Goal: Task Accomplishment & Management: Manage account settings

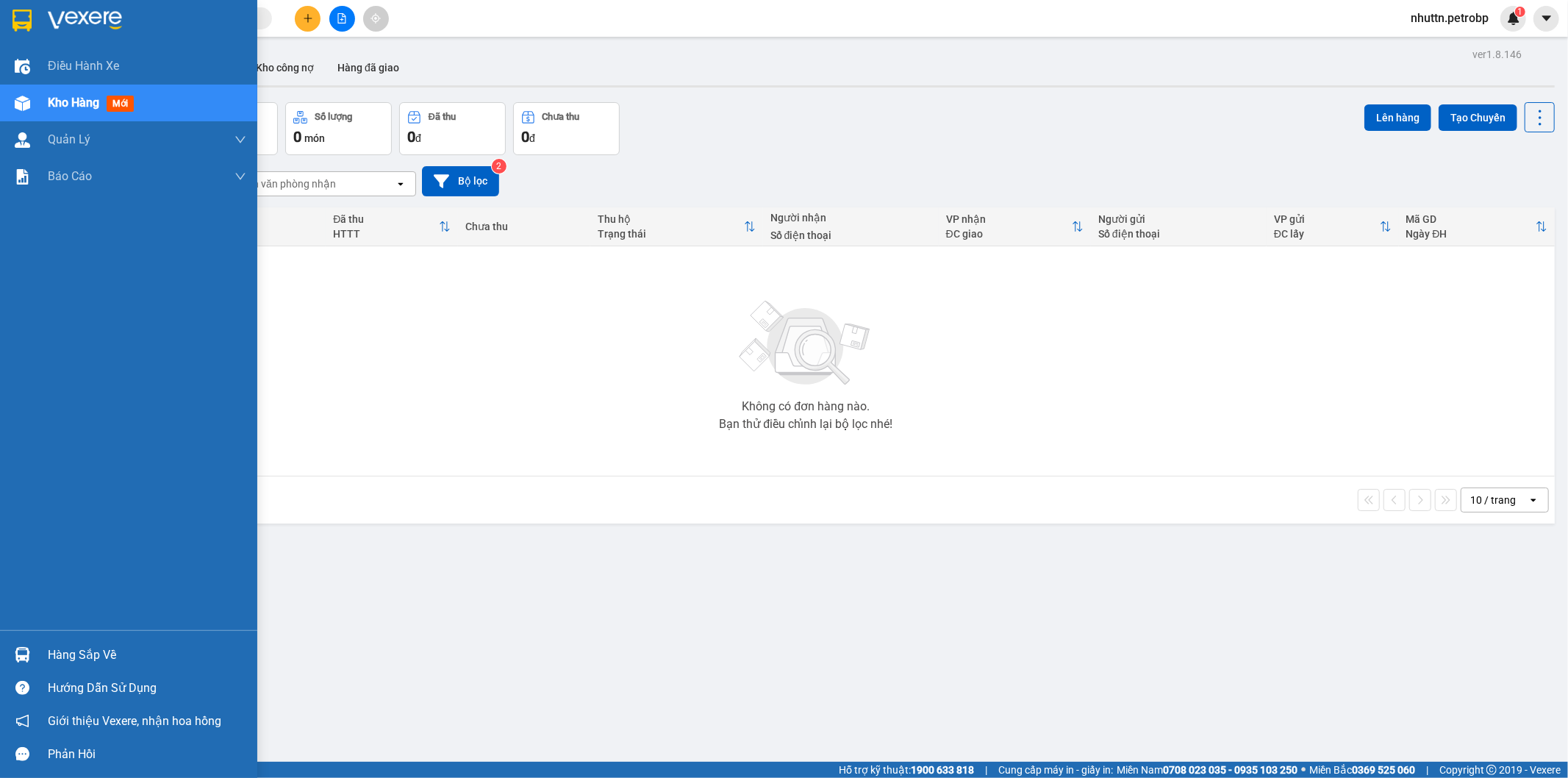
click at [70, 651] on div "Hàng sắp về" at bounding box center [147, 655] width 198 height 22
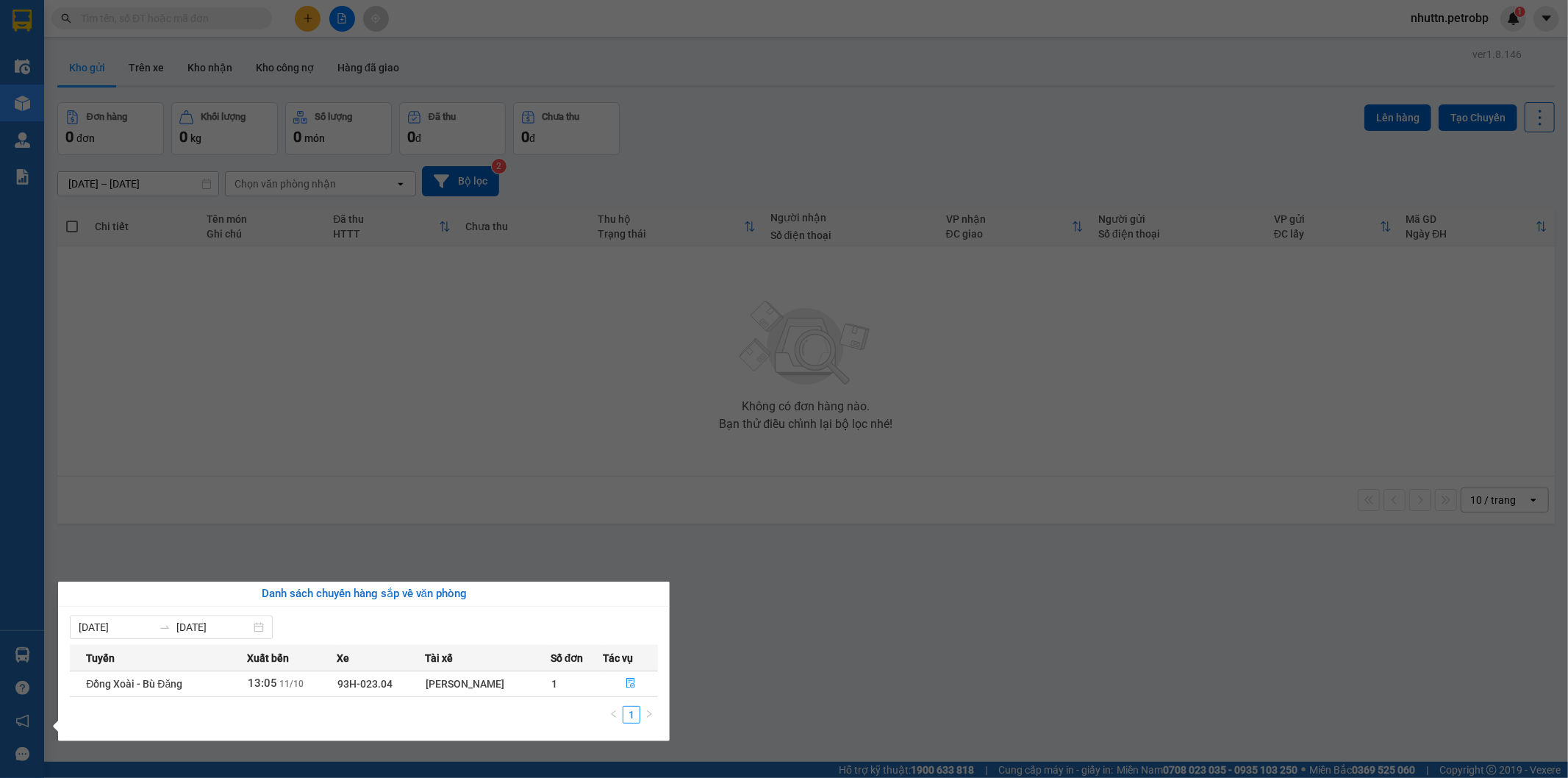
click at [591, 685] on td "1" at bounding box center [577, 683] width 52 height 25
click at [630, 680] on icon "file-done" at bounding box center [631, 683] width 10 height 10
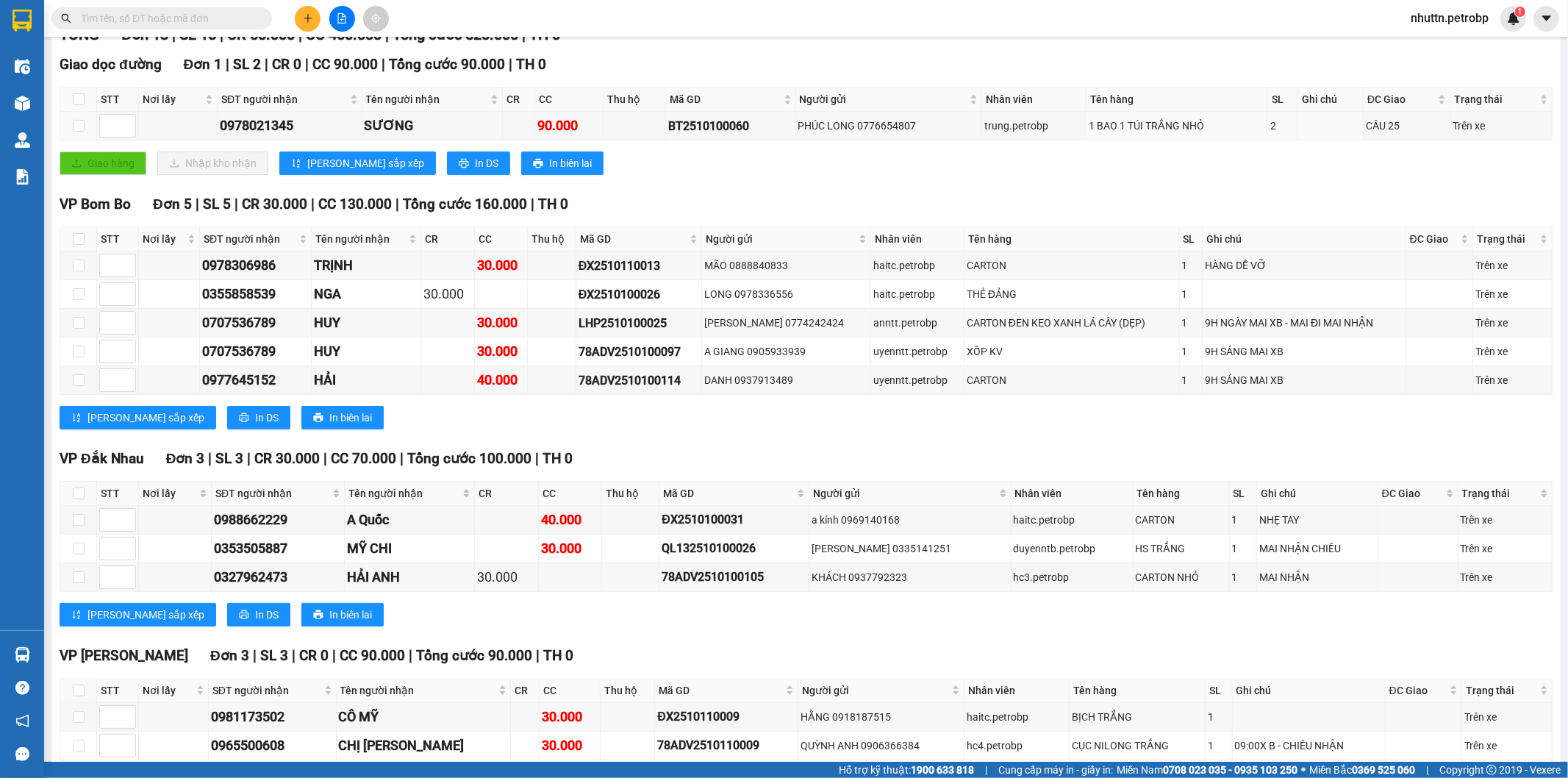
scroll to position [31, 0]
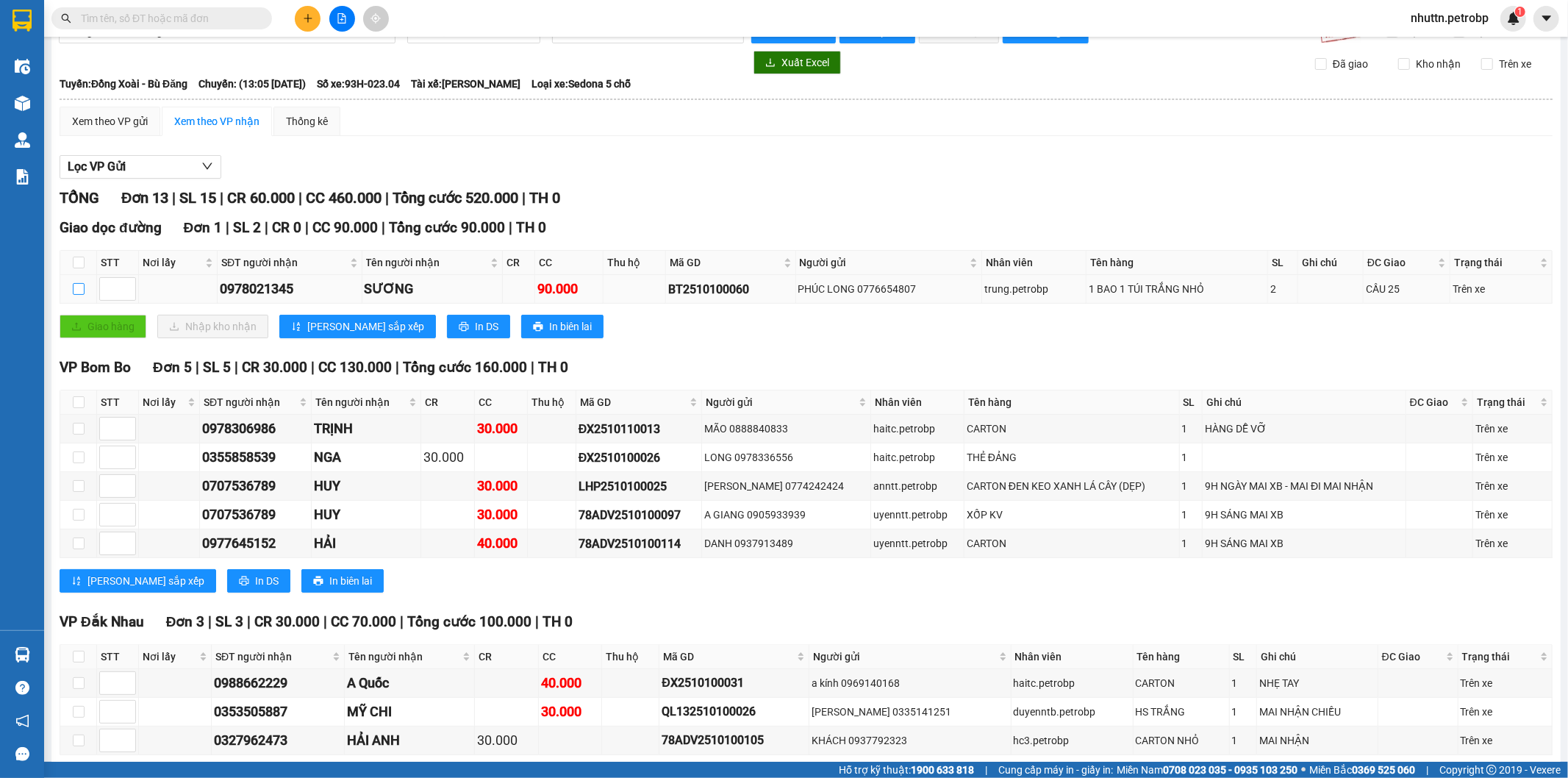
click at [78, 291] on input "checkbox" at bounding box center [78, 289] width 12 height 12
checkbox input "true"
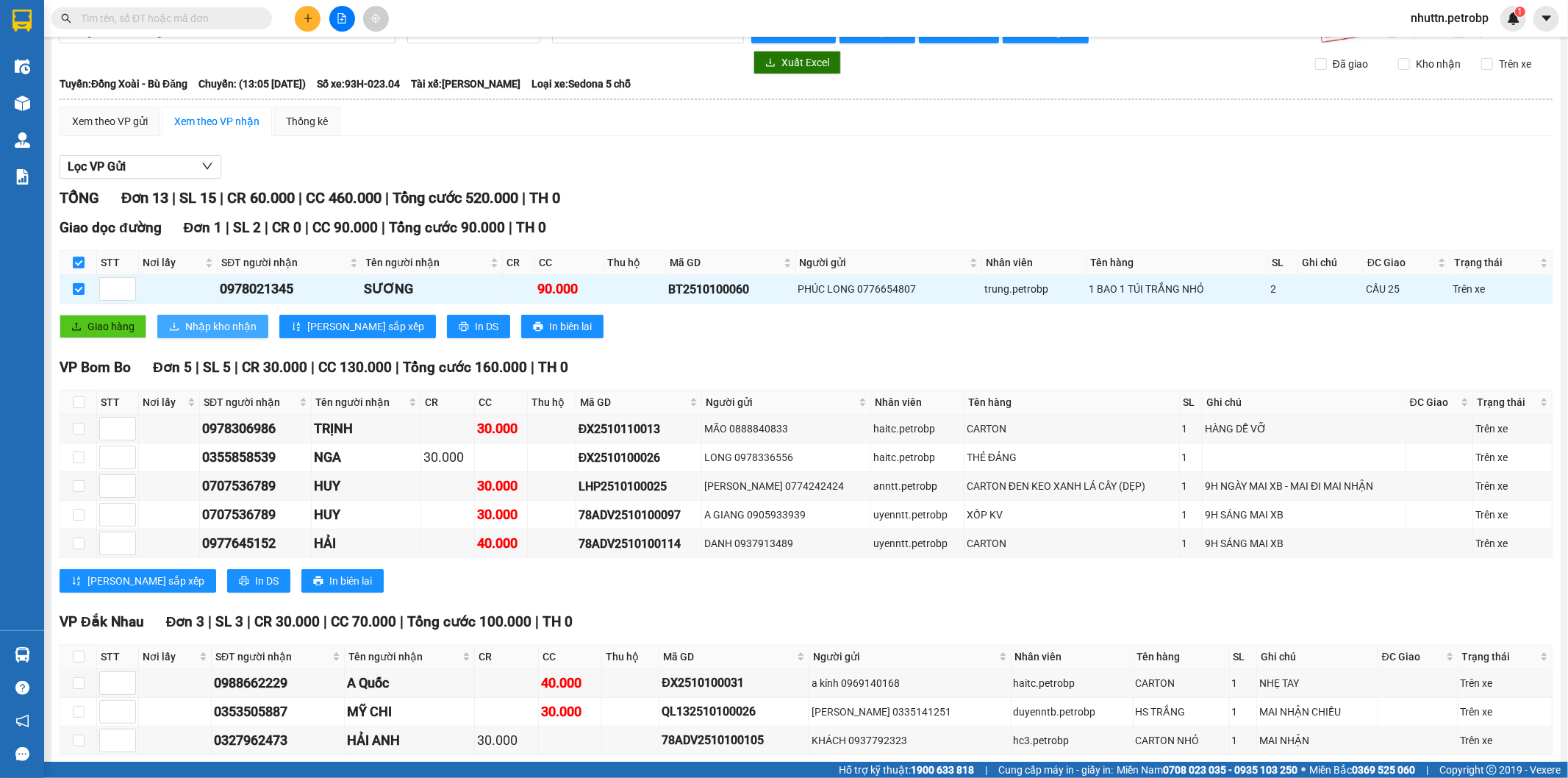
click at [224, 326] on span "Nhập kho nhận" at bounding box center [221, 326] width 72 height 16
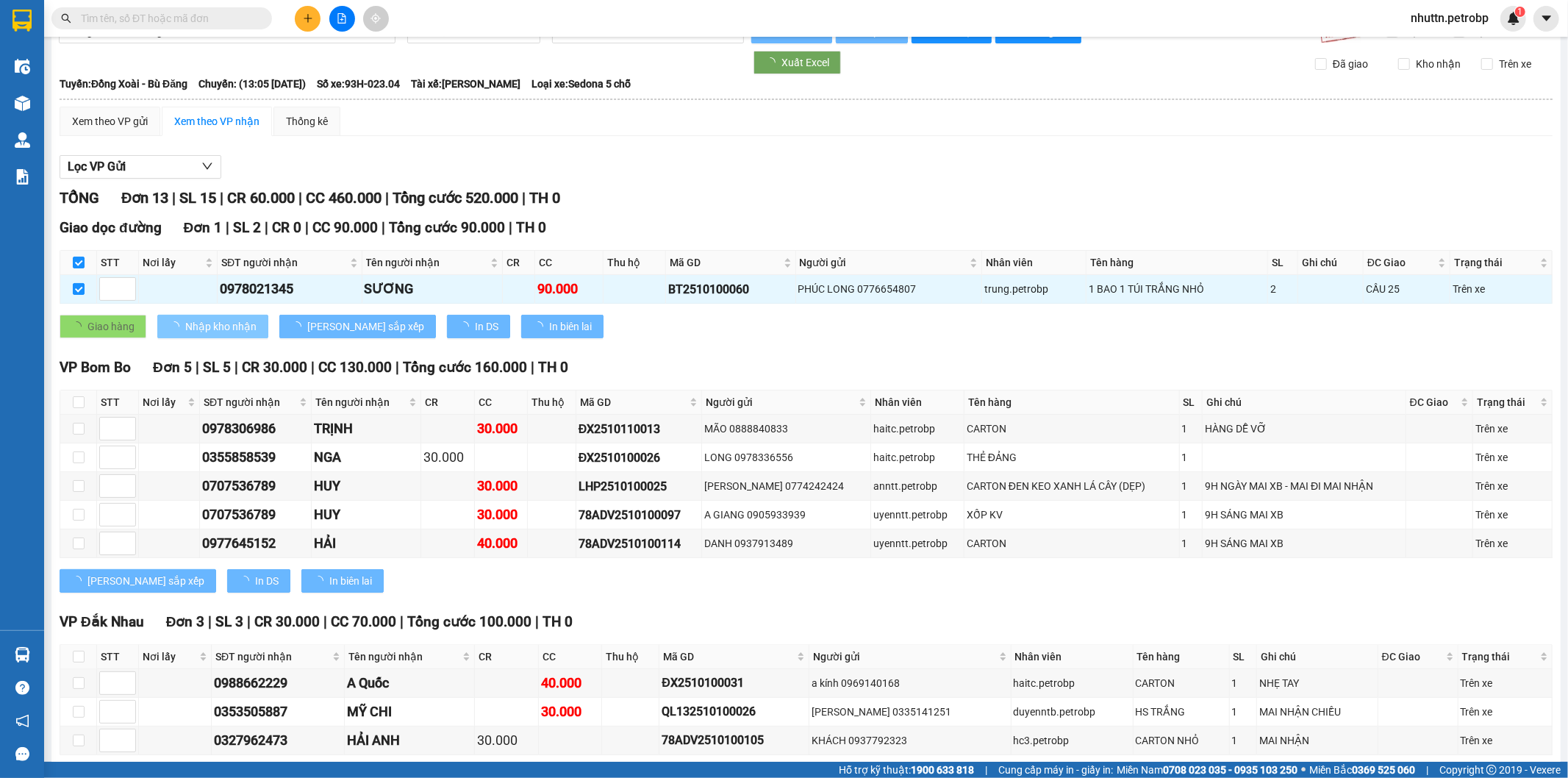
checkbox input "false"
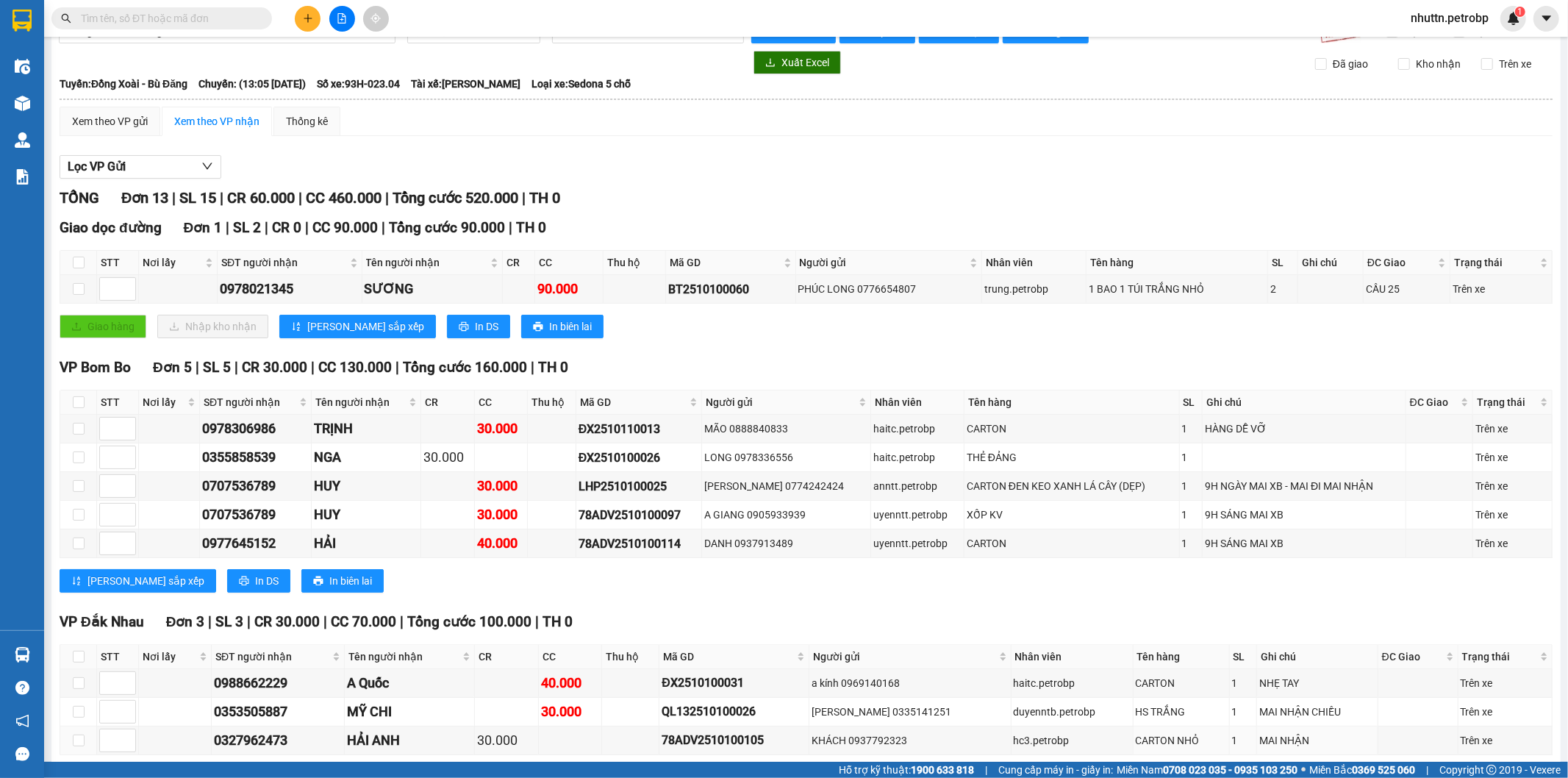
scroll to position [440, 0]
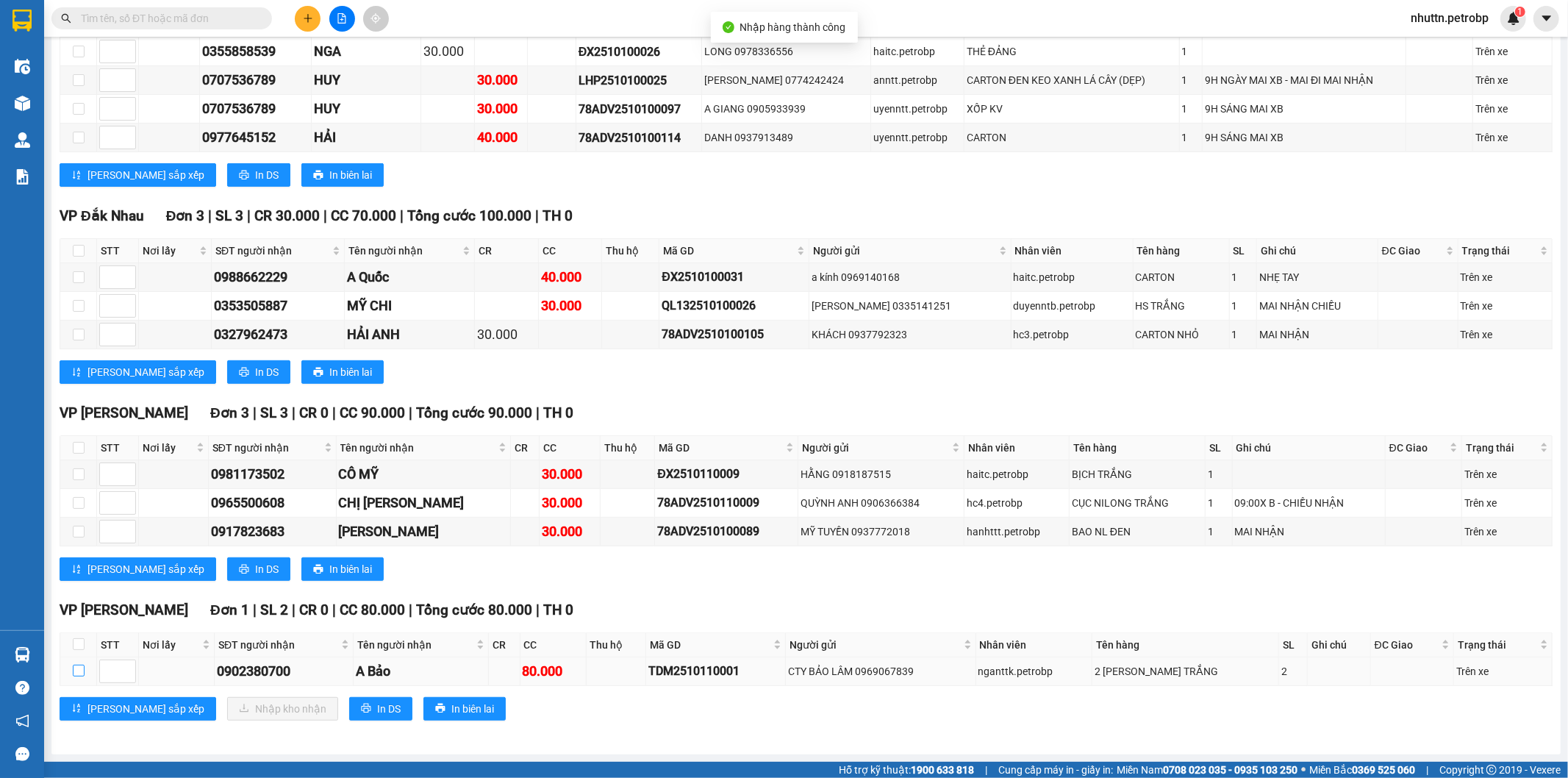
click at [78, 674] on input "checkbox" at bounding box center [78, 671] width 12 height 12
checkbox input "true"
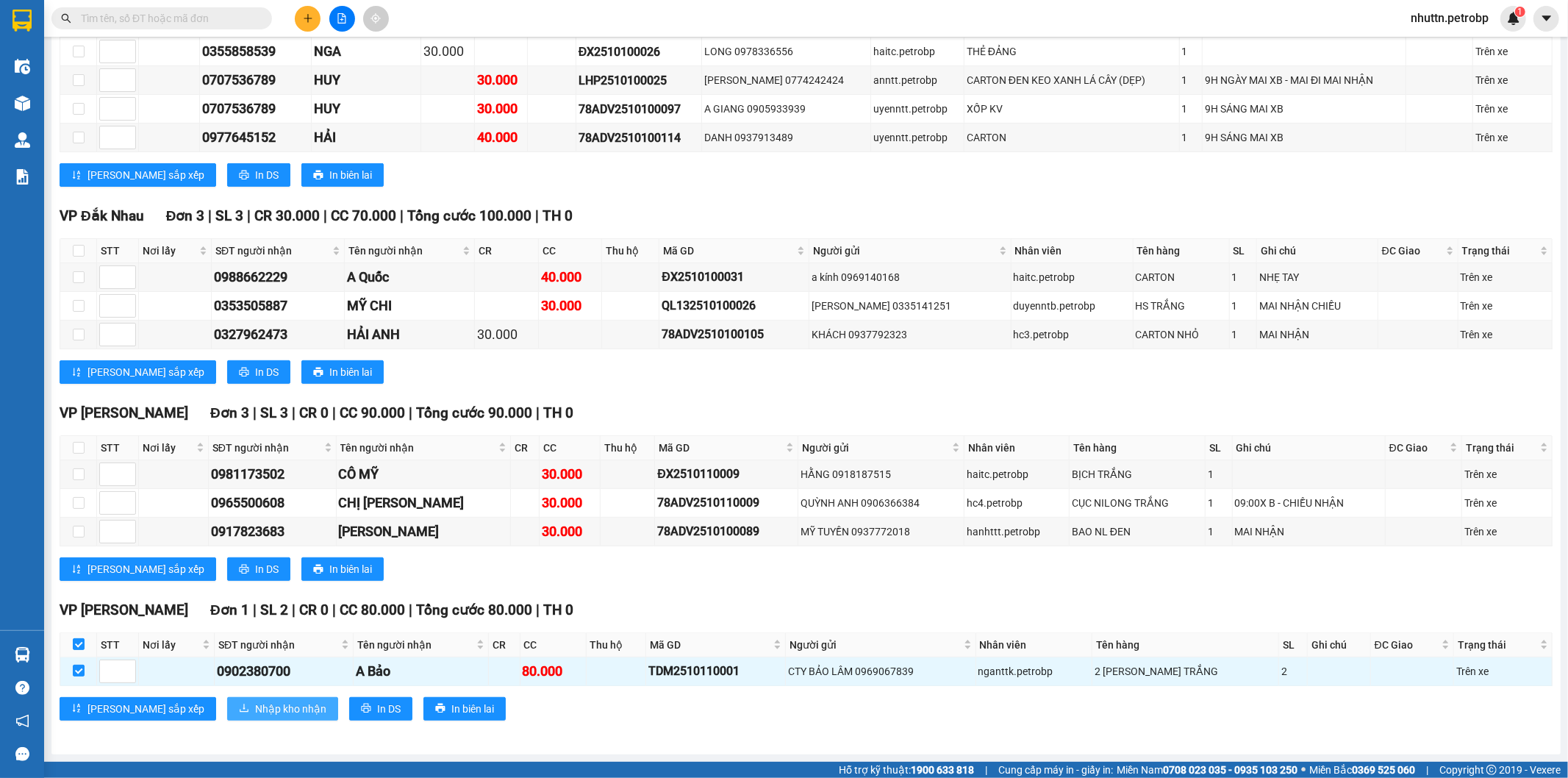
click at [255, 710] on span "Nhập kho nhận" at bounding box center [290, 708] width 72 height 16
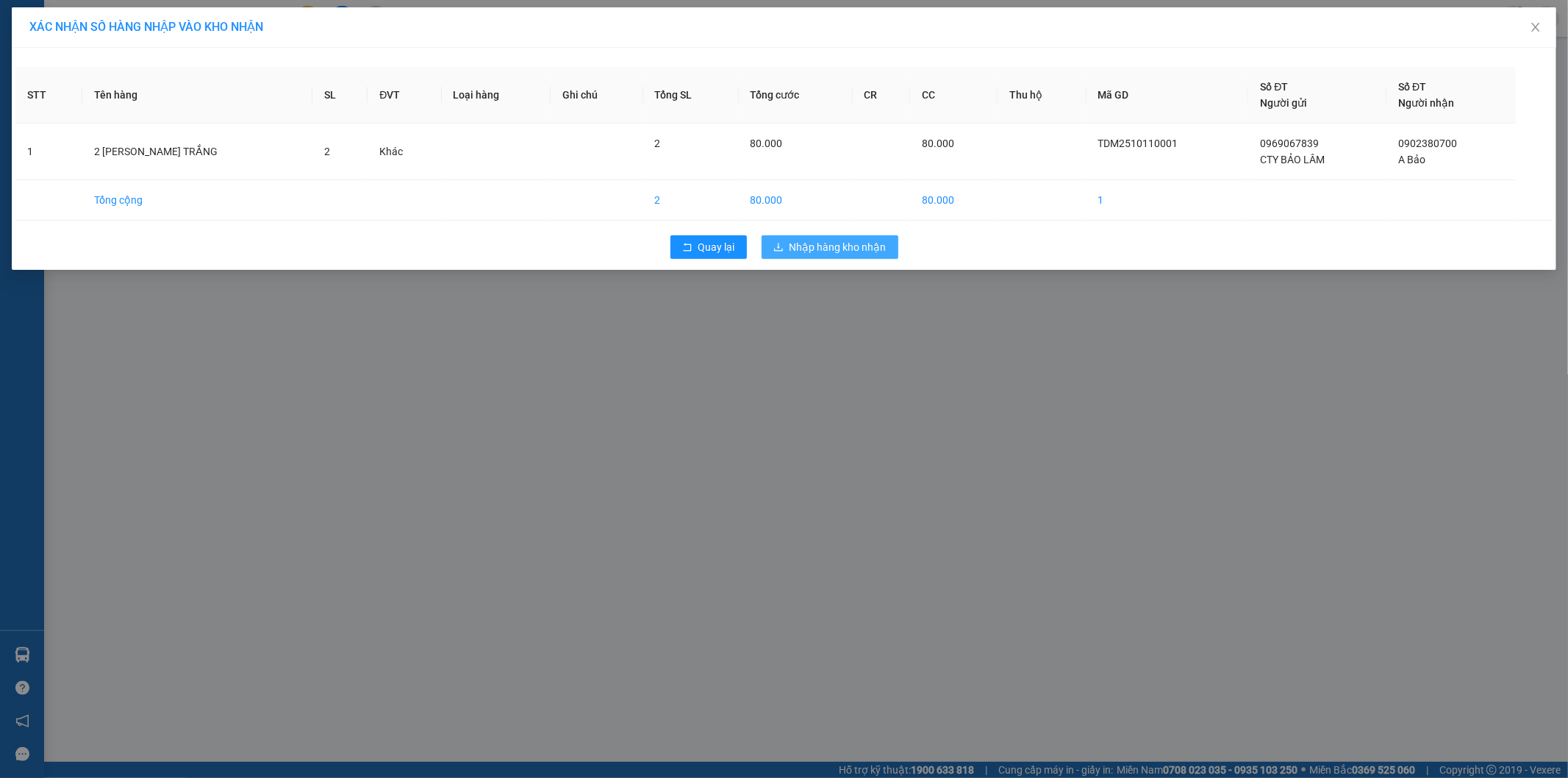
click at [834, 237] on button "Nhập hàng kho nhận" at bounding box center [830, 247] width 137 height 24
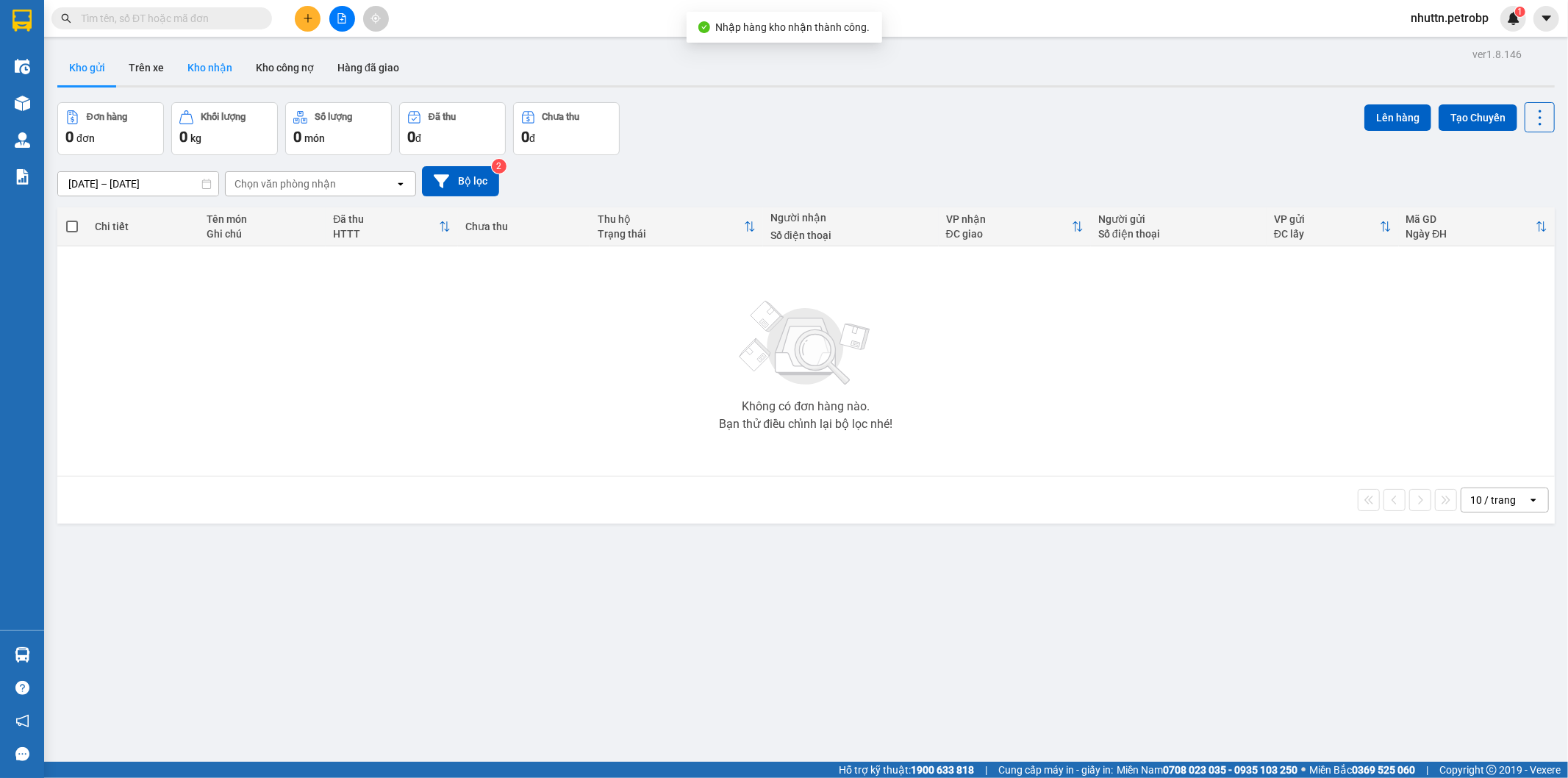
click at [210, 69] on button "Kho nhận" at bounding box center [209, 68] width 68 height 35
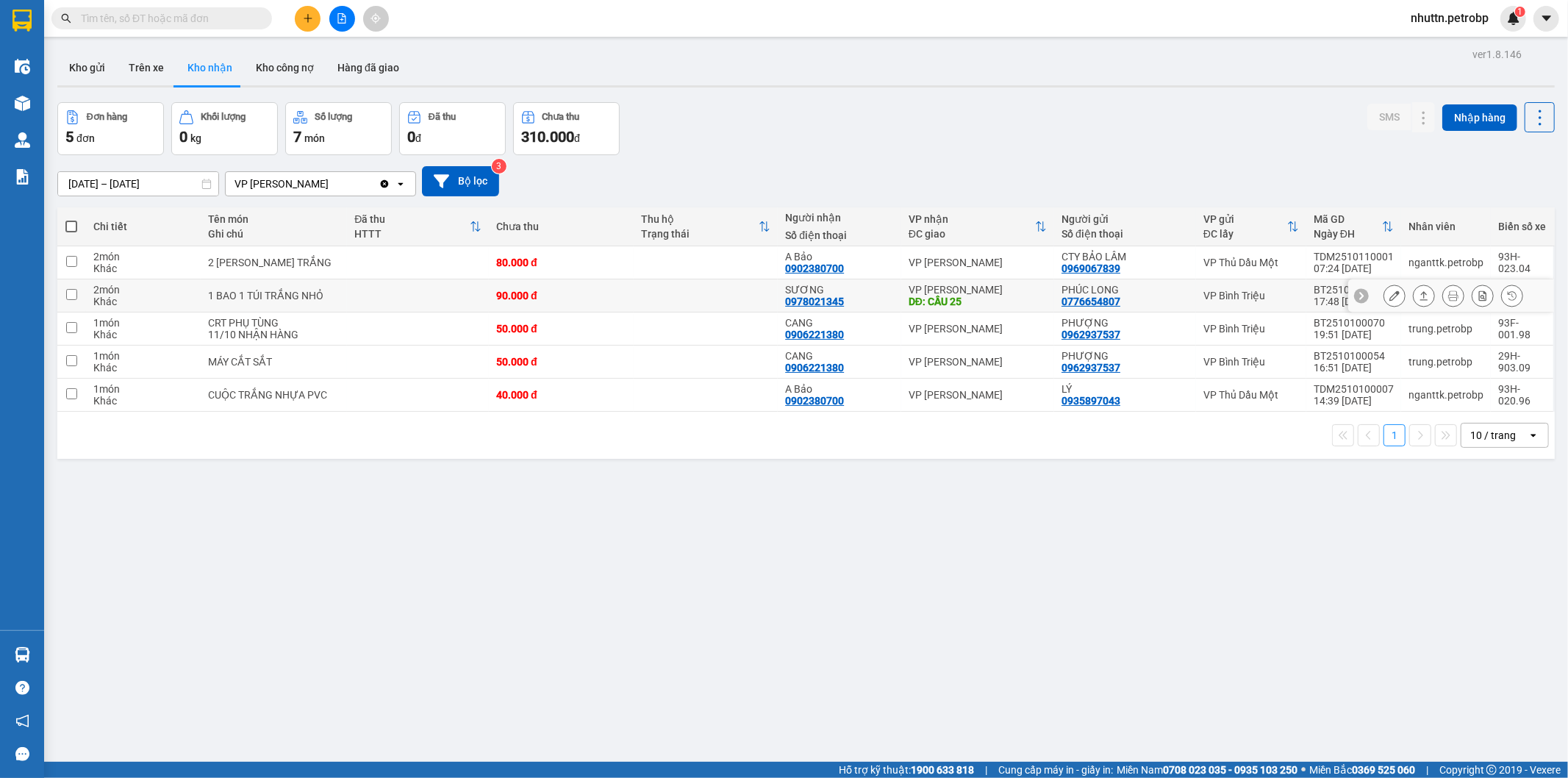
click at [67, 294] on input "checkbox" at bounding box center [71, 294] width 11 height 11
checkbox input "true"
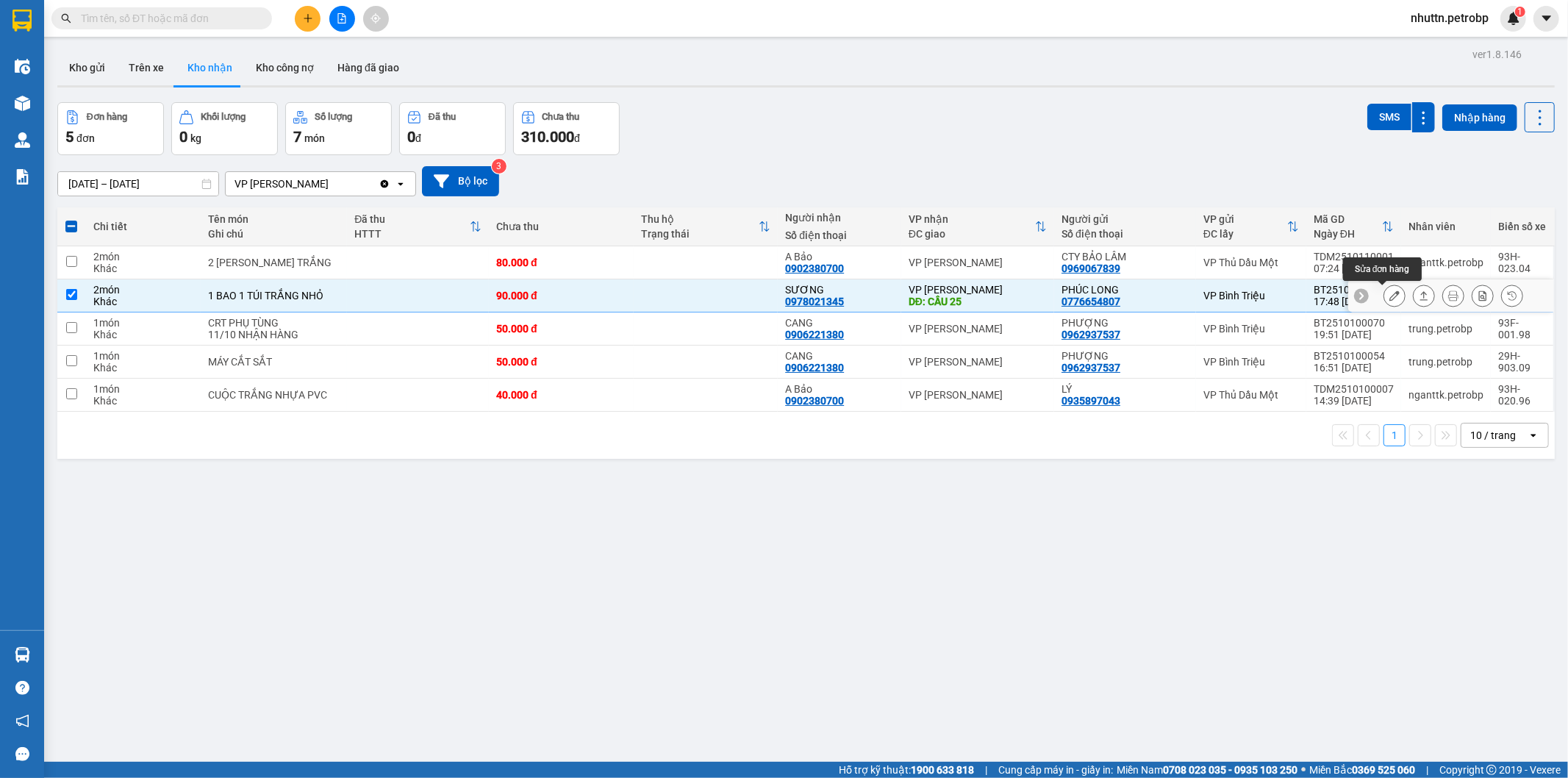
click at [1389, 290] on icon at bounding box center [1394, 295] width 10 height 10
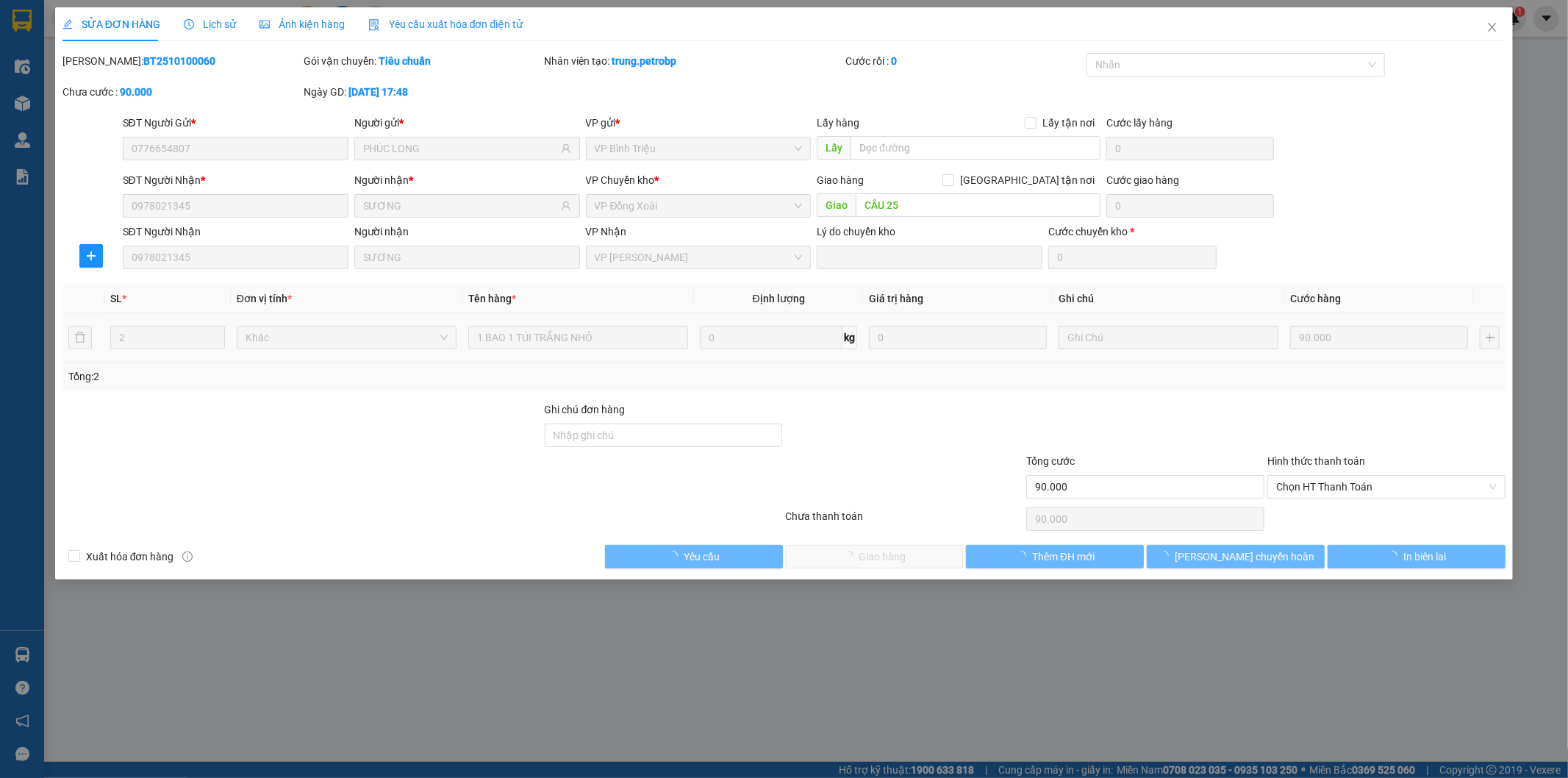
type input "0776654807"
type input "PHÚC LONG"
type input "0978021345"
type input "SƯƠNG"
type input "CẦU 25"
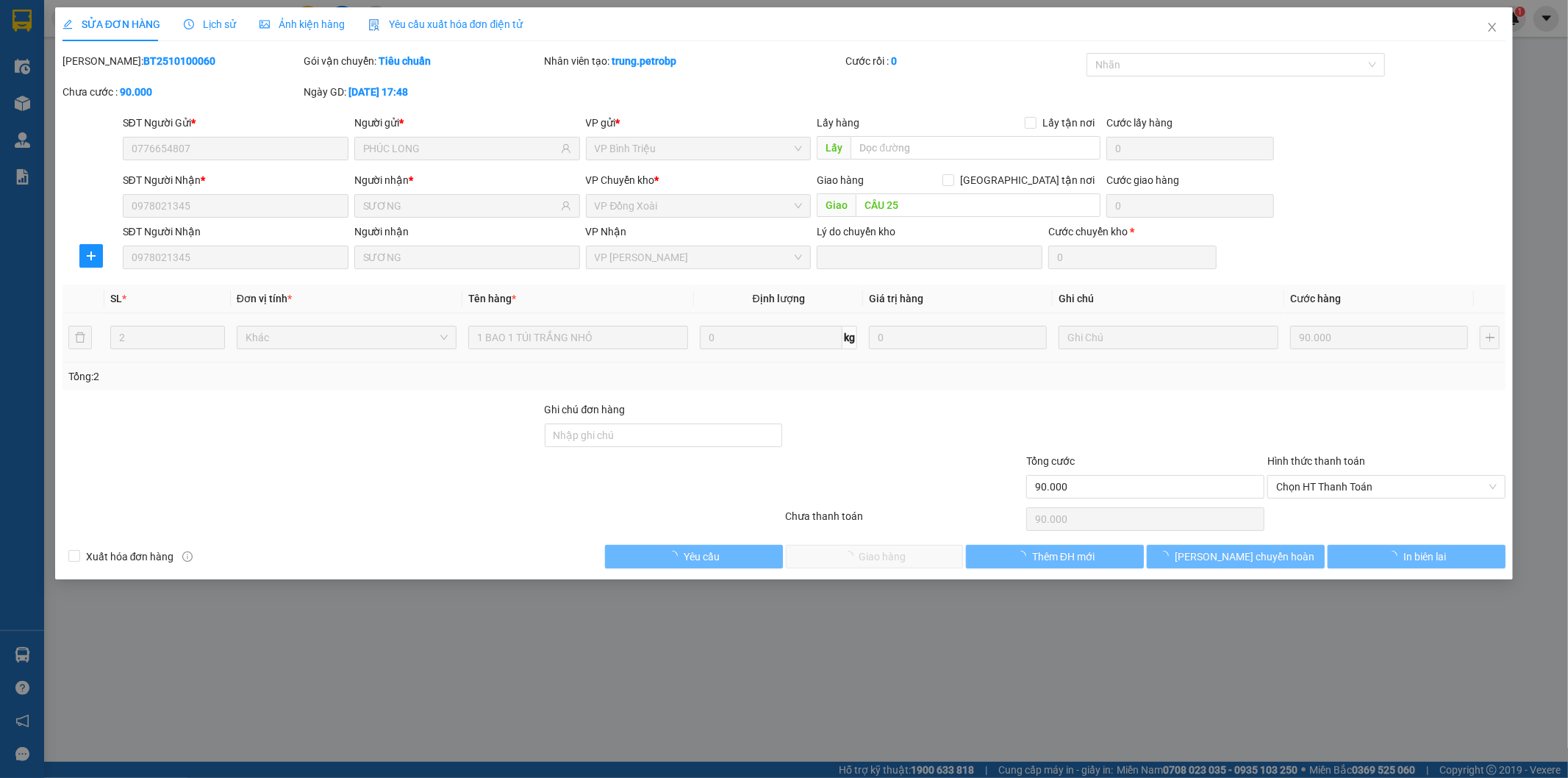
type input "90.000"
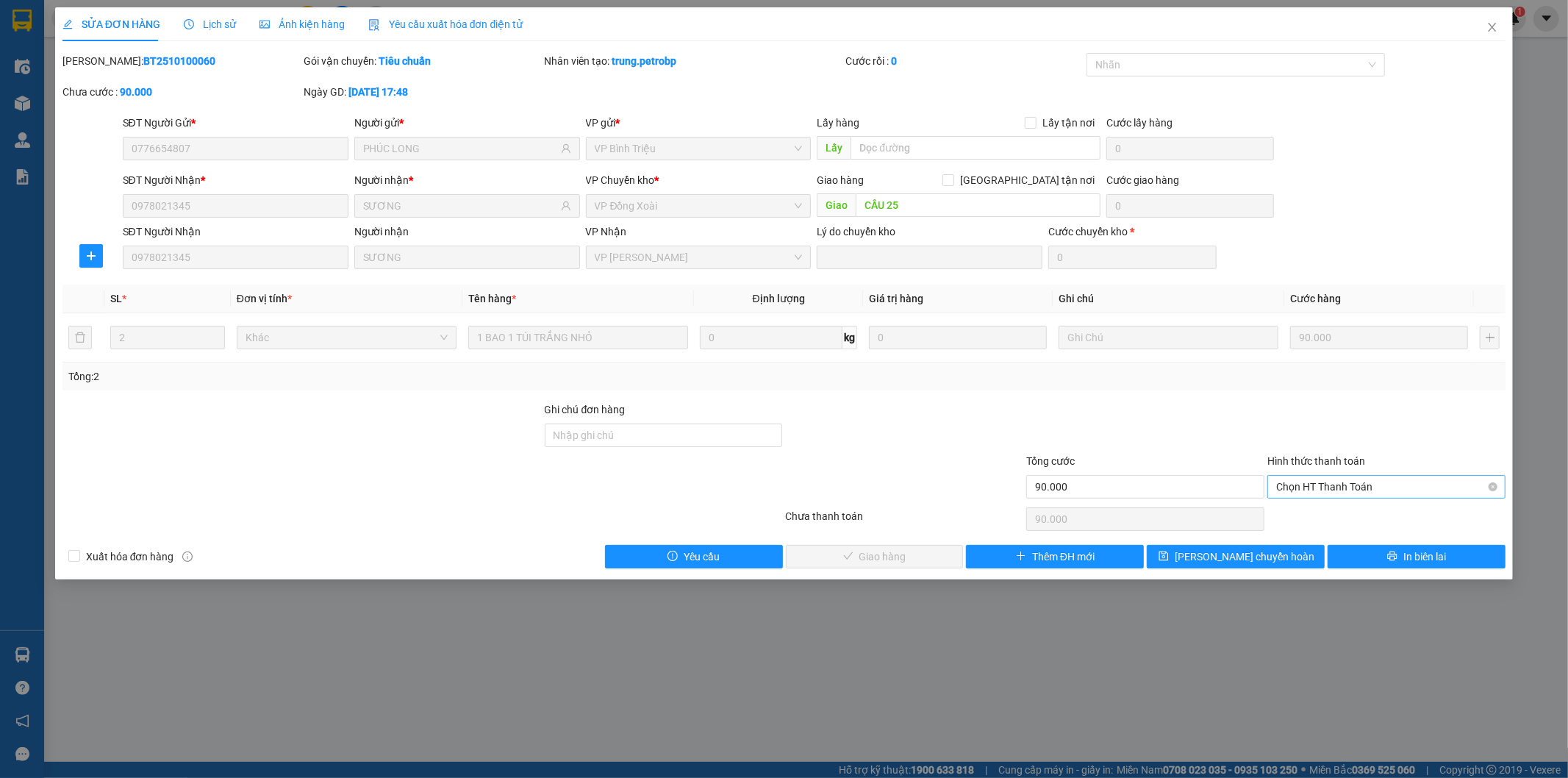
click at [1333, 482] on span "Chọn HT Thanh Toán" at bounding box center [1386, 487] width 220 height 22
click at [1314, 511] on div "Tại văn phòng" at bounding box center [1387, 516] width 220 height 16
type input "0"
click at [900, 562] on span "Giao hàng" at bounding box center [883, 556] width 47 height 16
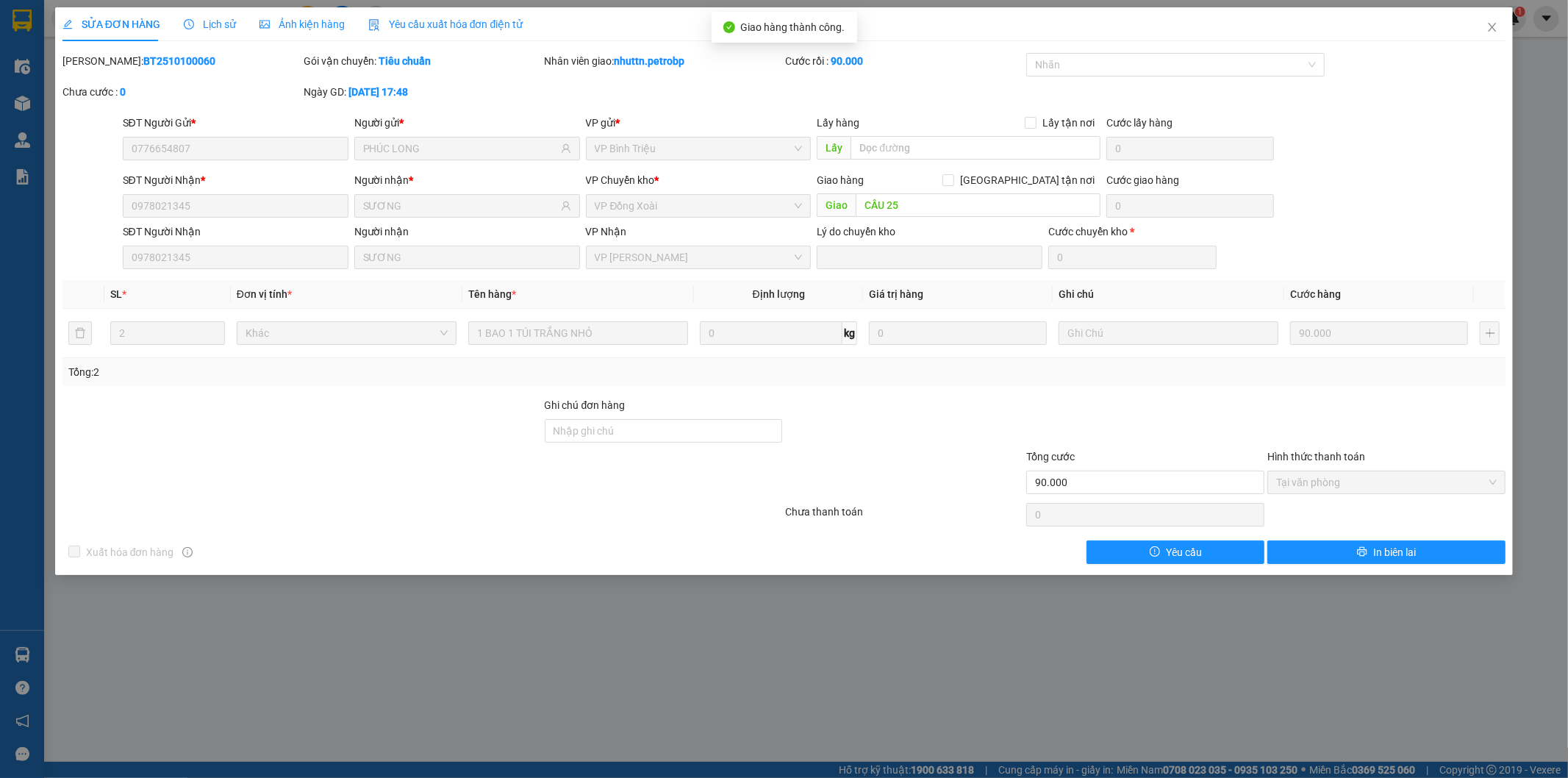
drag, startPoint x: 178, startPoint y: 73, endPoint x: 219, endPoint y: 74, distance: 41.0
click at [219, 74] on div "Mã ĐH: BT2510100060" at bounding box center [181, 68] width 241 height 31
copy b "BT2510100060"
click at [1492, 23] on icon "close" at bounding box center [1492, 27] width 12 height 12
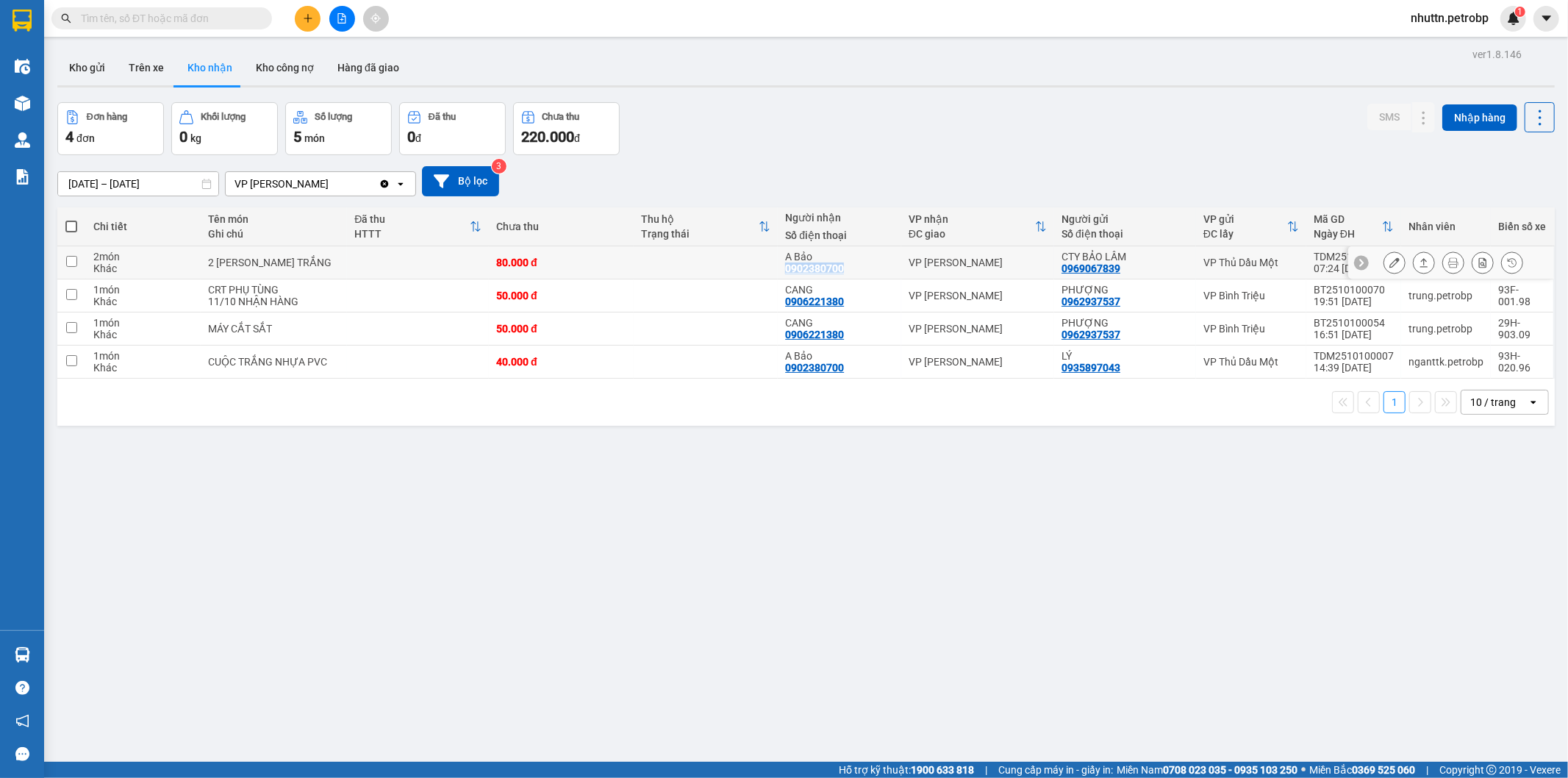
drag, startPoint x: 773, startPoint y: 270, endPoint x: 836, endPoint y: 267, distance: 63.1
click at [836, 267] on td "A Bảo 0902380700" at bounding box center [839, 262] width 123 height 33
checkbox input "true"
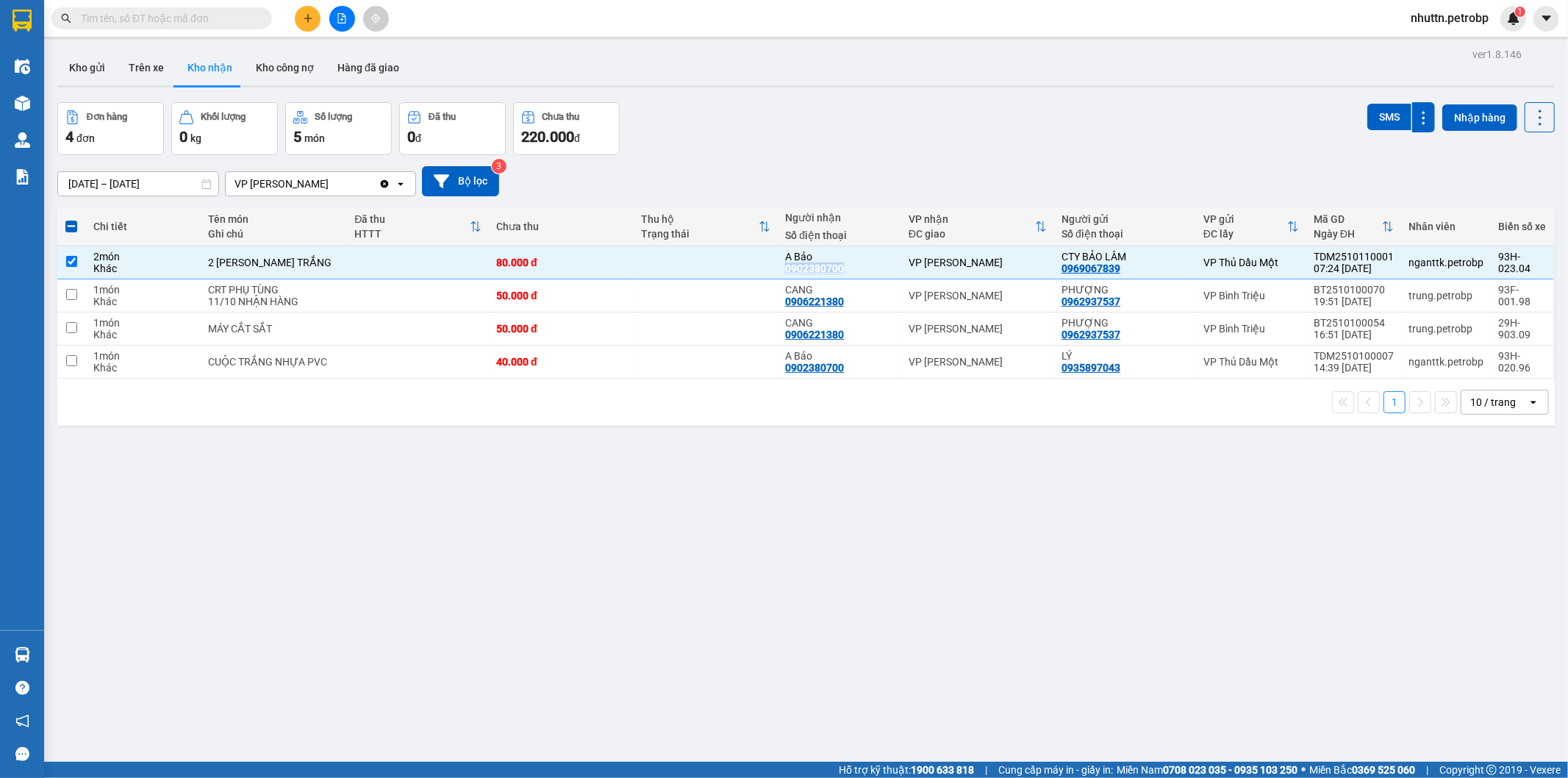
copy div "0902380700"
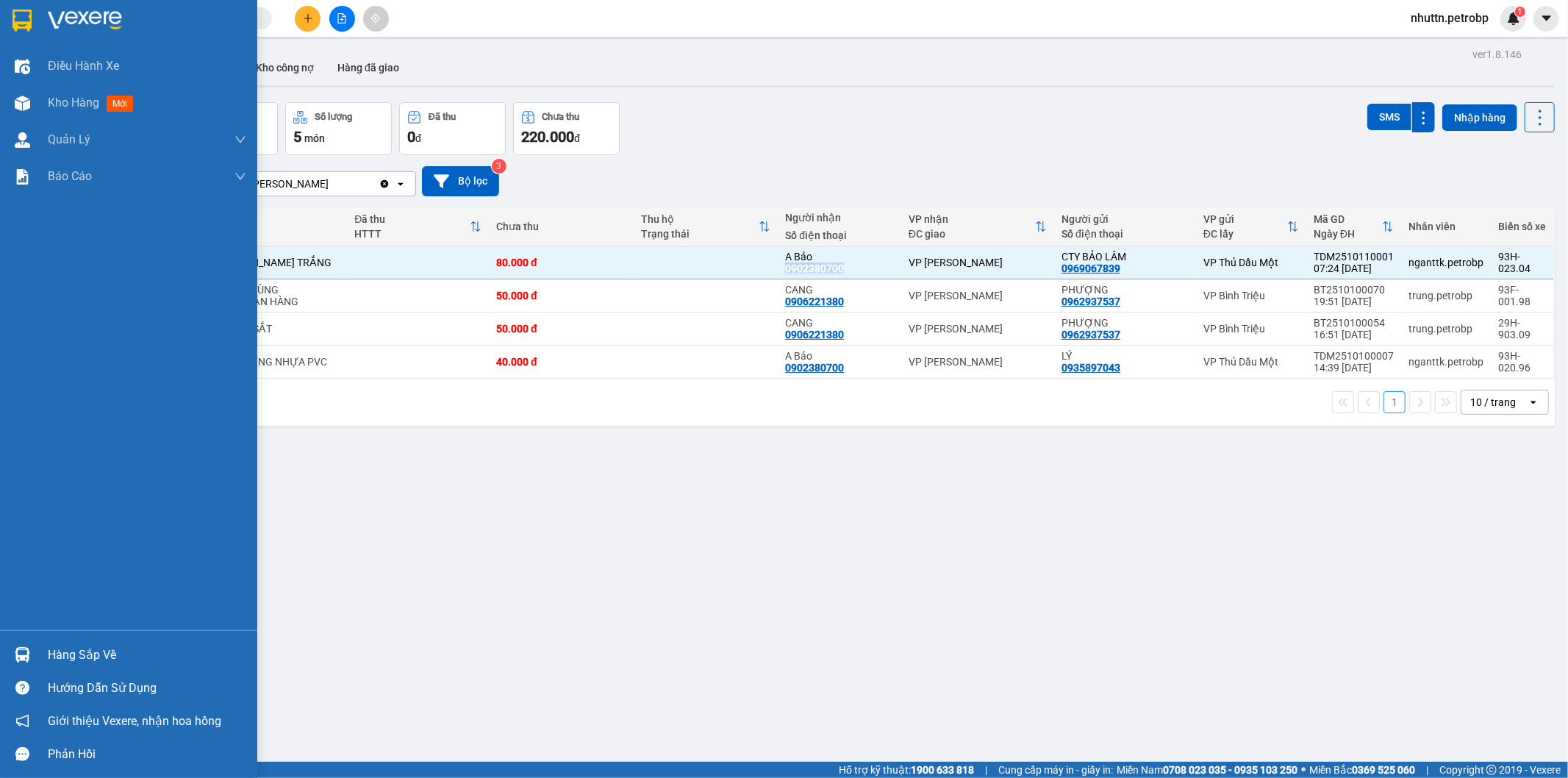
click at [78, 649] on div "Hàng sắp về" at bounding box center [147, 655] width 198 height 22
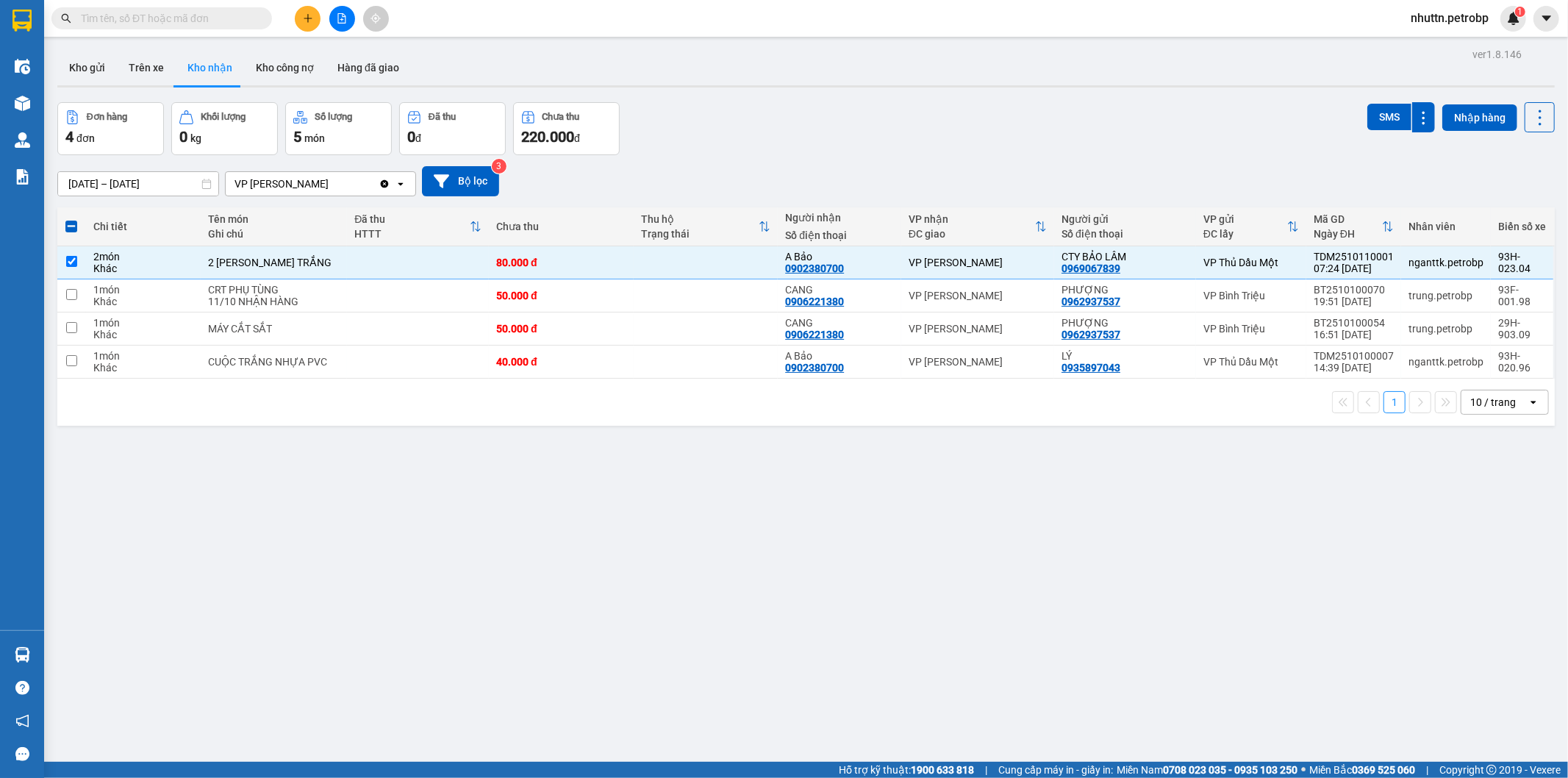
click at [841, 593] on section "Kết quả tìm kiếm ( 0 ) Bộ lọc No Data nhuttn.petrobp 1 Điều hành xe Kho hàng mớ…" at bounding box center [784, 389] width 1568 height 778
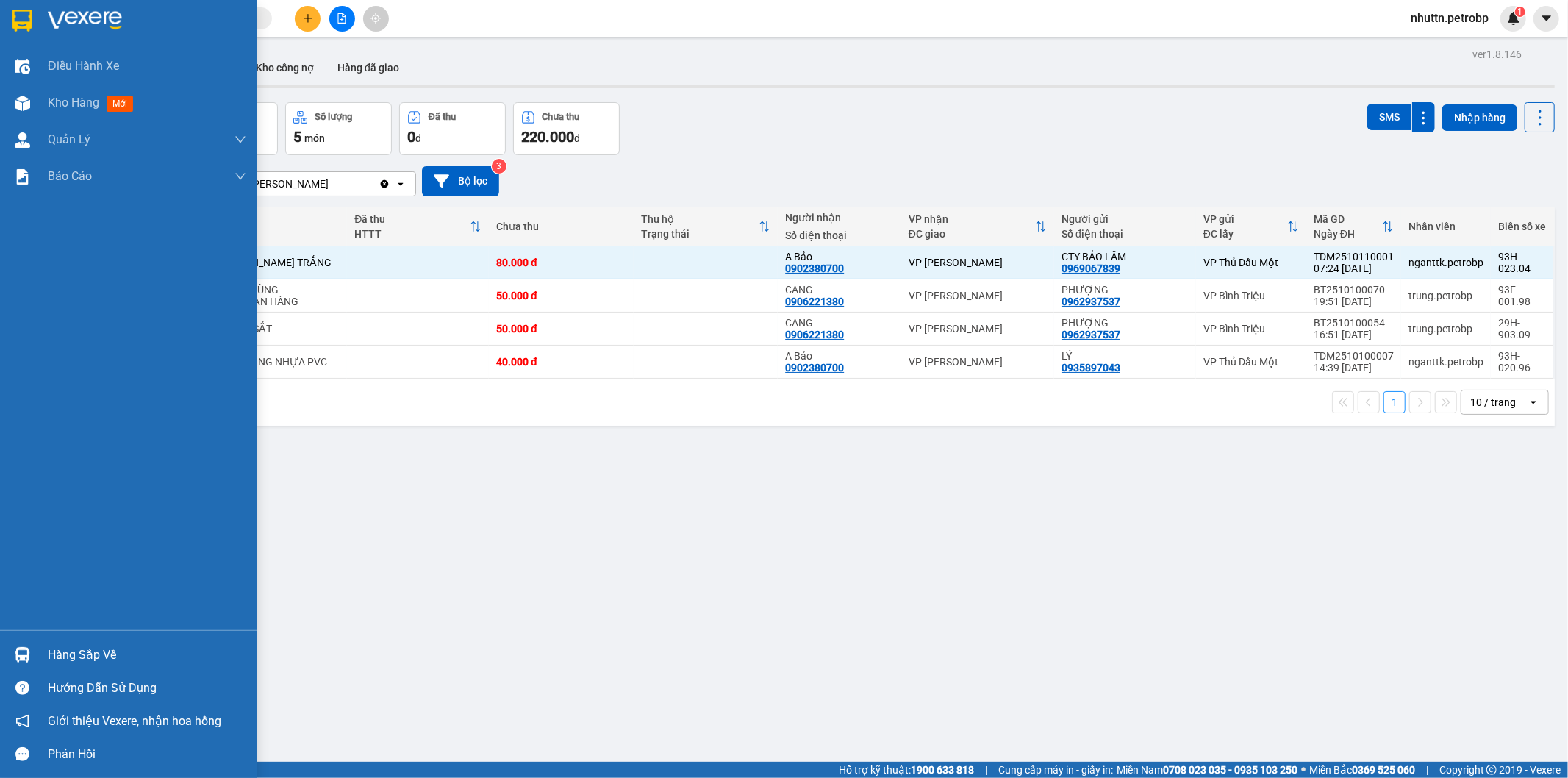
click at [93, 663] on div "Hàng sắp về" at bounding box center [147, 655] width 198 height 22
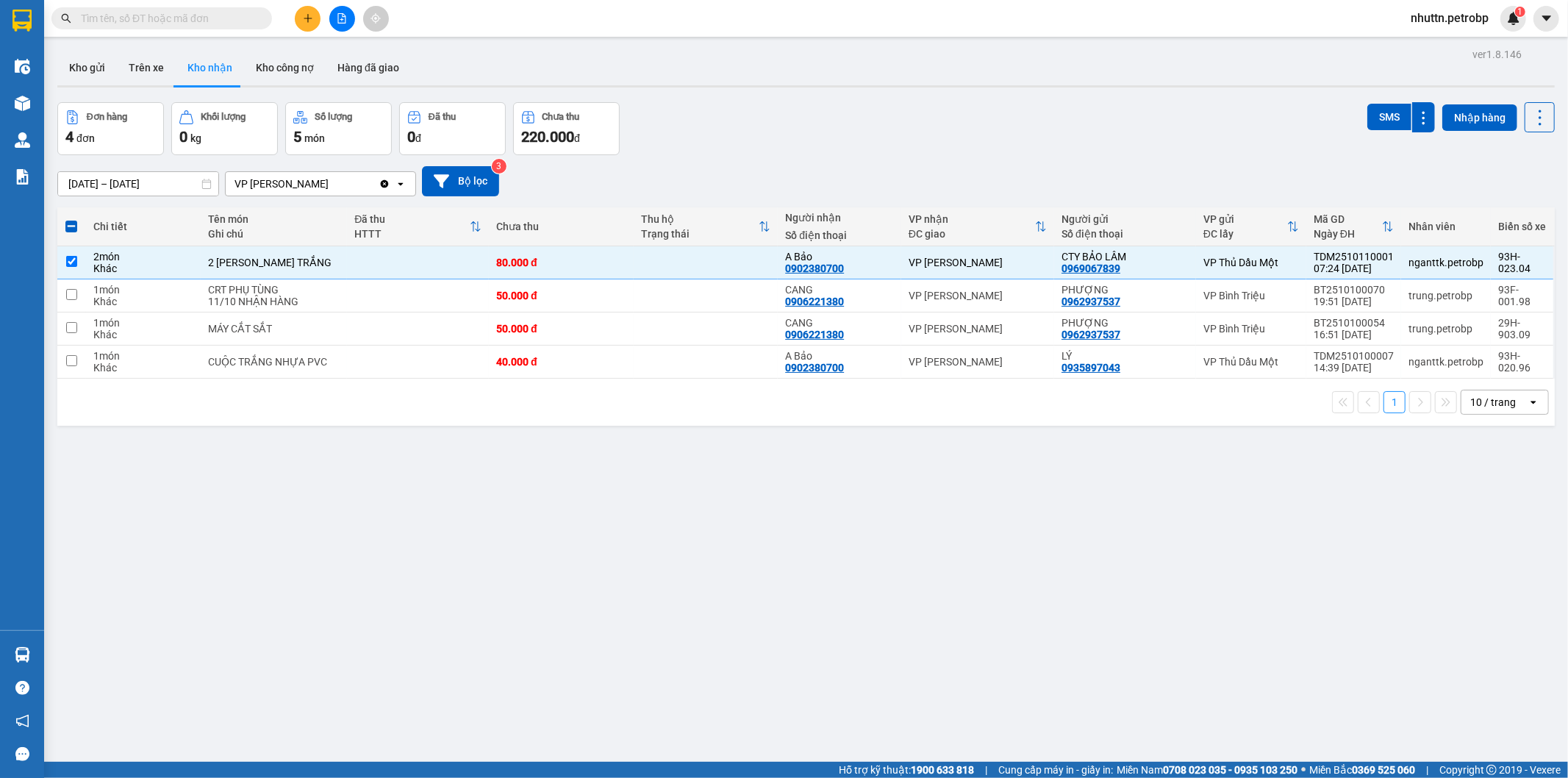
click at [801, 626] on section "Kết quả tìm kiếm ( 0 ) Bộ lọc No Data nhuttn.petrobp 1 Điều hành xe Kho hàng mớ…" at bounding box center [784, 389] width 1568 height 778
click at [291, 660] on div "ver 1.8.146 Kho gửi Trên xe Kho nhận Kho công nợ Hàng đã giao Đơn hàng 4 đơn Kh…" at bounding box center [806, 433] width 1509 height 778
click at [301, 559] on div "ver 1.8.146 Kho gửi Trên xe Kho nhận Kho công nợ Hàng đã giao Đơn hàng 4 đơn Kh…" at bounding box center [806, 433] width 1509 height 778
click at [144, 73] on button "Trên xe" at bounding box center [147, 68] width 59 height 35
type input "[DATE] – [DATE]"
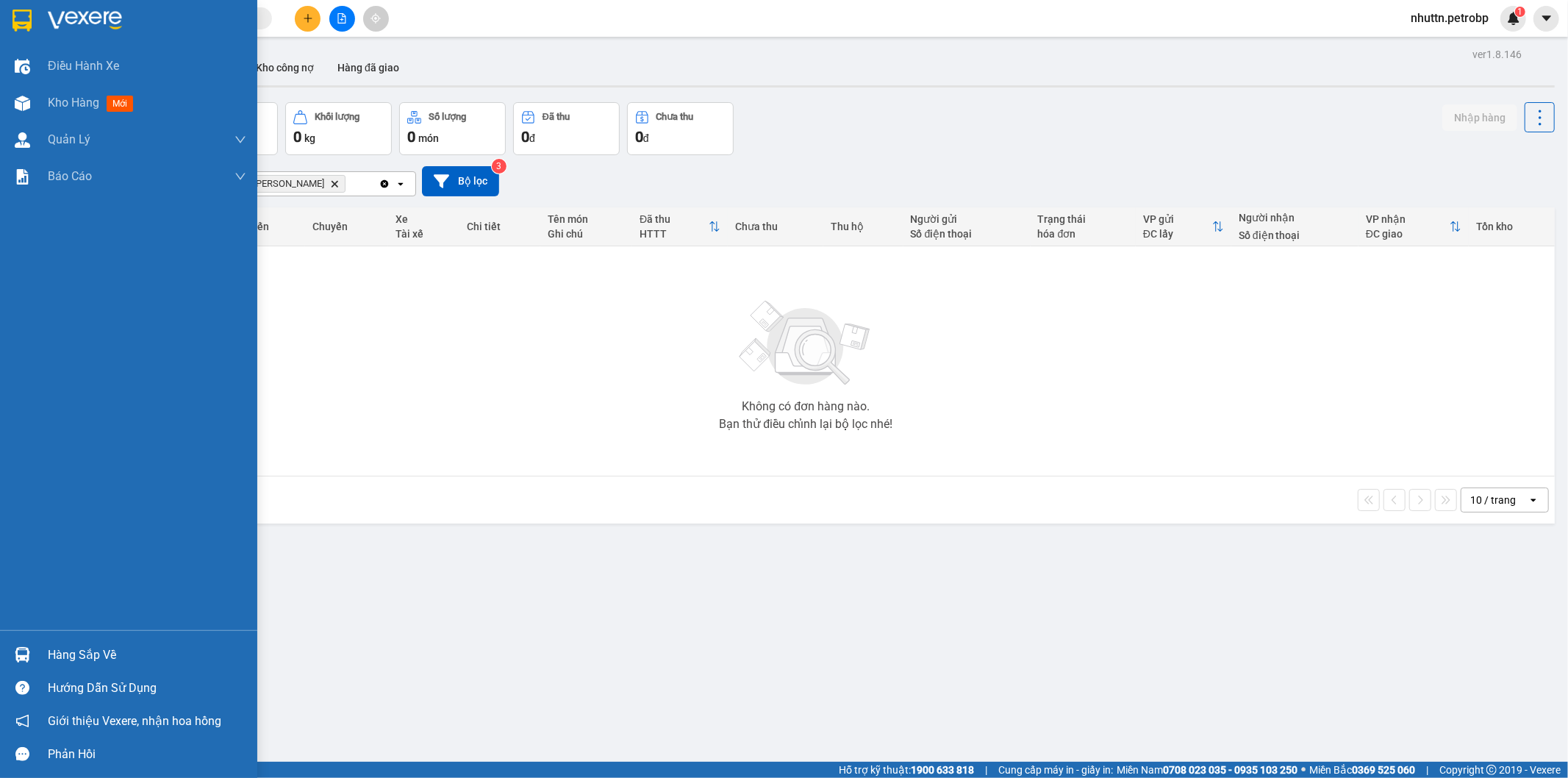
click at [75, 661] on div "Hàng sắp về" at bounding box center [147, 655] width 198 height 22
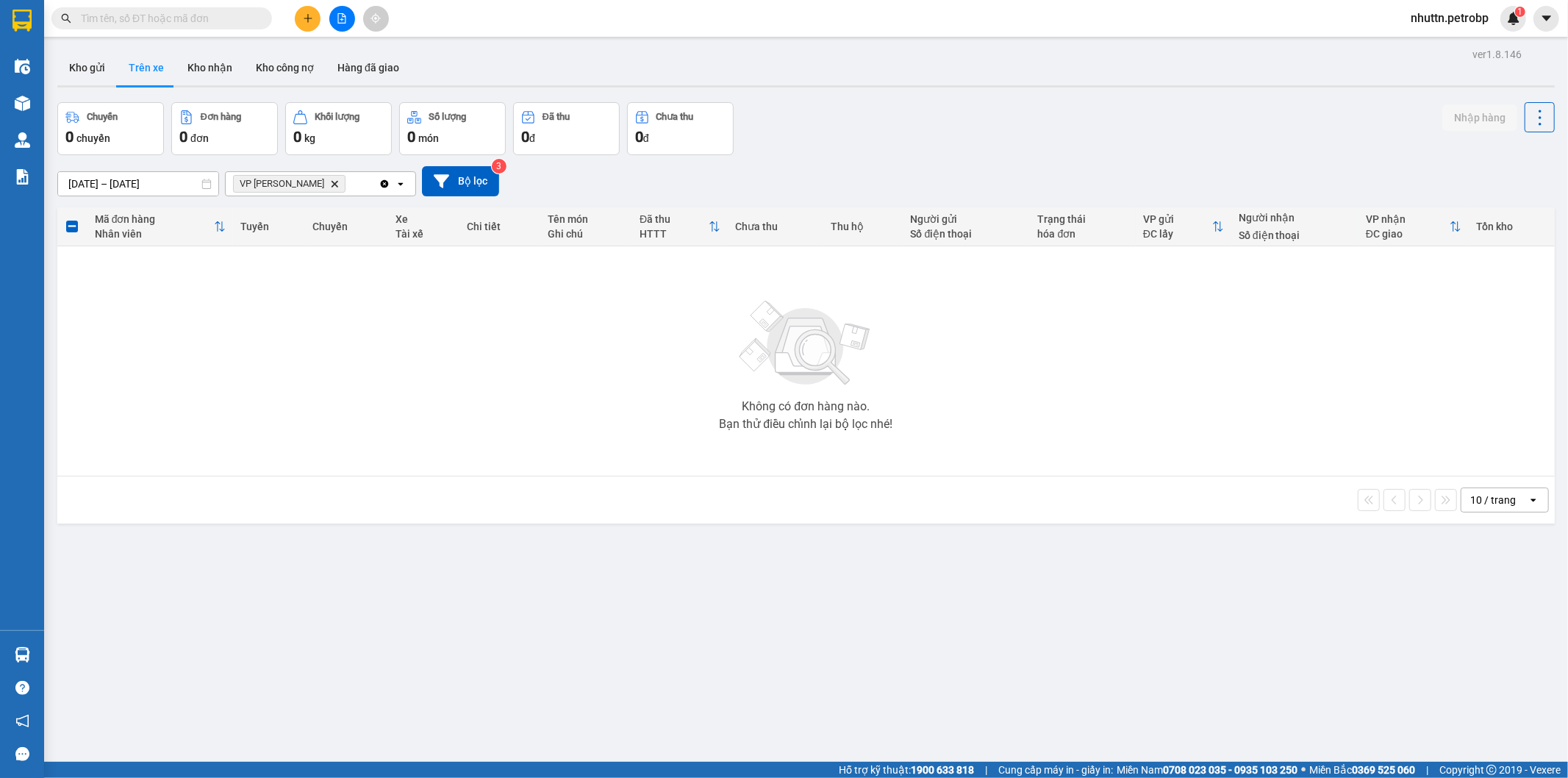
click at [775, 649] on section "Kết quả tìm kiếm ( 0 ) Bộ lọc No Data nhuttn.petrobp 1 Điều hành xe Kho hàng mớ…" at bounding box center [784, 389] width 1568 height 778
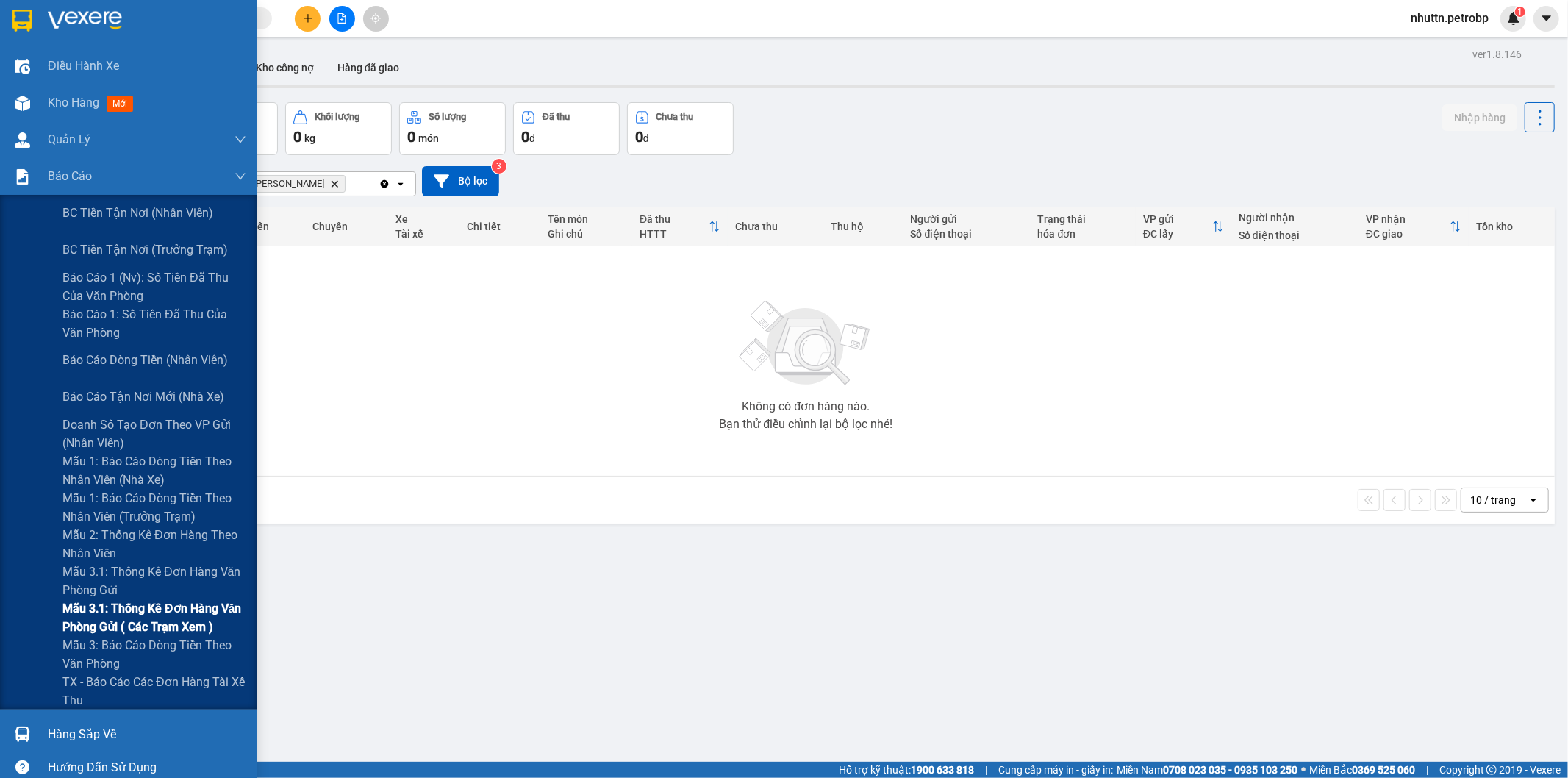
click at [175, 611] on span "Mẫu 3.1: Thống kê đơn hàng văn phòng gửi ( các trạm xem )" at bounding box center [154, 618] width 184 height 37
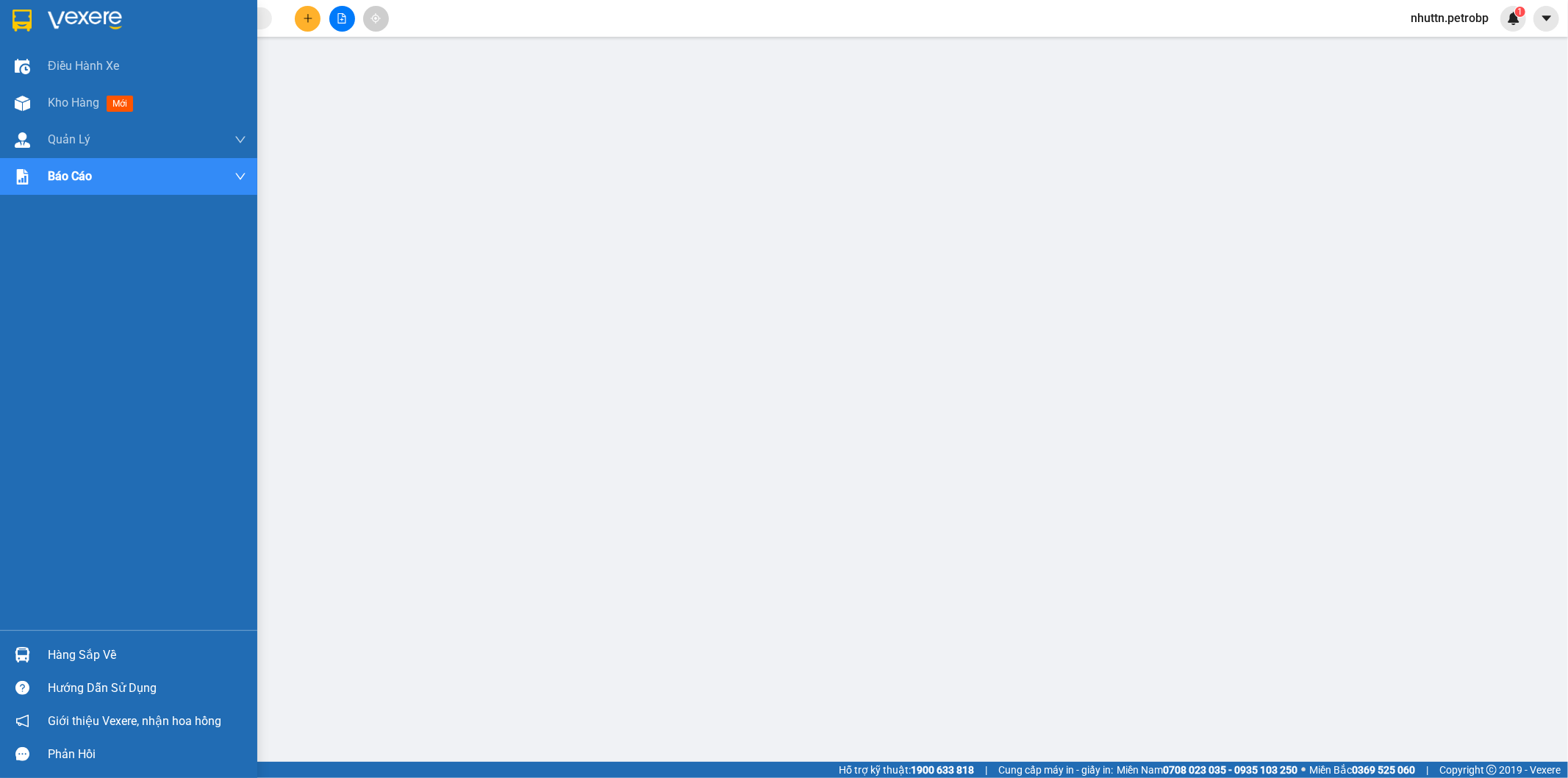
drag, startPoint x: 62, startPoint y: 105, endPoint x: 68, endPoint y: 159, distance: 54.3
click at [63, 105] on span "Kho hàng" at bounding box center [73, 102] width 51 height 14
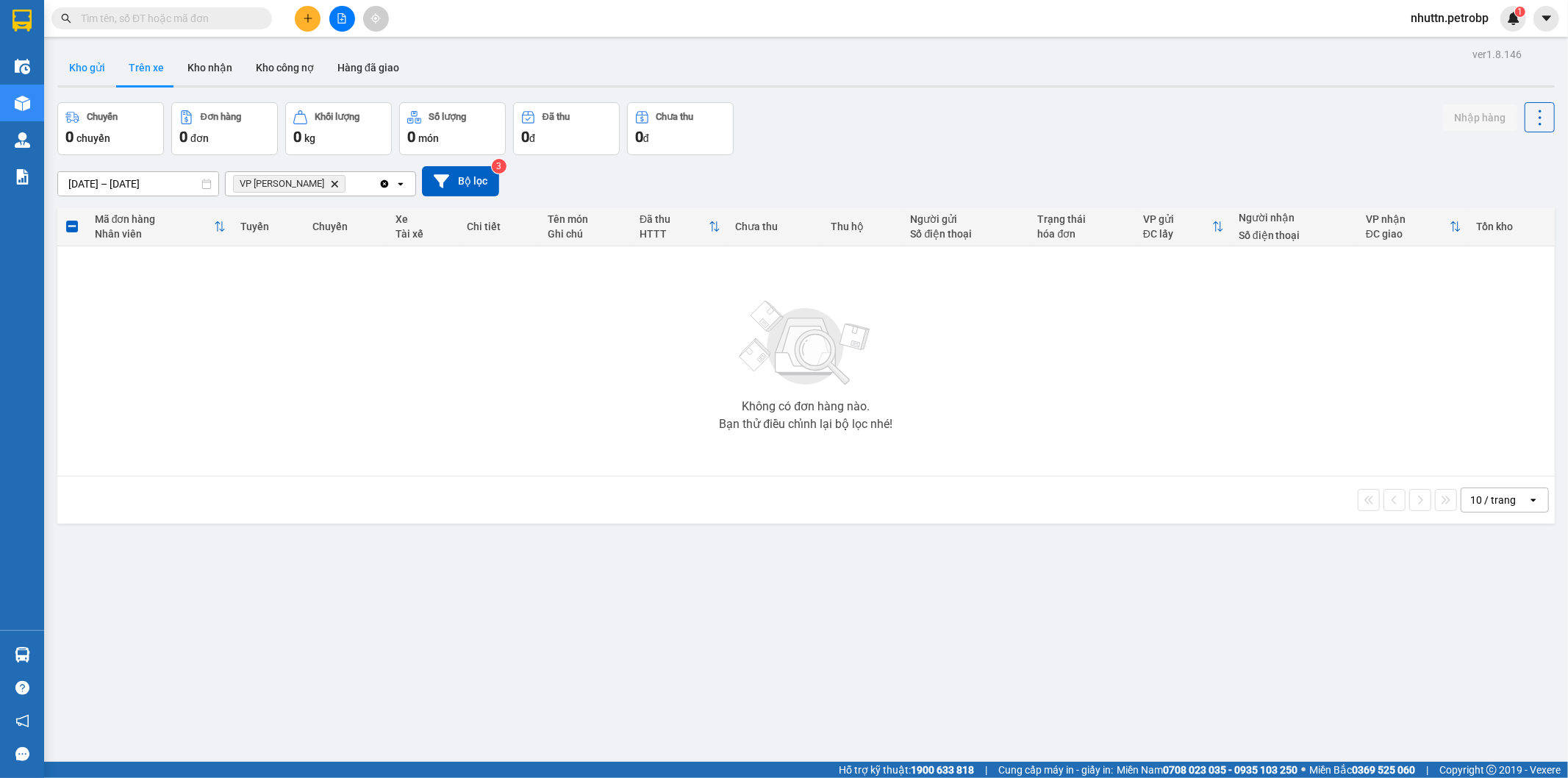
click at [91, 57] on button "Kho gửi" at bounding box center [87, 68] width 60 height 35
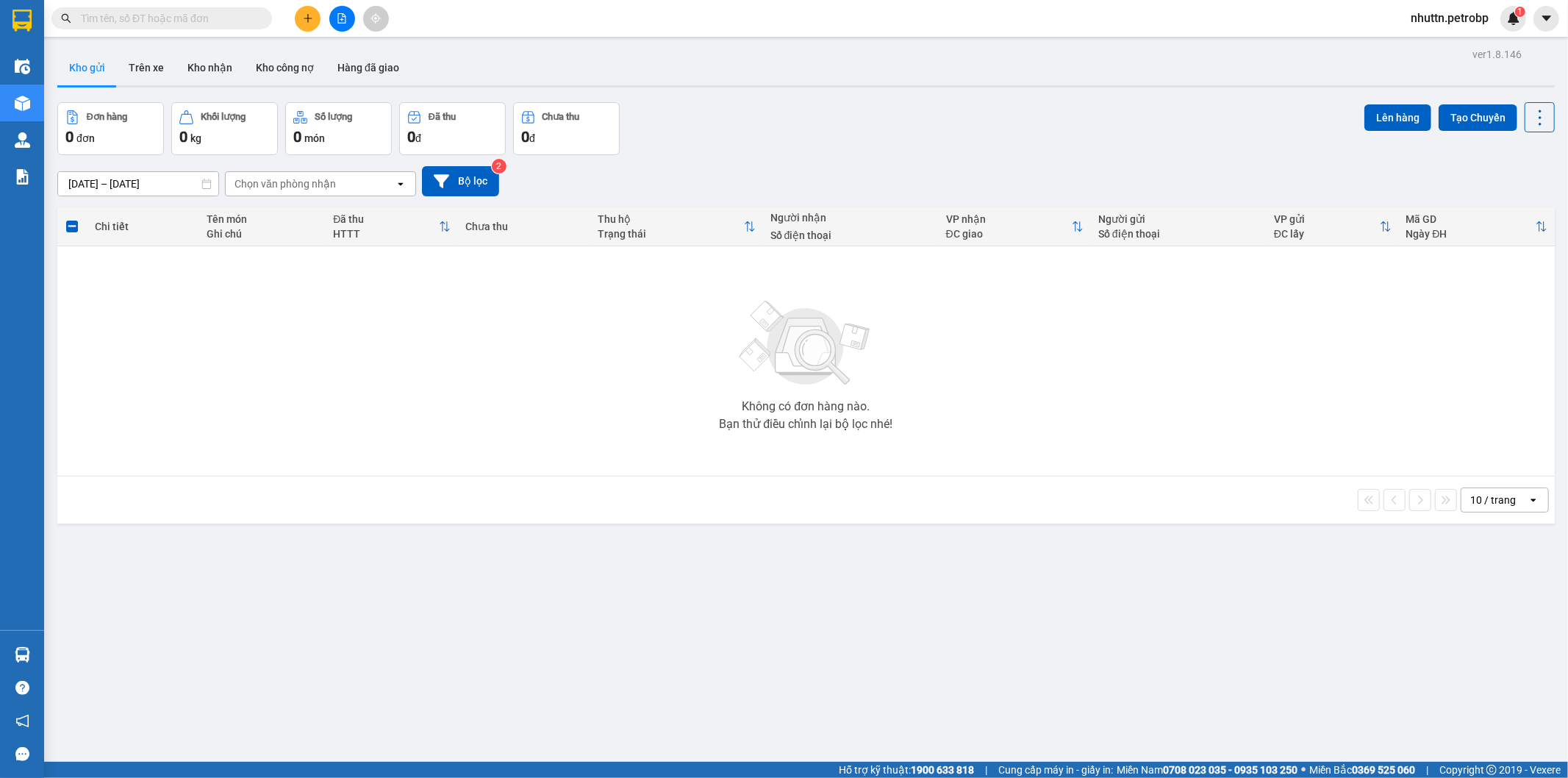
click at [340, 184] on div "Chọn văn phòng nhận" at bounding box center [310, 184] width 169 height 24
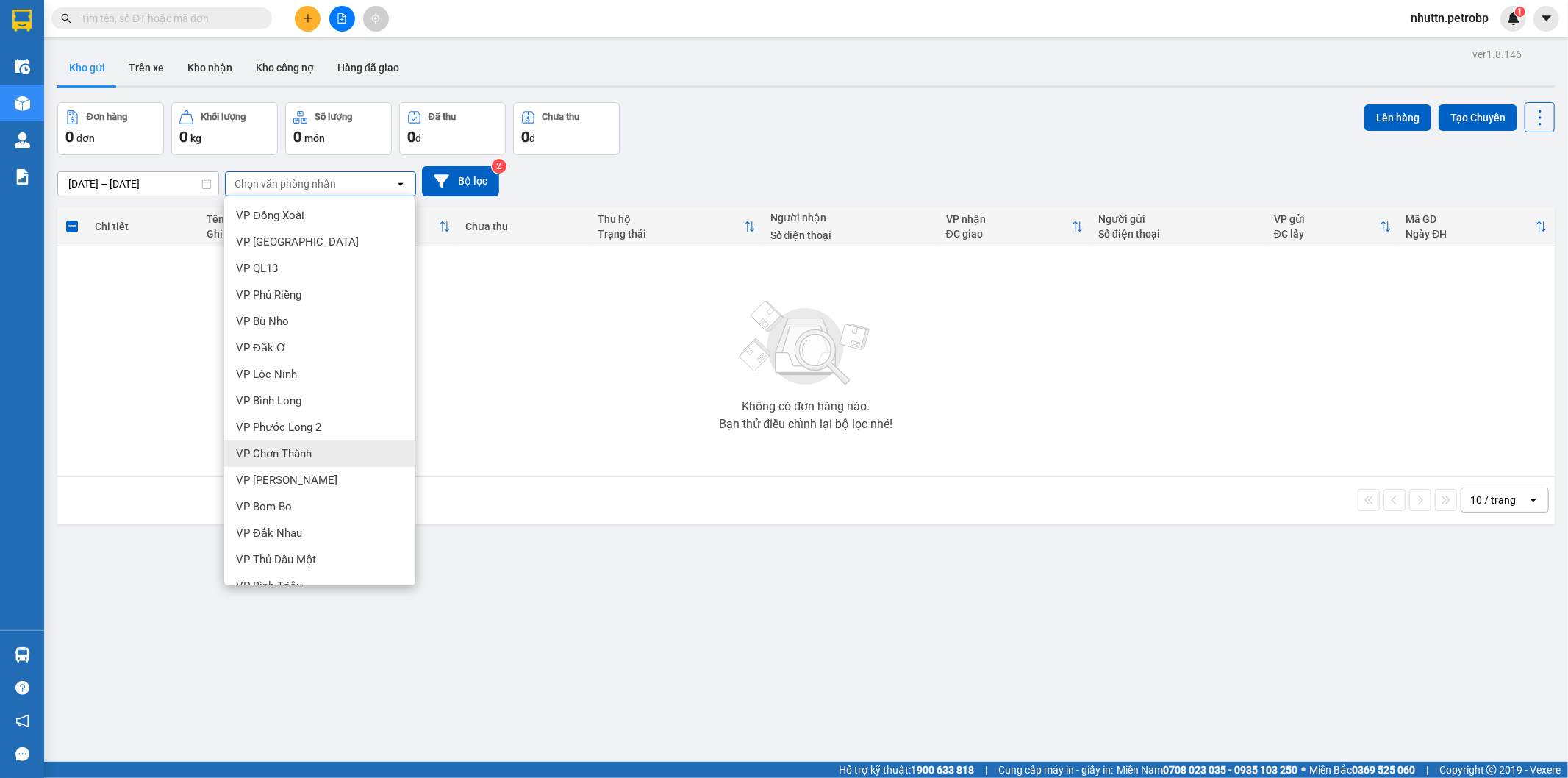
scroll to position [163, 0]
click at [289, 531] on span "VP [PERSON_NAME]" at bounding box center [287, 528] width 101 height 14
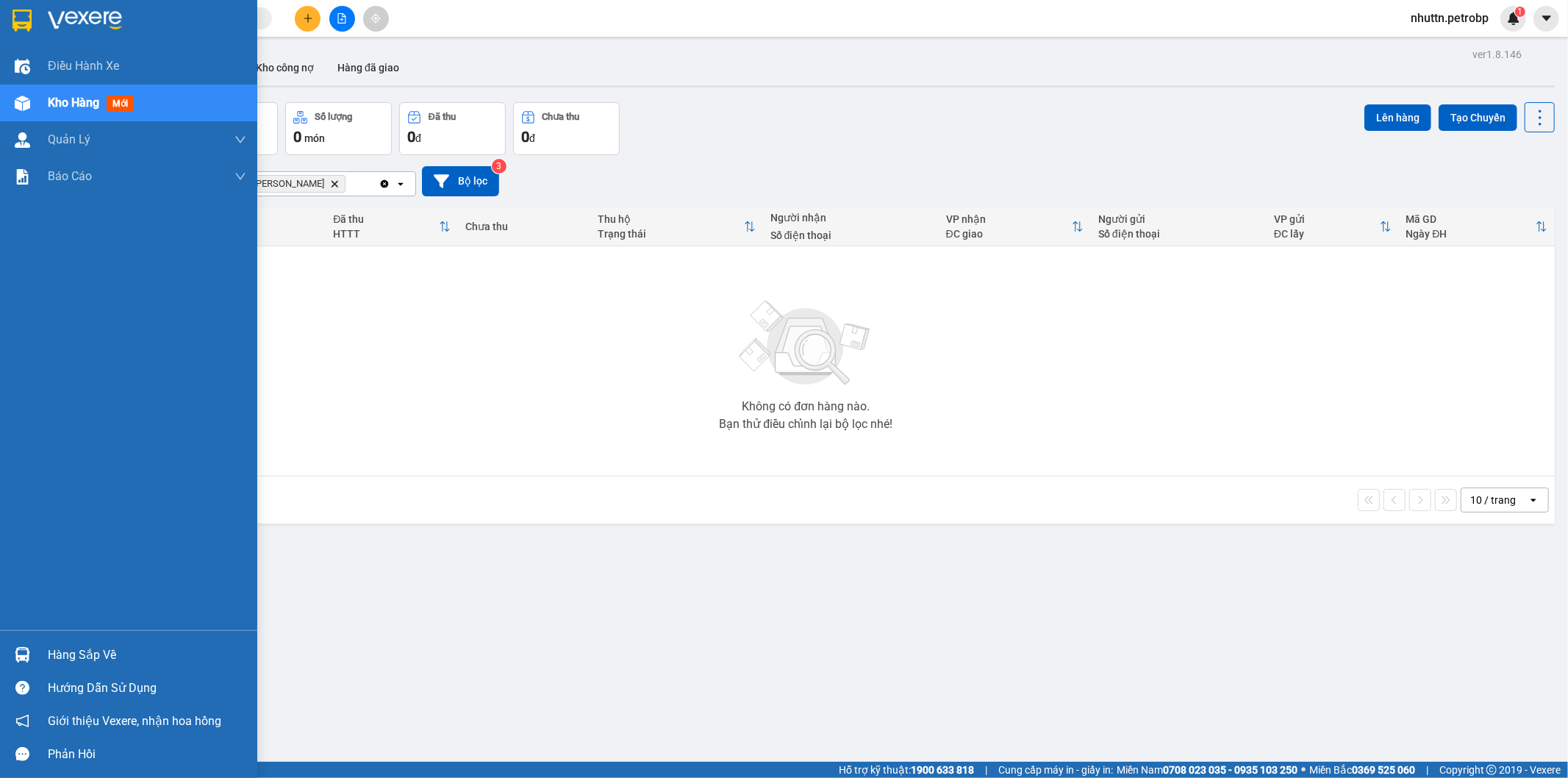
click at [67, 658] on div "Hàng sắp về" at bounding box center [147, 655] width 198 height 22
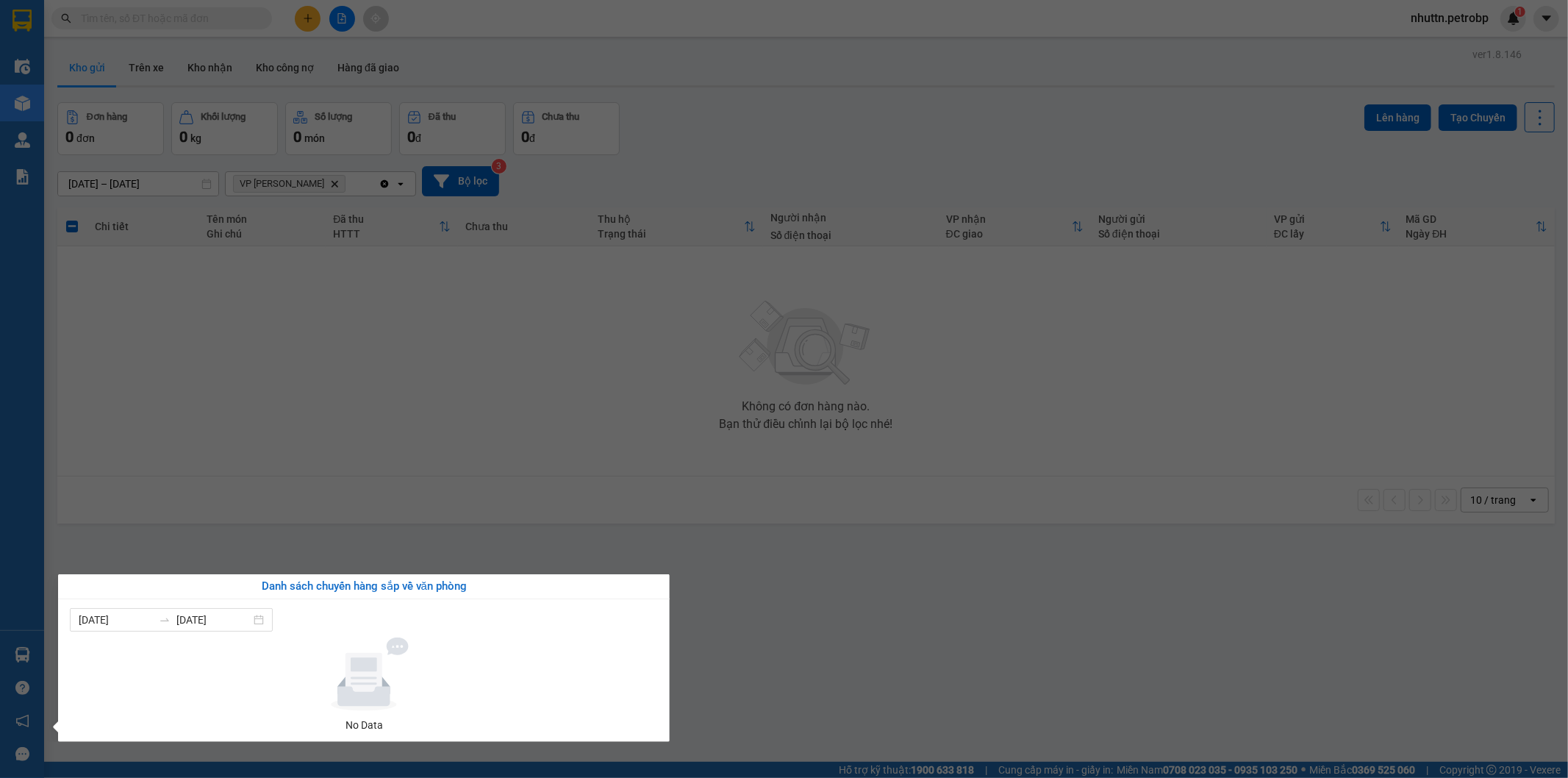
click at [757, 635] on section "Kết quả tìm kiếm ( 0 ) Bộ lọc No Data nhuttn.petrobp 1 Điều hành xe Kho hàng mớ…" at bounding box center [784, 389] width 1568 height 778
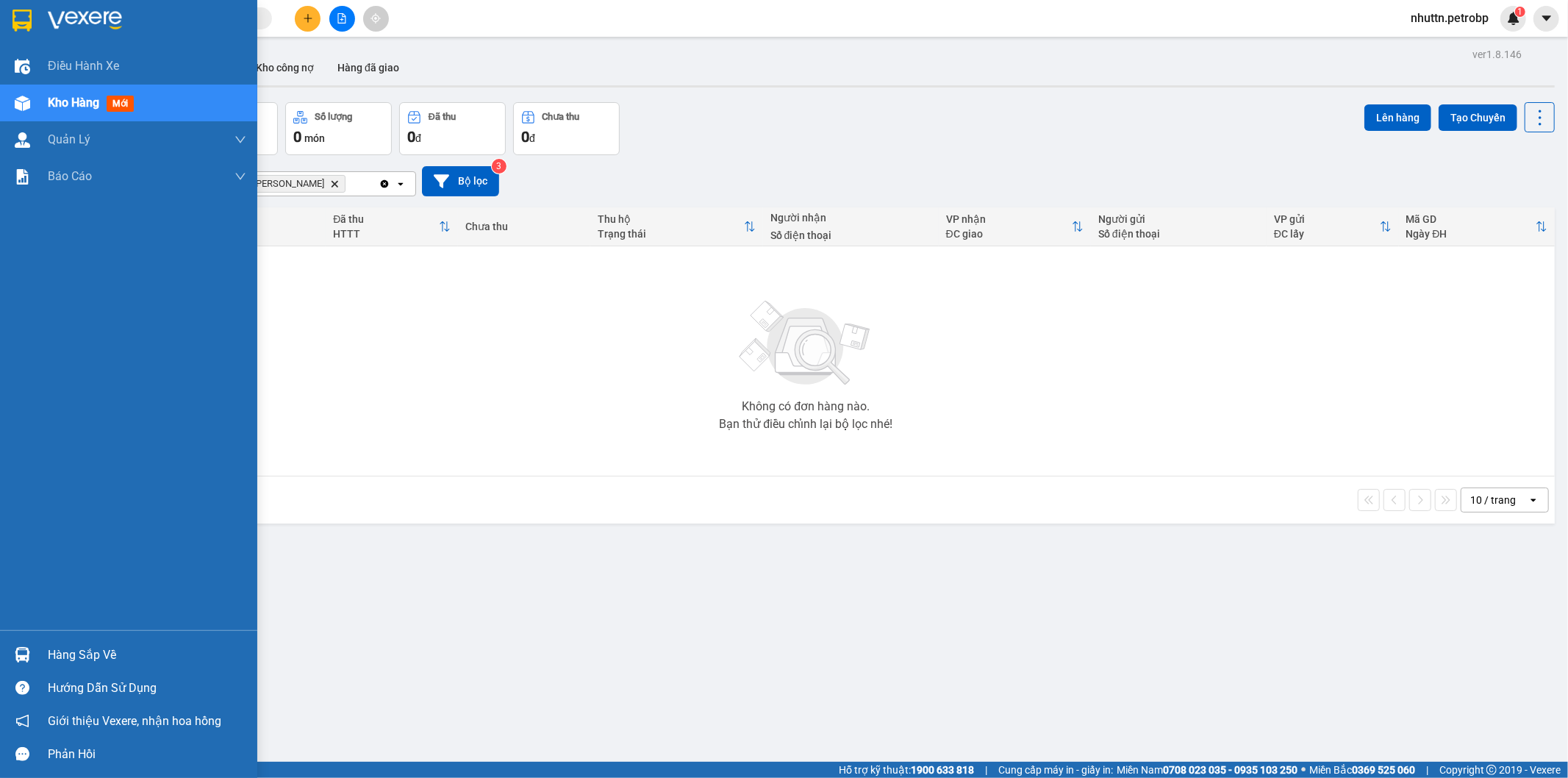
click at [70, 665] on div "Hàng sắp về" at bounding box center [147, 655] width 198 height 22
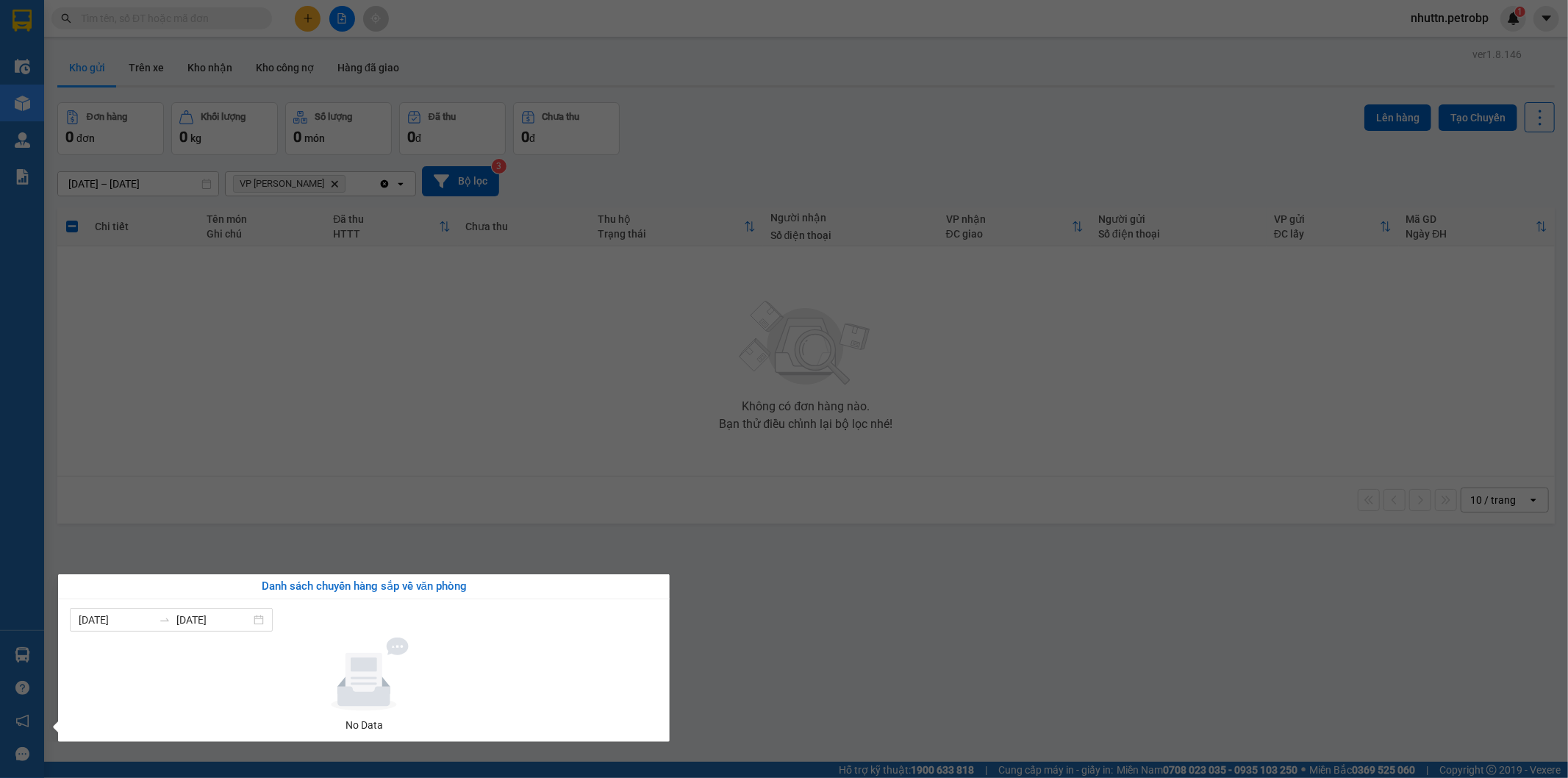
click at [773, 606] on section "Kết quả tìm kiếm ( 0 ) Bộ lọc No Data nhuttn.petrobp 1 Điều hành xe Kho hàng mớ…" at bounding box center [784, 389] width 1568 height 778
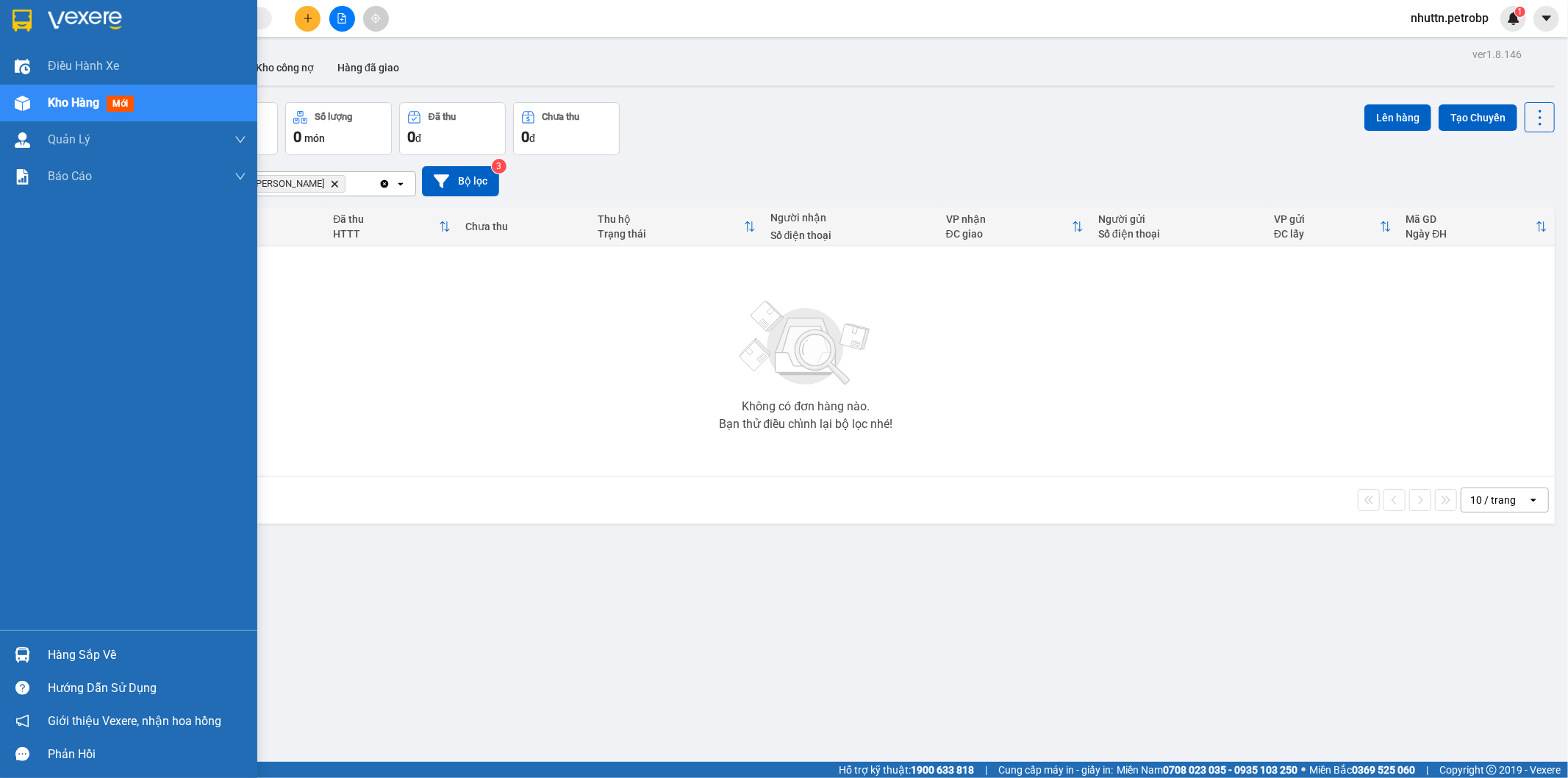
click at [83, 656] on div "Hàng sắp về" at bounding box center [147, 655] width 198 height 22
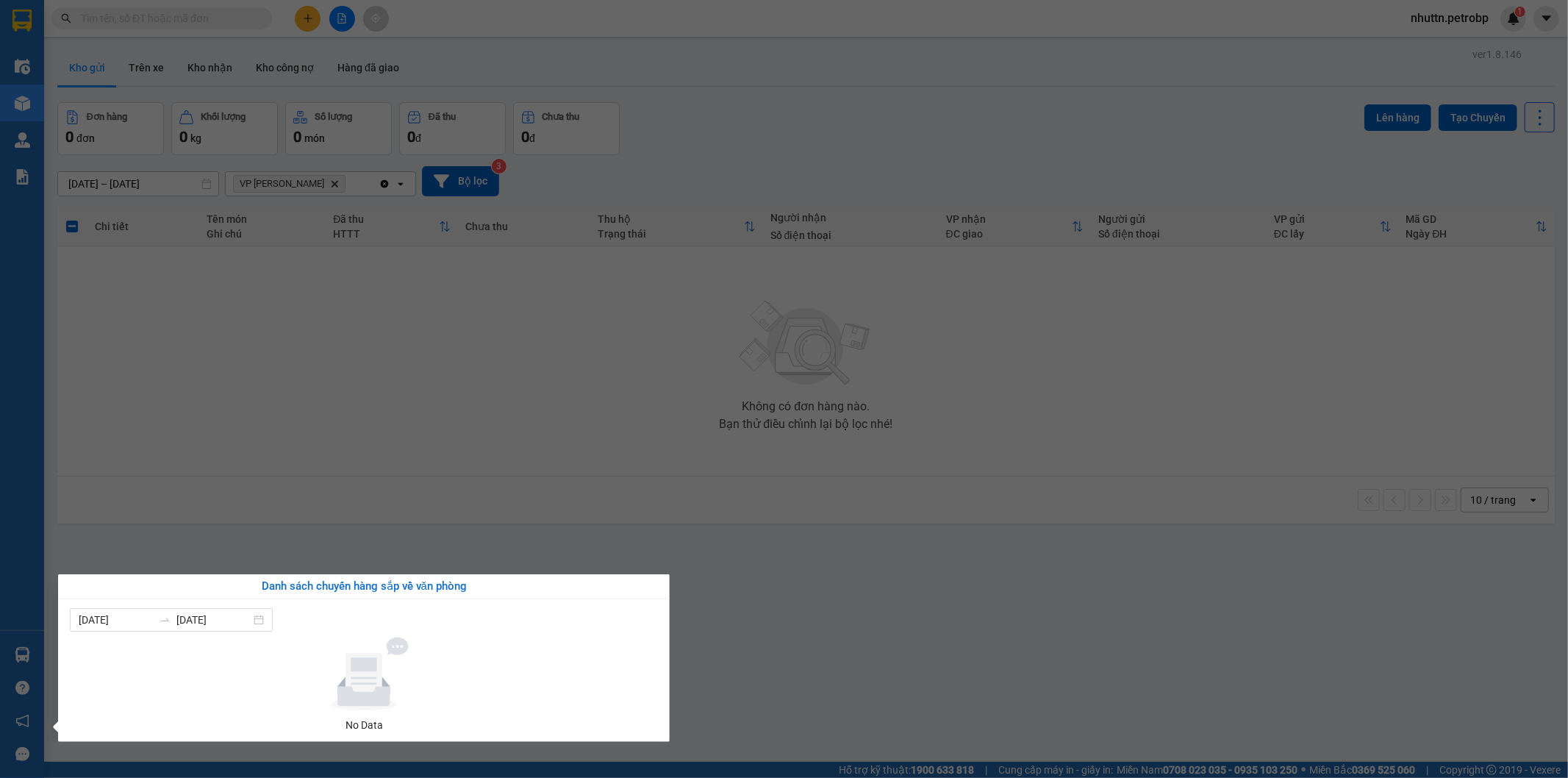
click at [849, 597] on section "Kết quả tìm kiếm ( 0 ) Bộ lọc No Data nhuttn.petrobp 1 Điều hành xe Kho hàng mớ…" at bounding box center [784, 389] width 1568 height 778
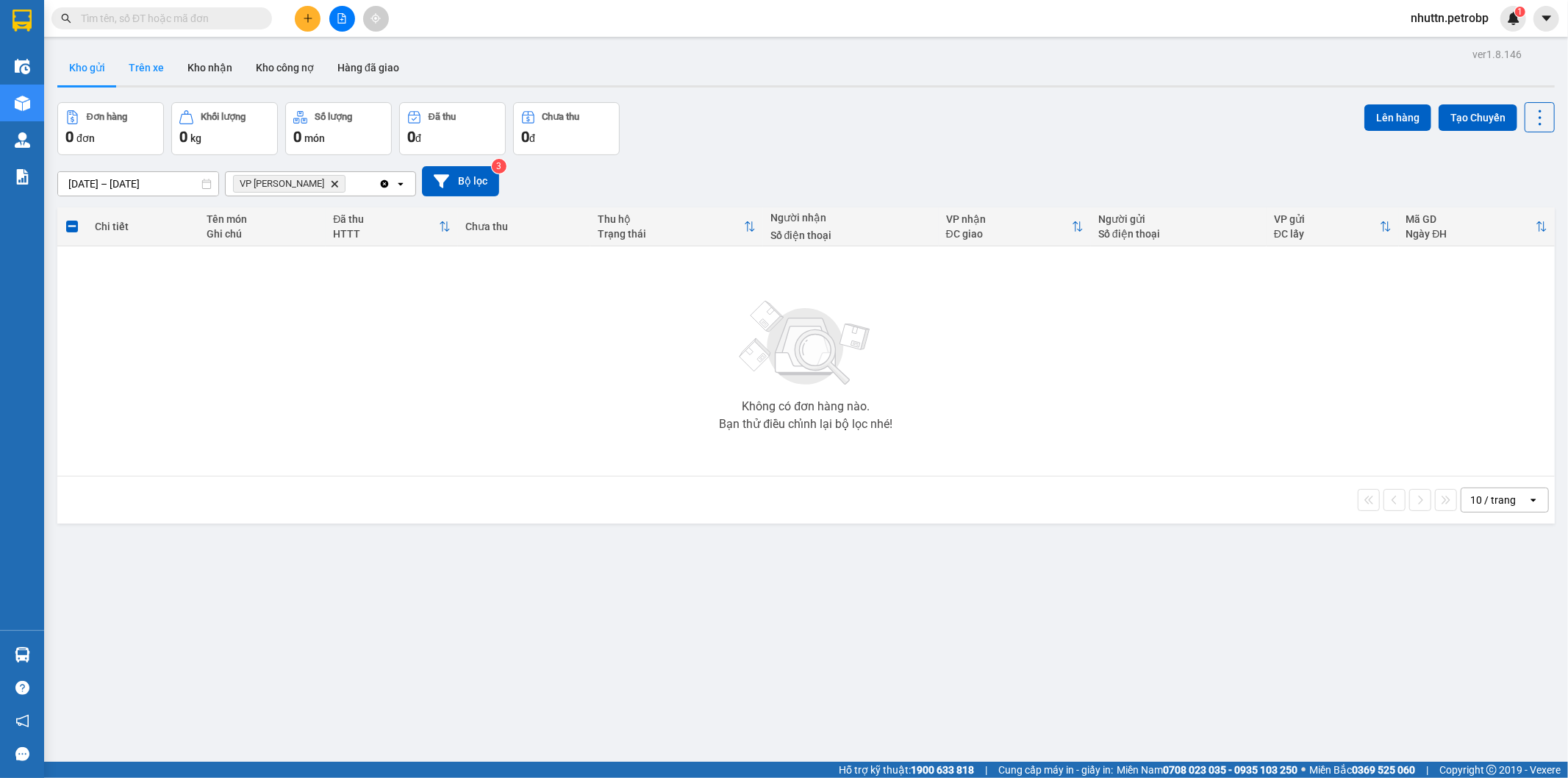
click at [155, 67] on button "Trên xe" at bounding box center [147, 68] width 59 height 35
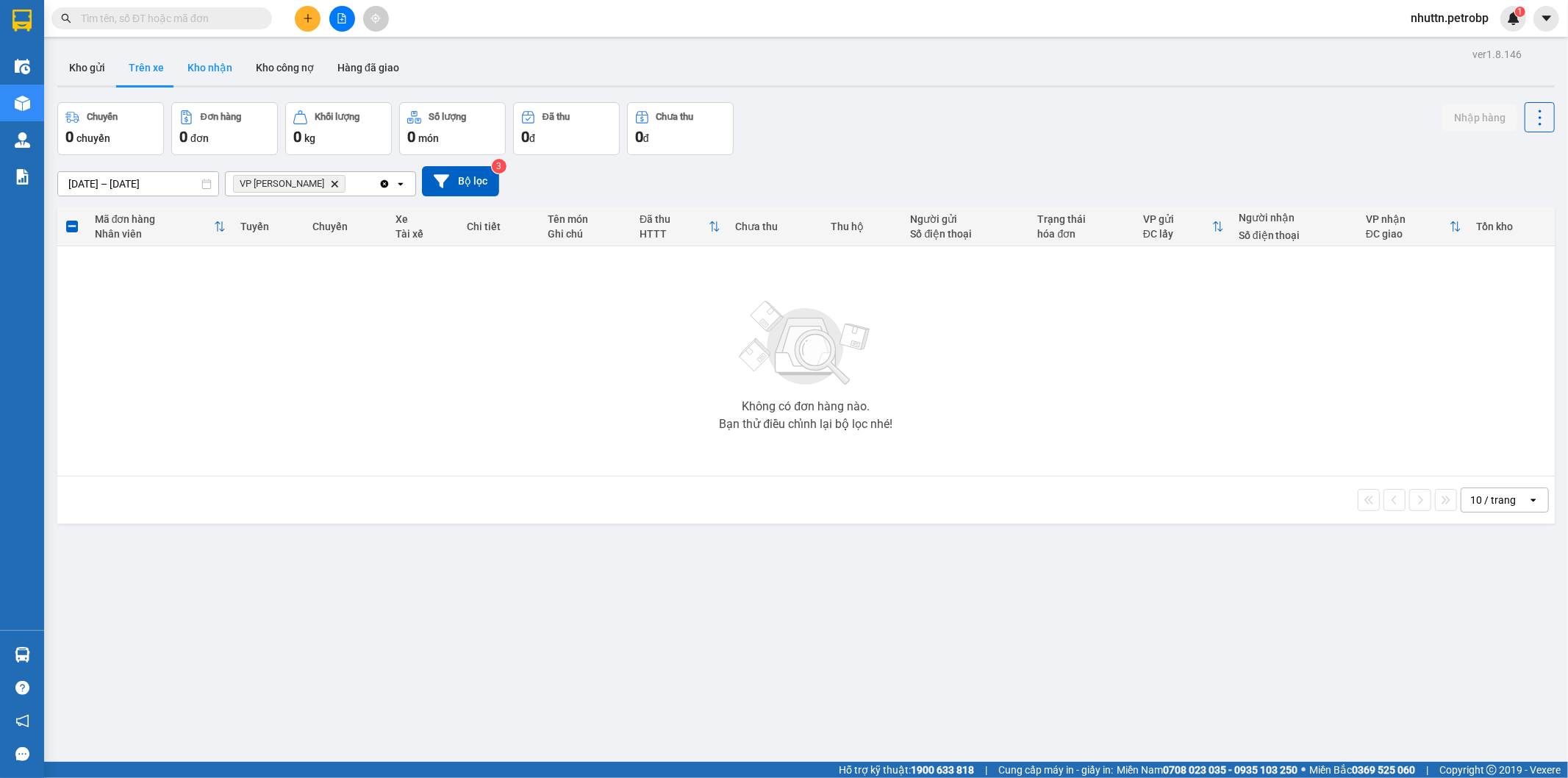
click at [193, 68] on button "Kho nhận" at bounding box center [209, 68] width 68 height 35
type input "[DATE] – [DATE]"
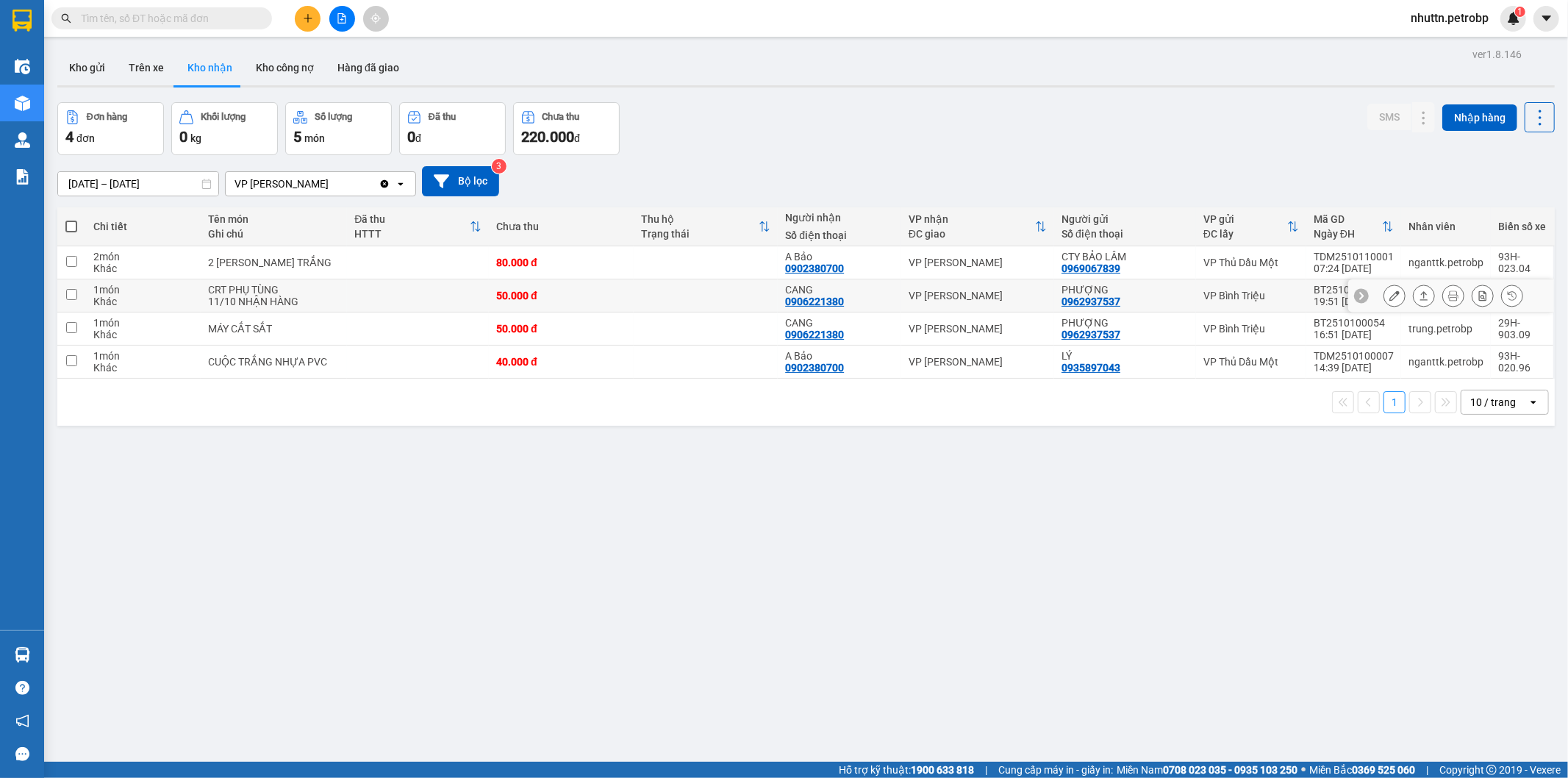
click at [72, 298] on input "checkbox" at bounding box center [71, 294] width 11 height 11
checkbox input "true"
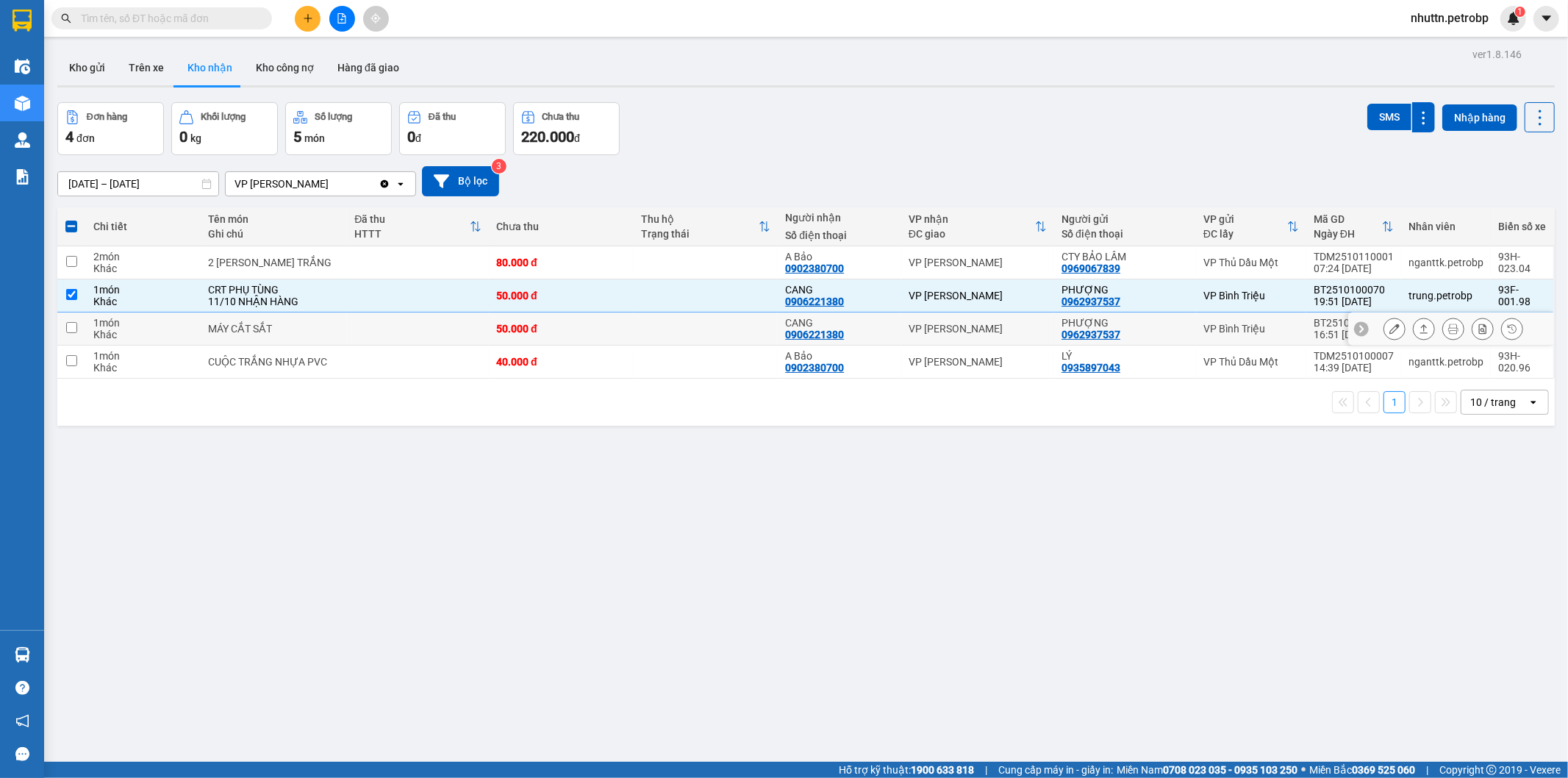
click at [72, 329] on input "checkbox" at bounding box center [71, 327] width 11 height 11
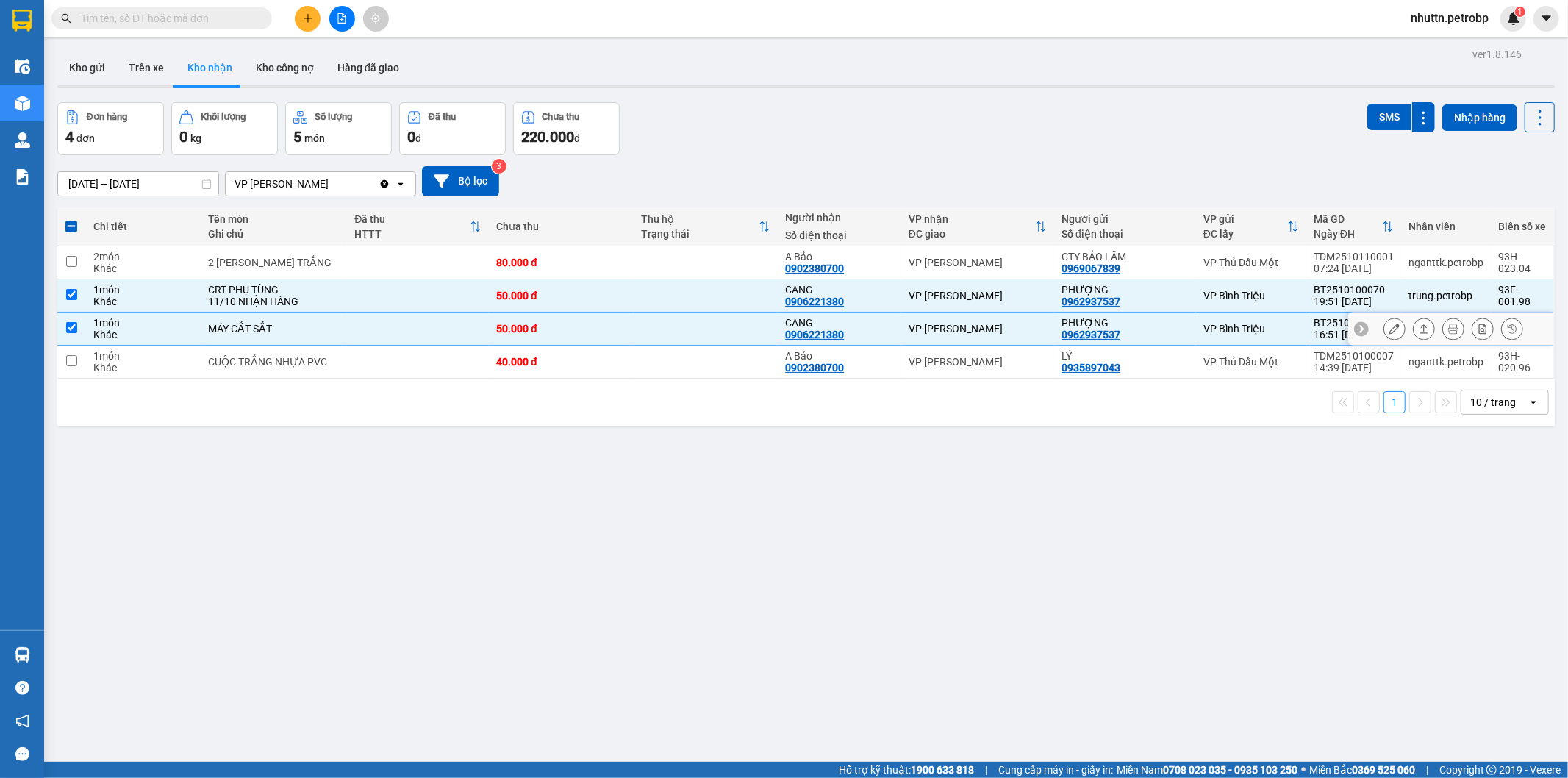
click at [66, 325] on input "checkbox" at bounding box center [71, 327] width 11 height 11
checkbox input "false"
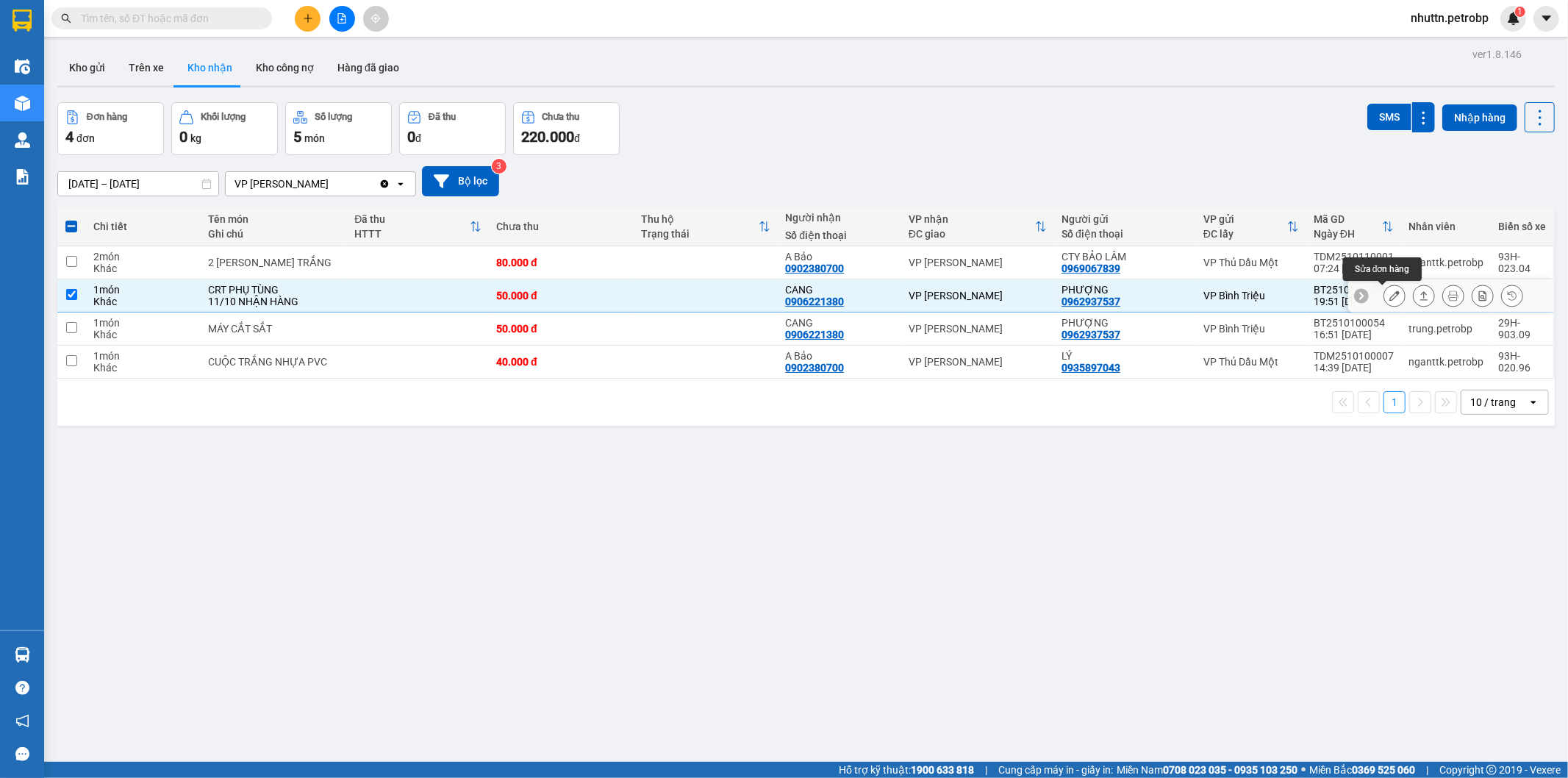
click at [1389, 294] on icon at bounding box center [1394, 295] width 10 height 10
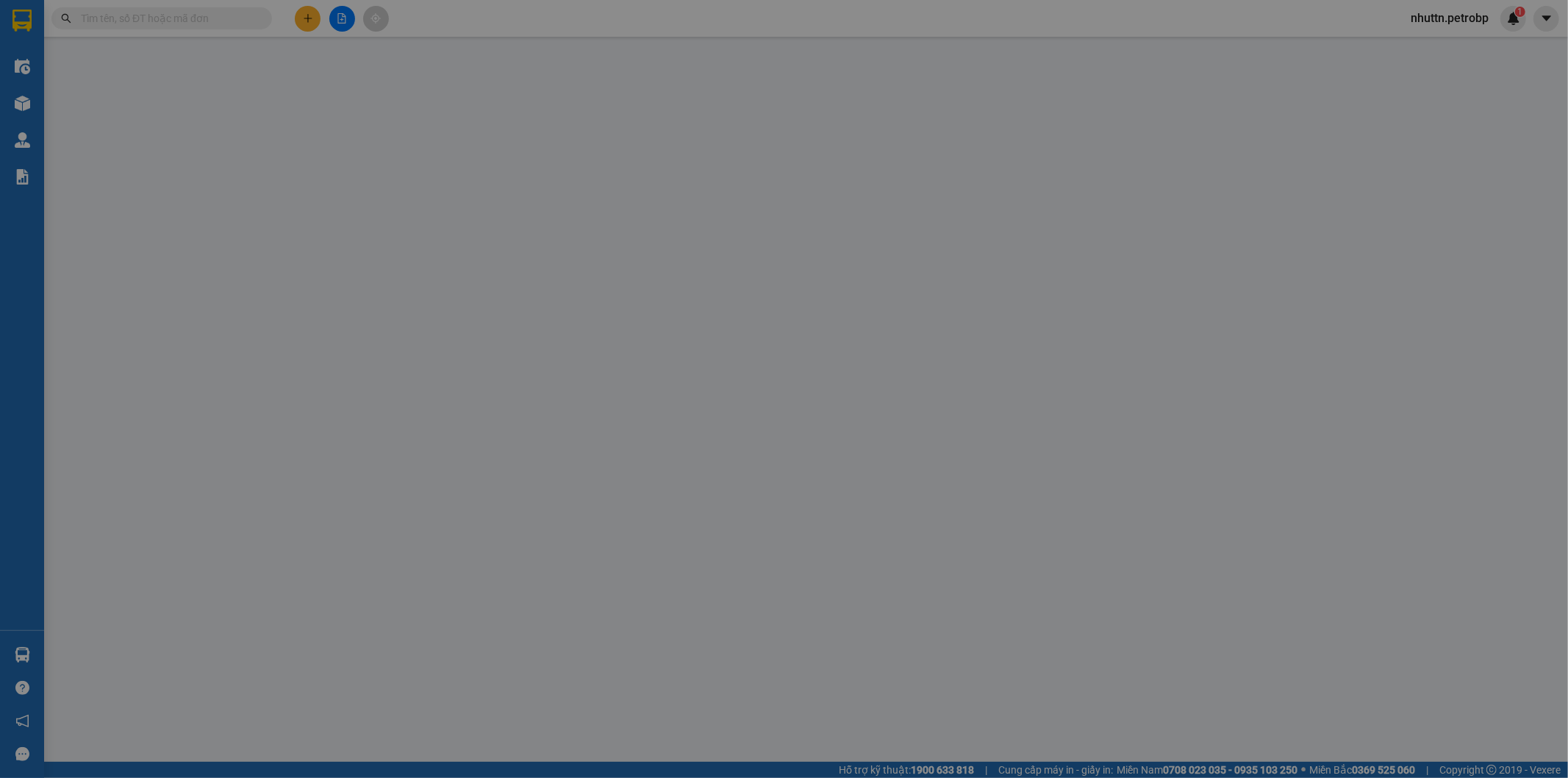
type input "0962937537"
type input "PHƯỢNG"
type input "0906221380"
type input "CANG"
type input "50.000"
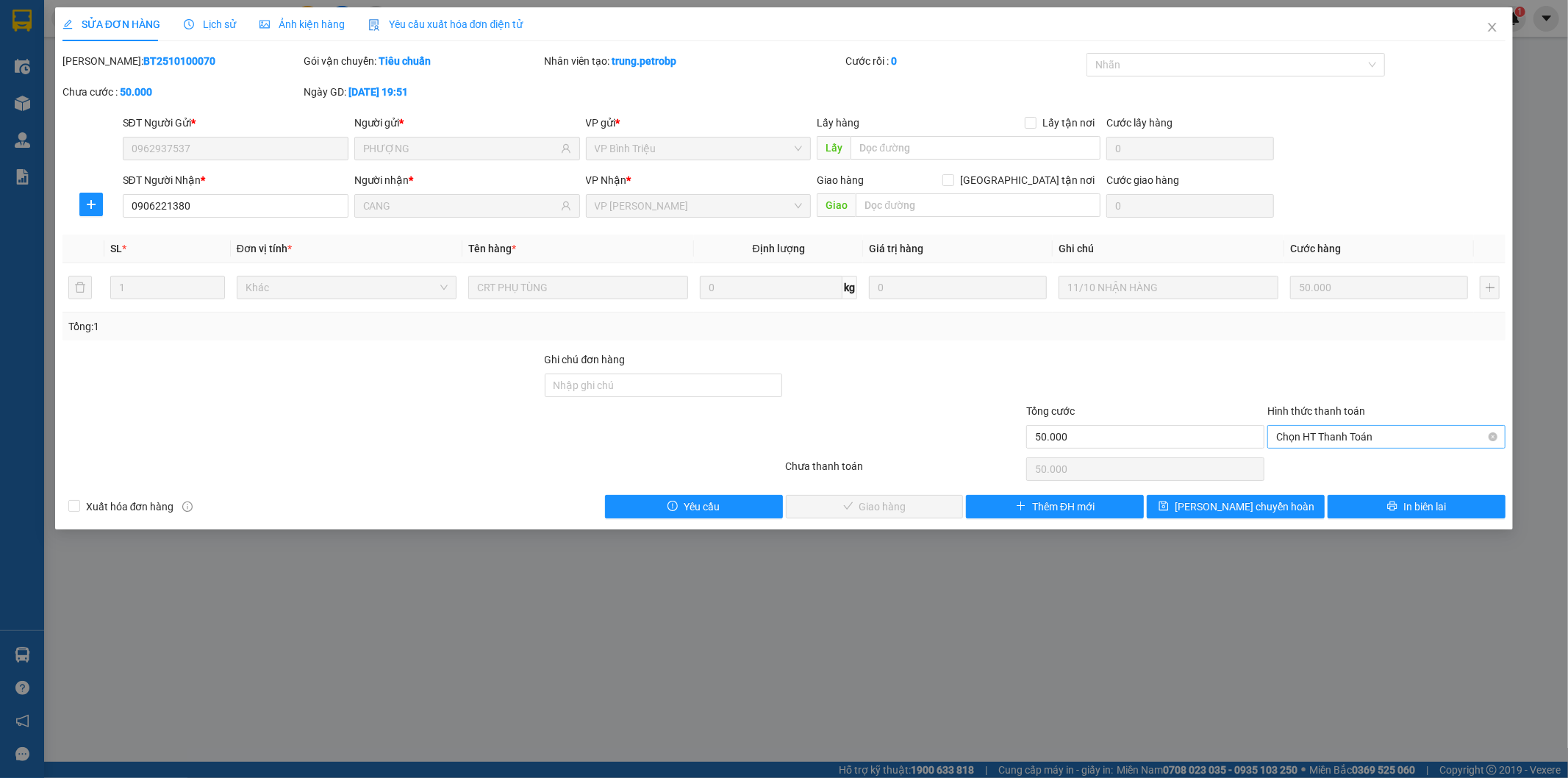
click at [1387, 435] on span "Chọn HT Thanh Toán" at bounding box center [1386, 437] width 220 height 22
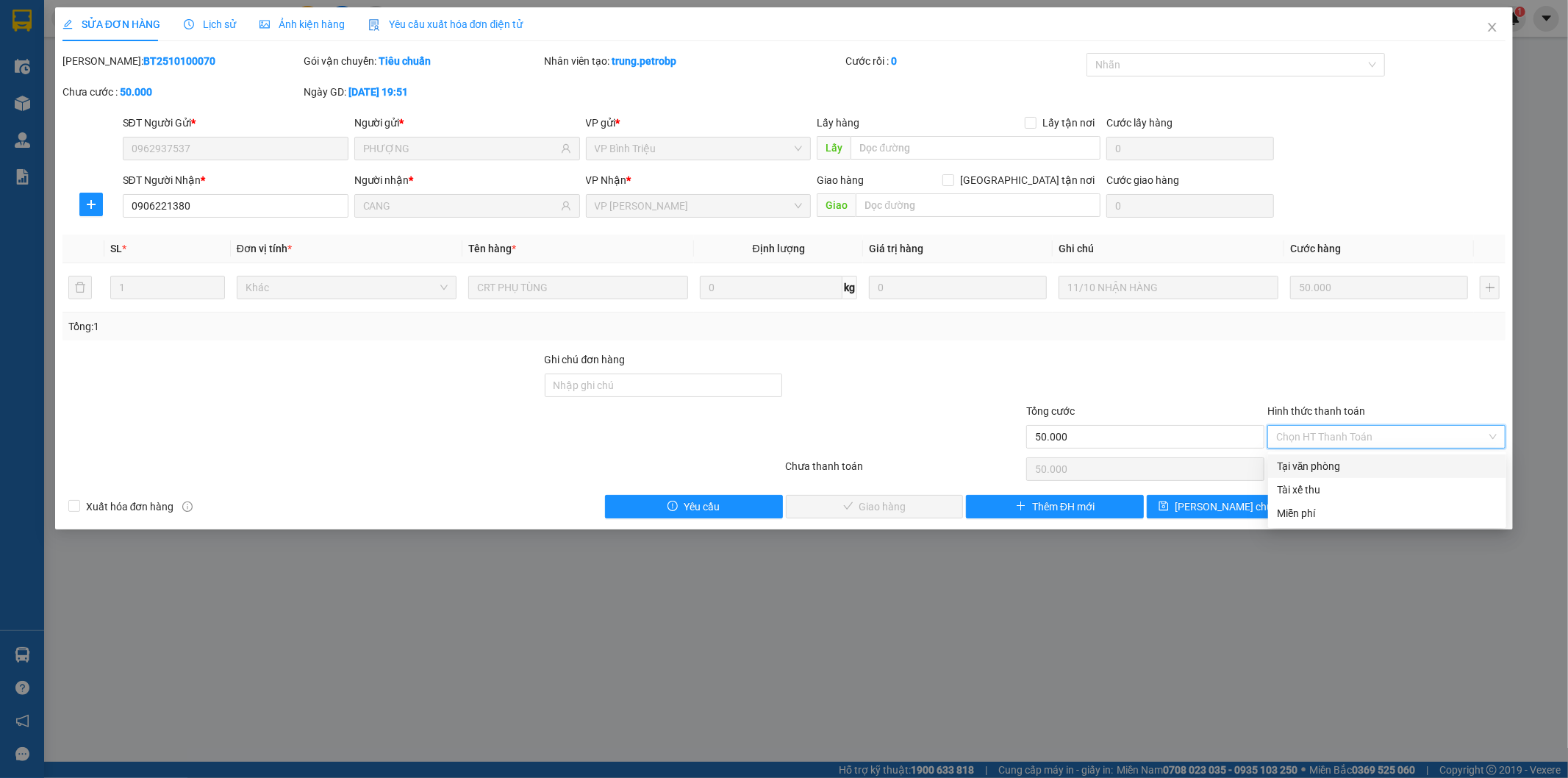
click at [1325, 473] on div "Tại văn phòng" at bounding box center [1387, 466] width 220 height 16
type input "0"
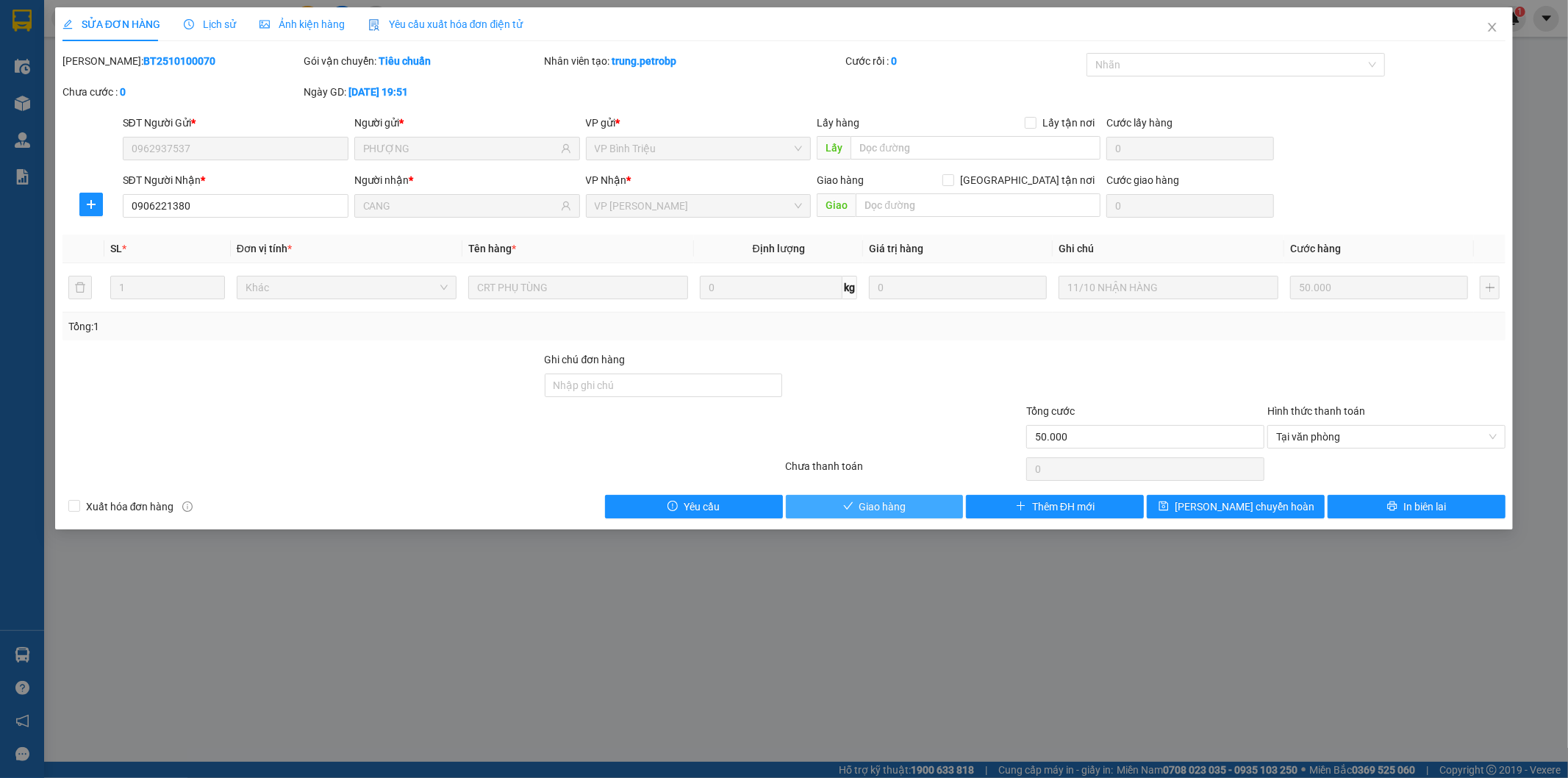
click at [895, 505] on span "Giao hàng" at bounding box center [883, 506] width 47 height 16
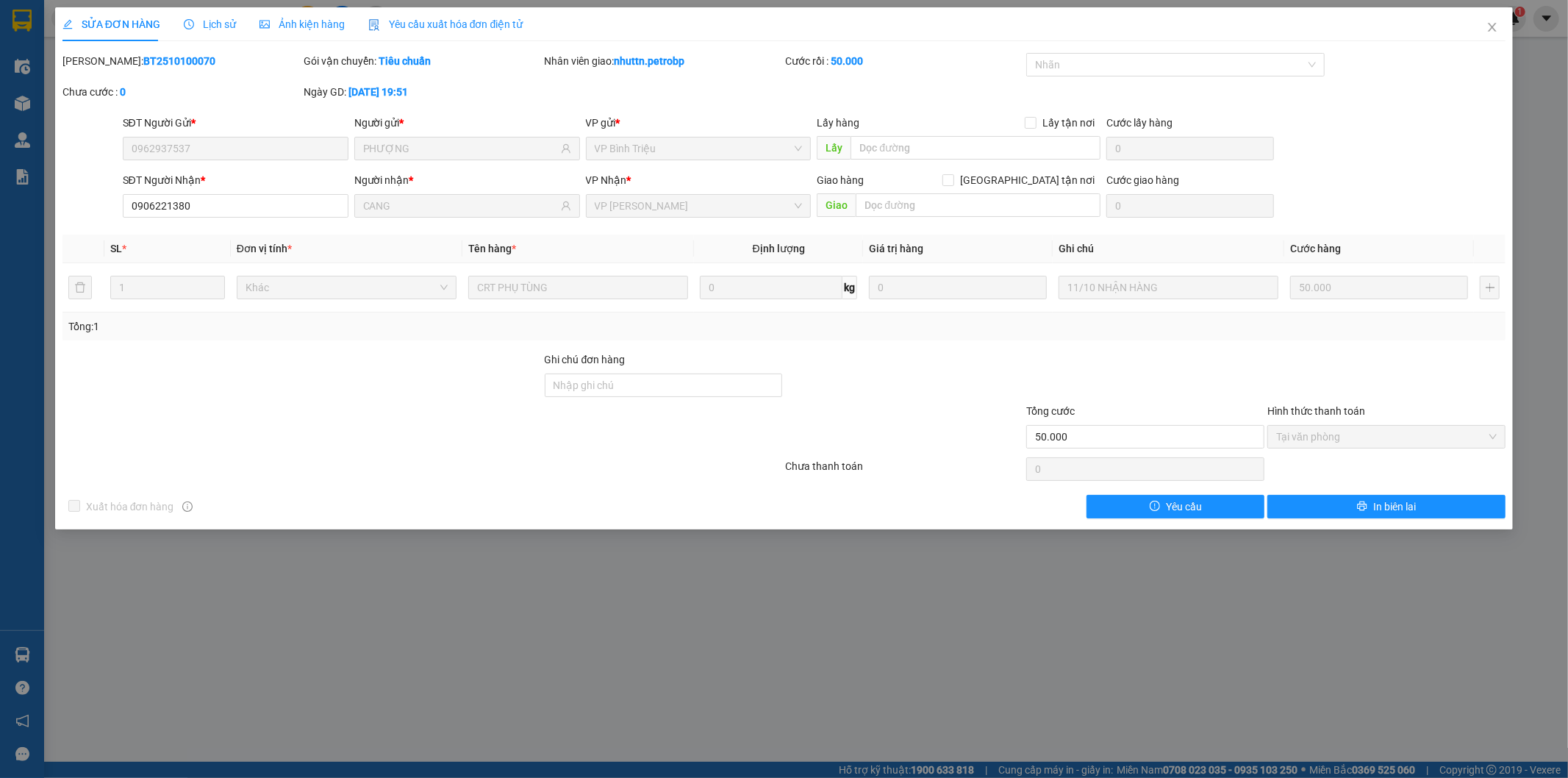
drag, startPoint x: 96, startPoint y: 62, endPoint x: 202, endPoint y: 68, distance: 106.2
click at [202, 68] on div "Mã ĐH: BT2510100070" at bounding box center [181, 61] width 238 height 16
copy b "BT2510100070"
click at [1490, 27] on icon "close" at bounding box center [1492, 27] width 12 height 12
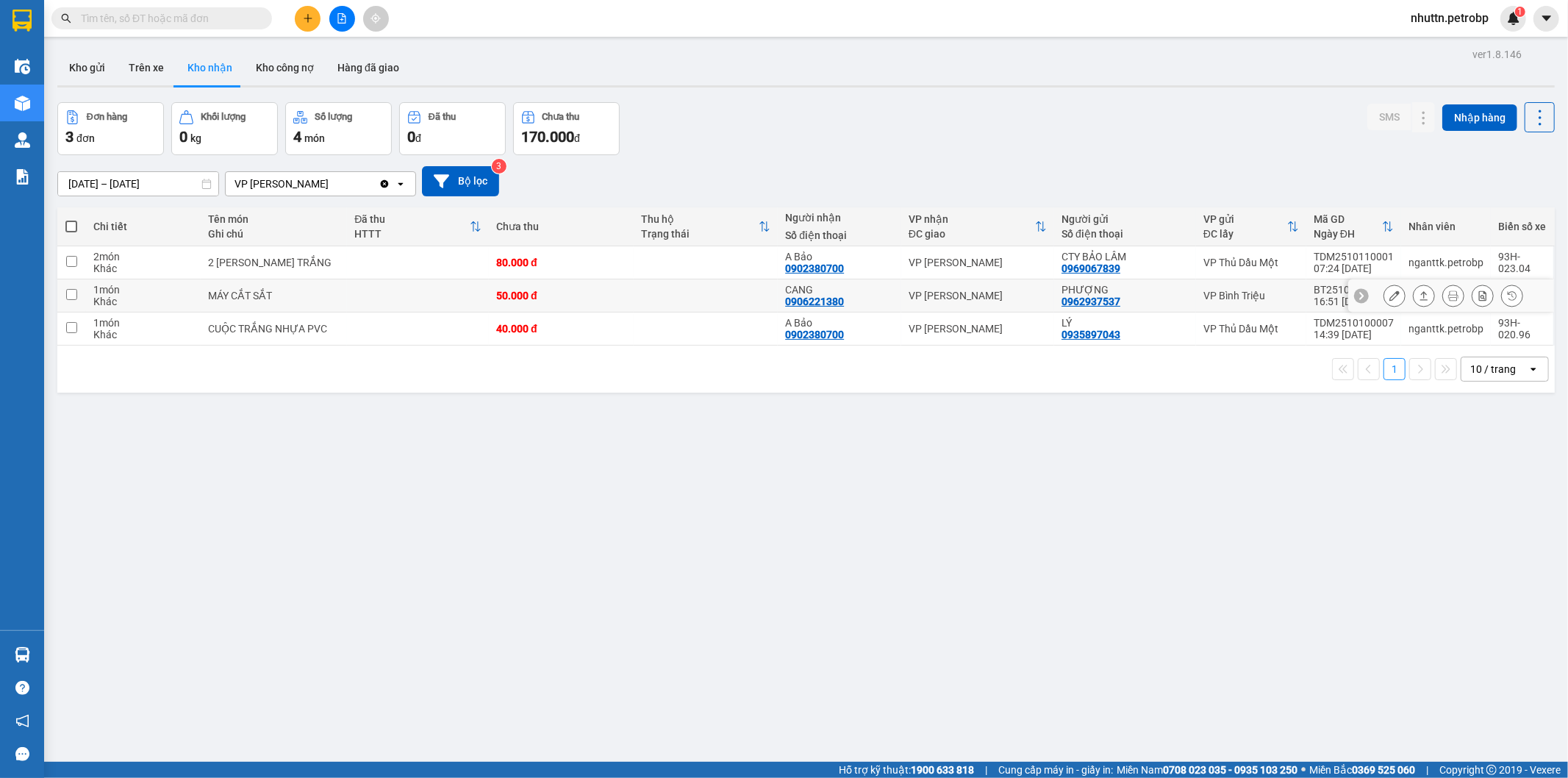
click at [70, 297] on input "checkbox" at bounding box center [71, 294] width 11 height 11
checkbox input "true"
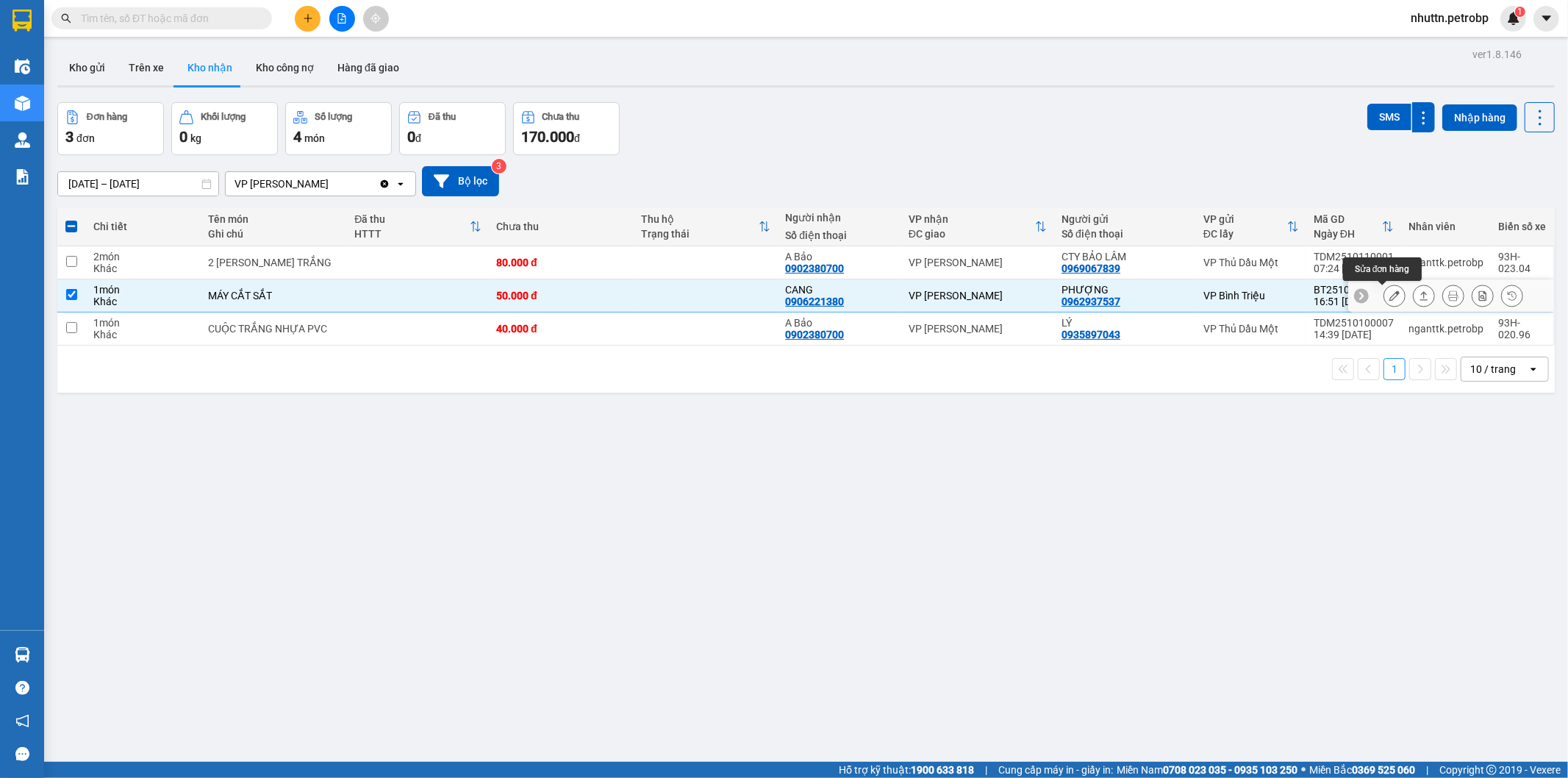
click at [1389, 295] on icon at bounding box center [1394, 295] width 10 height 10
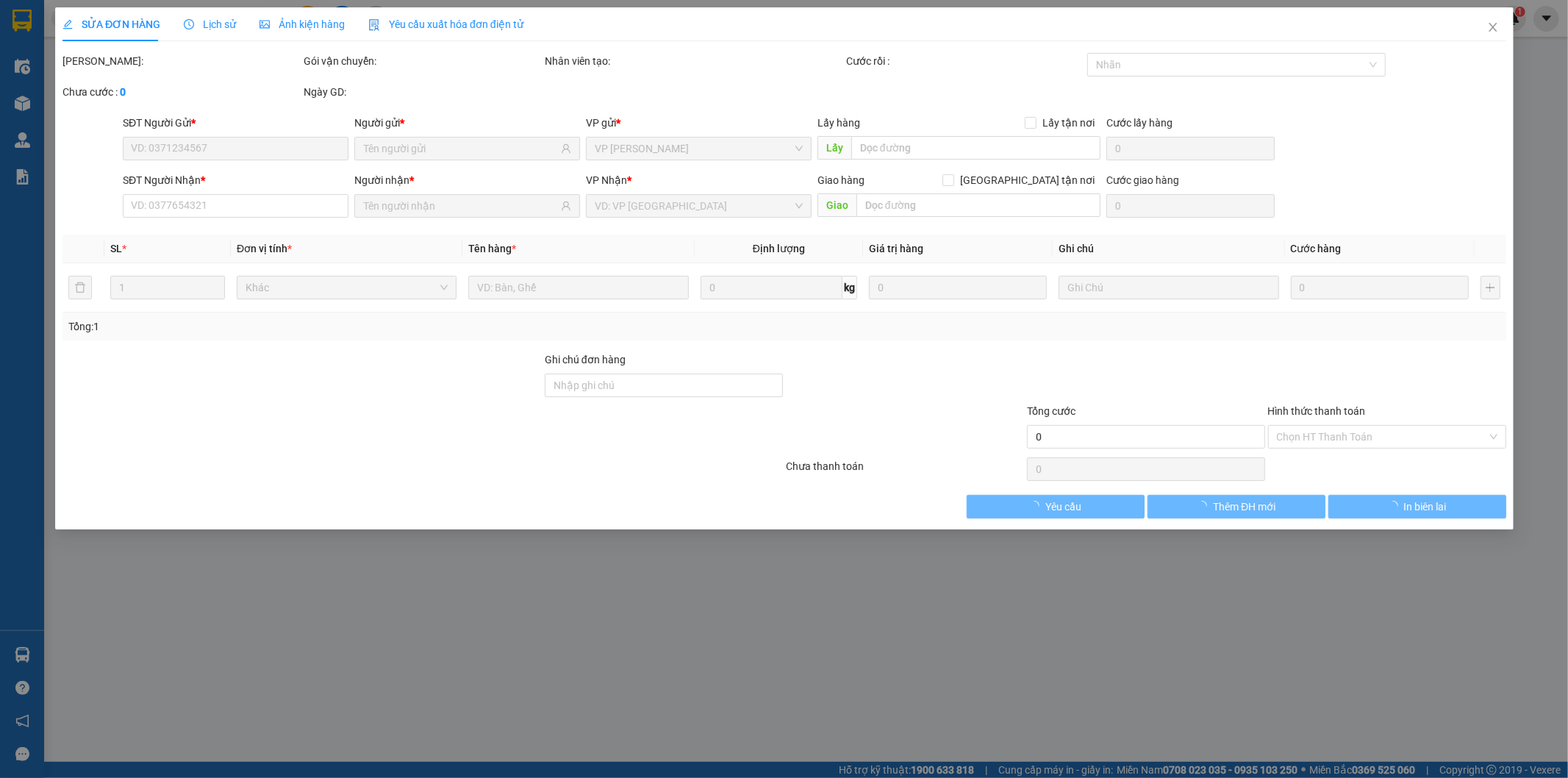
type input "0962937537"
type input "PHƯỢNG"
type input "0906221380"
type input "CANG"
type input "50.000"
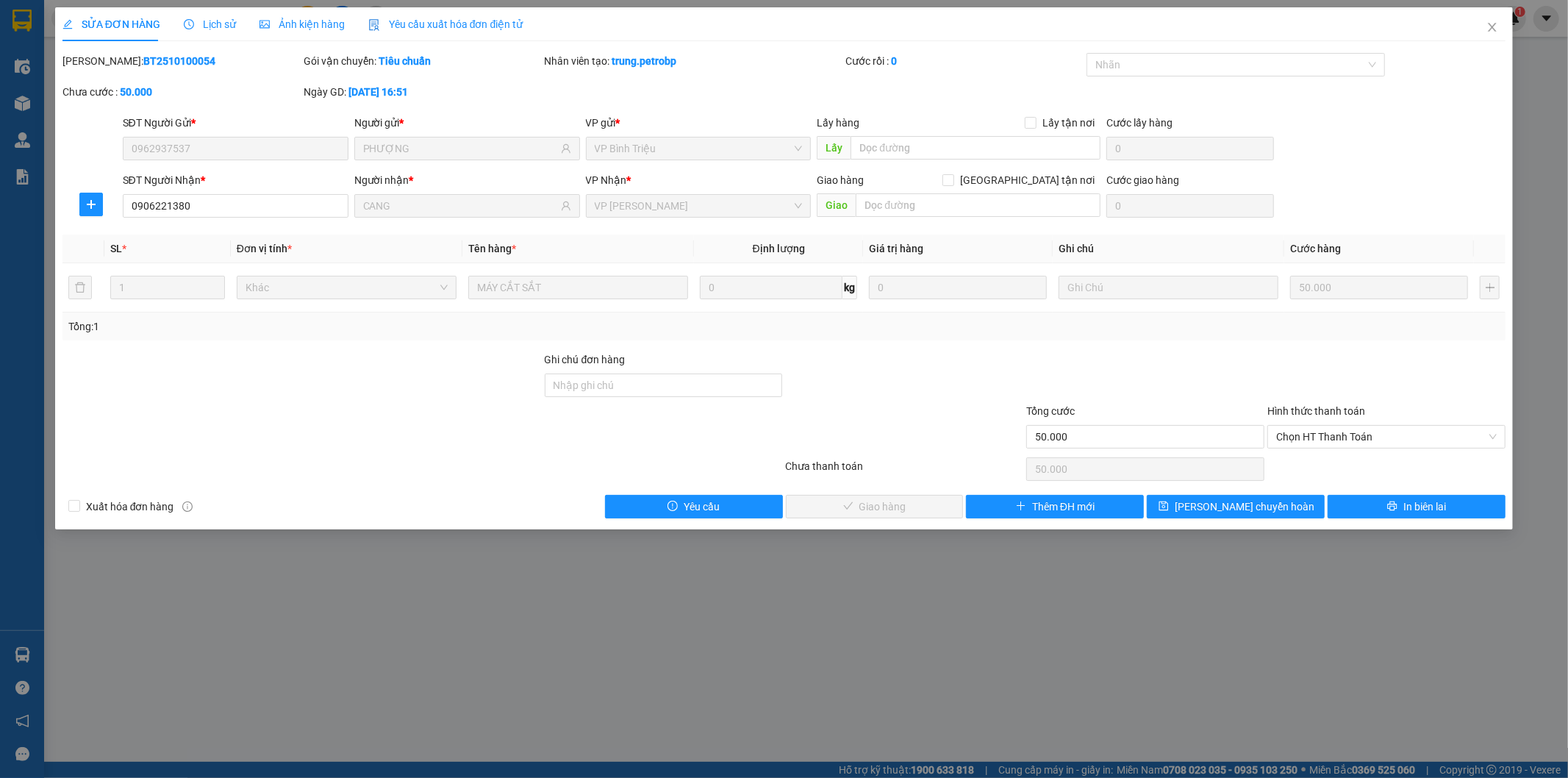
click at [1348, 449] on div "Hình thức thanh toán Chọn HT Thanh Toán" at bounding box center [1386, 429] width 238 height 51
click at [1350, 439] on span "Chọn HT Thanh Toán" at bounding box center [1386, 437] width 220 height 22
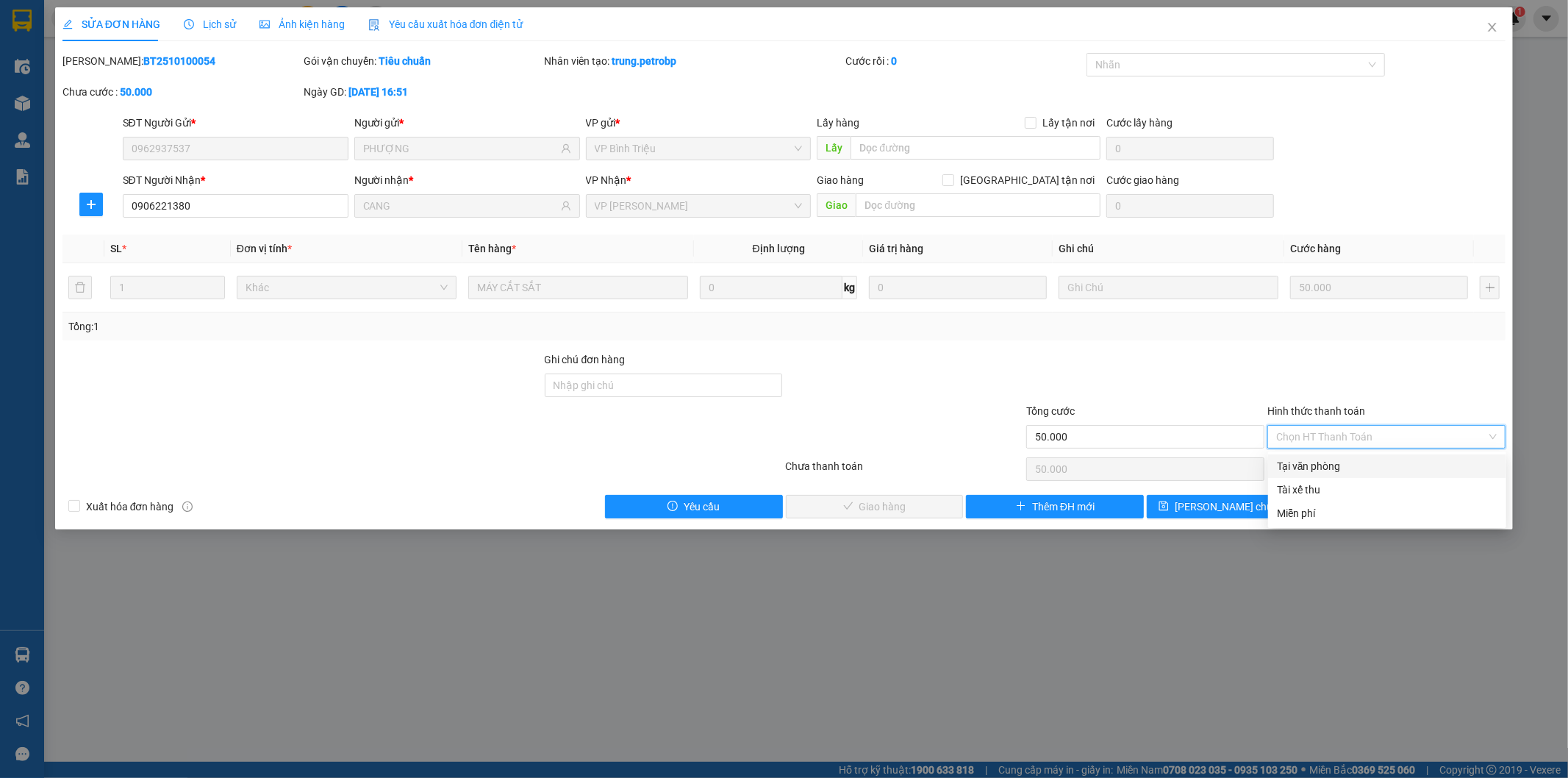
click at [1338, 467] on div "Tại văn phòng" at bounding box center [1387, 466] width 220 height 16
type input "0"
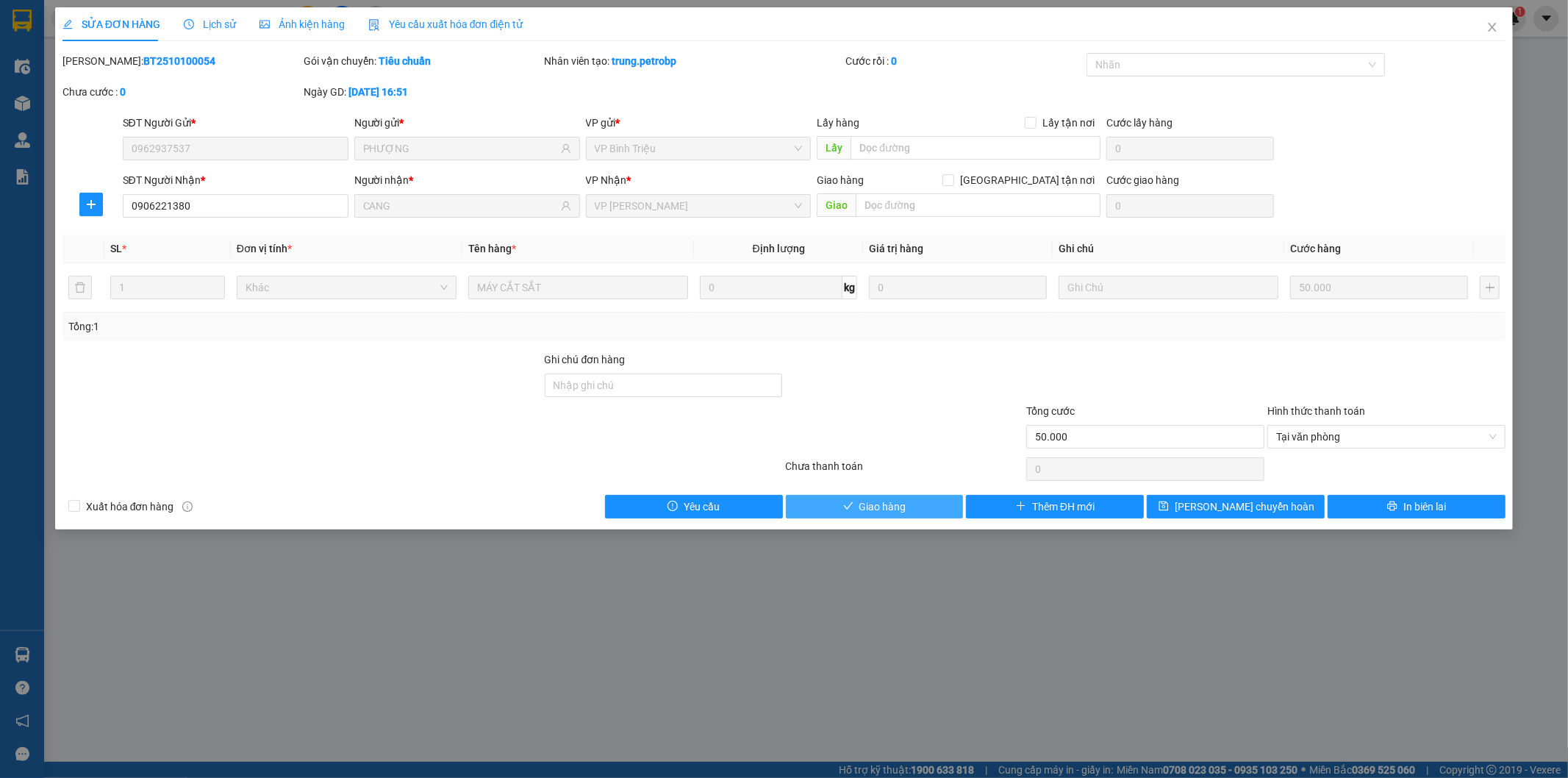
click at [846, 516] on button "Giao hàng" at bounding box center [875, 506] width 178 height 24
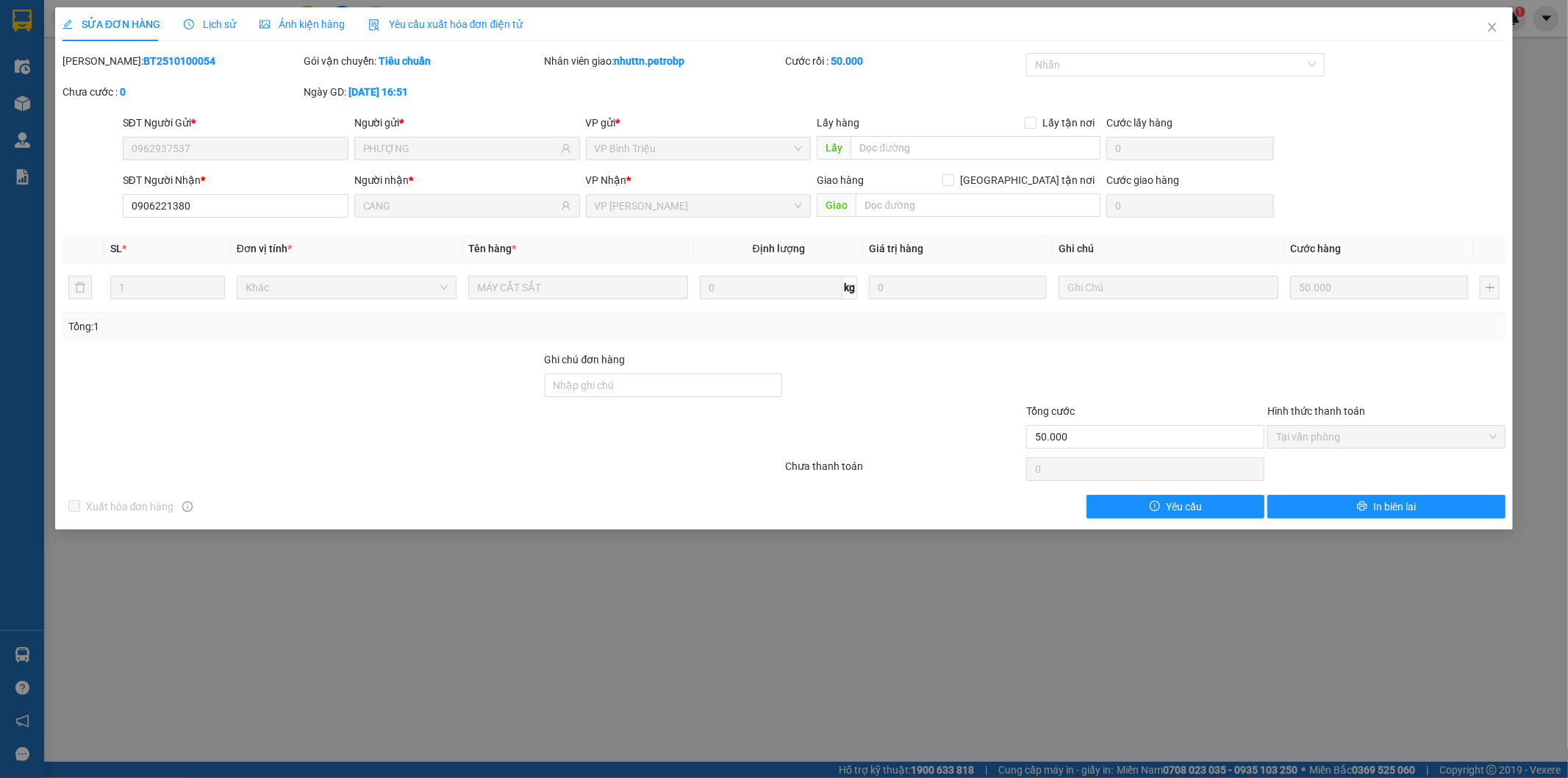
drag, startPoint x: 99, startPoint y: 60, endPoint x: 186, endPoint y: 64, distance: 87.1
click at [186, 64] on div "[PERSON_NAME]: BT2510100054" at bounding box center [181, 61] width 238 height 16
copy b "BT2510100054"
click at [1492, 25] on icon "close" at bounding box center [1492, 27] width 12 height 12
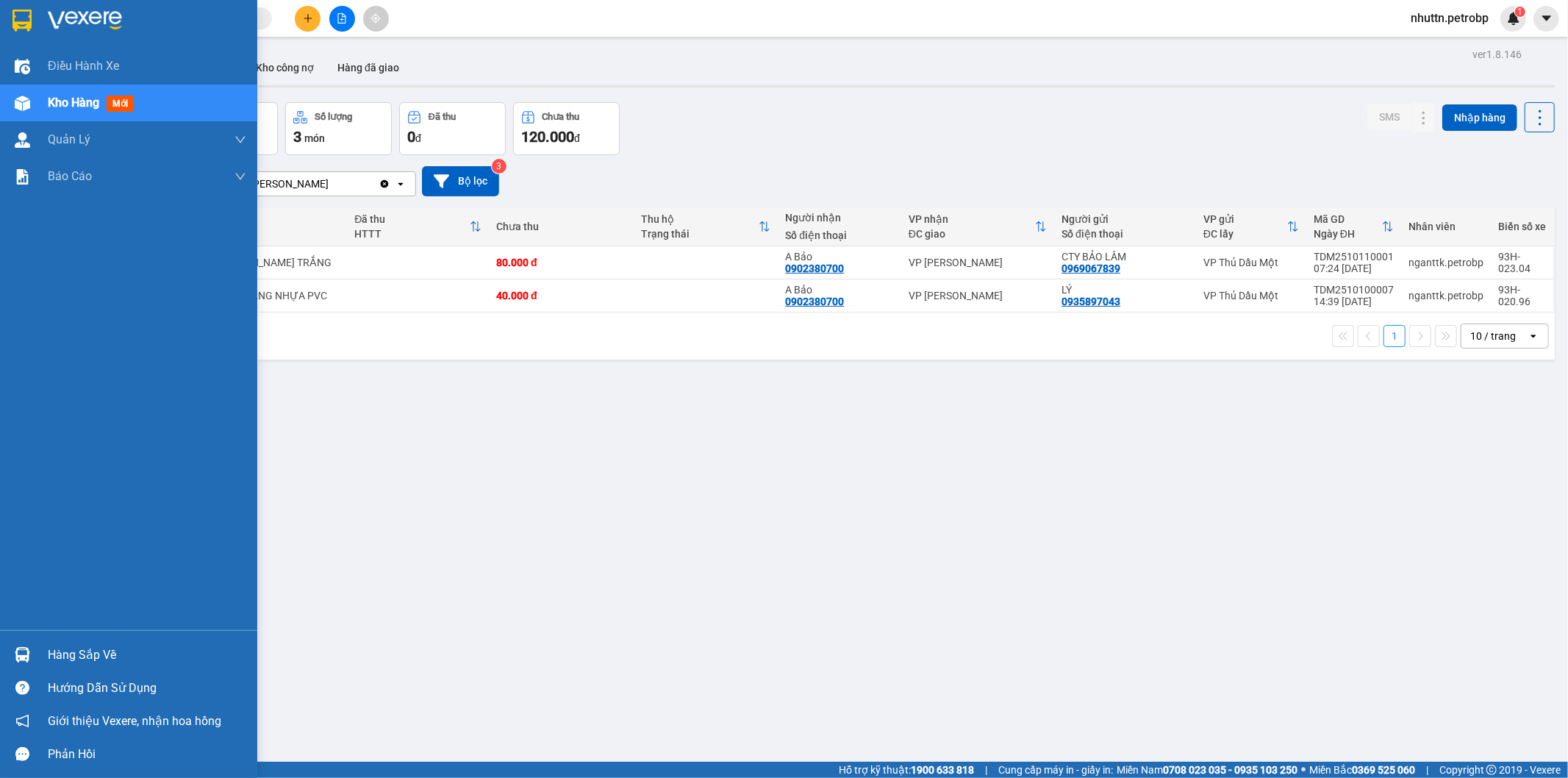
click at [26, 649] on img at bounding box center [22, 655] width 15 height 15
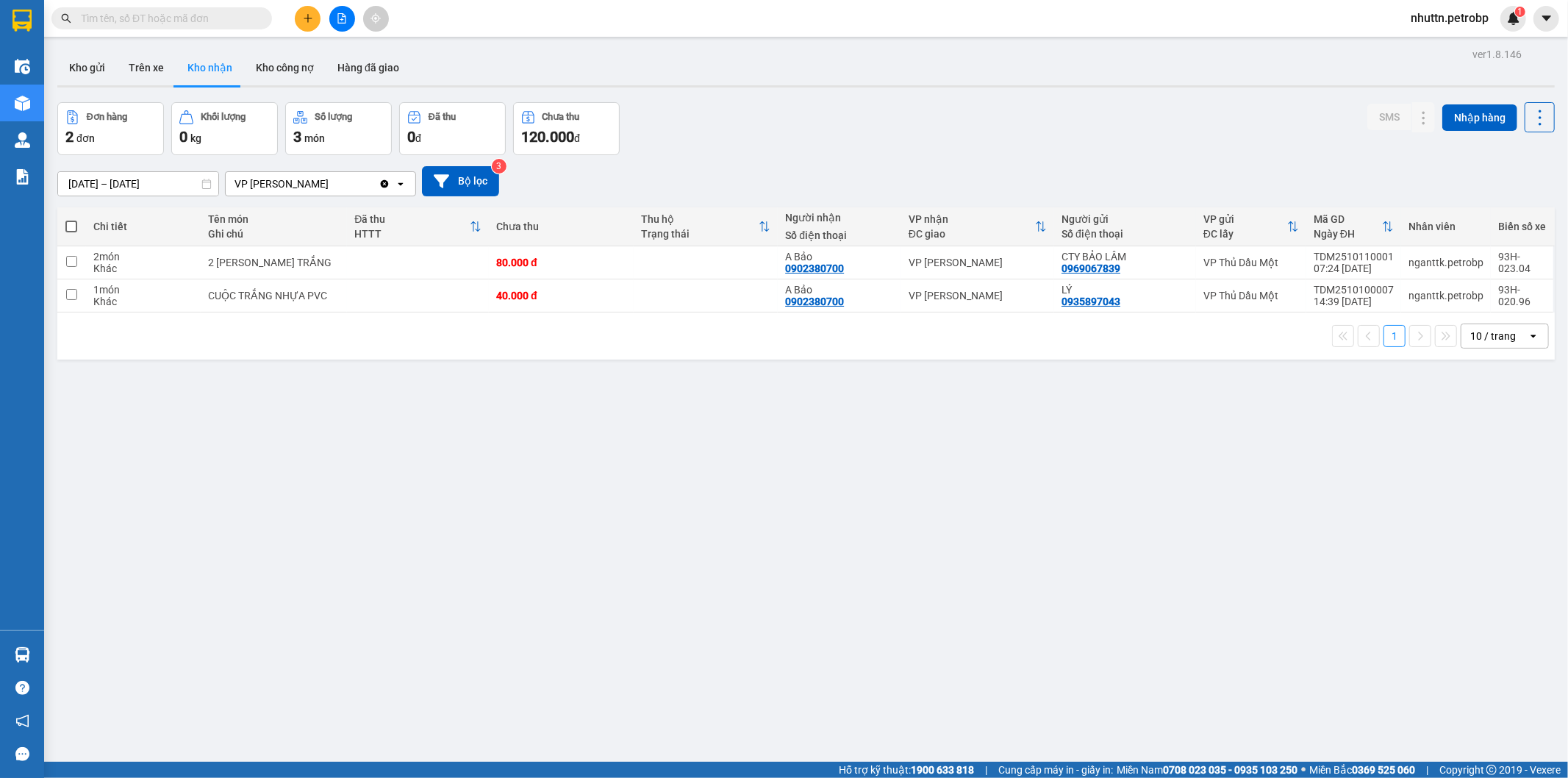
click at [696, 511] on section "Kết quả tìm kiếm ( 0 ) Bộ lọc No Data nhuttn.petrobp 1 Điều hành xe Kho hàng mớ…" at bounding box center [784, 389] width 1568 height 778
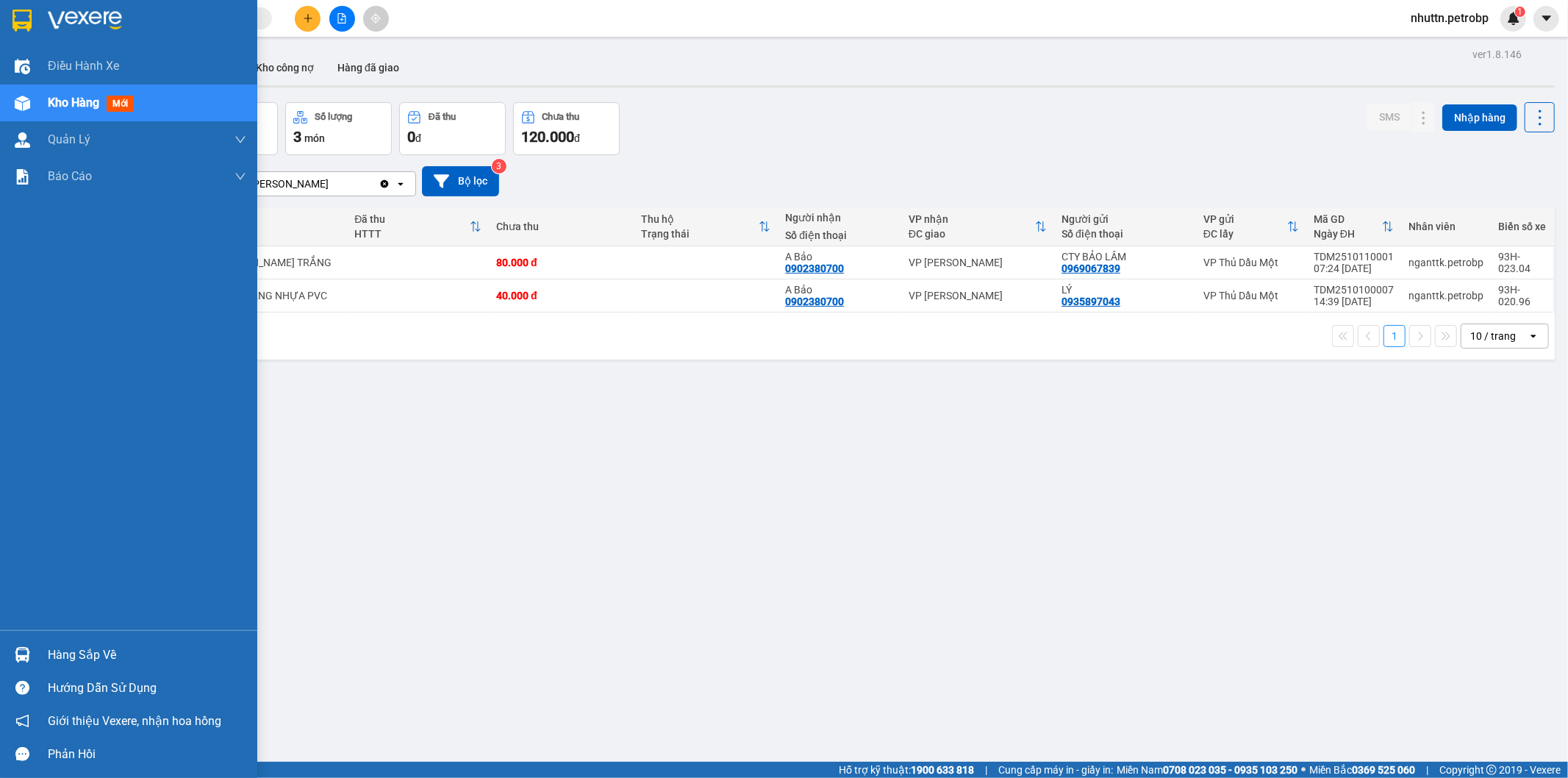
click at [18, 655] on img at bounding box center [22, 655] width 15 height 15
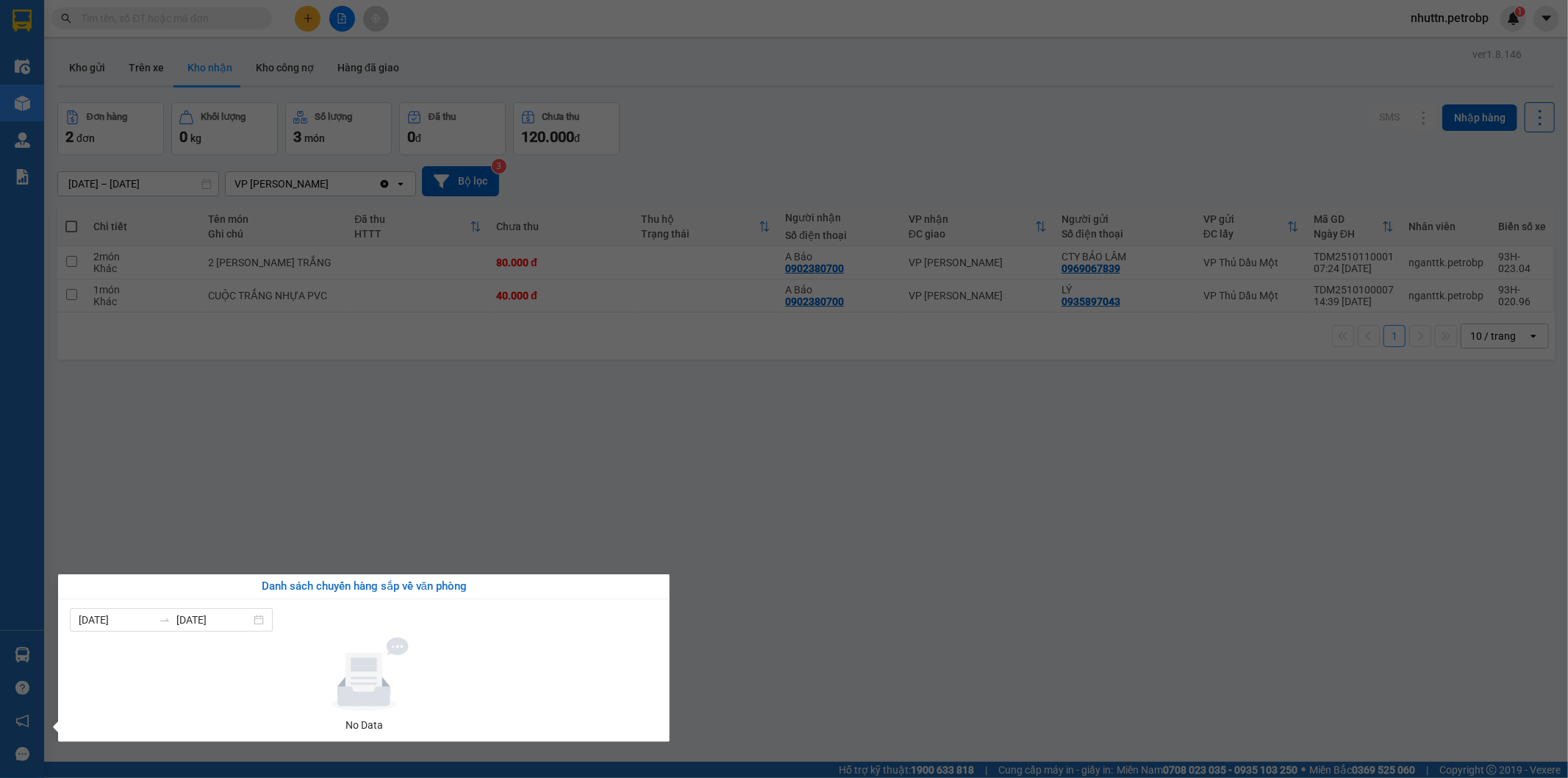
click at [1091, 656] on section "Kết quả tìm kiếm ( 0 ) Bộ lọc No Data nhuttn.petrobp 1 Điều hành xe Kho hàng mớ…" at bounding box center [784, 389] width 1568 height 778
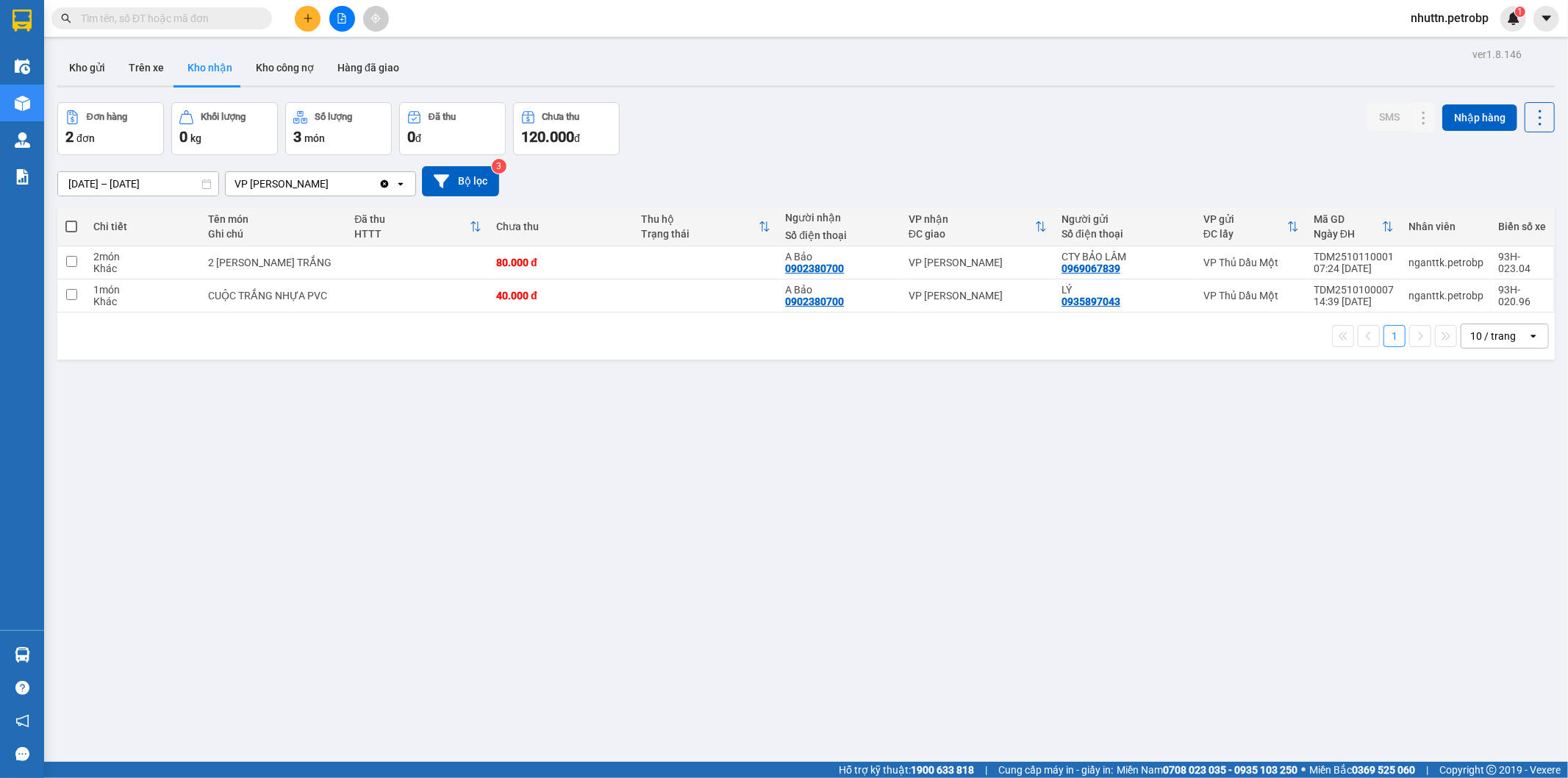
click at [1241, 630] on div "ver 1.8.146 Kho gửi Trên xe Kho nhận Kho công nợ Hàng đã giao Đơn hàng 2 đơn Kh…" at bounding box center [806, 433] width 1509 height 778
click at [1297, 501] on div "ver 1.8.146 Kho gửi Trên xe Kho nhận Kho công nợ Hàng đã giao Đơn hàng 2 đơn Kh…" at bounding box center [806, 433] width 1509 height 778
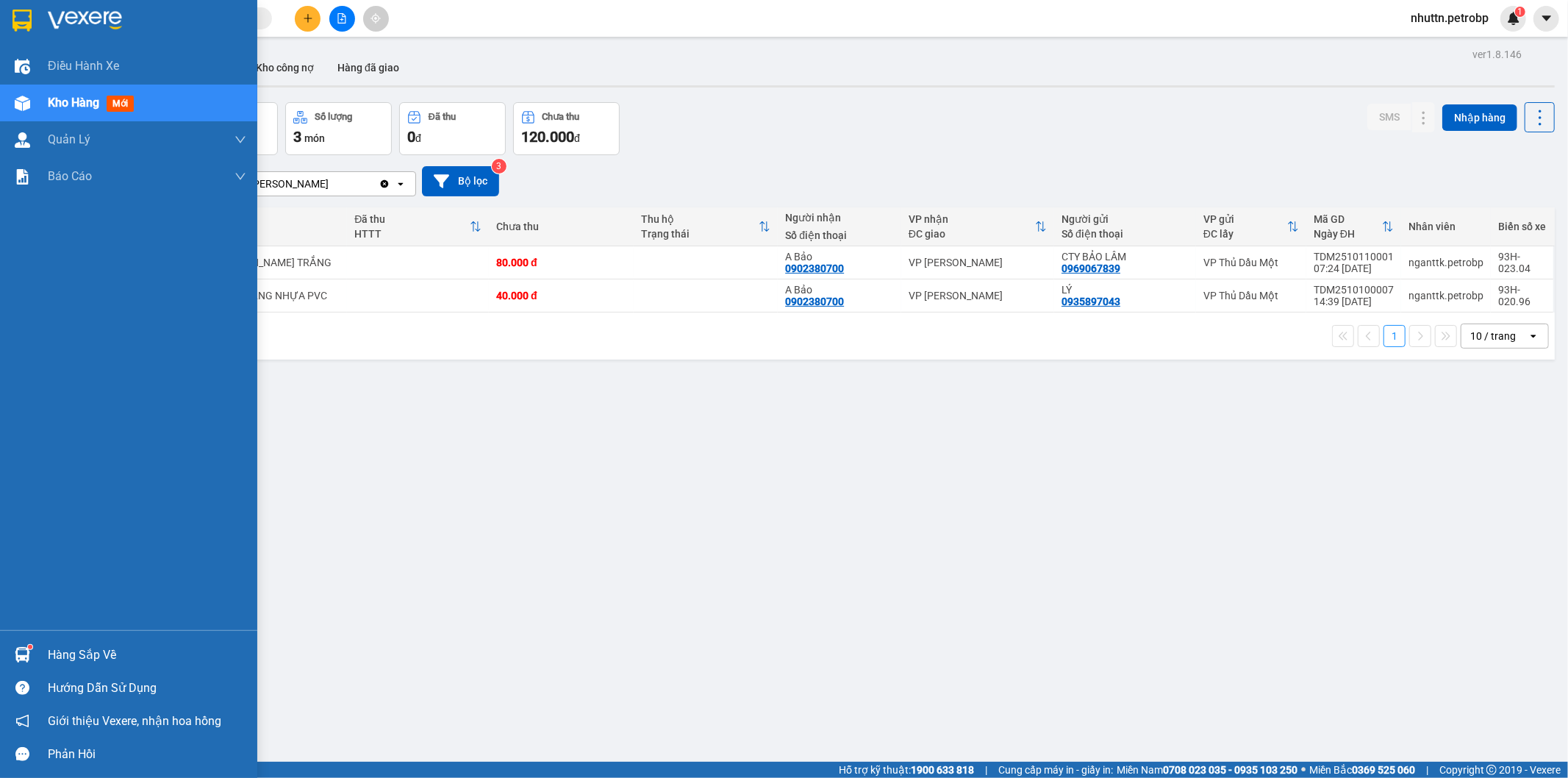
click at [25, 651] on img at bounding box center [22, 655] width 15 height 15
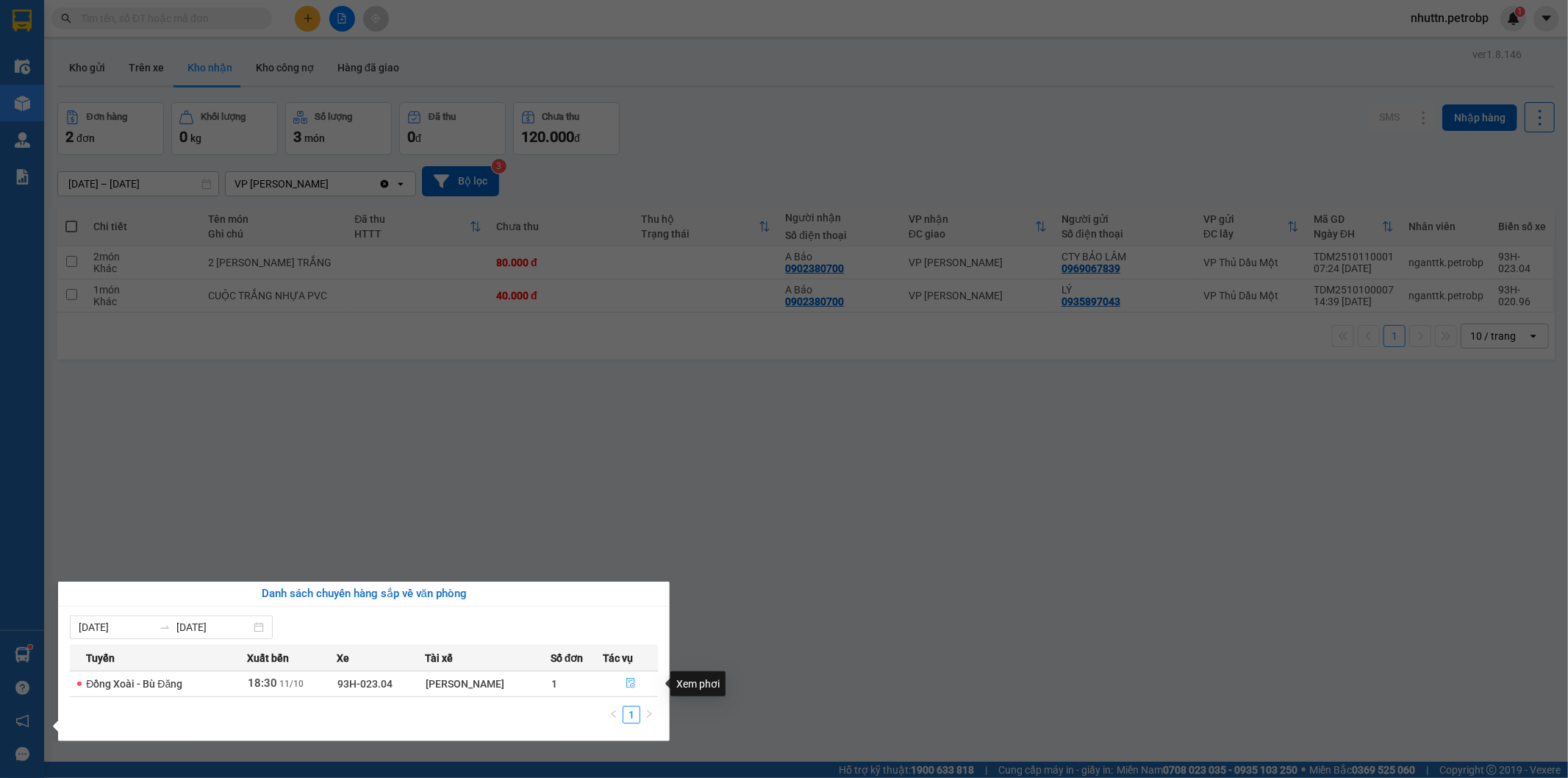
click at [631, 683] on icon "file-done" at bounding box center [630, 683] width 8 height 10
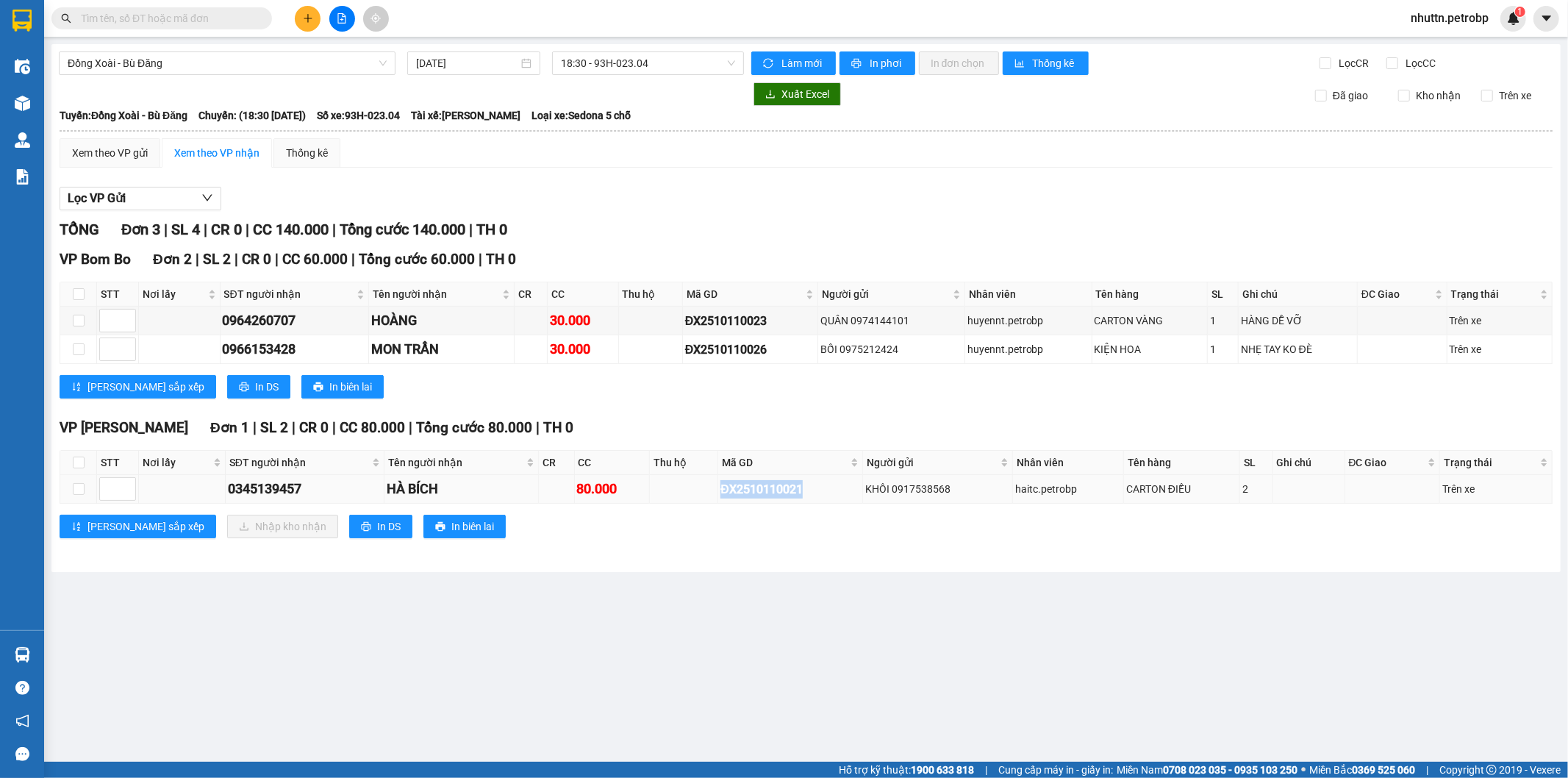
drag, startPoint x: 722, startPoint y: 488, endPoint x: 824, endPoint y: 502, distance: 103.0
click at [824, 502] on td "ĐX2510110021" at bounding box center [790, 489] width 145 height 29
copy div "ĐX2510110021"
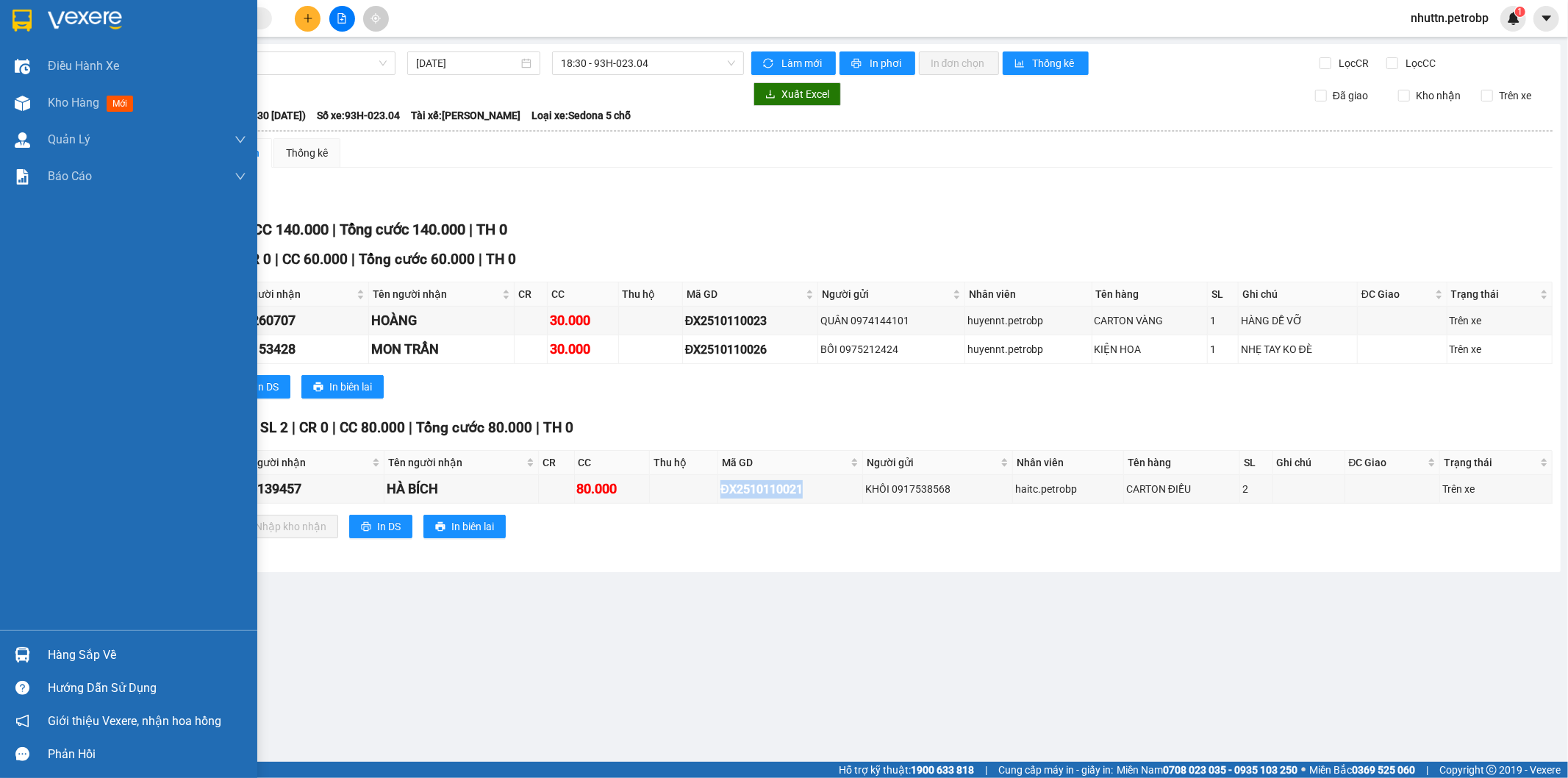
click at [68, 655] on div "Hàng sắp về" at bounding box center [147, 655] width 198 height 22
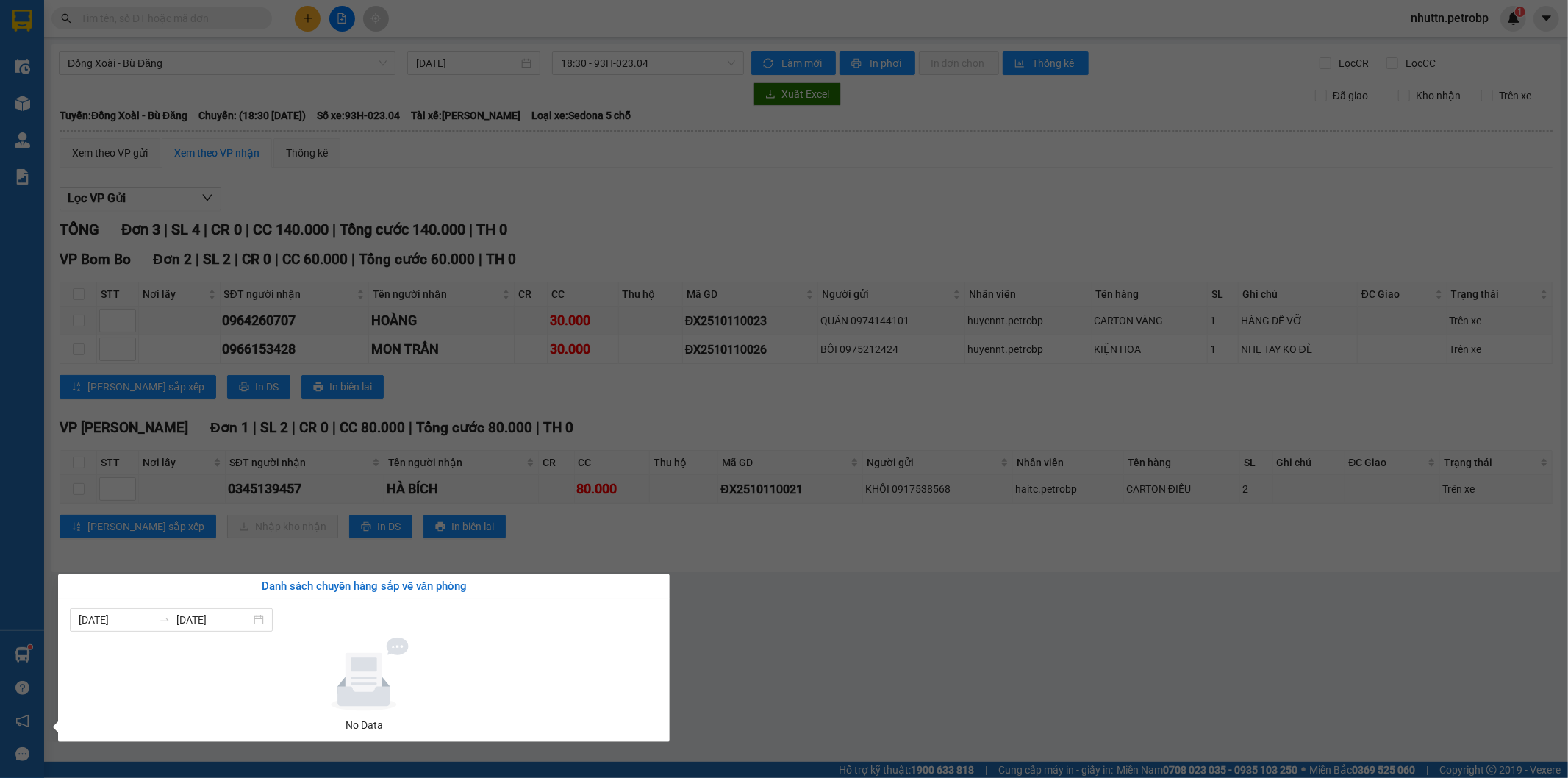
click at [813, 673] on section "Kết quả tìm kiếm ( 0 ) Bộ lọc No Data nhuttn.petrobp 1 Điều hành xe Kho hàng mớ…" at bounding box center [784, 389] width 1568 height 778
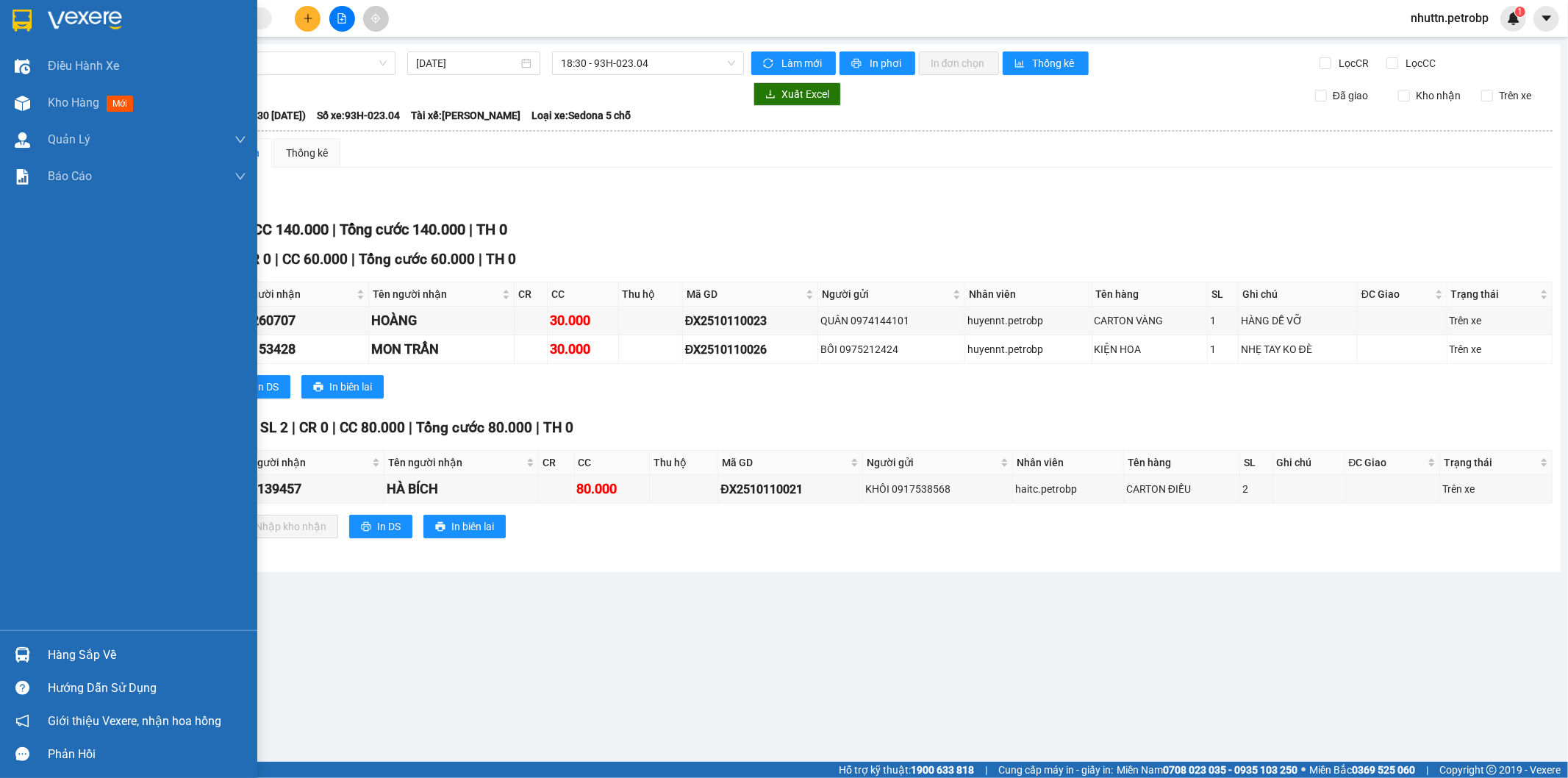
click at [48, 651] on div "Hàng sắp về" at bounding box center [147, 655] width 198 height 22
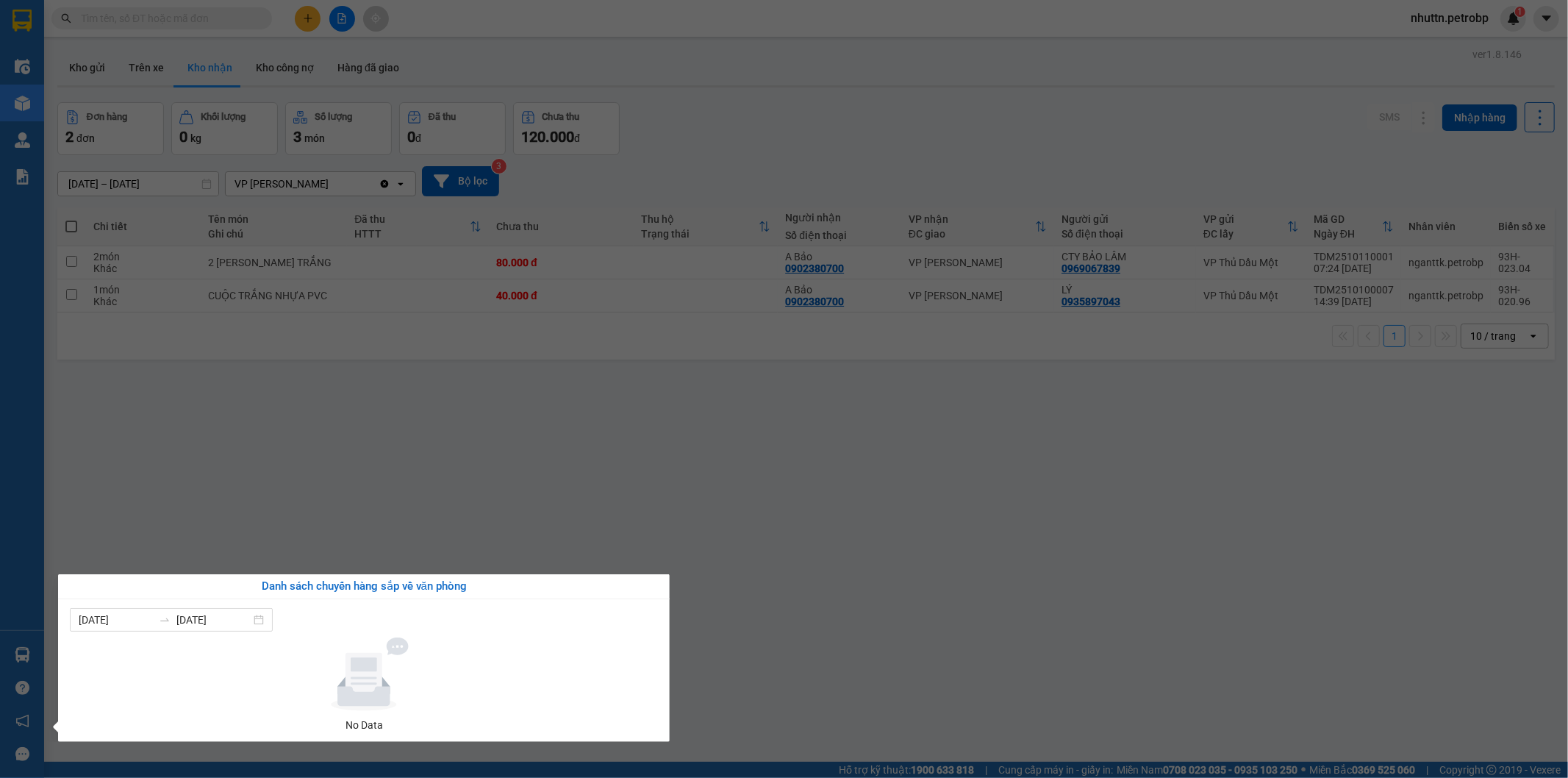
click at [638, 384] on section "Kết quả tìm kiếm ( 0 ) Bộ lọc No Data nhuttn.petrobp 1 Điều hành xe Kho hàng mớ…" at bounding box center [784, 389] width 1568 height 778
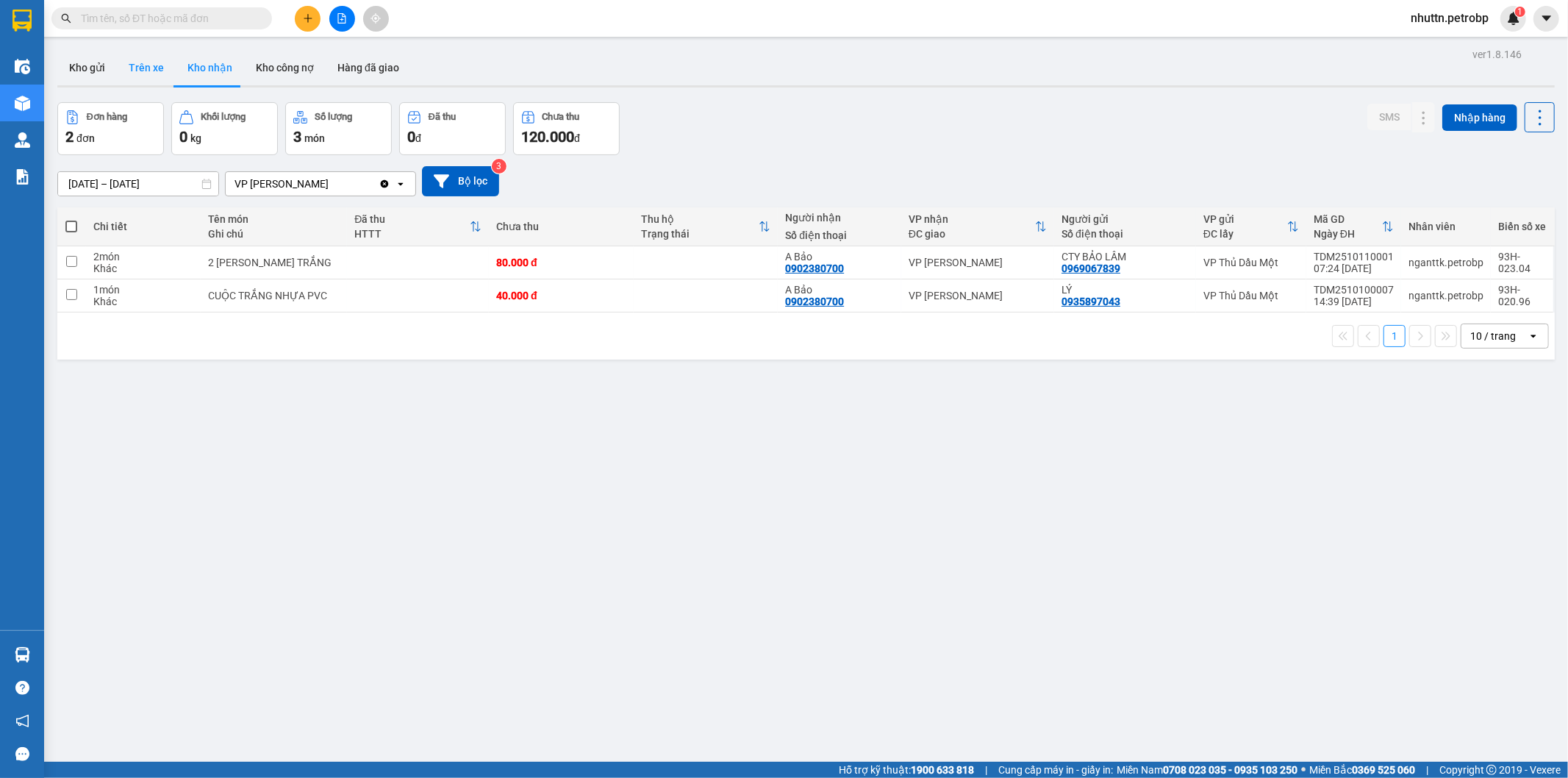
click at [140, 67] on button "Trên xe" at bounding box center [147, 68] width 59 height 35
type input "[DATE] – [DATE]"
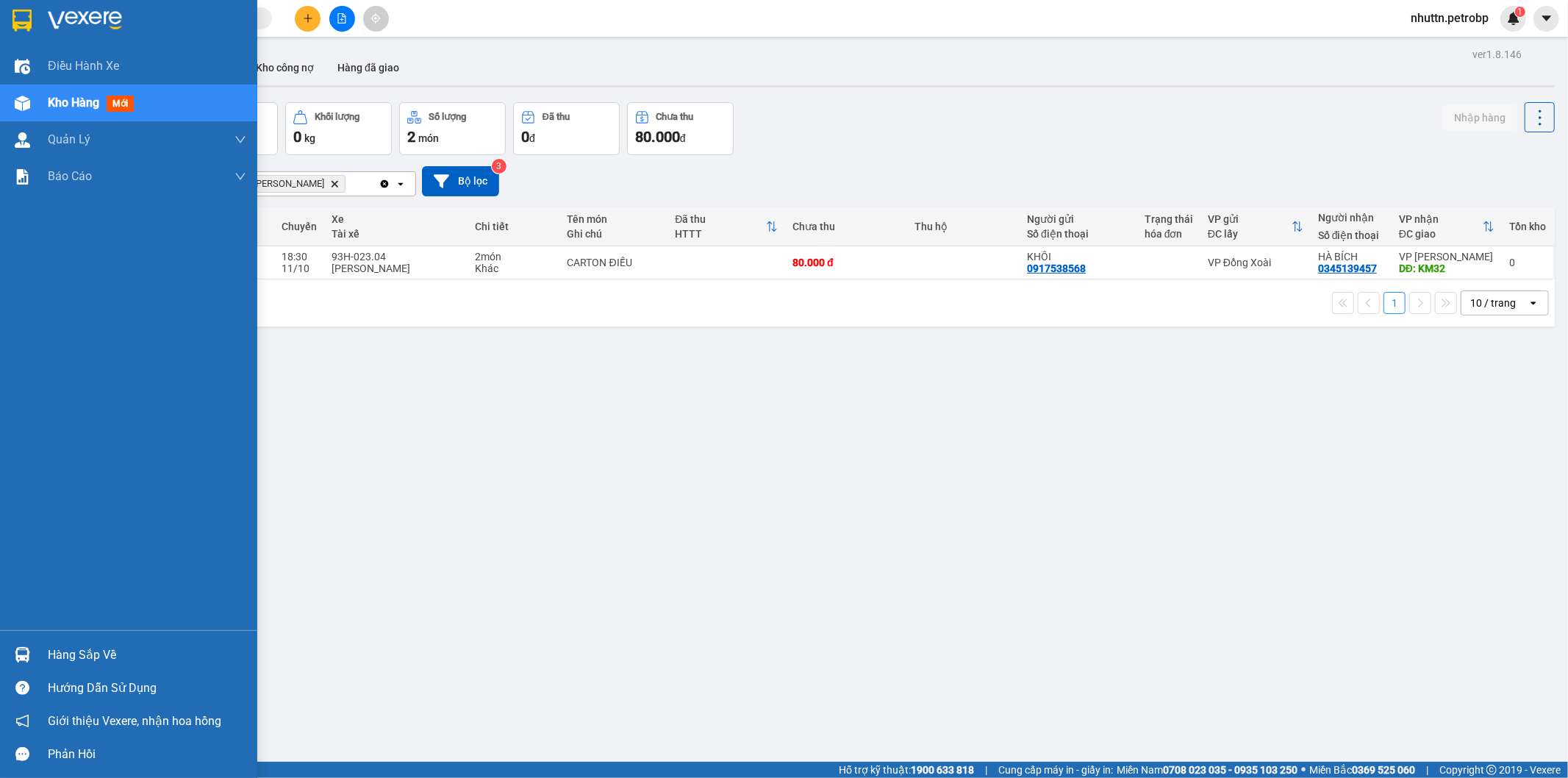
click at [78, 655] on div "Hàng sắp về" at bounding box center [147, 655] width 198 height 22
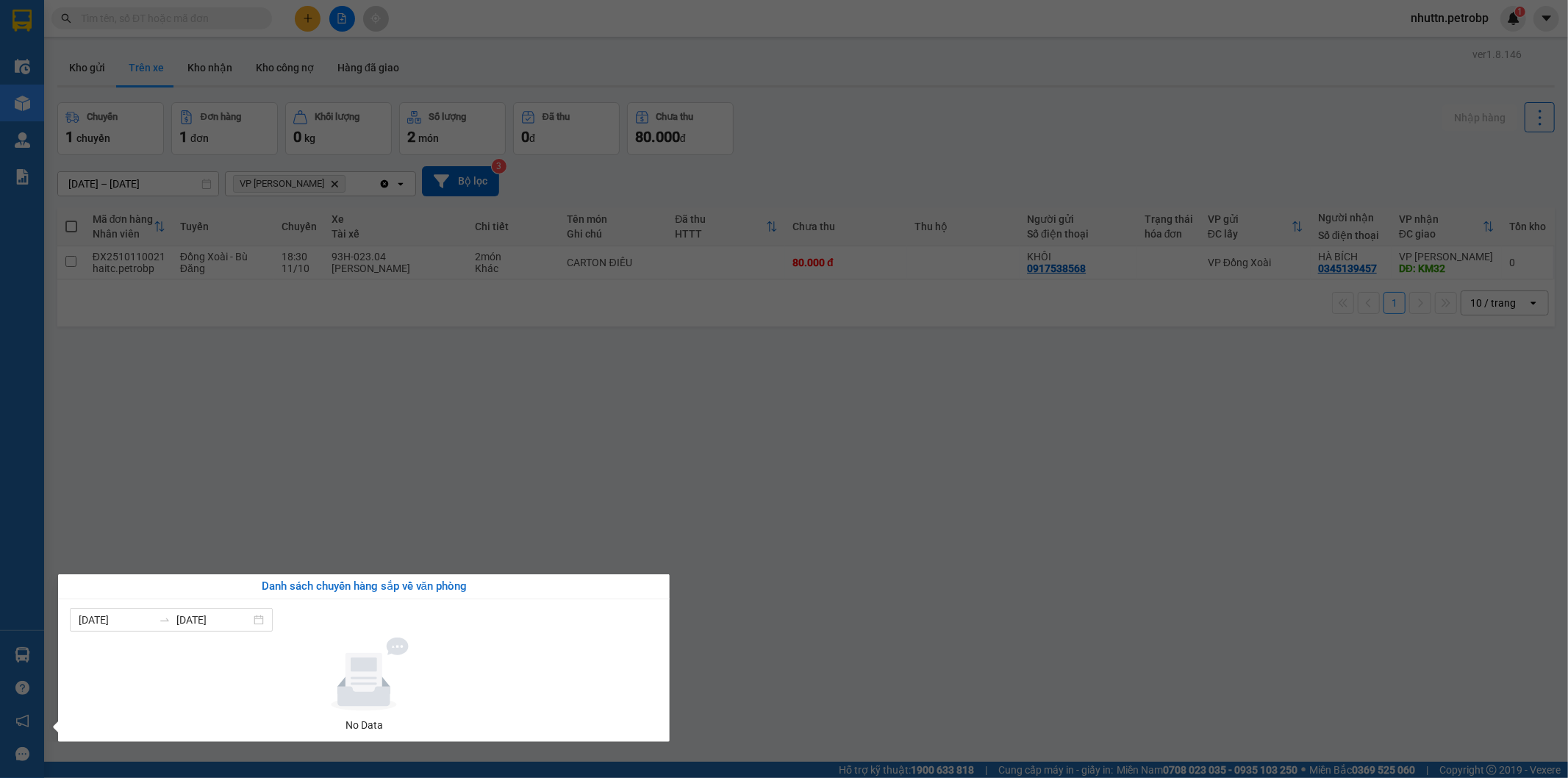
click at [337, 484] on section "Kết quả tìm kiếm ( 0 ) Bộ lọc No Data nhuttn.petrobp 1 Điều hành xe Kho hàng mớ…" at bounding box center [784, 389] width 1568 height 778
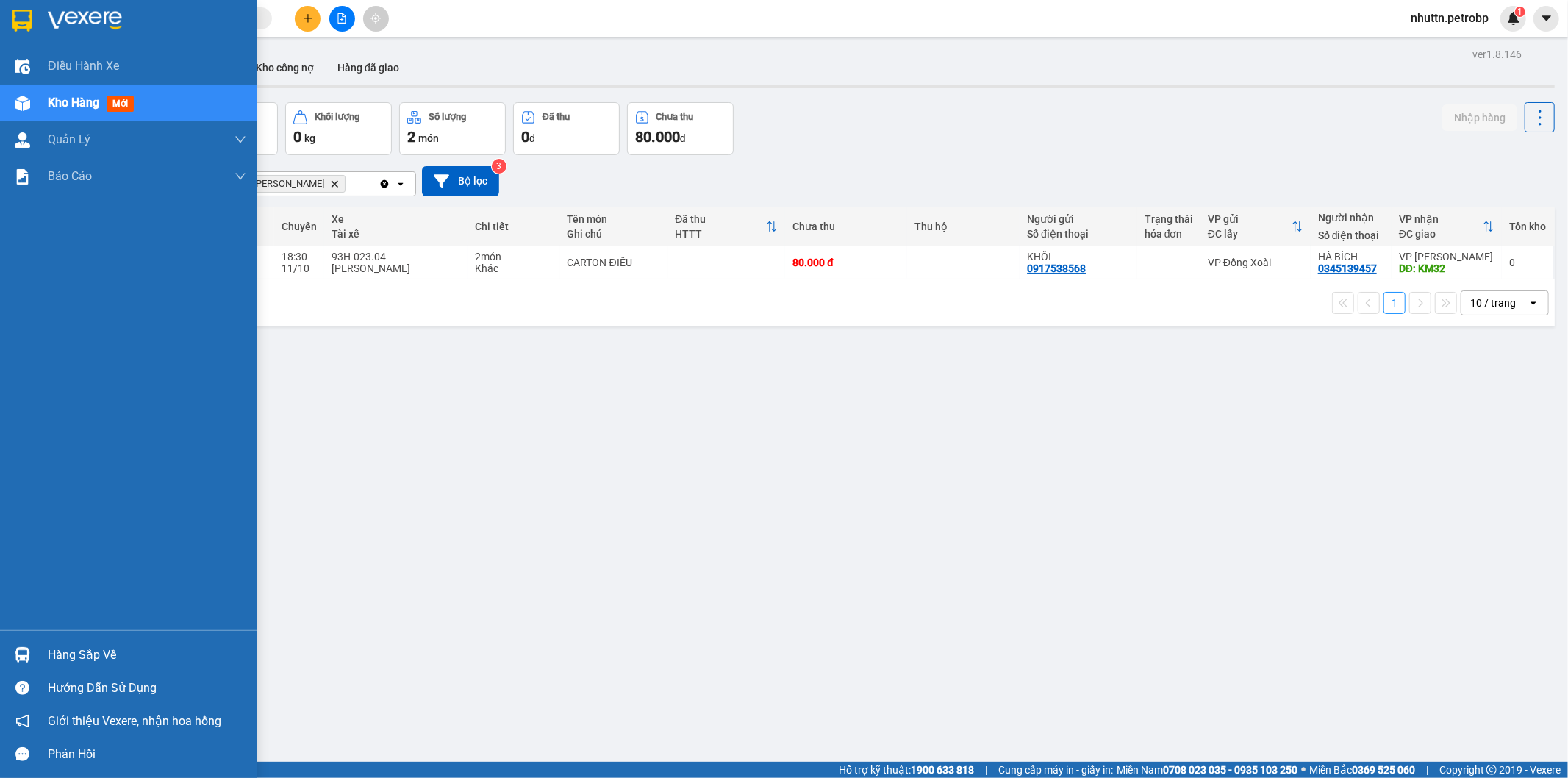
click at [22, 653] on img at bounding box center [22, 655] width 15 height 15
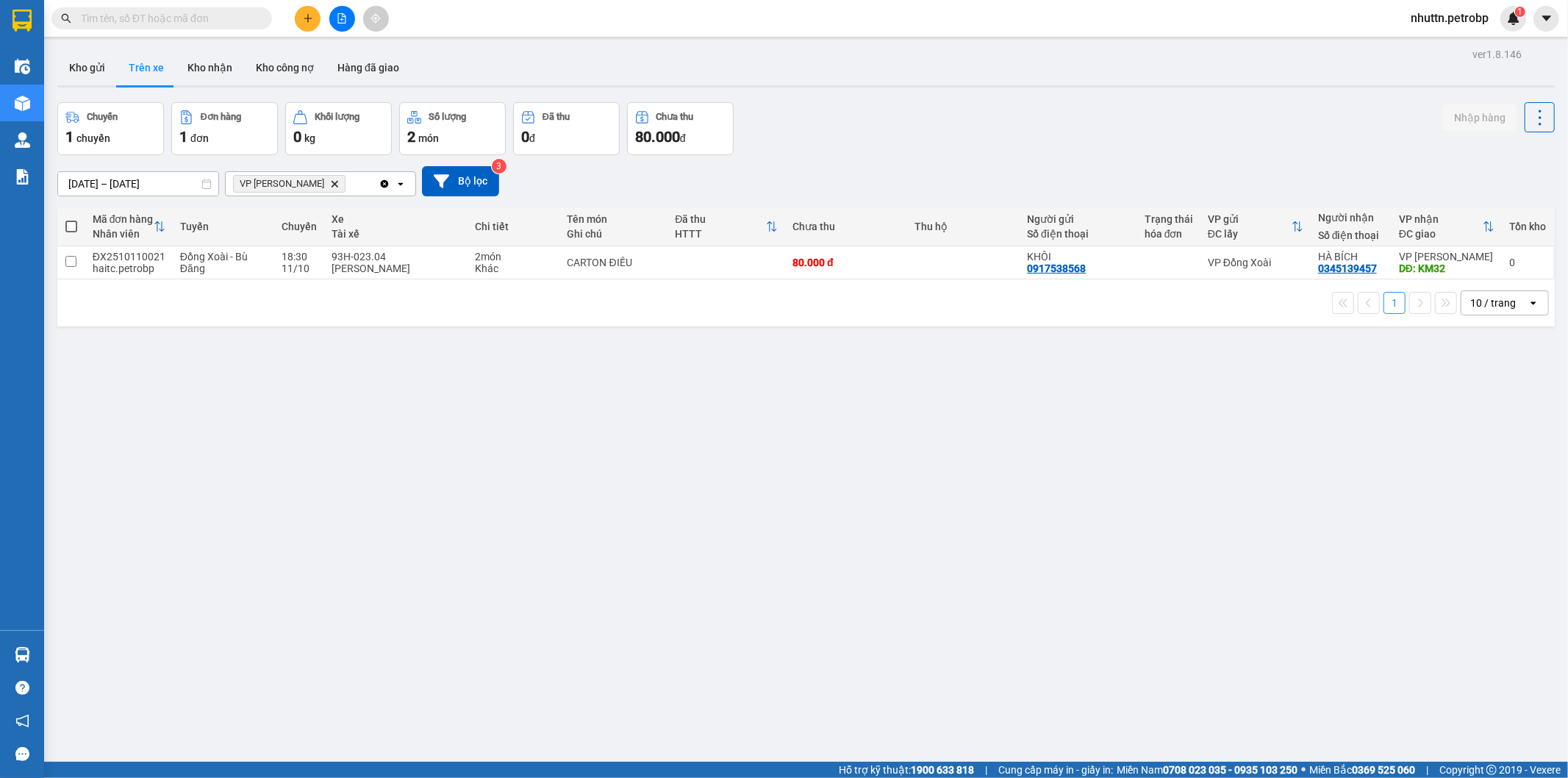
click at [546, 449] on section "Kết quả tìm kiếm ( 0 ) Bộ lọc No Data nhuttn.petrobp 1 Điều hành xe Kho hàng mớ…" at bounding box center [784, 389] width 1568 height 778
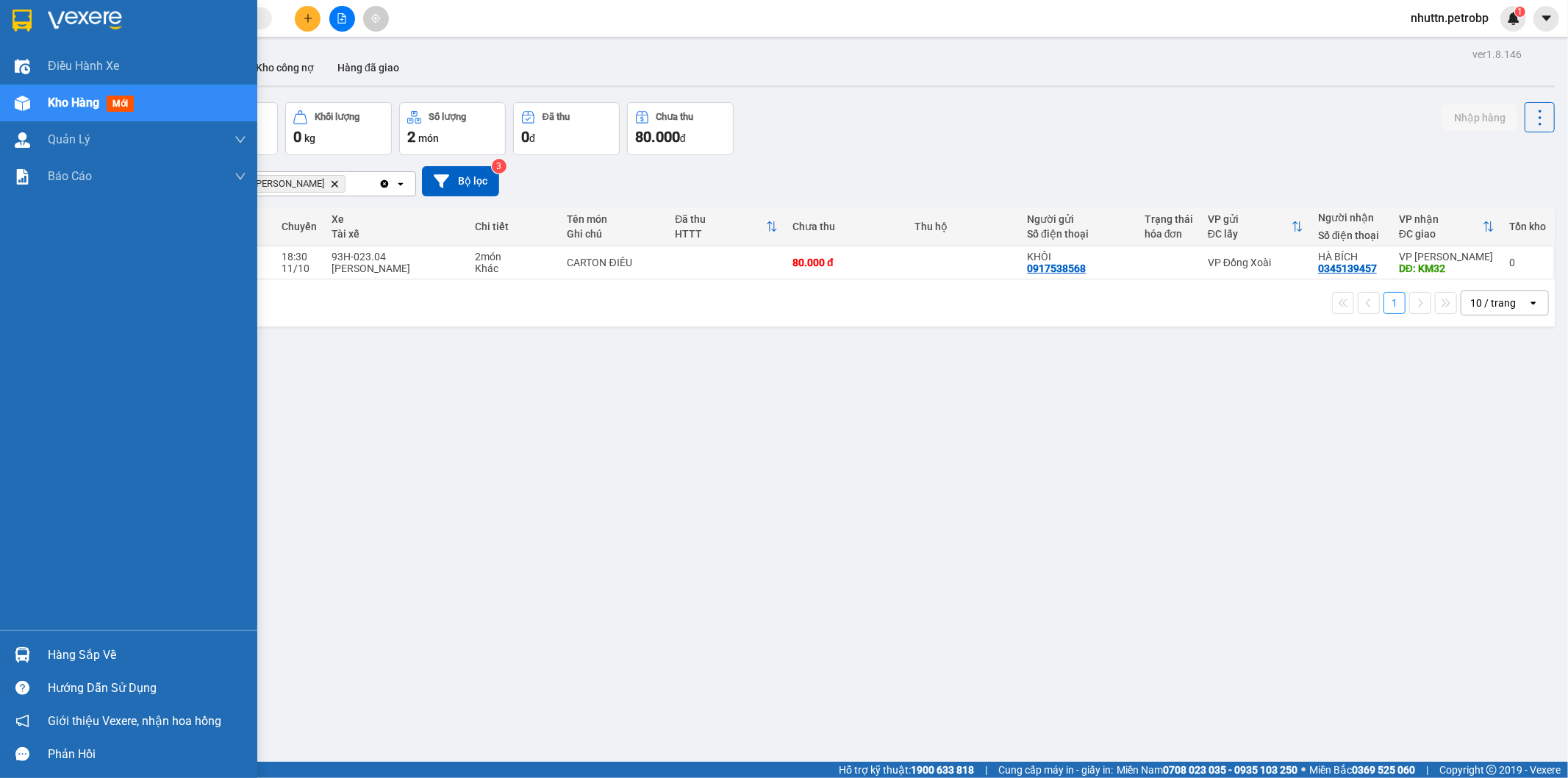
click at [105, 666] on div "Hàng sắp về" at bounding box center [128, 654] width 257 height 33
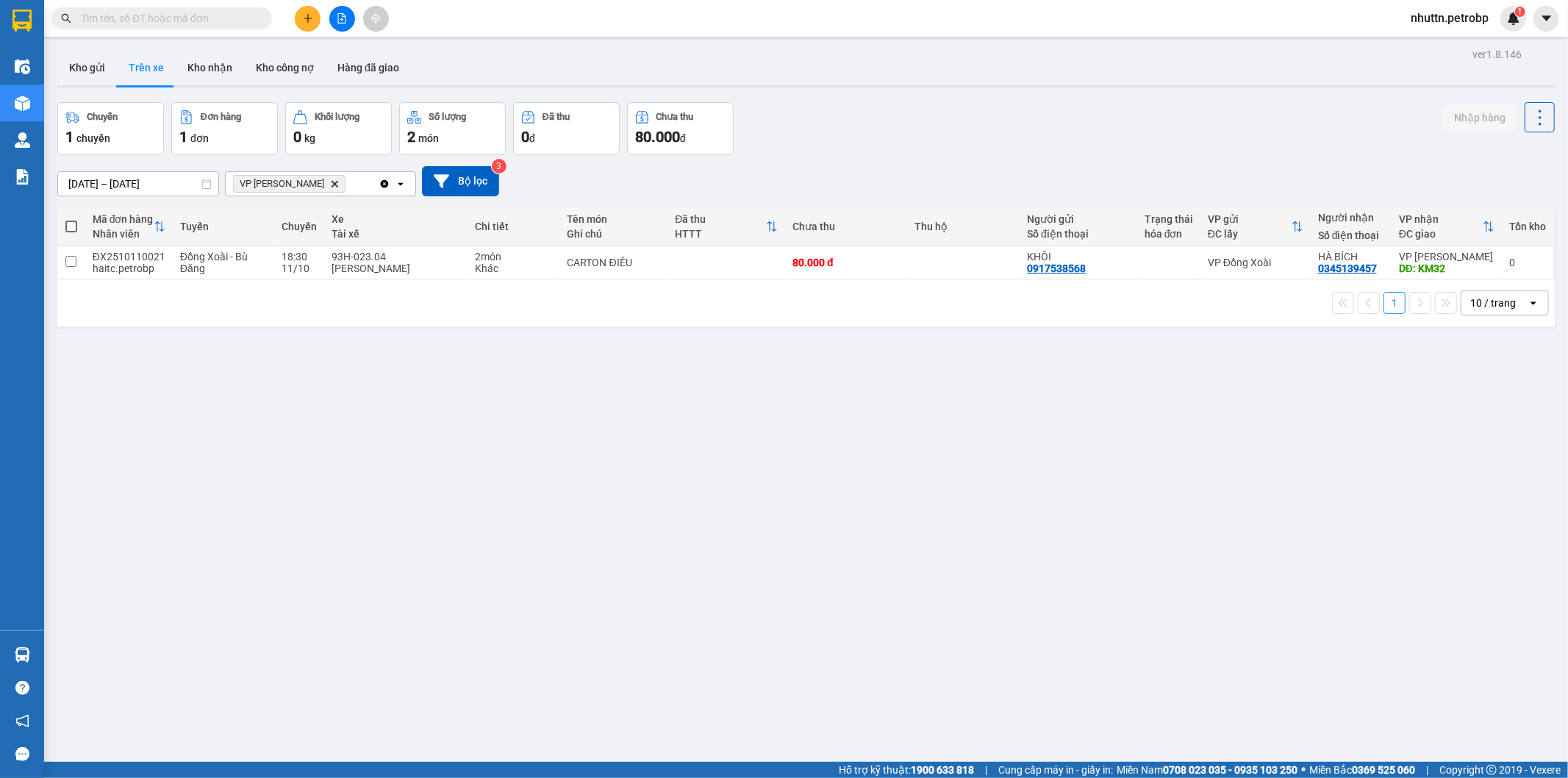
click at [811, 569] on section "Kết quả tìm kiếm ( 0 ) Bộ lọc No Data nhuttn.petrobp 1 Điều hành xe Kho hàng mớ…" at bounding box center [784, 389] width 1568 height 778
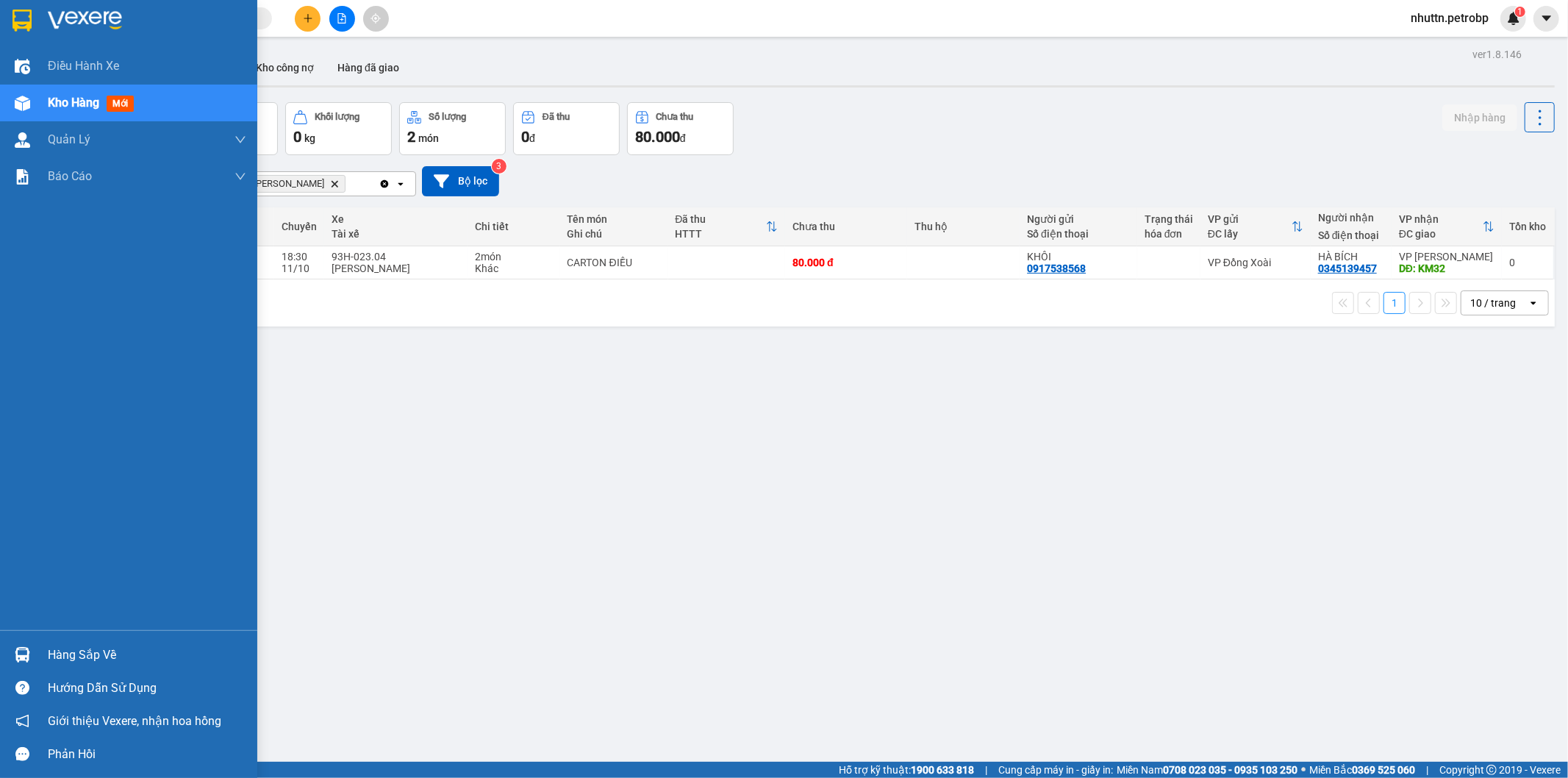
click at [23, 656] on img at bounding box center [22, 655] width 15 height 15
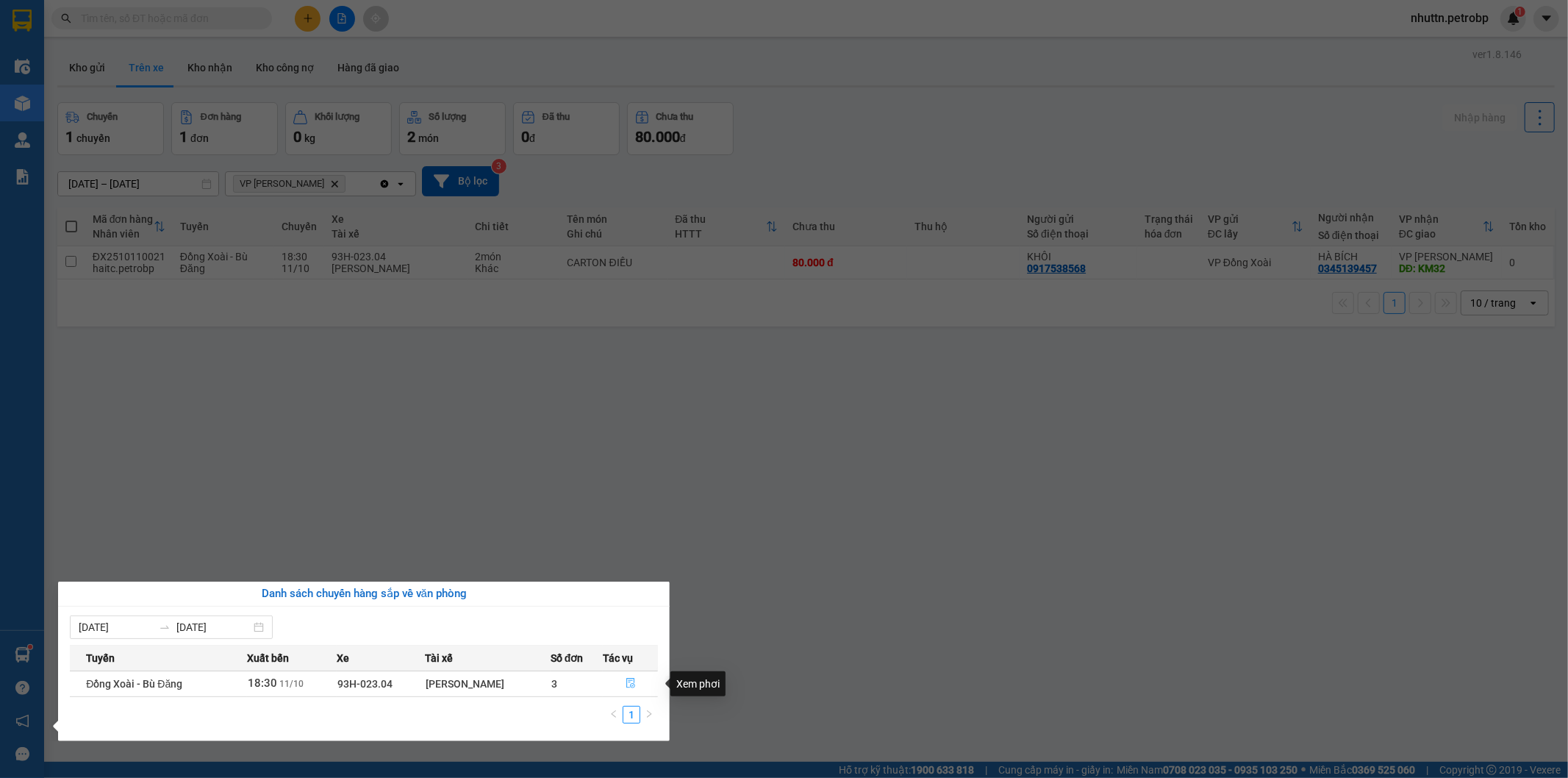
click at [629, 684] on icon "file-done" at bounding box center [631, 683] width 10 height 10
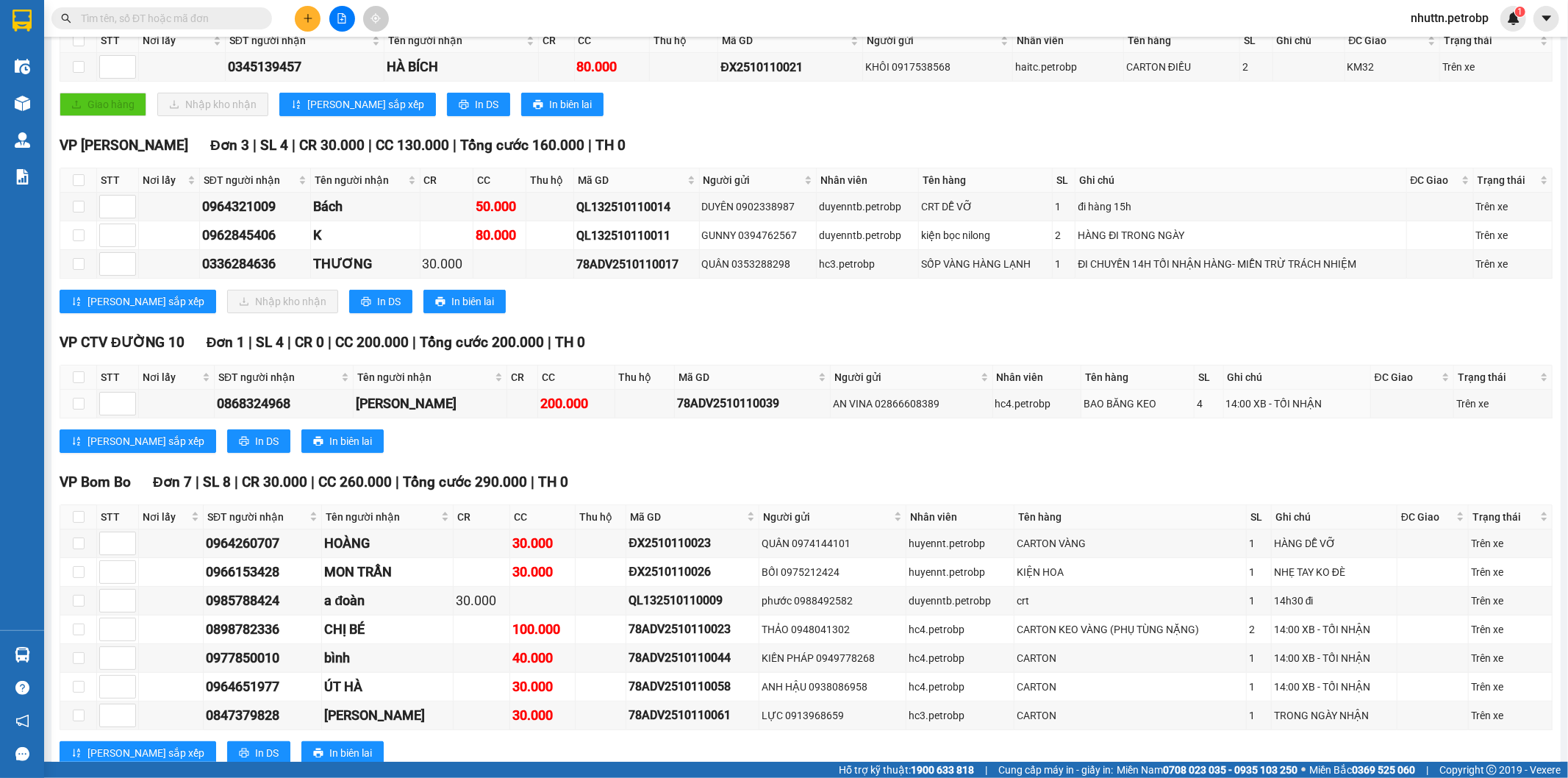
scroll to position [172, 0]
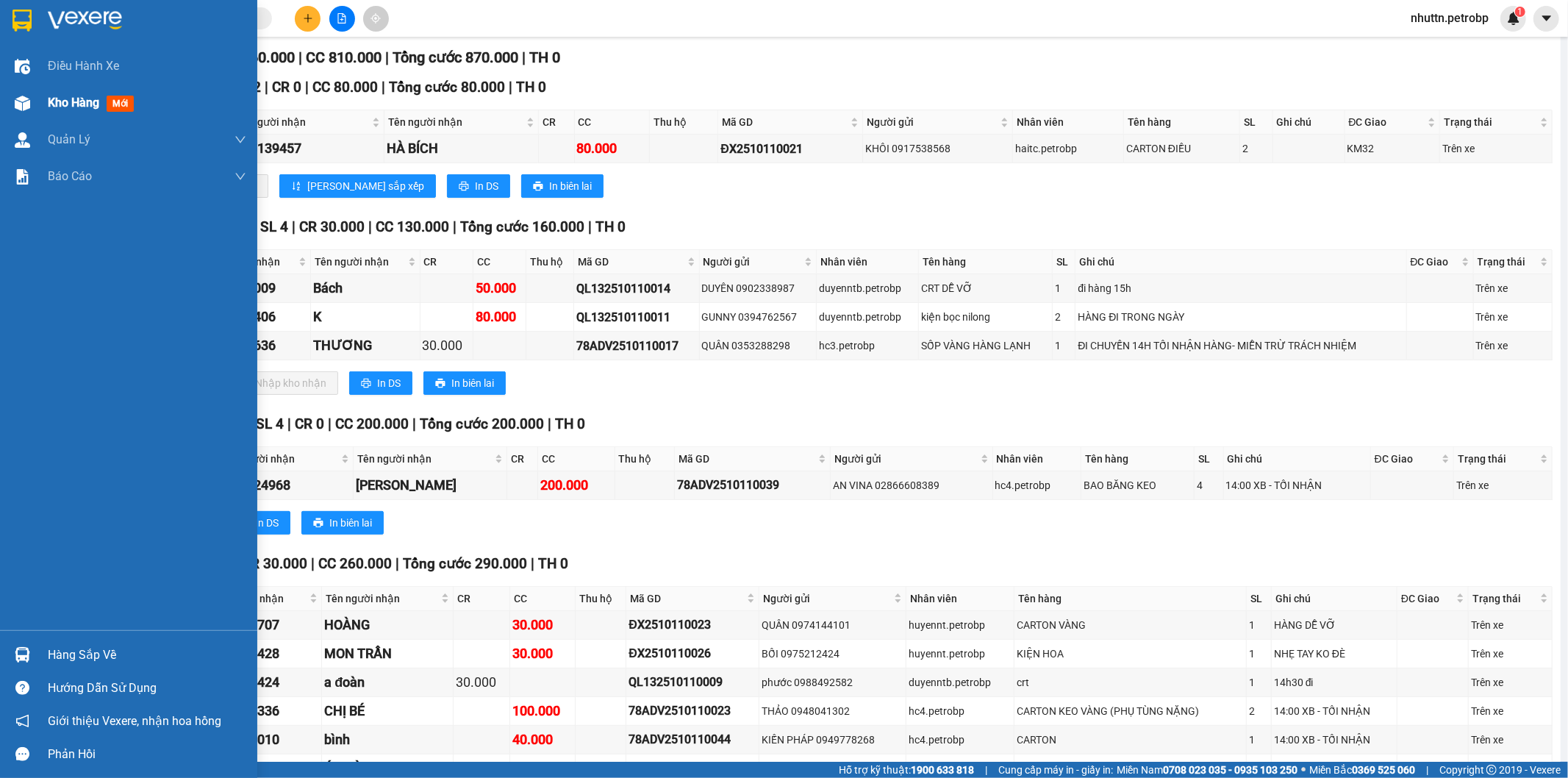
click at [72, 100] on span "Kho hàng" at bounding box center [73, 102] width 51 height 14
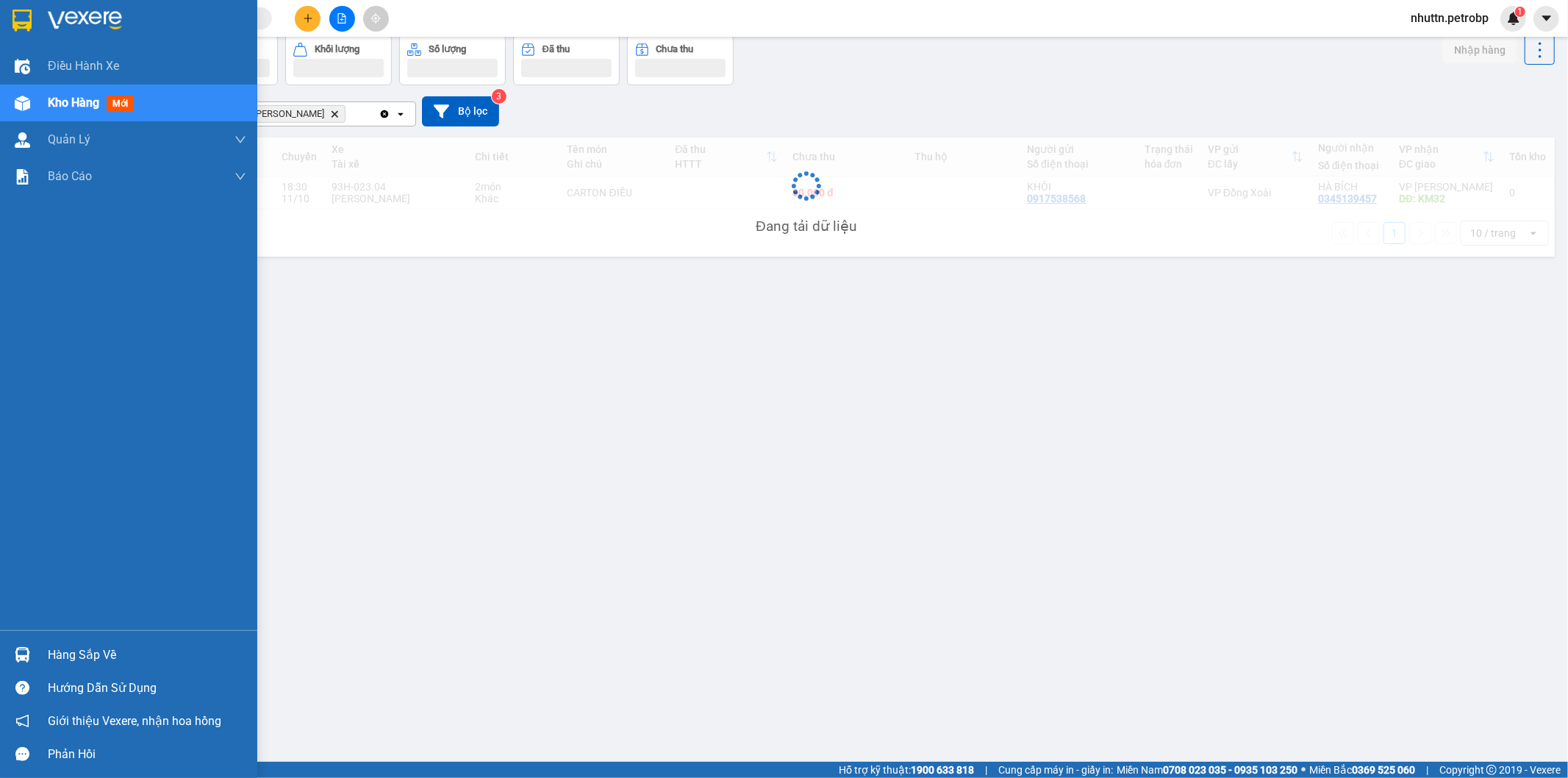
scroll to position [68, 0]
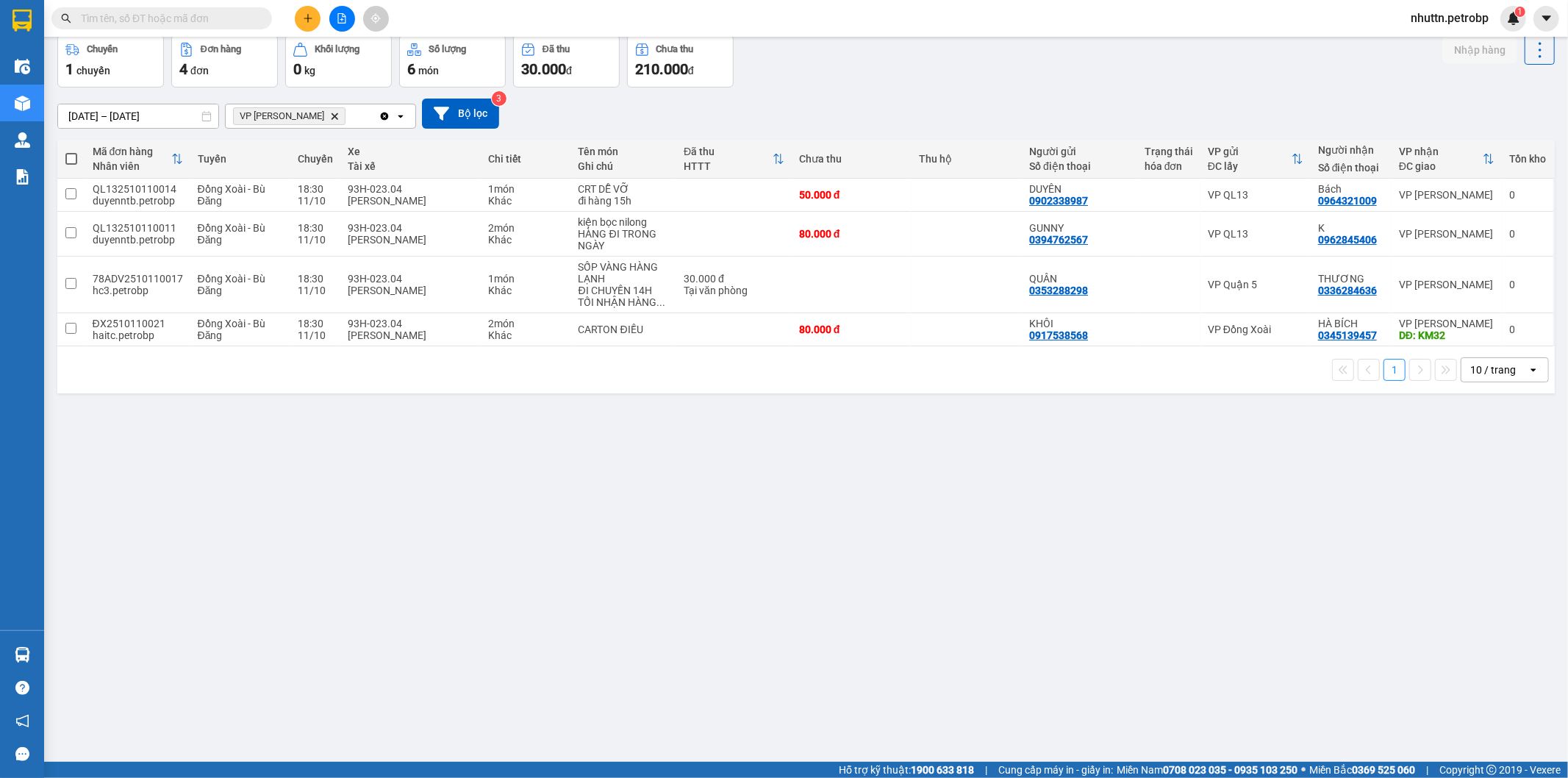
click at [391, 542] on div "ver 1.8.146 Kho gửi Trên xe Kho nhận Kho công nợ Hàng đã giao Chuyến 1 chuyến Đ…" at bounding box center [806, 365] width 1509 height 778
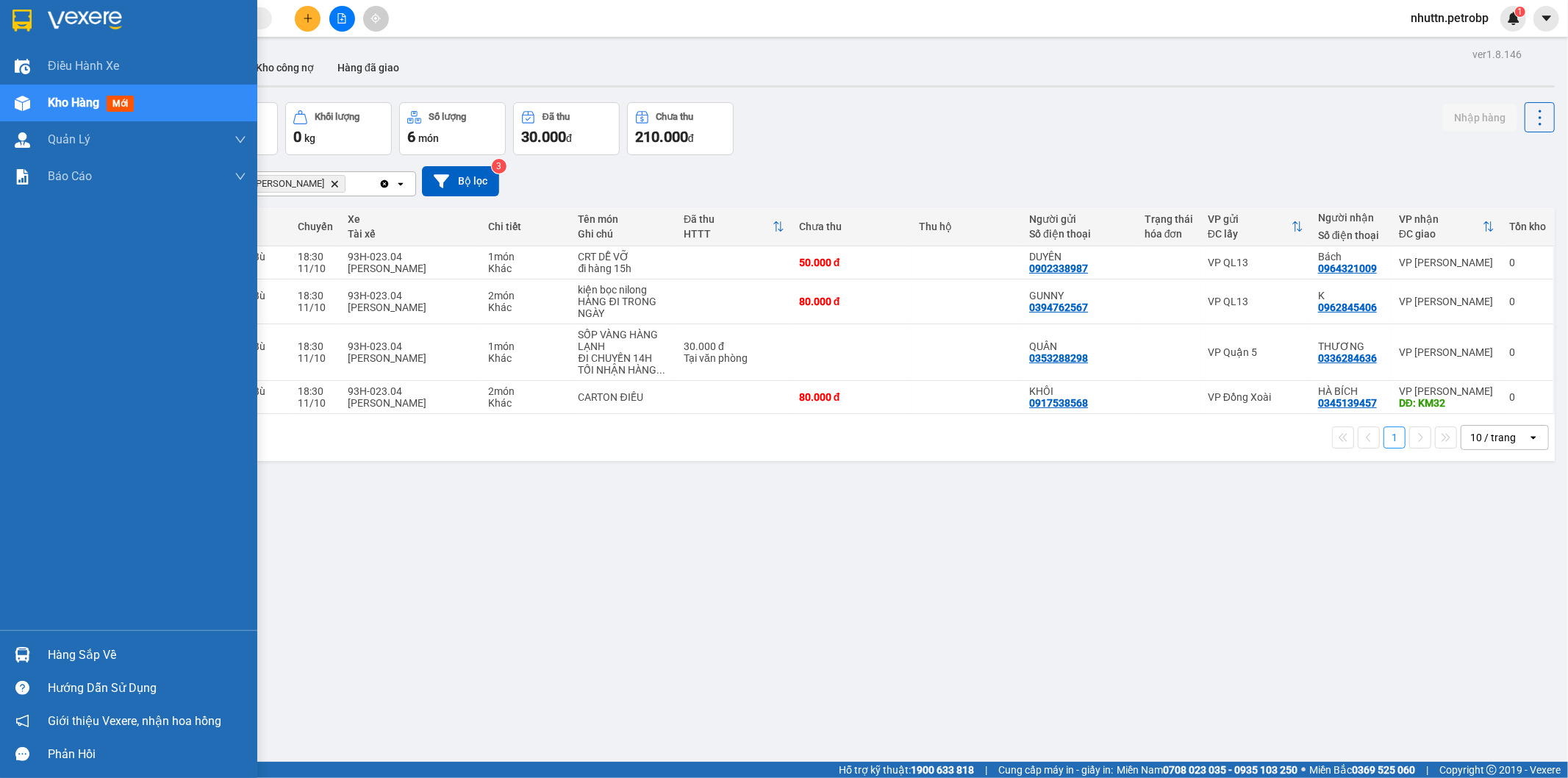
click at [35, 659] on div "Hàng sắp về" at bounding box center [128, 654] width 257 height 33
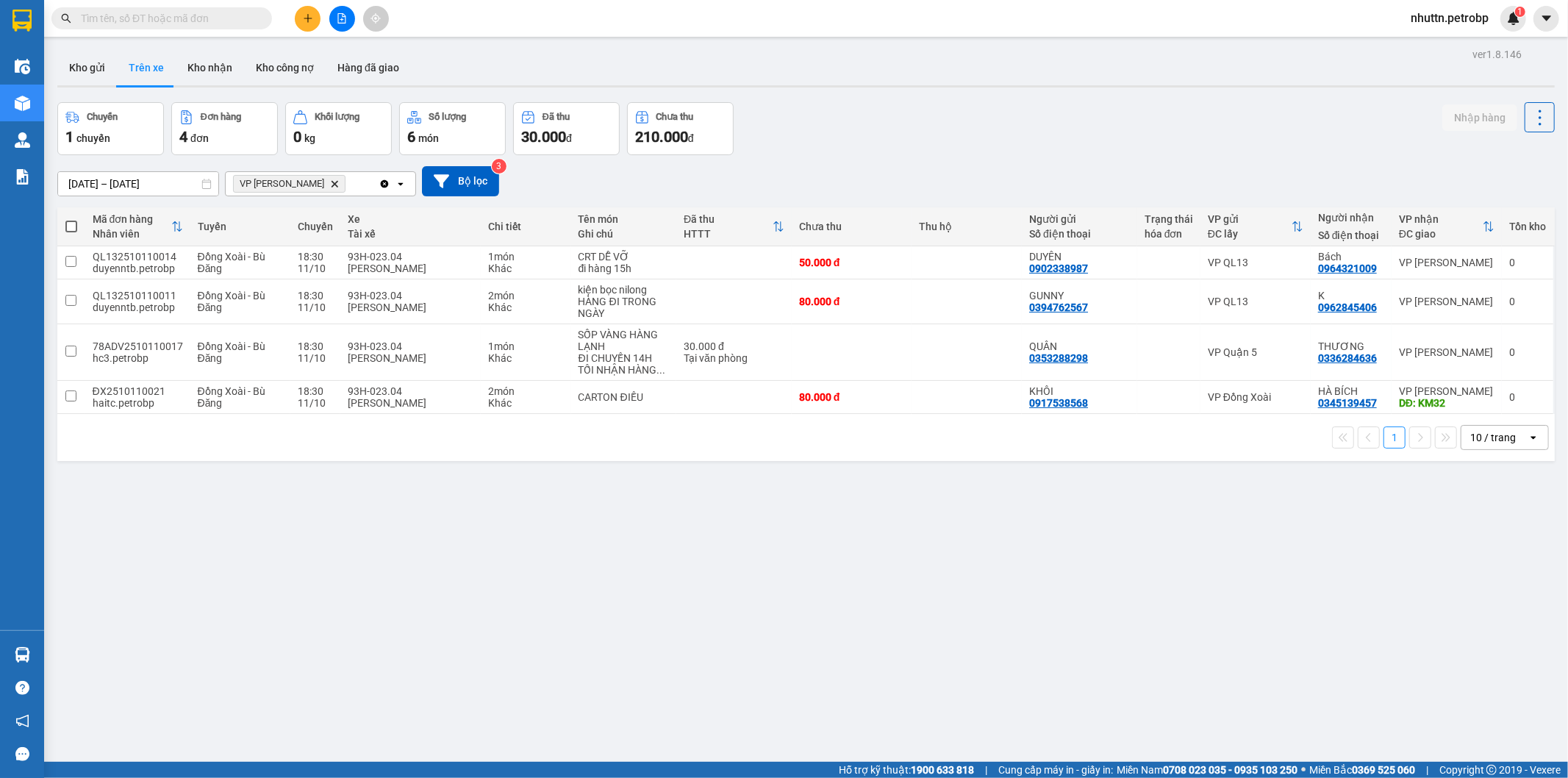
click at [759, 637] on section "Kết quả tìm kiếm ( 0 ) Bộ lọc No Data nhuttn.petrobp 1 Điều hành xe Kho hàng mớ…" at bounding box center [784, 389] width 1568 height 778
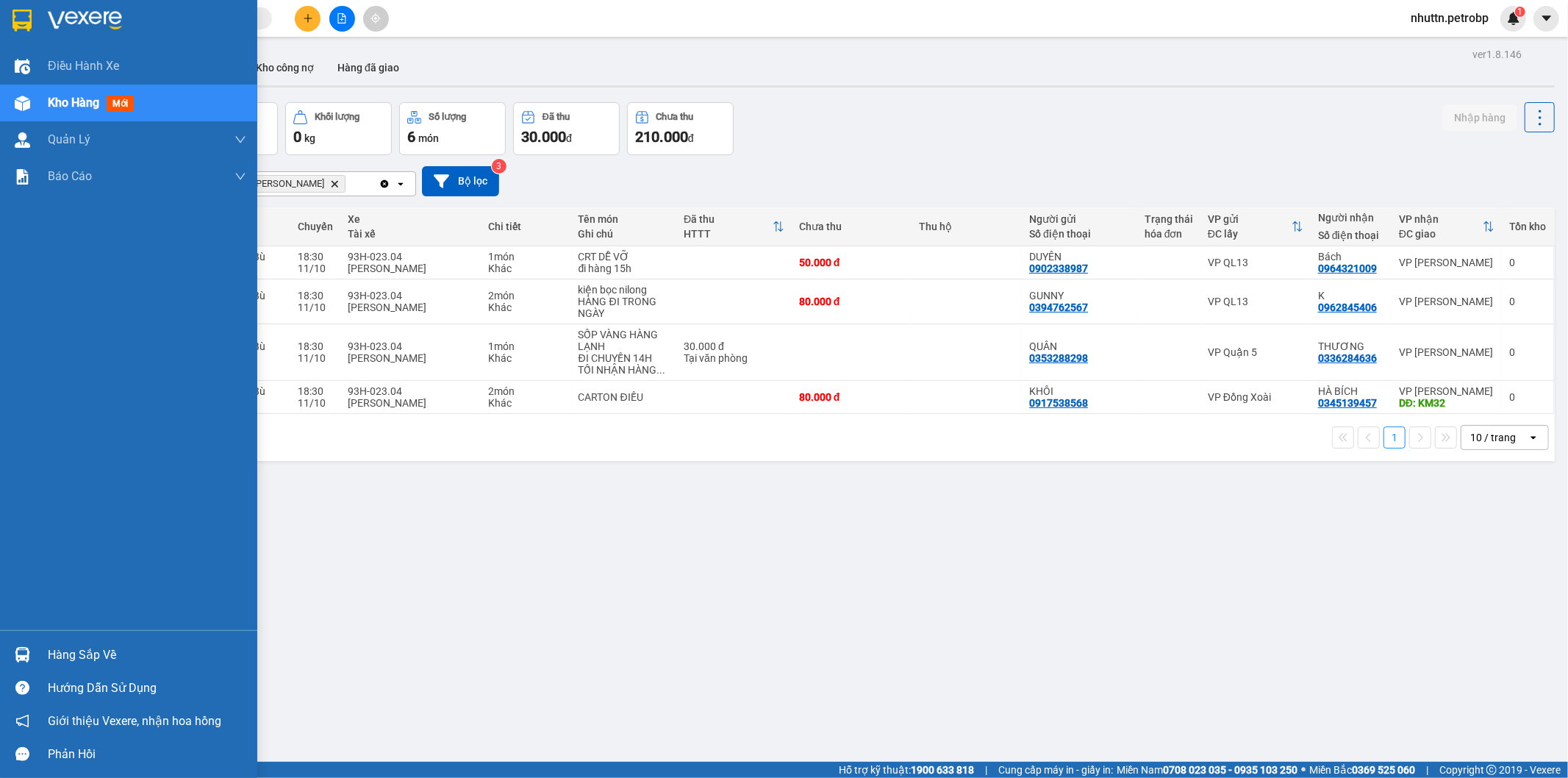
click at [76, 651] on div "Hàng sắp về" at bounding box center [147, 655] width 198 height 22
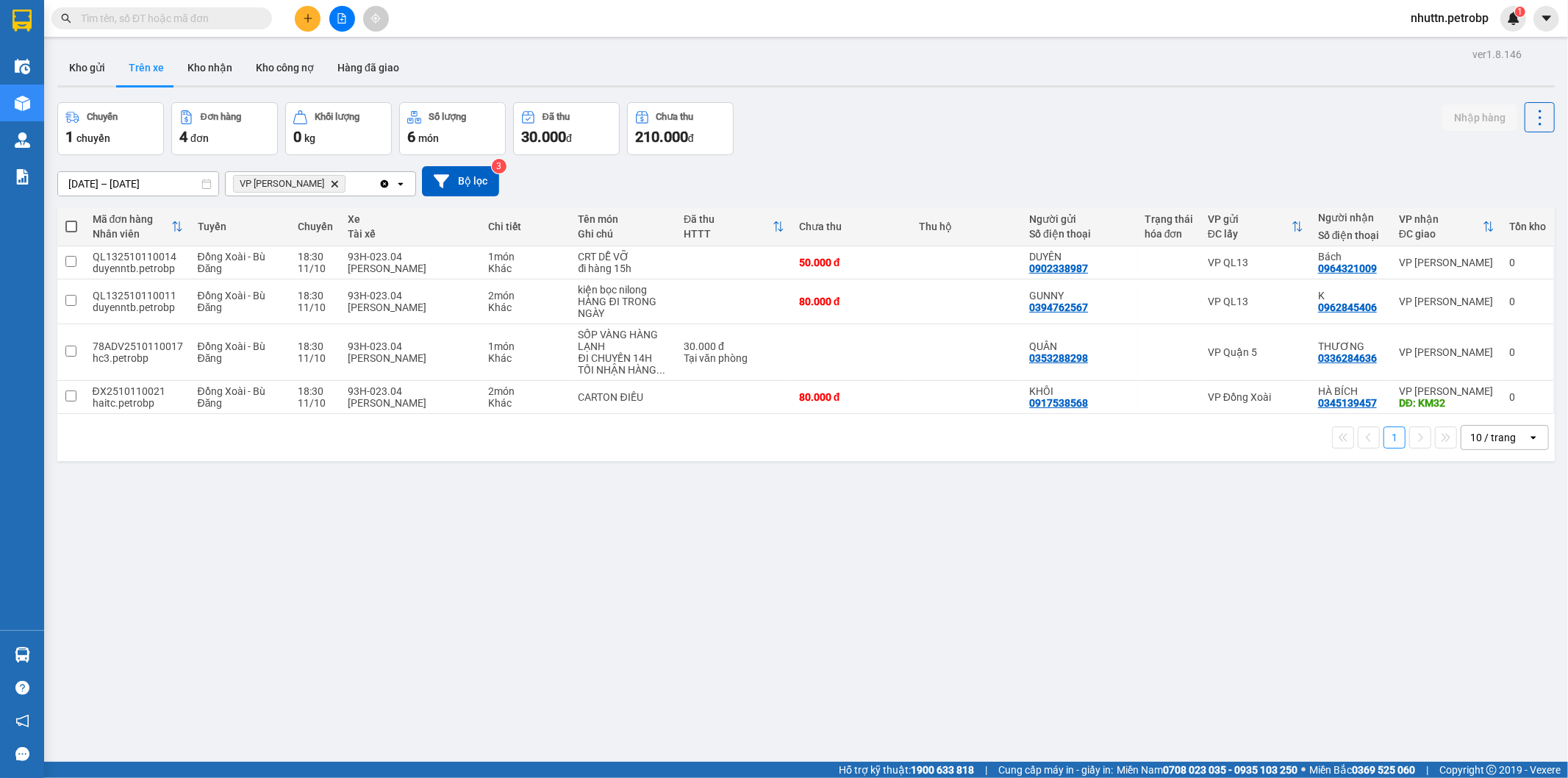
click at [781, 649] on section "Kết quả tìm kiếm ( 0 ) Bộ lọc No Data nhuttn.petrobp 1 Điều hành xe Kho hàng mớ…" at bounding box center [784, 389] width 1568 height 778
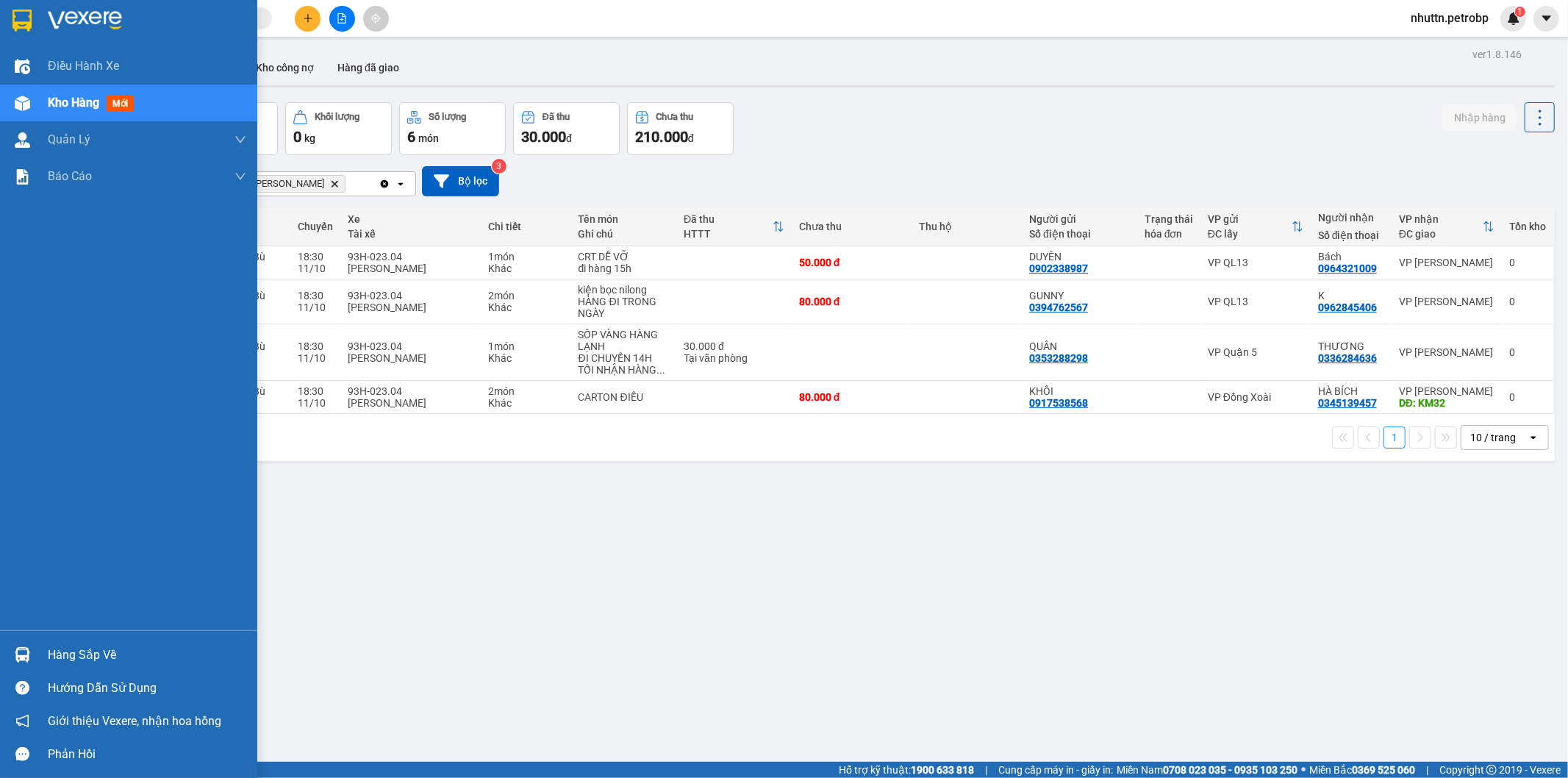
click at [24, 650] on img at bounding box center [22, 655] width 15 height 15
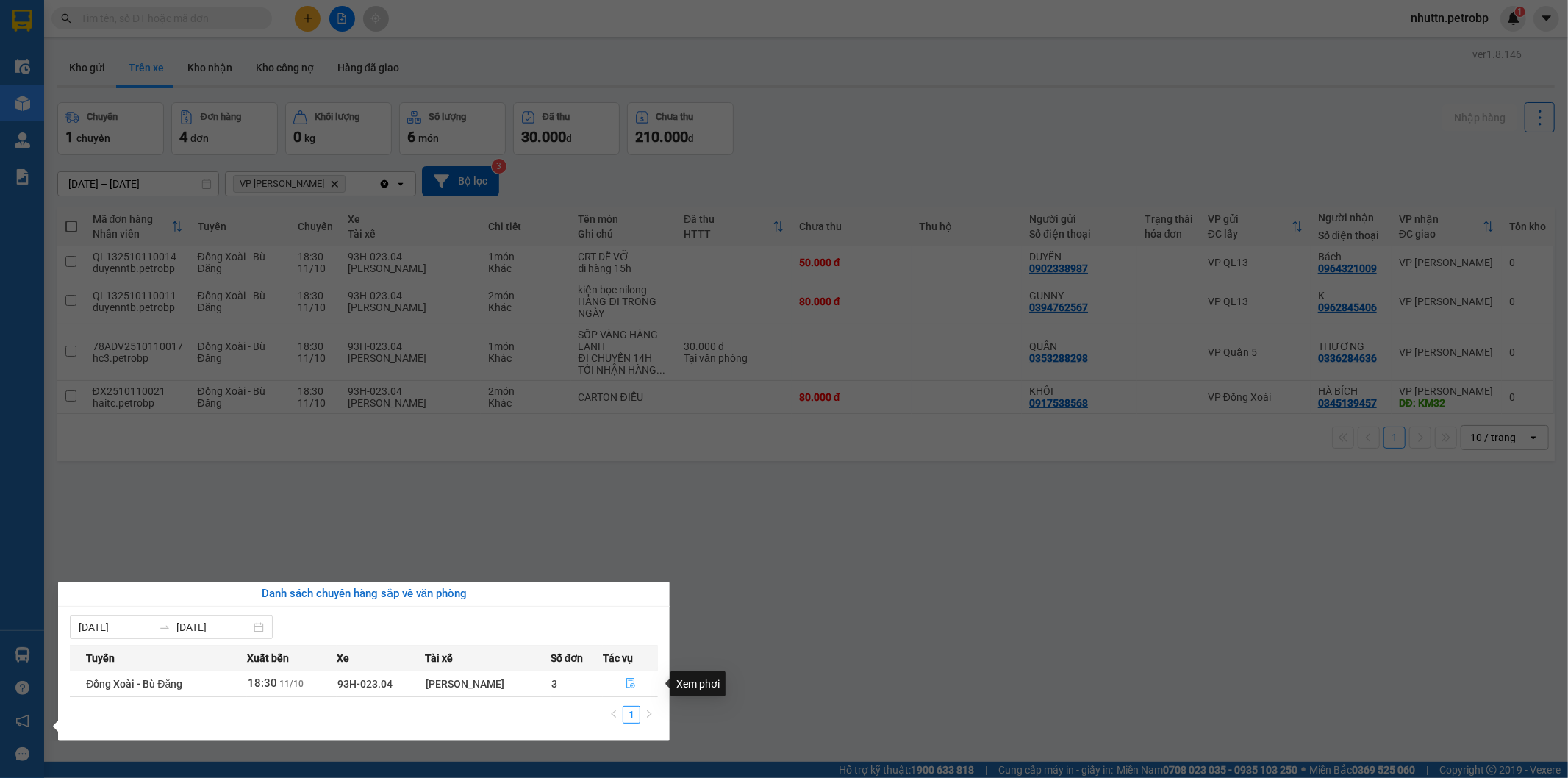
click at [628, 689] on span "file-done" at bounding box center [631, 683] width 10 height 12
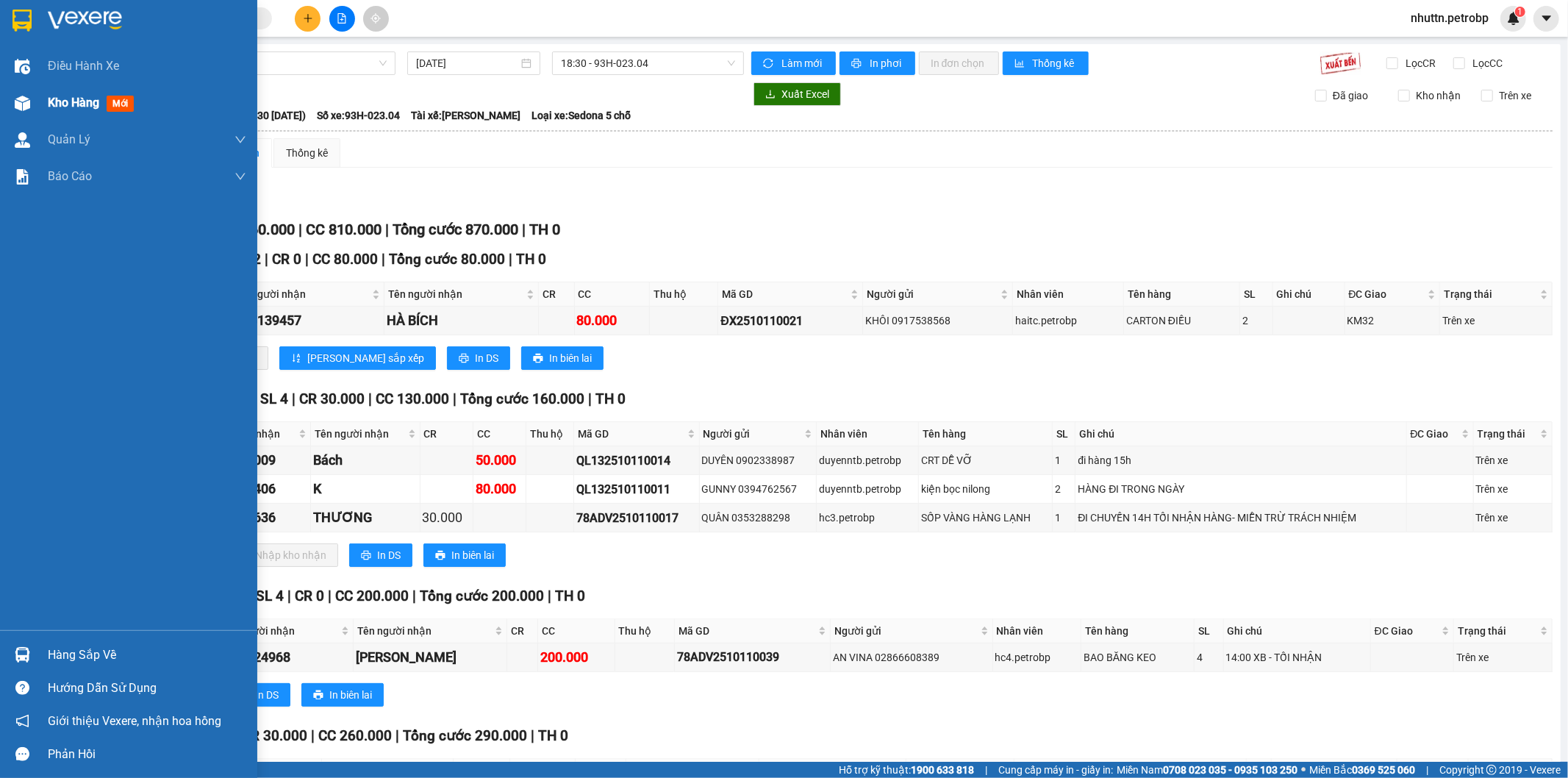
click at [54, 105] on span "Kho hàng" at bounding box center [73, 102] width 51 height 14
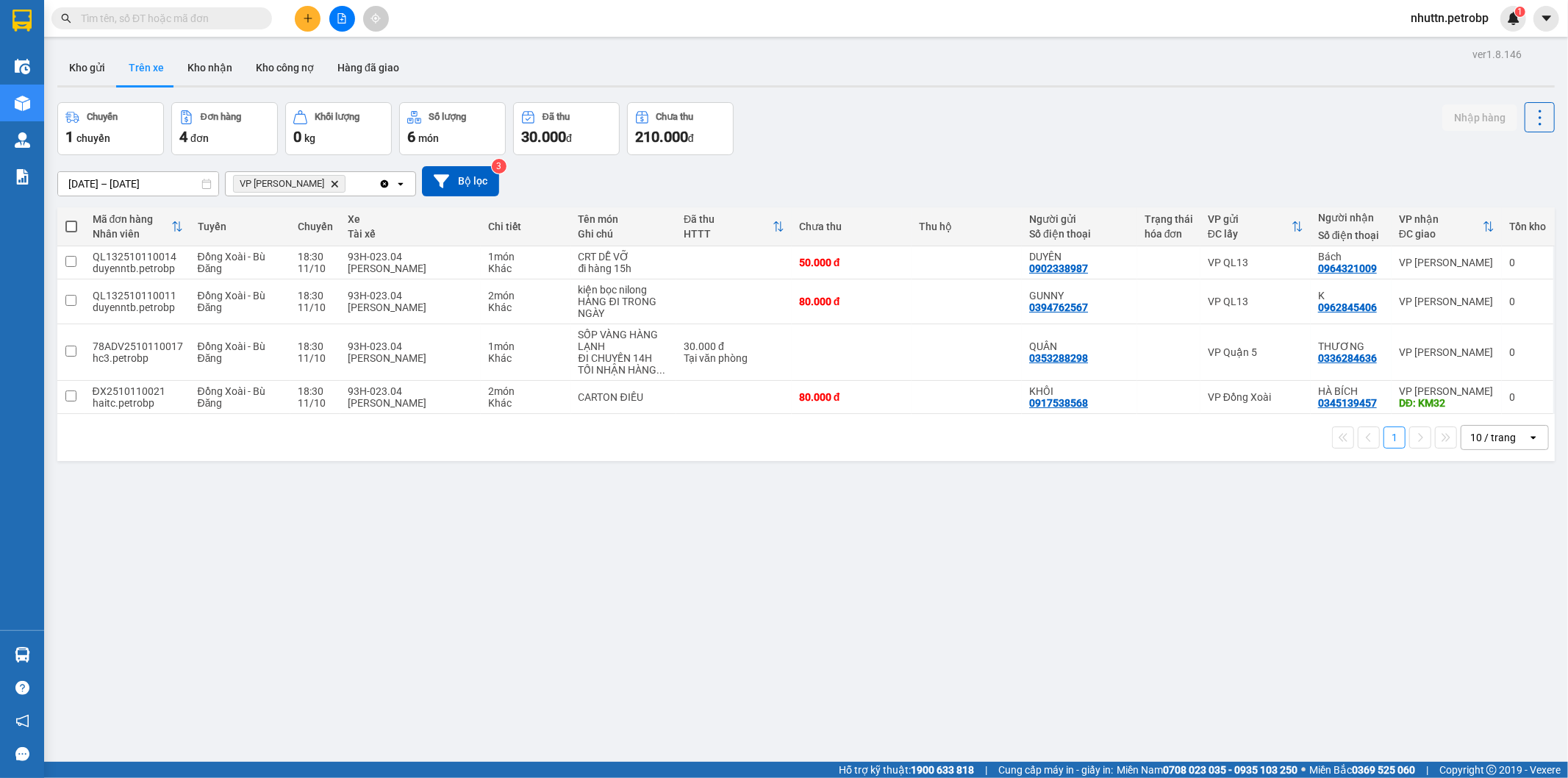
click at [417, 559] on div "ver 1.8.146 Kho gửi Trên xe Kho nhận Kho công nợ Hàng đã giao Chuyến 1 chuyến Đ…" at bounding box center [806, 433] width 1509 height 778
click at [72, 351] on input "checkbox" at bounding box center [71, 351] width 11 height 11
checkbox input "true"
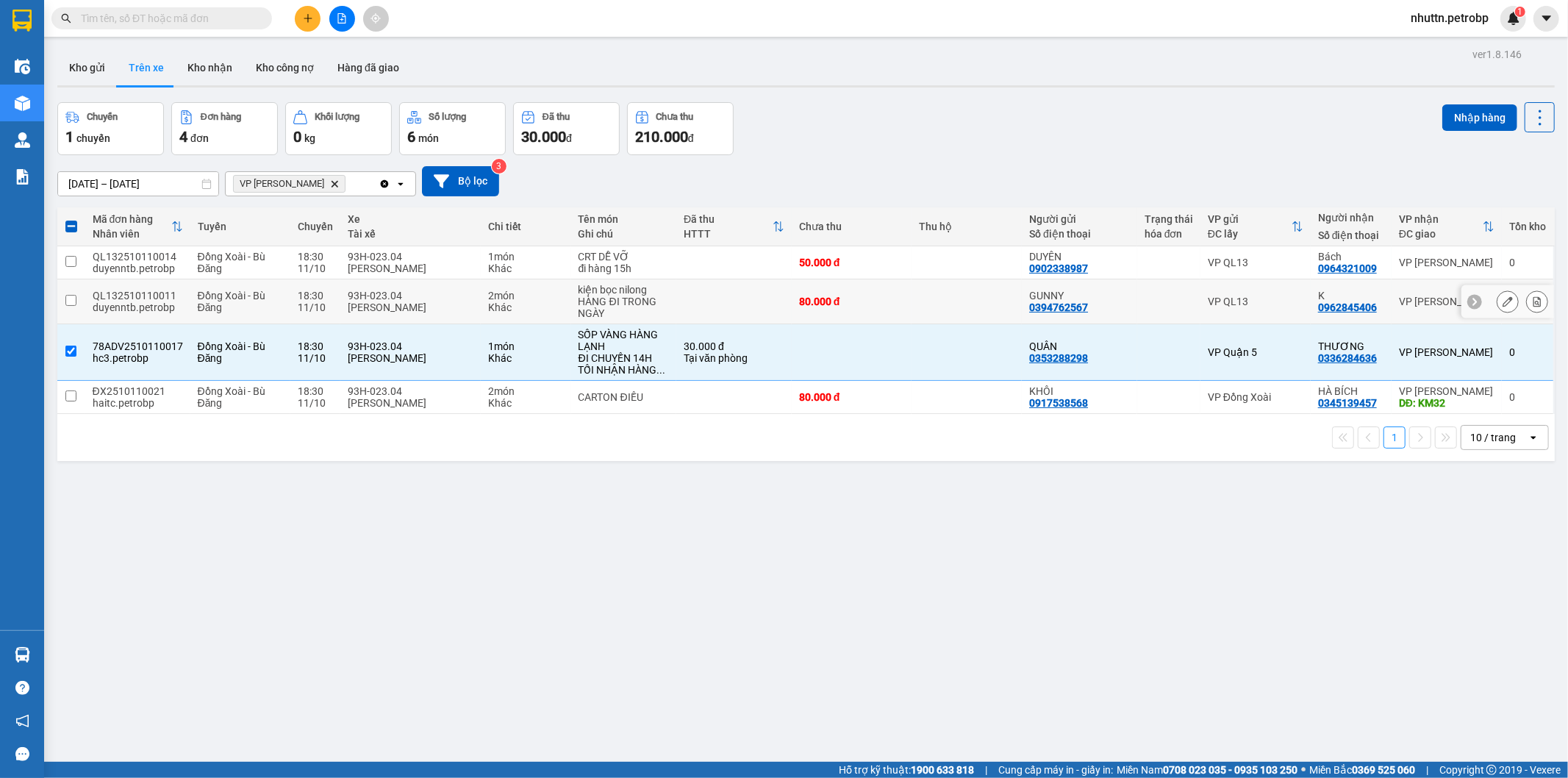
click at [72, 304] on input "checkbox" at bounding box center [71, 300] width 11 height 11
checkbox input "true"
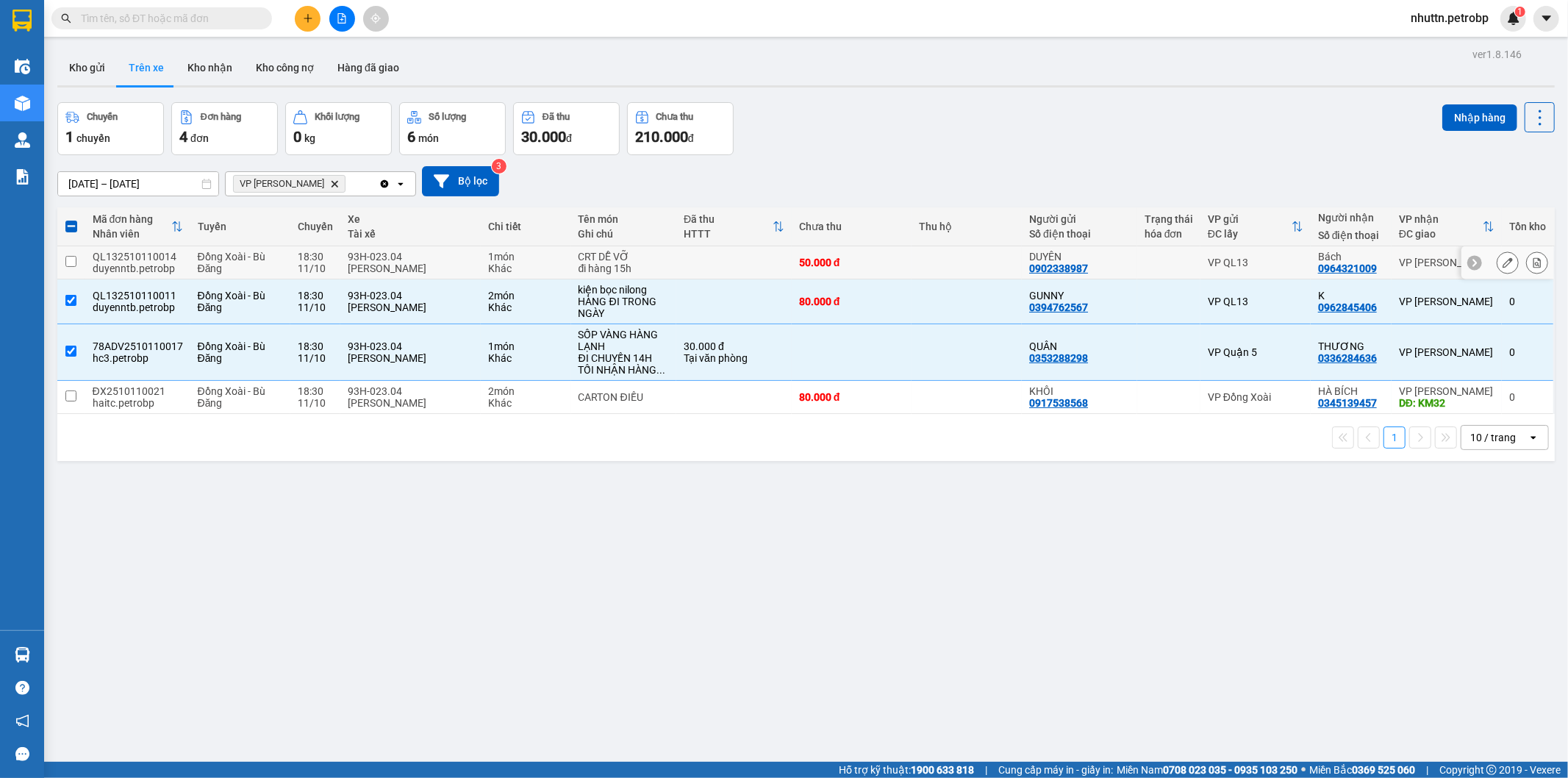
click at [70, 256] on input "checkbox" at bounding box center [71, 261] width 11 height 11
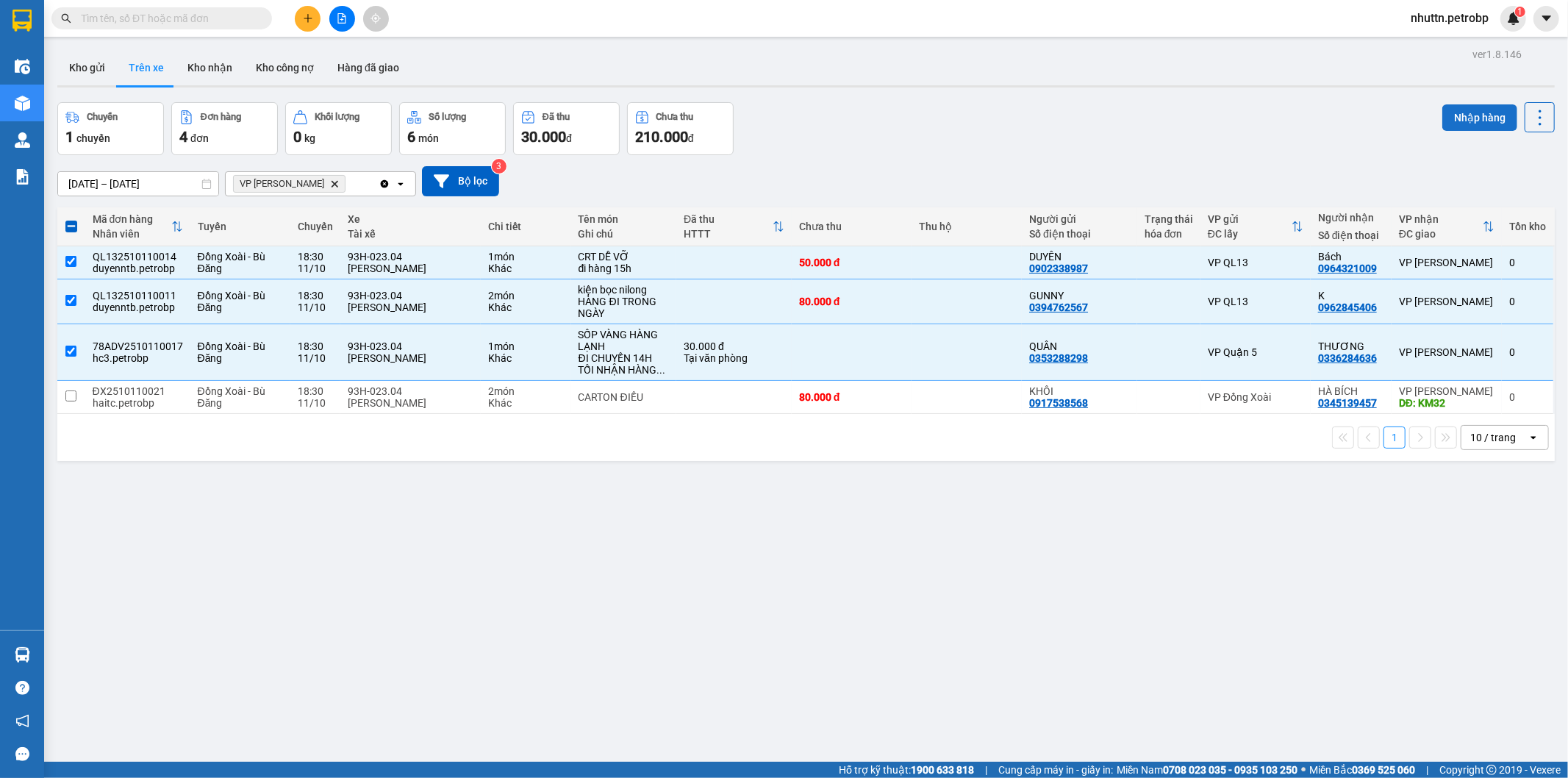
click at [1463, 114] on button "Nhập hàng" at bounding box center [1479, 117] width 75 height 26
checkbox input "false"
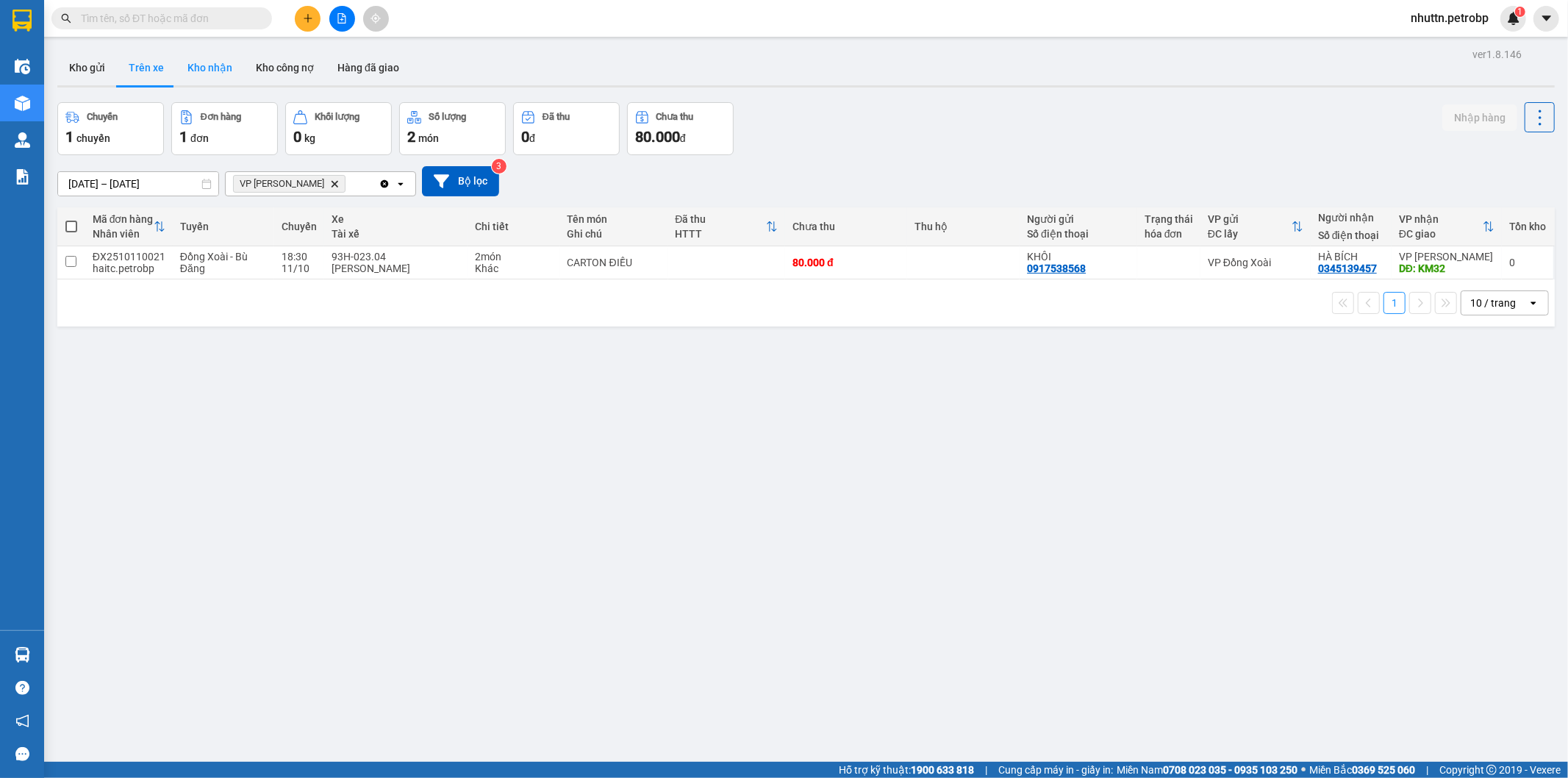
click at [203, 67] on button "Kho nhận" at bounding box center [209, 68] width 68 height 35
type input "[DATE] – [DATE]"
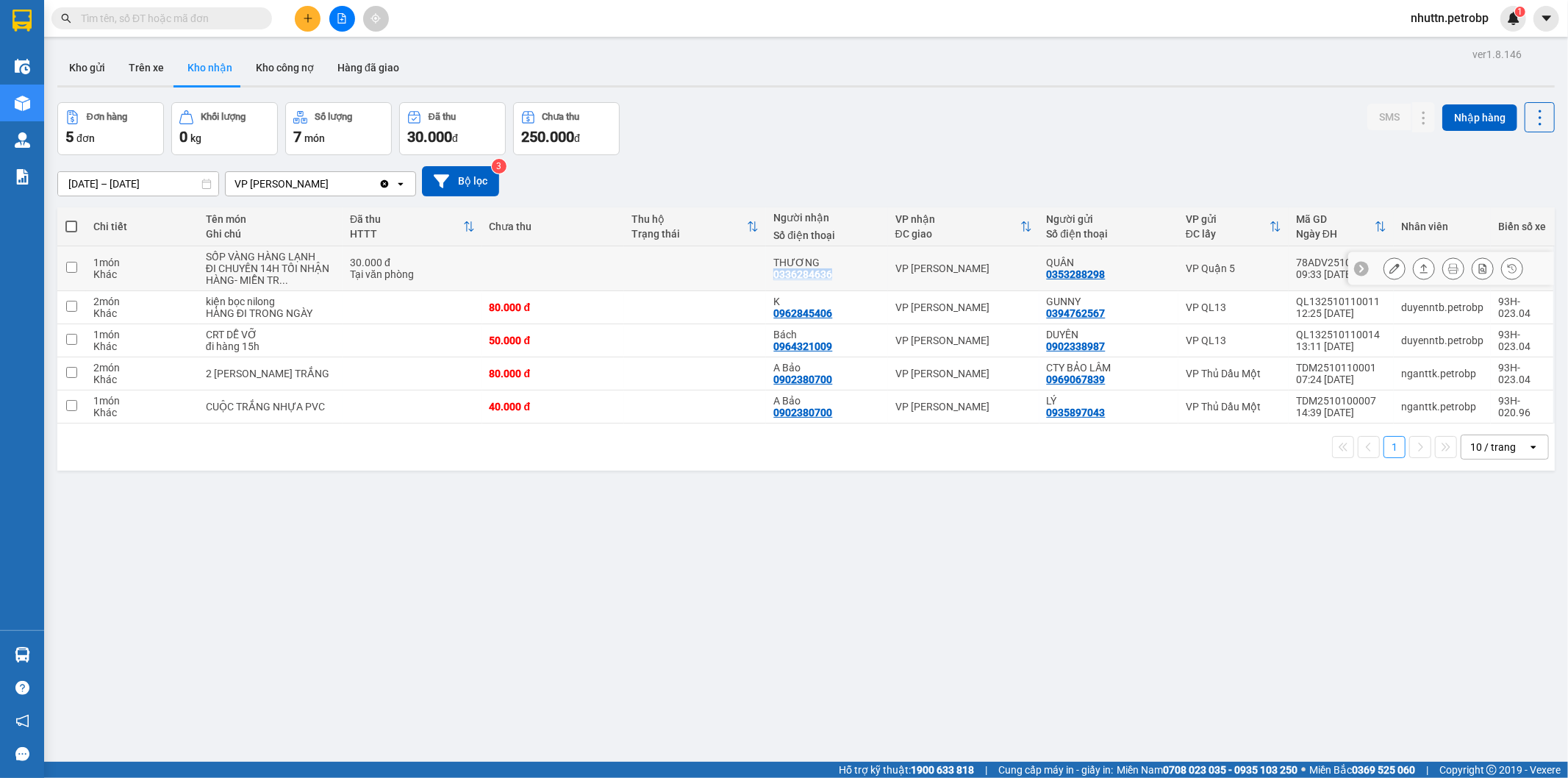
drag, startPoint x: 765, startPoint y: 274, endPoint x: 822, endPoint y: 276, distance: 57.0
click at [822, 276] on div "THƯƠNG 0336284636" at bounding box center [827, 268] width 106 height 24
checkbox input "true"
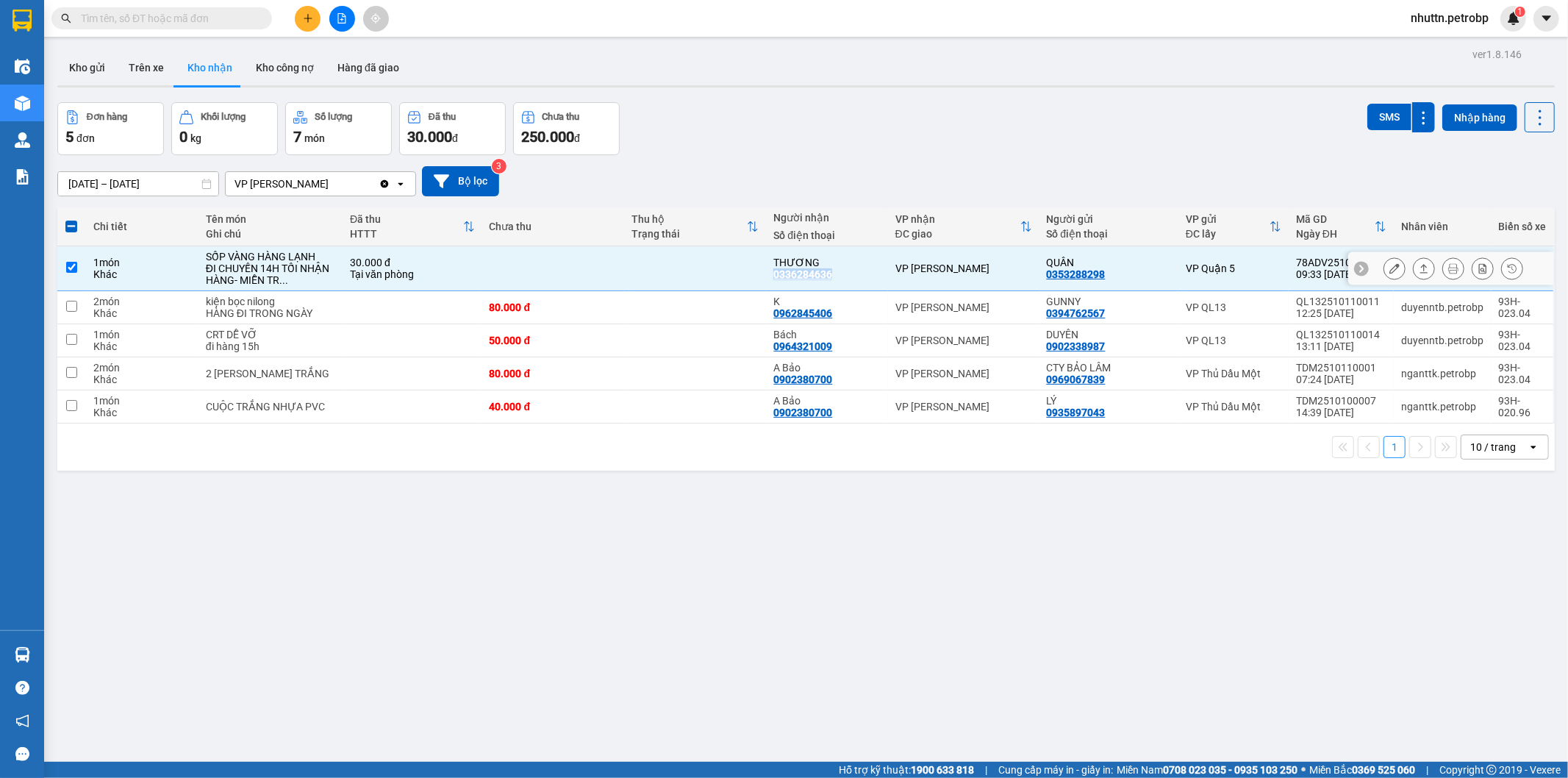
copy div "0336284636"
click at [834, 153] on div "Đơn hàng 5 đơn Khối lượng 0 kg Số lượng 7 món Đã thu 30.000 đ Chưa thu 250.000 …" at bounding box center [806, 128] width 1497 height 53
drag, startPoint x: 763, startPoint y: 313, endPoint x: 832, endPoint y: 323, distance: 69.7
click at [832, 323] on td "K 0962845406" at bounding box center [827, 307] width 121 height 33
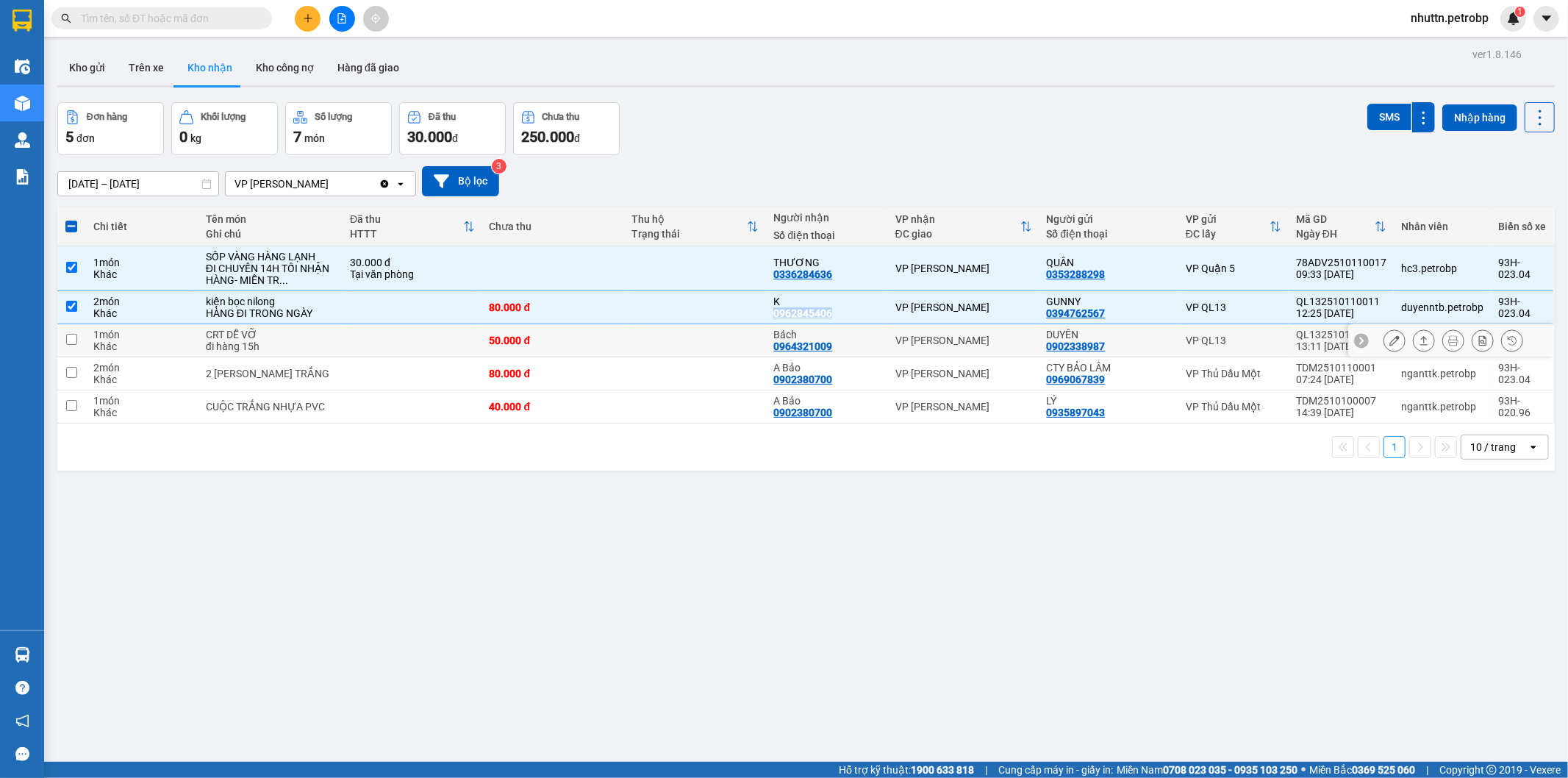
copy div "0962845406"
click at [77, 305] on input "checkbox" at bounding box center [71, 305] width 11 height 11
checkbox input "false"
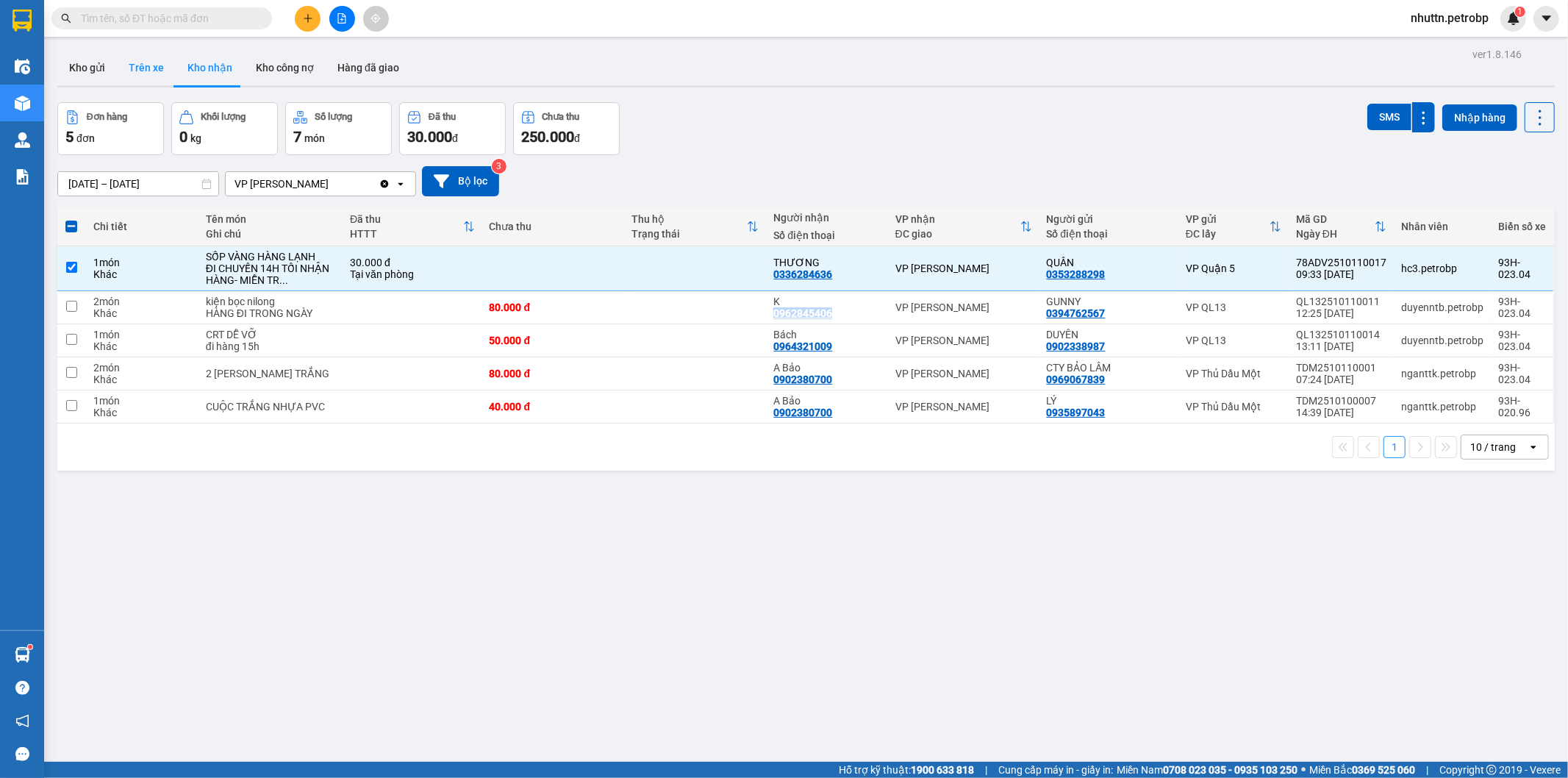
click at [145, 65] on button "Trên xe" at bounding box center [147, 68] width 59 height 35
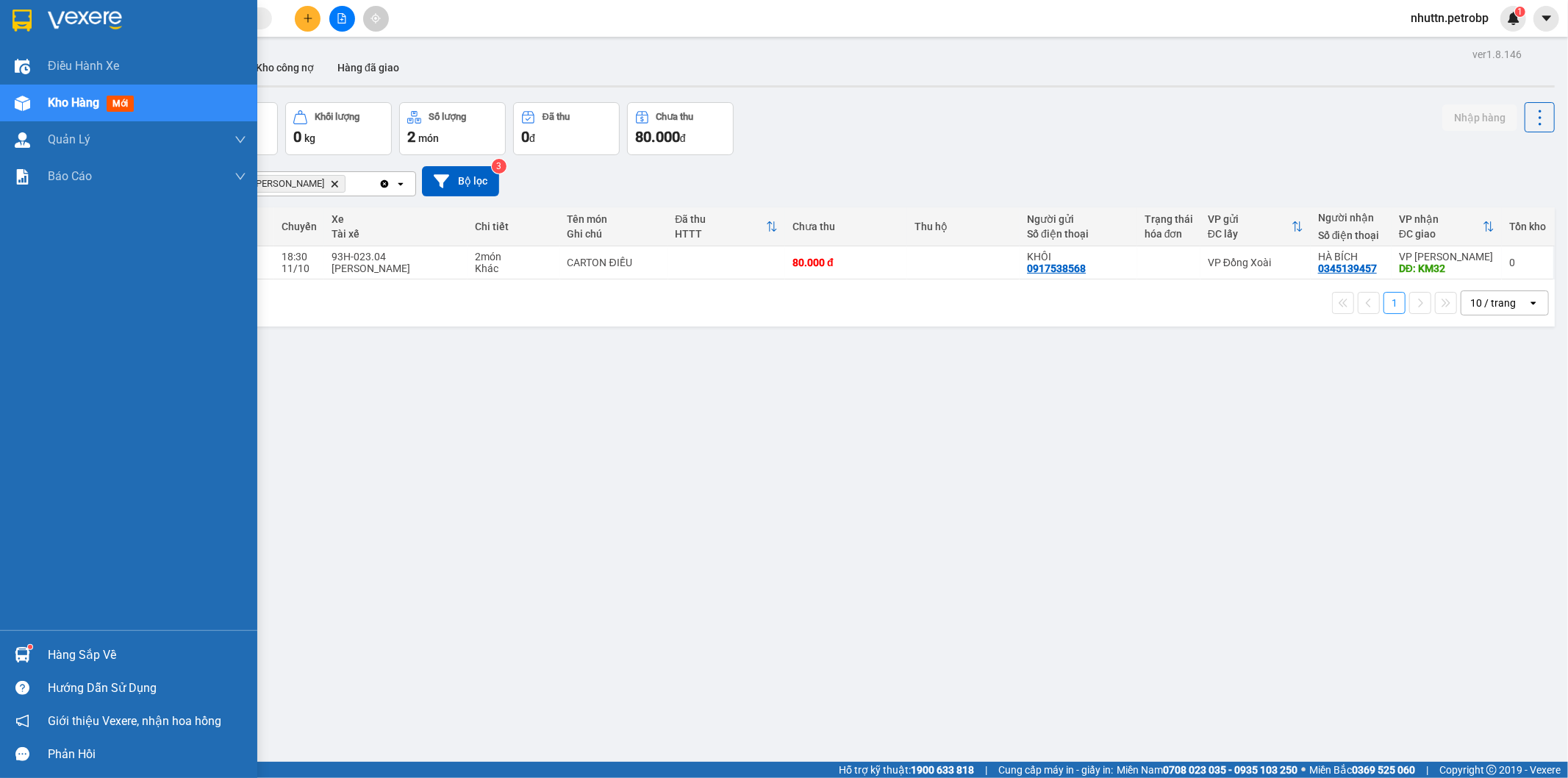
click at [30, 656] on div at bounding box center [22, 655] width 25 height 25
click at [17, 649] on div "Điều hành xe Kho hàng mới Quản [PERSON_NAME] lý chuyến Quản lý khách hàng Quản …" at bounding box center [128, 389] width 257 height 778
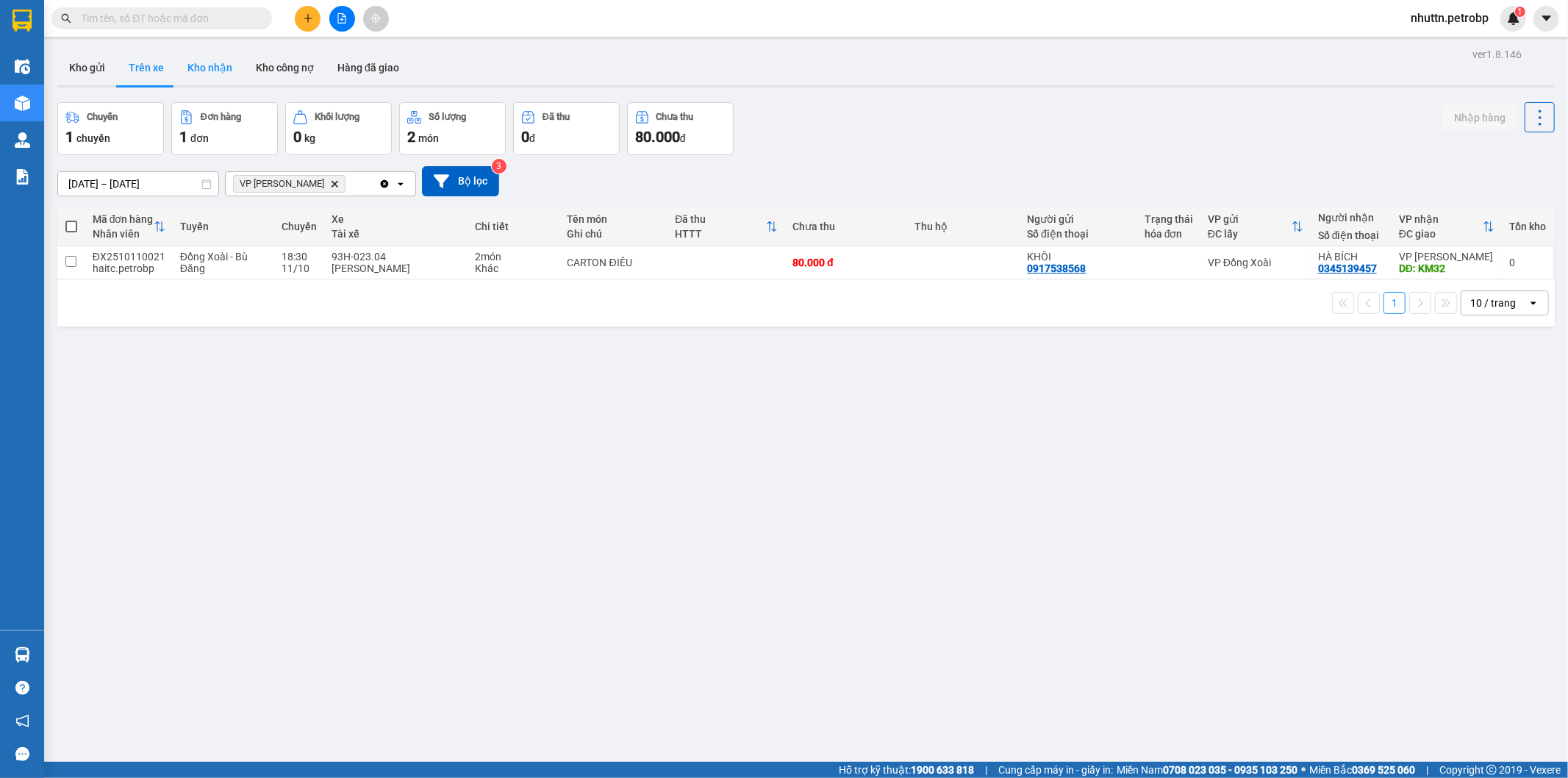
click at [221, 65] on button "Kho nhận" at bounding box center [209, 68] width 68 height 35
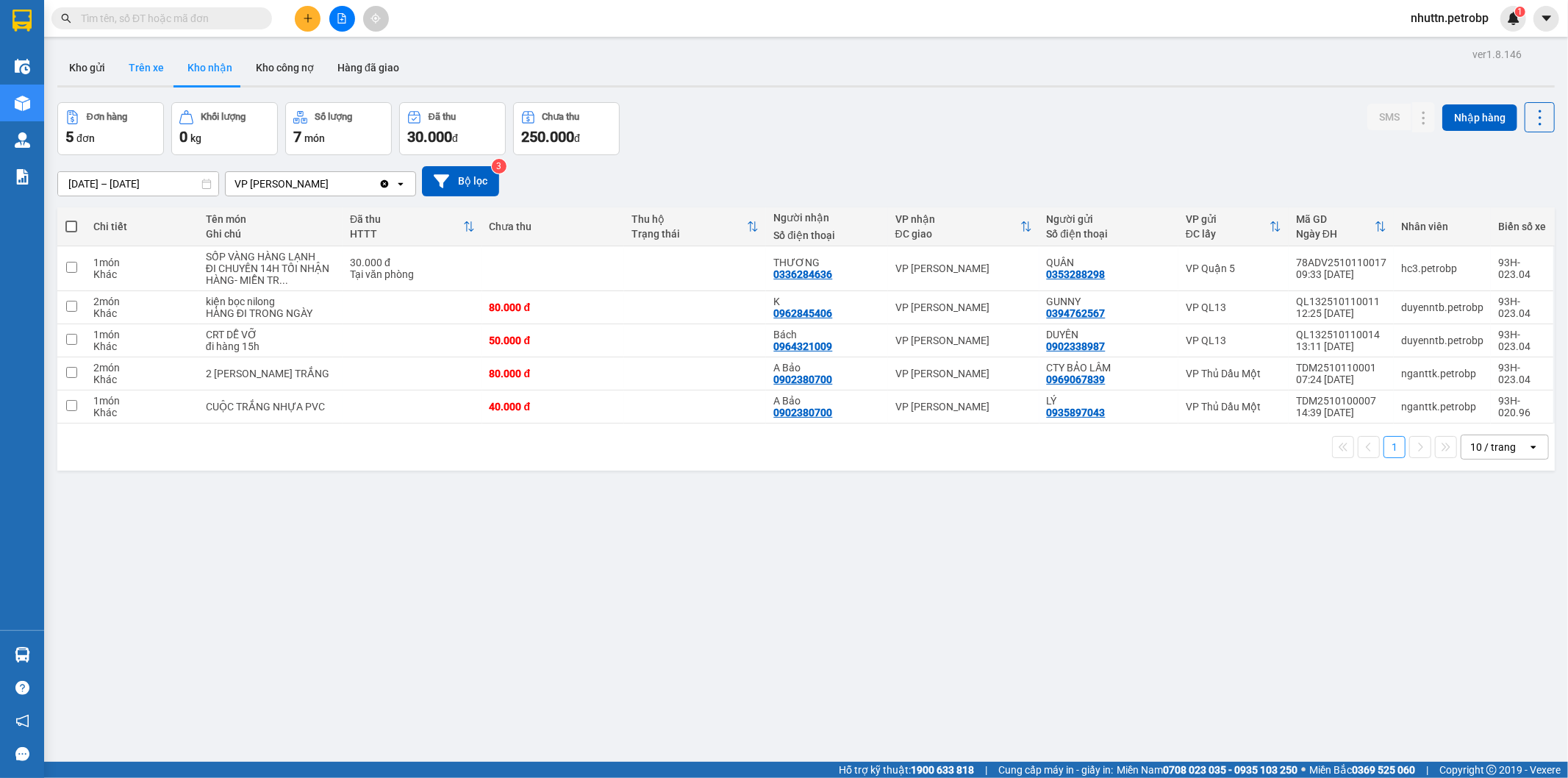
click at [140, 60] on button "Trên xe" at bounding box center [147, 68] width 59 height 35
type input "[DATE] – [DATE]"
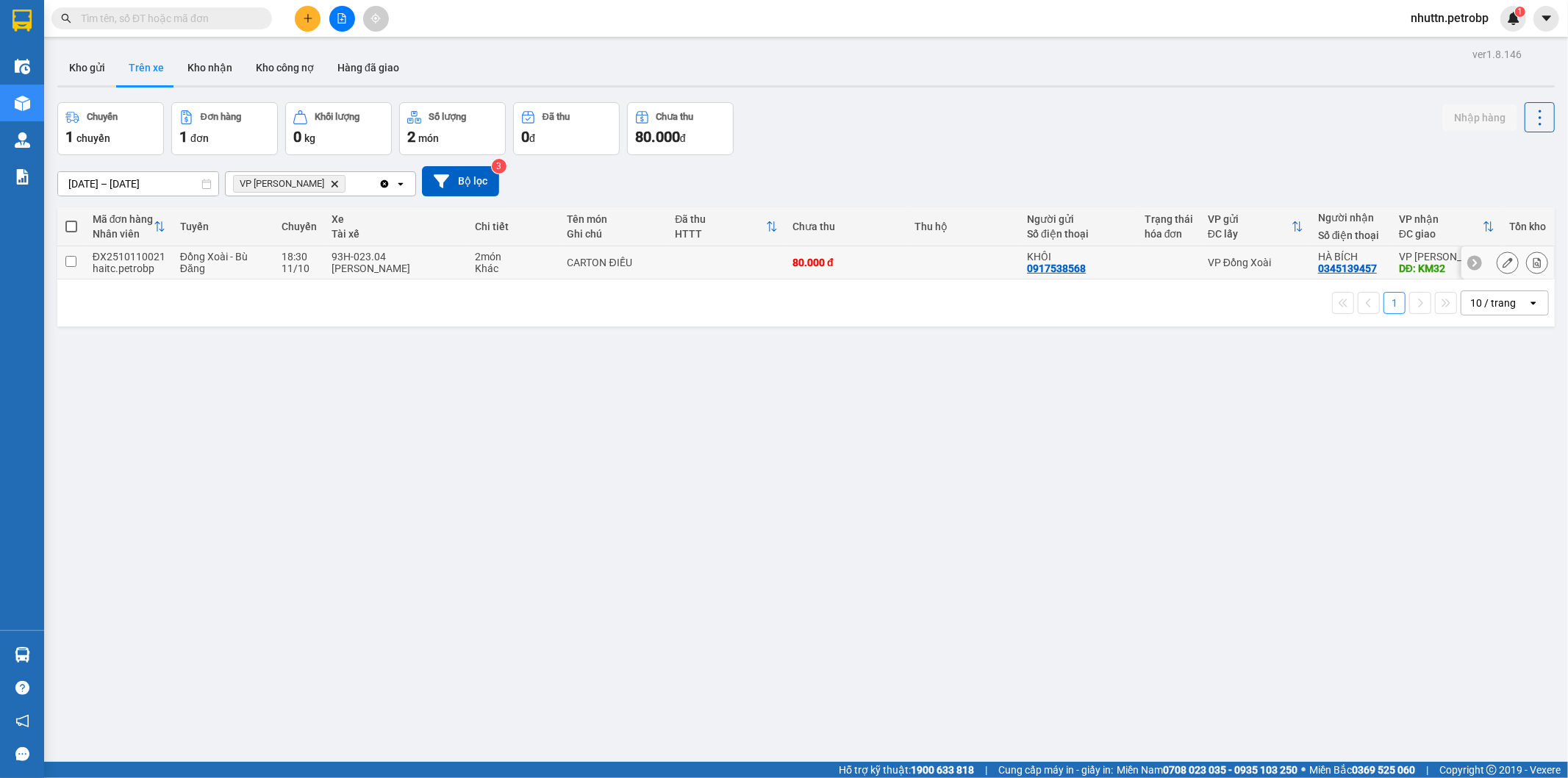
click at [72, 259] on input "checkbox" at bounding box center [71, 261] width 11 height 11
checkbox input "true"
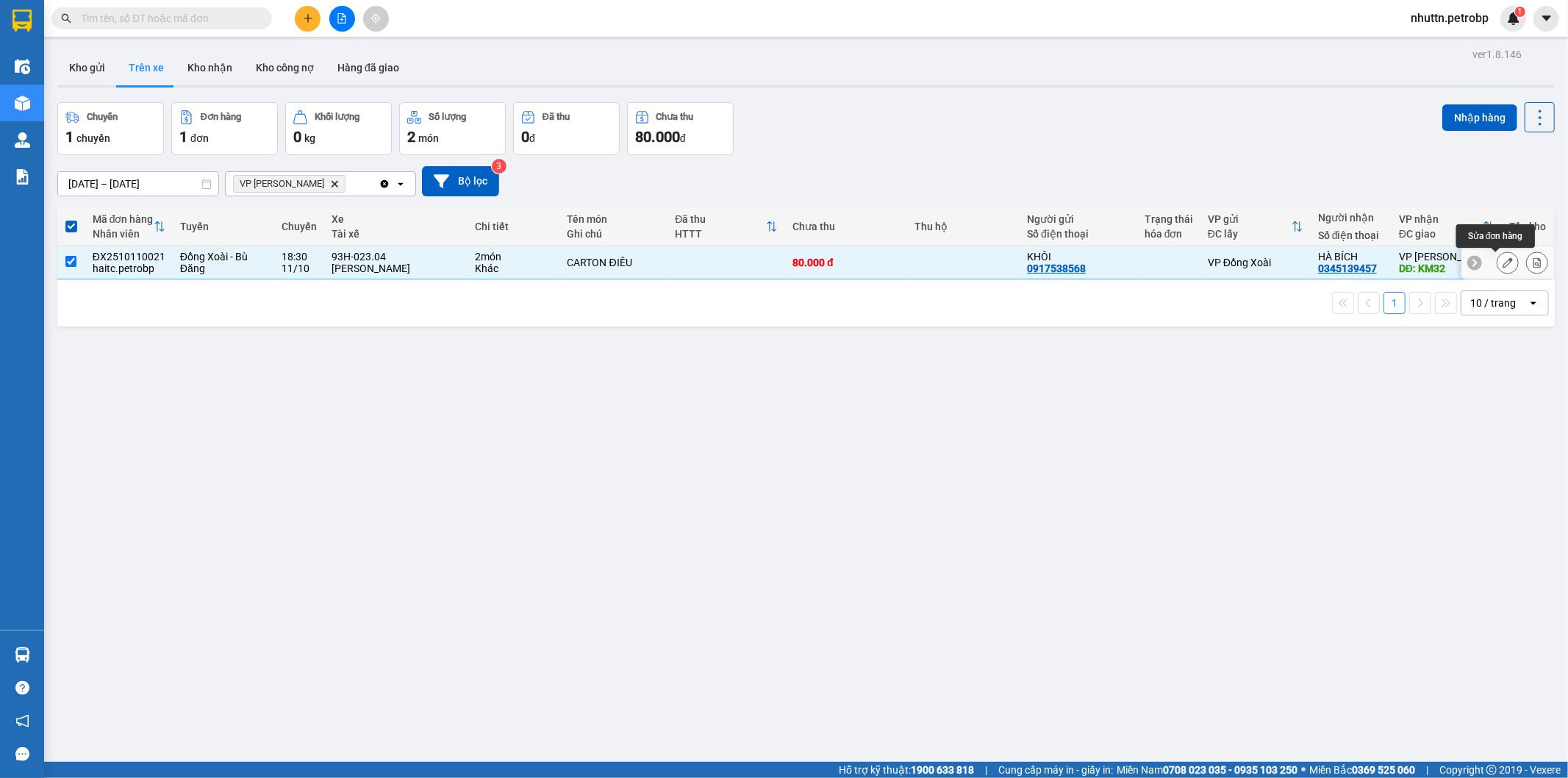
click at [1502, 262] on icon at bounding box center [1507, 262] width 10 height 10
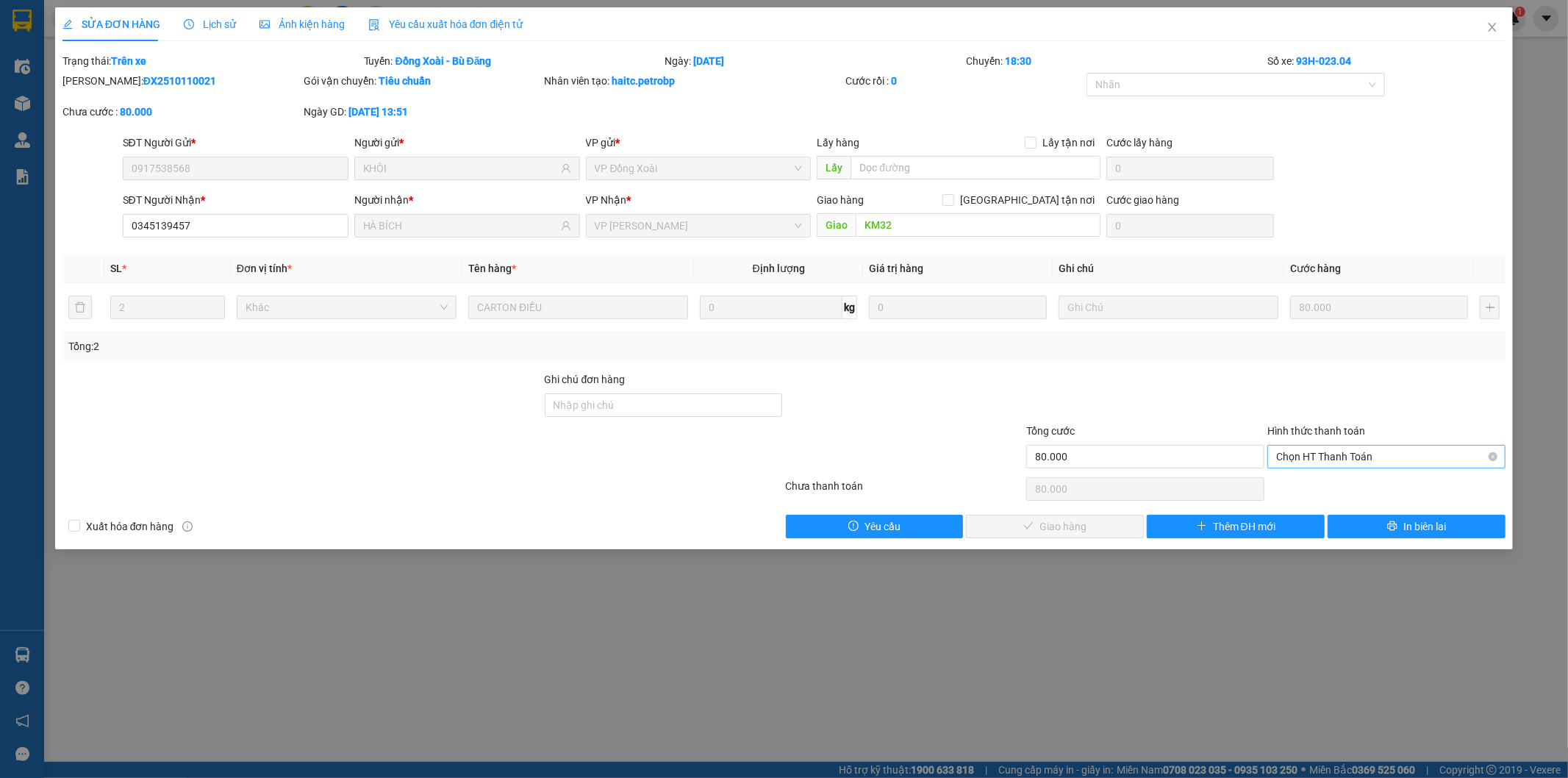
click at [1342, 456] on span "Chọn HT Thanh Toán" at bounding box center [1386, 457] width 220 height 22
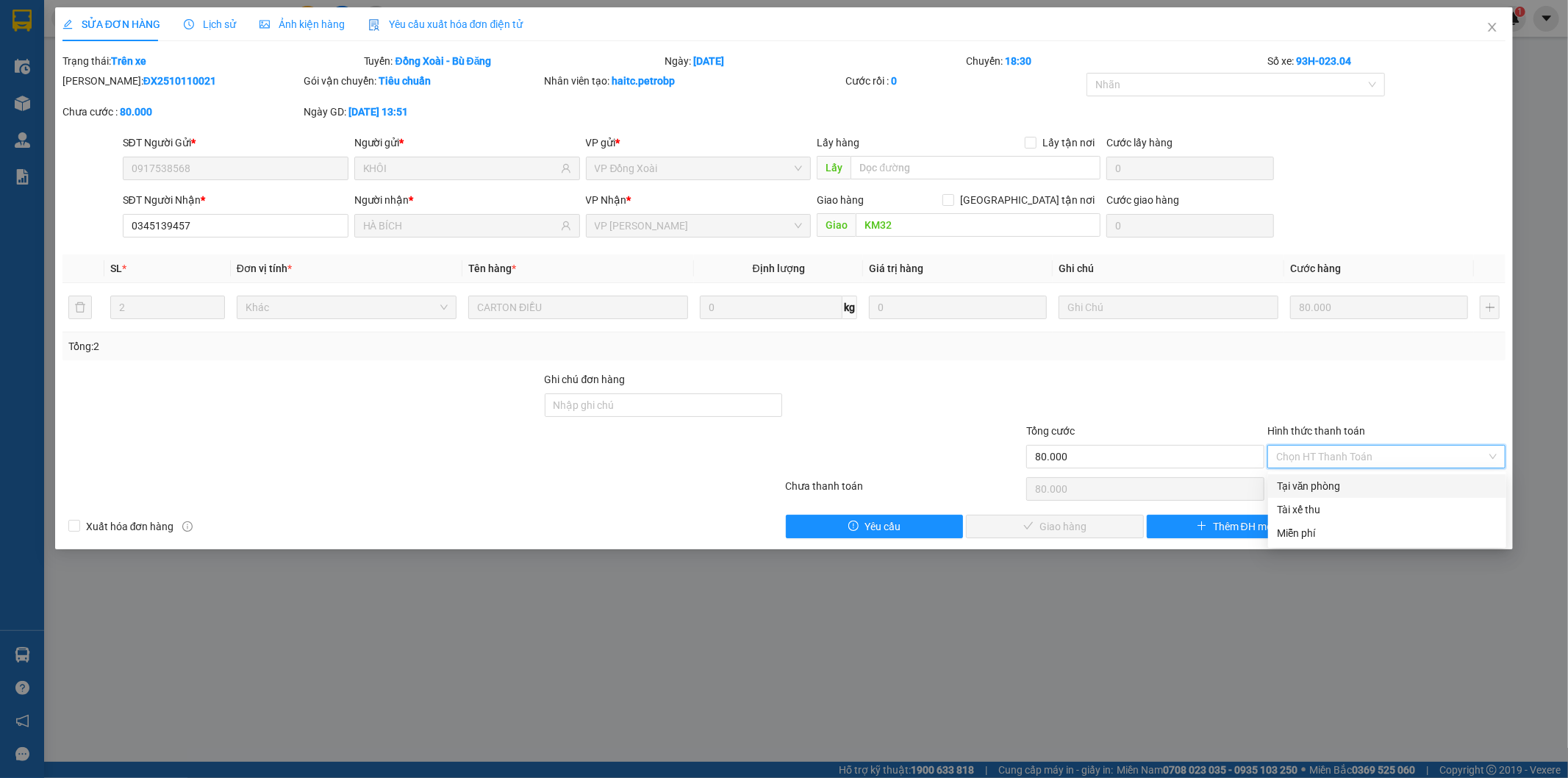
click at [1331, 485] on div "Tại văn phòng" at bounding box center [1387, 485] width 220 height 16
type input "0"
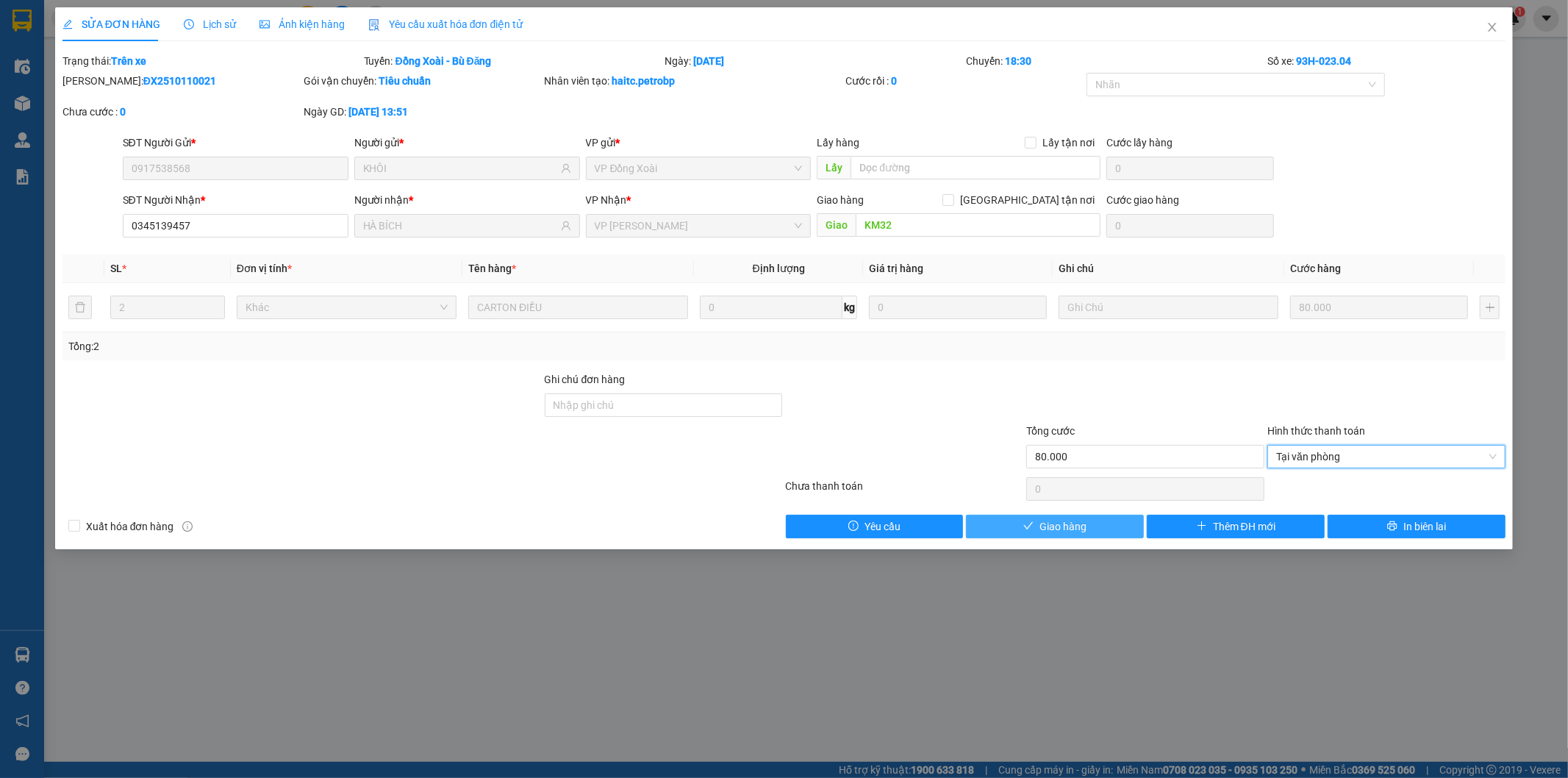
click at [1092, 524] on button "Giao hàng" at bounding box center [1054, 527] width 178 height 24
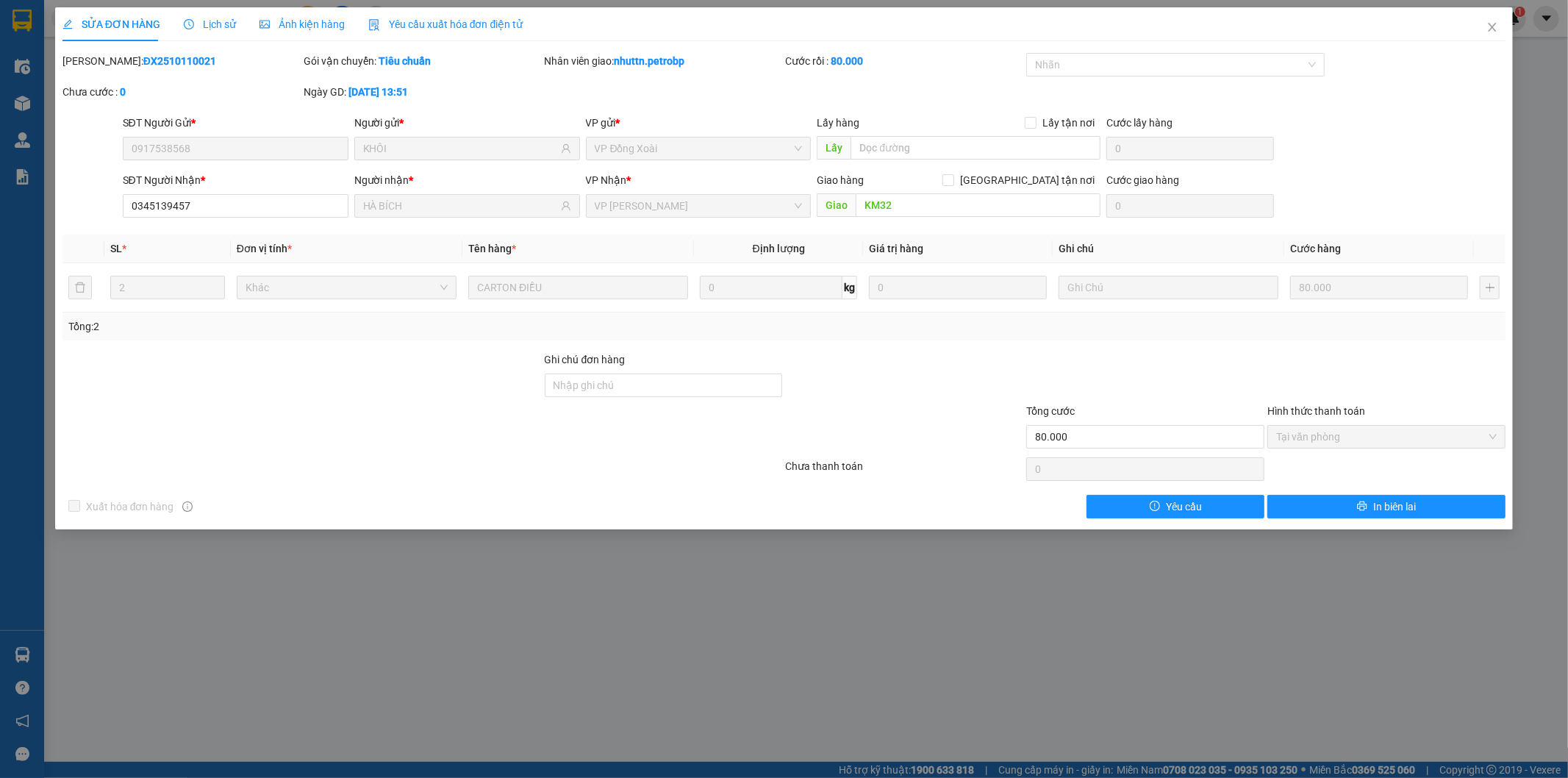
drag, startPoint x: 99, startPoint y: 60, endPoint x: 218, endPoint y: 64, distance: 119.1
click at [218, 64] on div "[PERSON_NAME]: ĐX2510110021" at bounding box center [181, 61] width 238 height 16
copy b "ĐX2510110021"
click at [1489, 26] on icon "close" at bounding box center [1492, 27] width 12 height 12
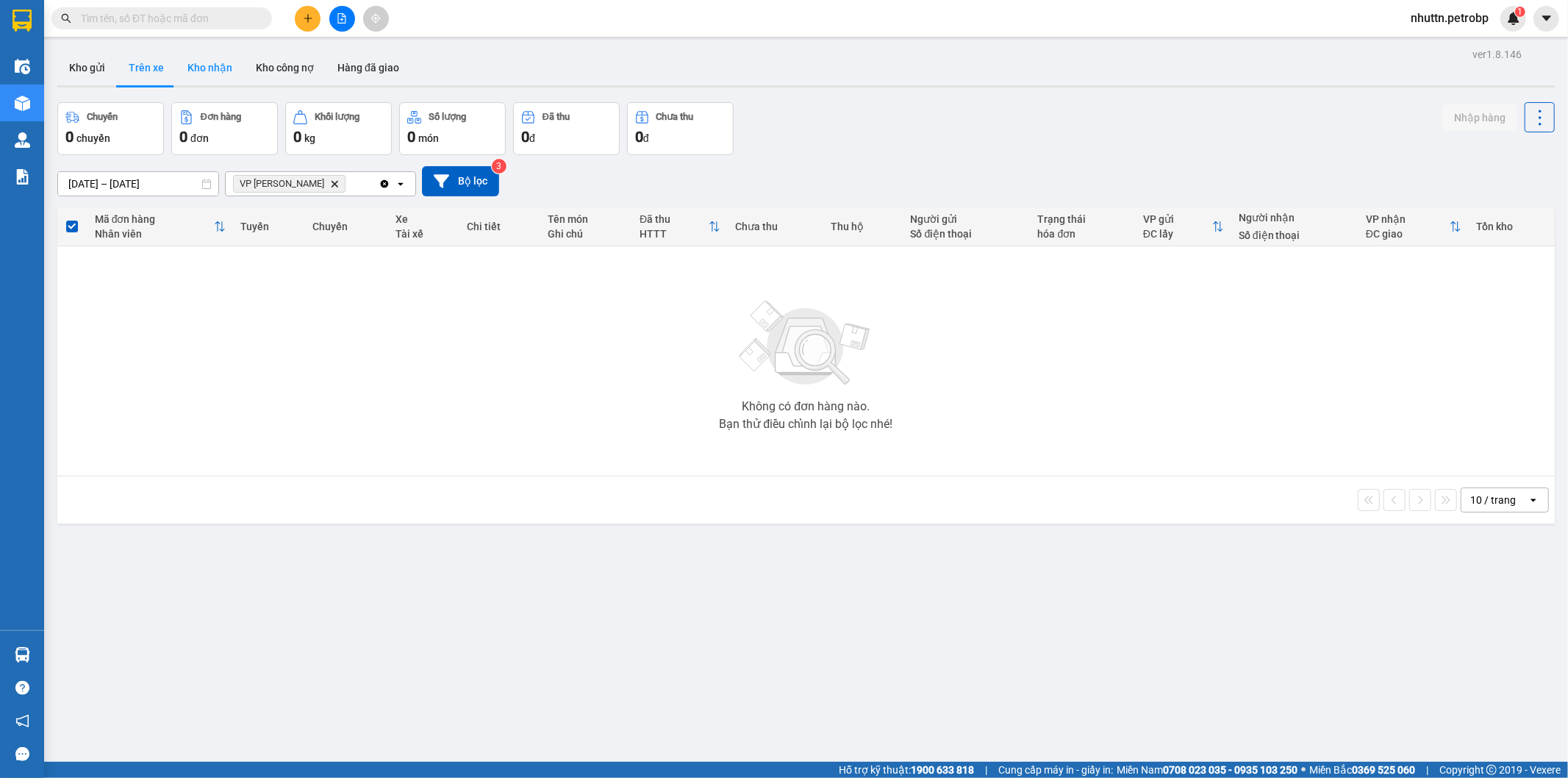
click at [199, 68] on button "Kho nhận" at bounding box center [209, 68] width 68 height 35
type input "[DATE] – [DATE]"
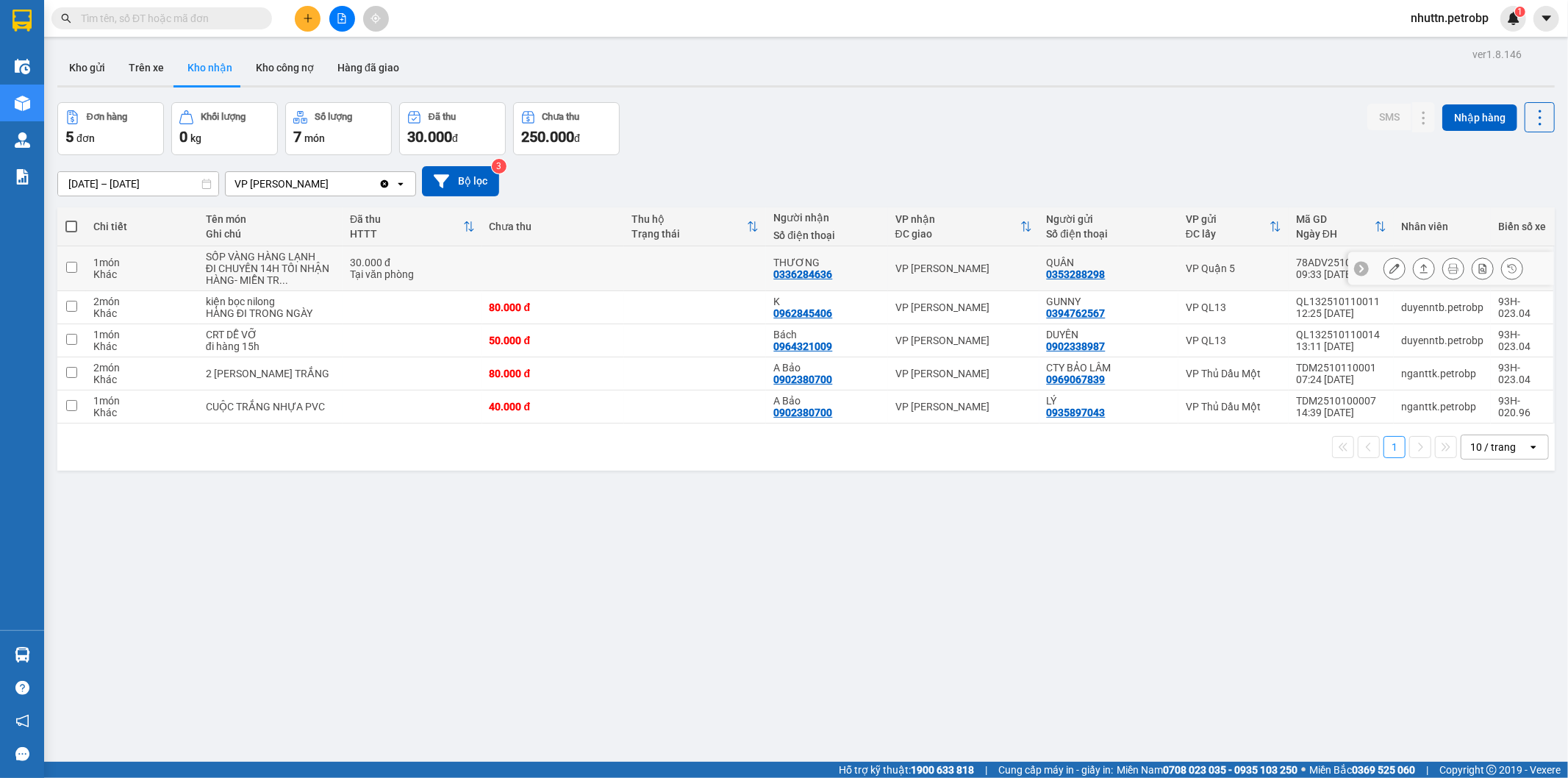
click at [66, 268] on input "checkbox" at bounding box center [71, 267] width 11 height 11
checkbox input "true"
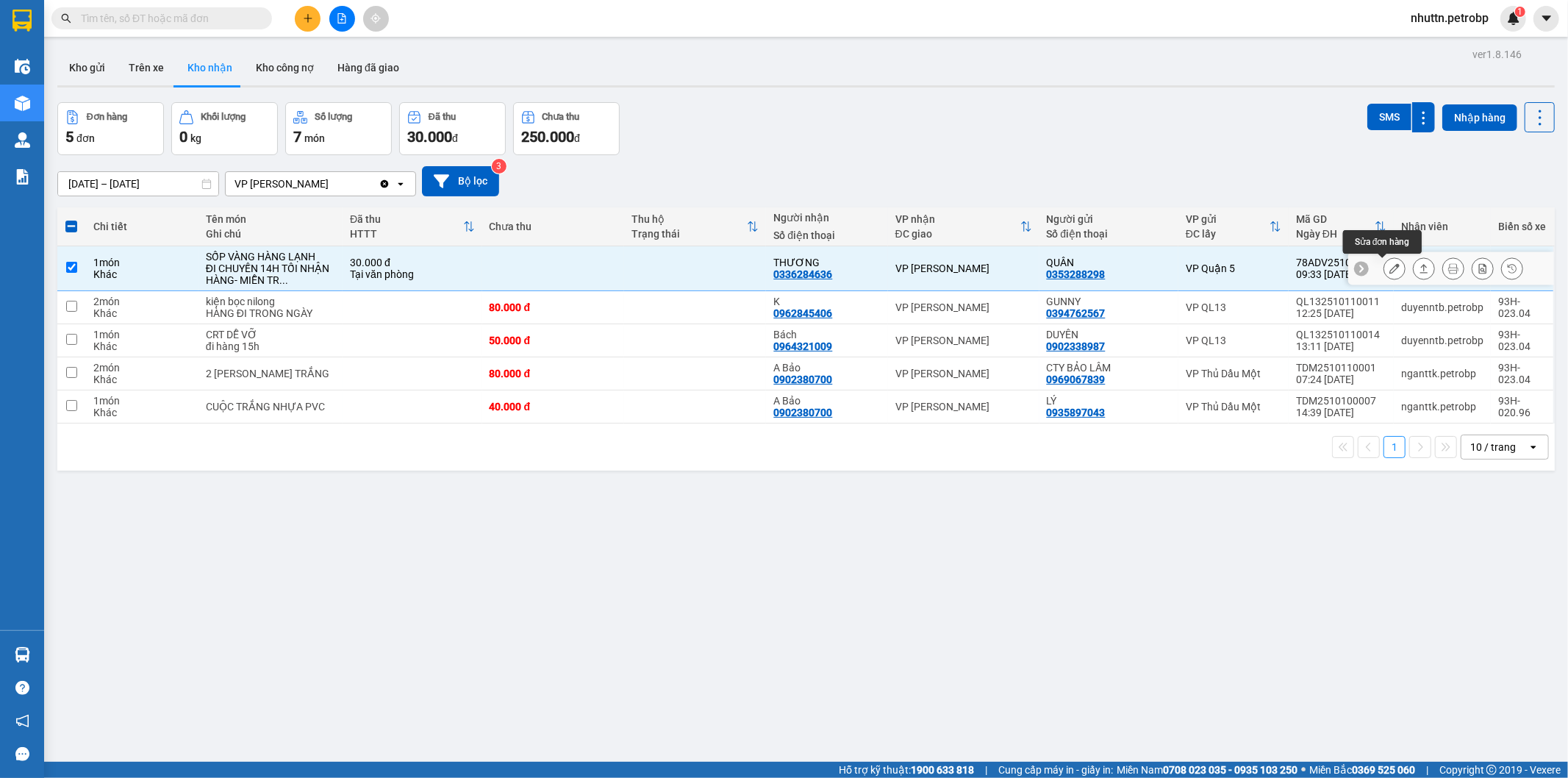
click at [1389, 273] on icon at bounding box center [1394, 268] width 10 height 10
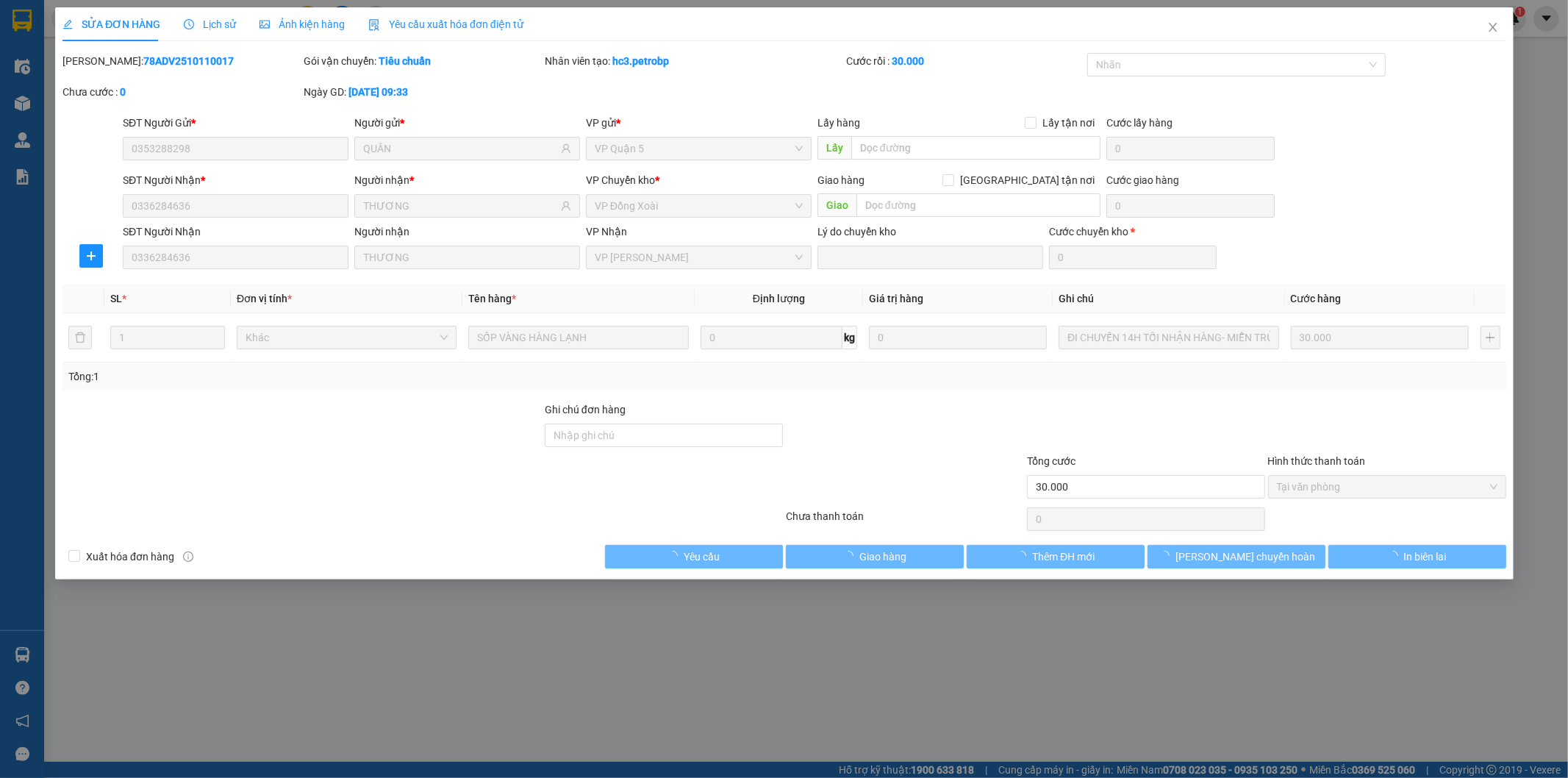
type input "0353288298"
type input "QUÂN"
type input "0336284636"
type input "THƯƠNG"
type input "30.000"
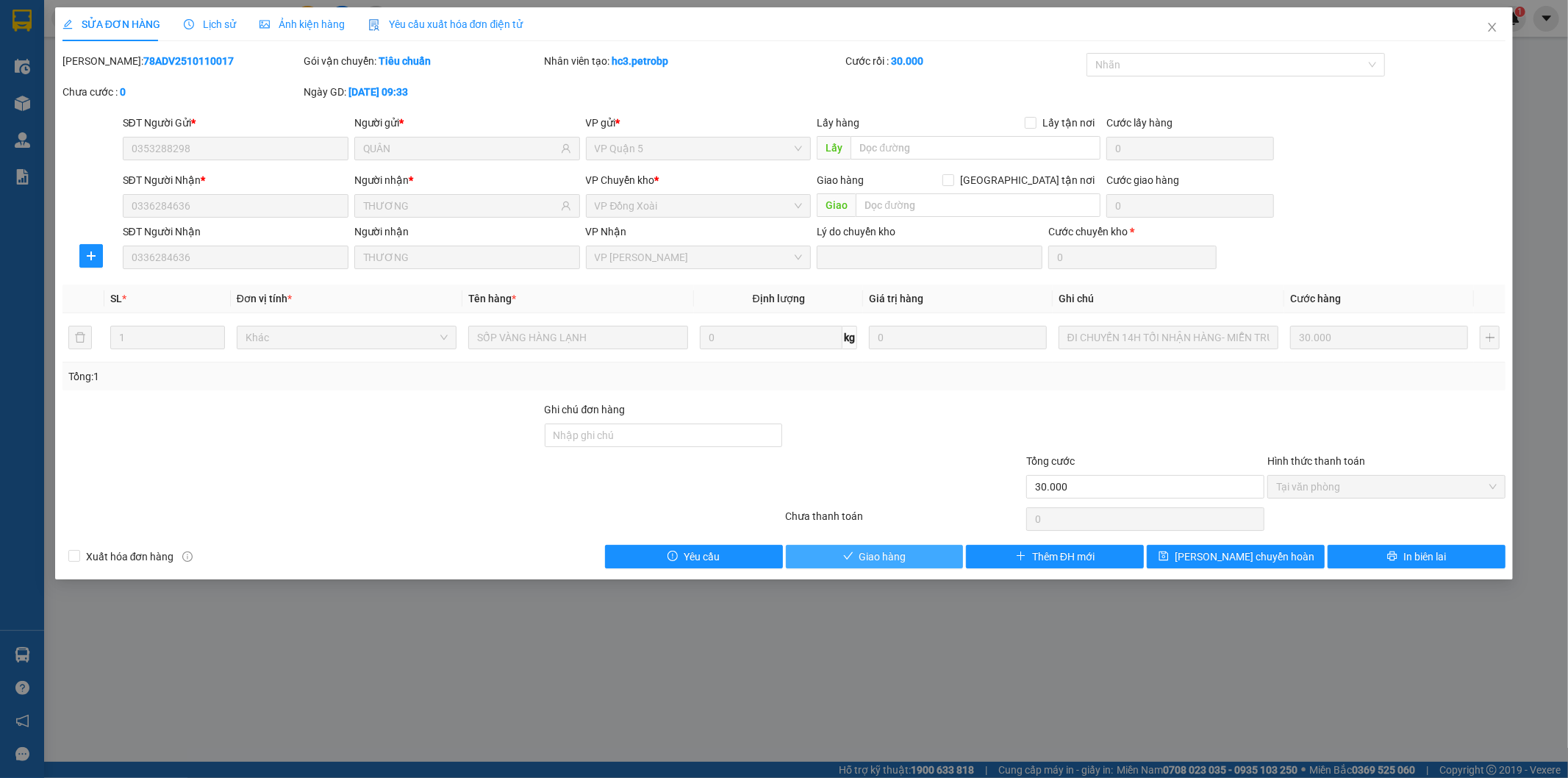
click at [908, 560] on button "Giao hàng" at bounding box center [875, 557] width 178 height 24
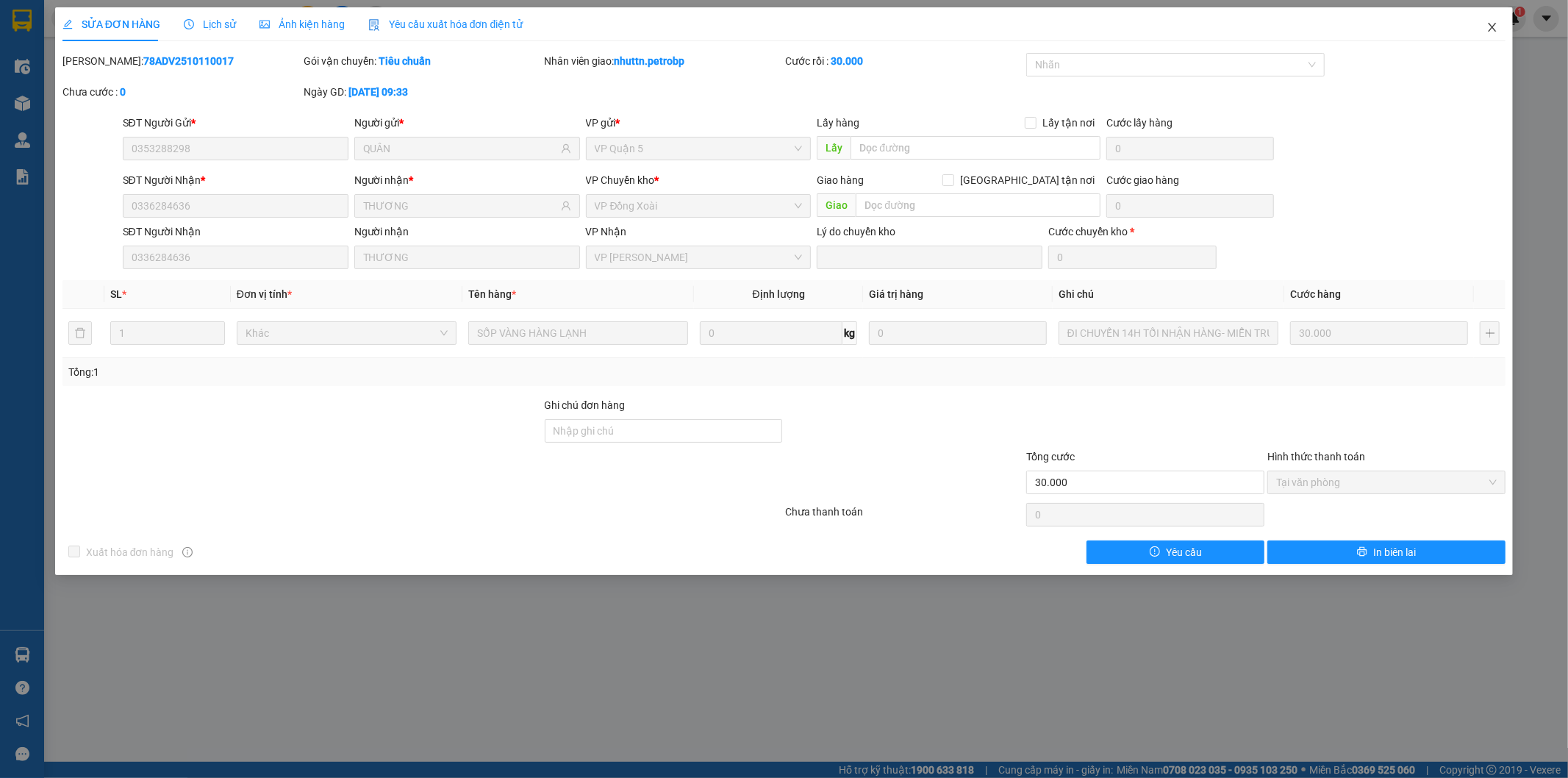
click at [1489, 27] on icon "close" at bounding box center [1492, 27] width 12 height 12
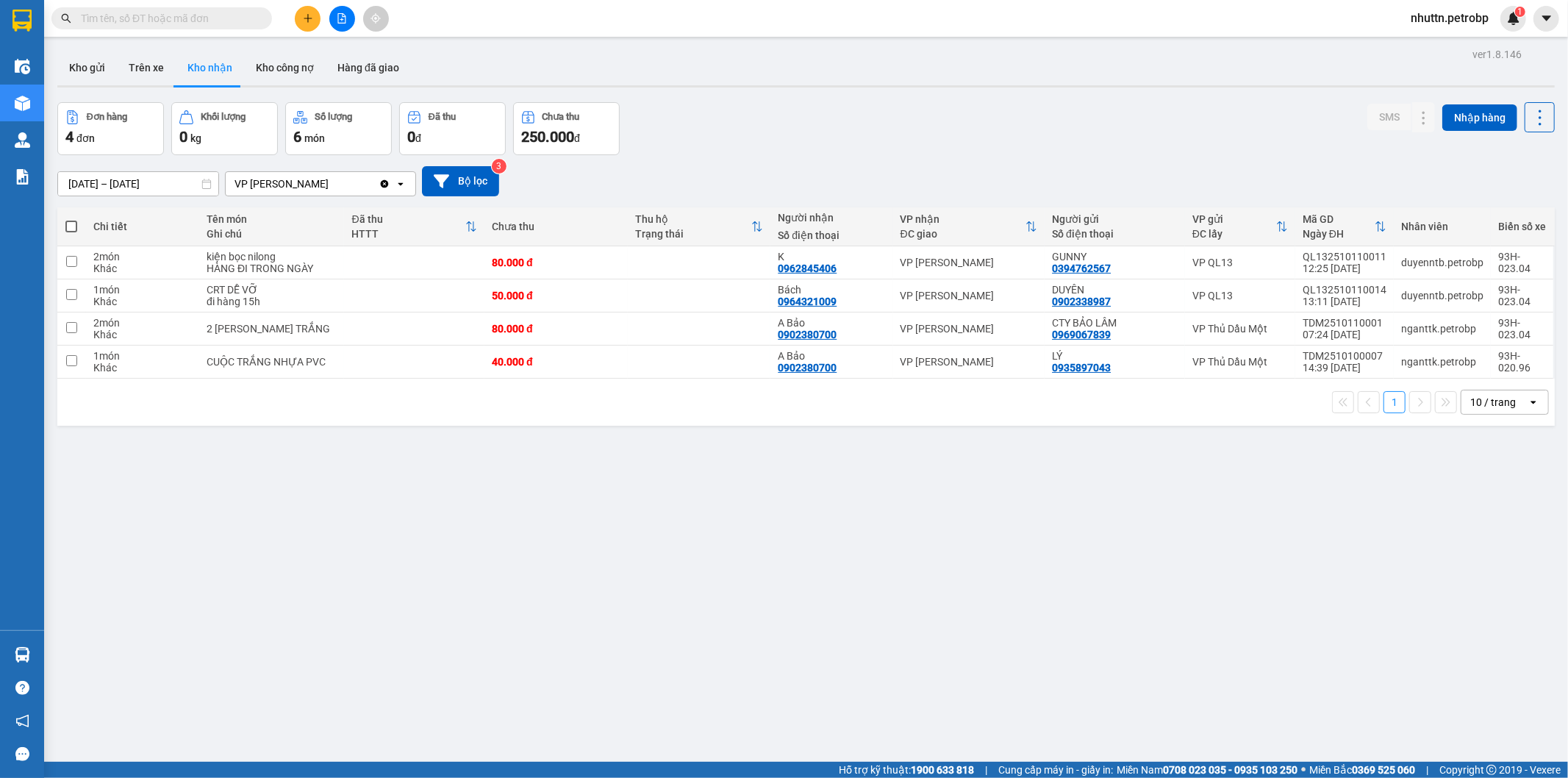
scroll to position [68, 0]
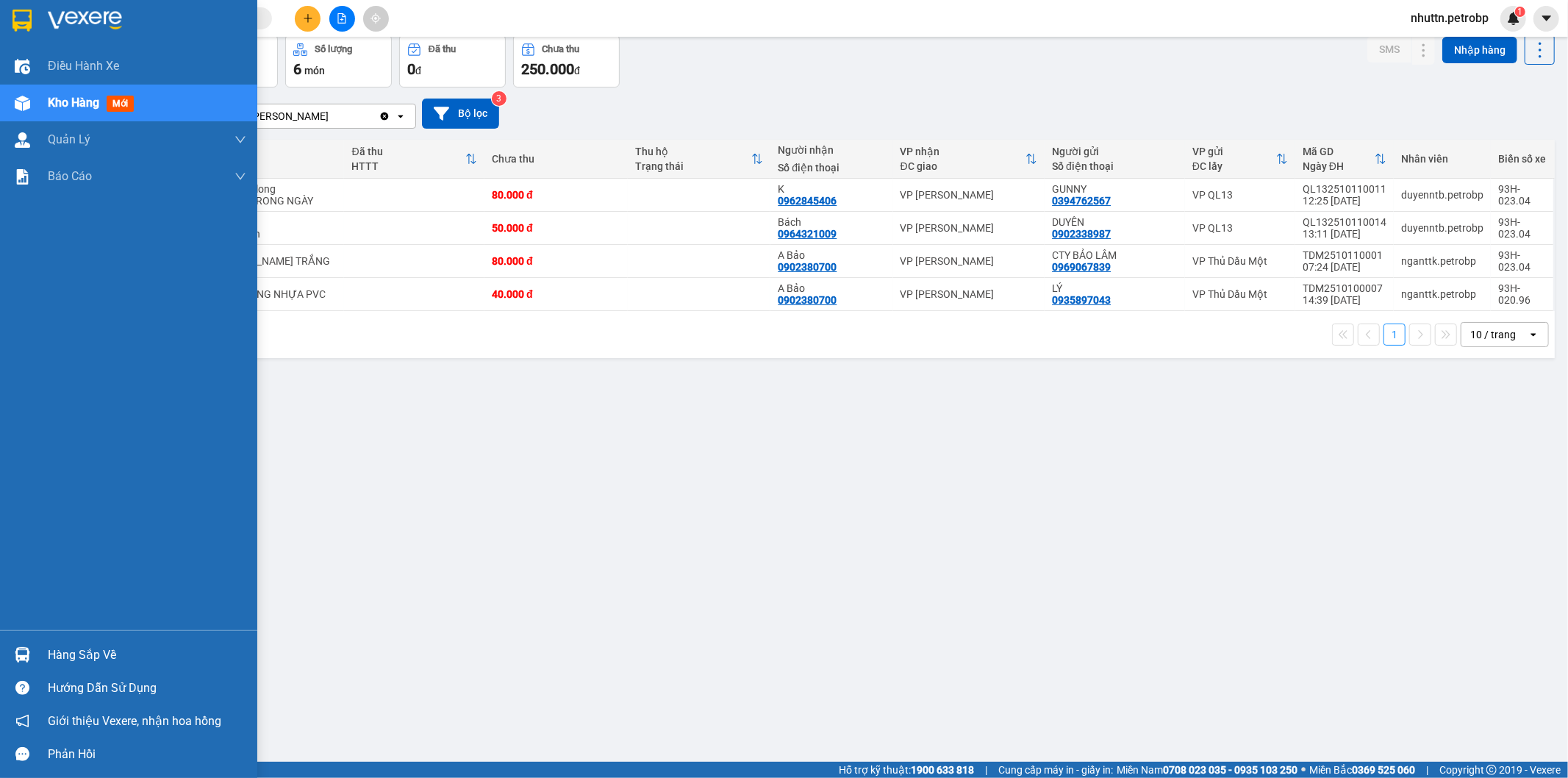
click at [91, 662] on div "Hàng sắp về" at bounding box center [147, 655] width 198 height 22
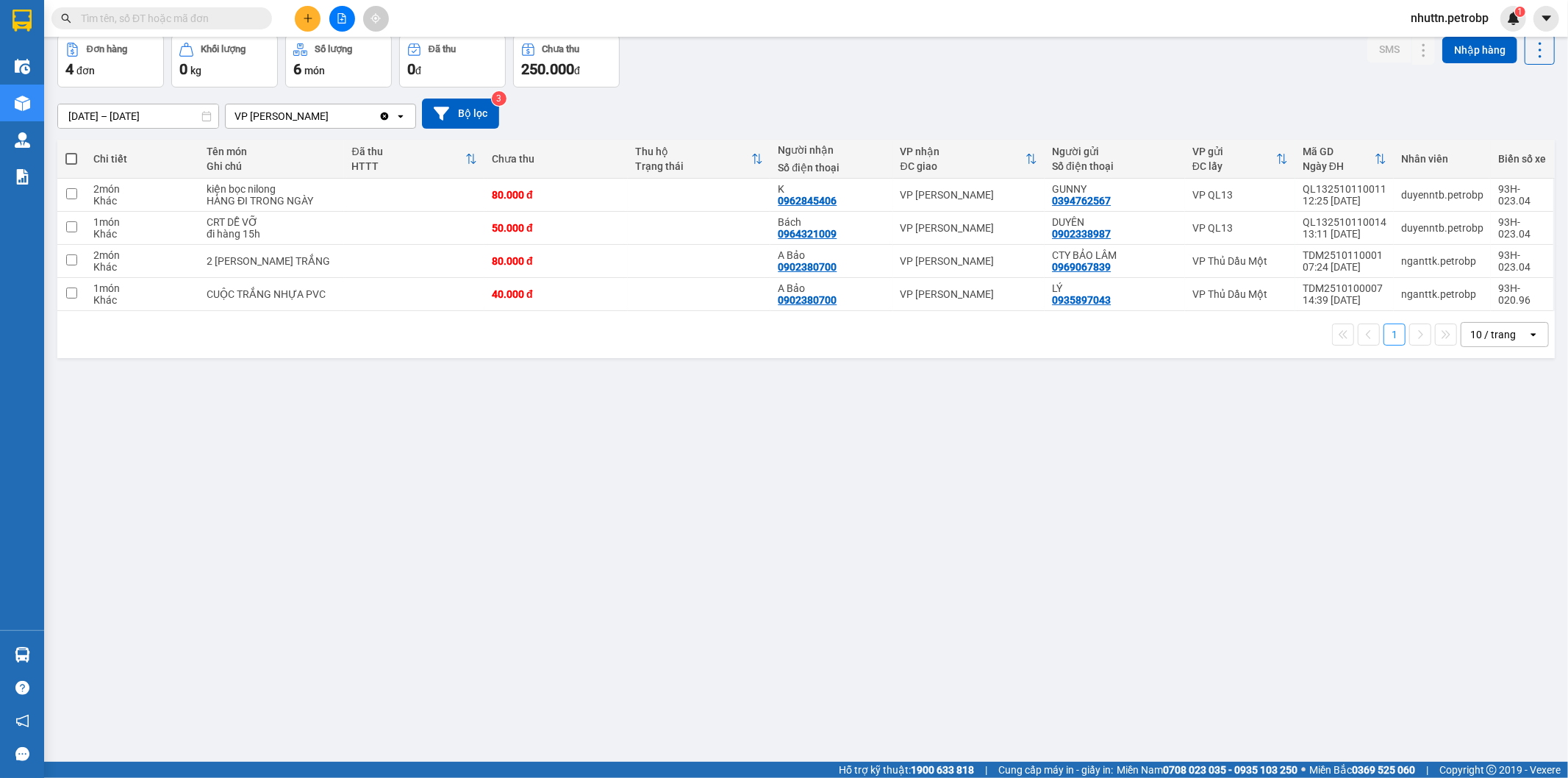
click at [473, 439] on section "Kết quả tìm kiếm ( 0 ) Bộ lọc No Data nhuttn.petrobp 1 Điều hành xe Kho hàng mớ…" at bounding box center [784, 389] width 1568 height 778
click at [890, 482] on div "ver 1.8.146 Kho gửi Trên xe Kho nhận Kho công nợ Hàng đã giao Đơn hàng 4 đơn Kh…" at bounding box center [806, 365] width 1509 height 778
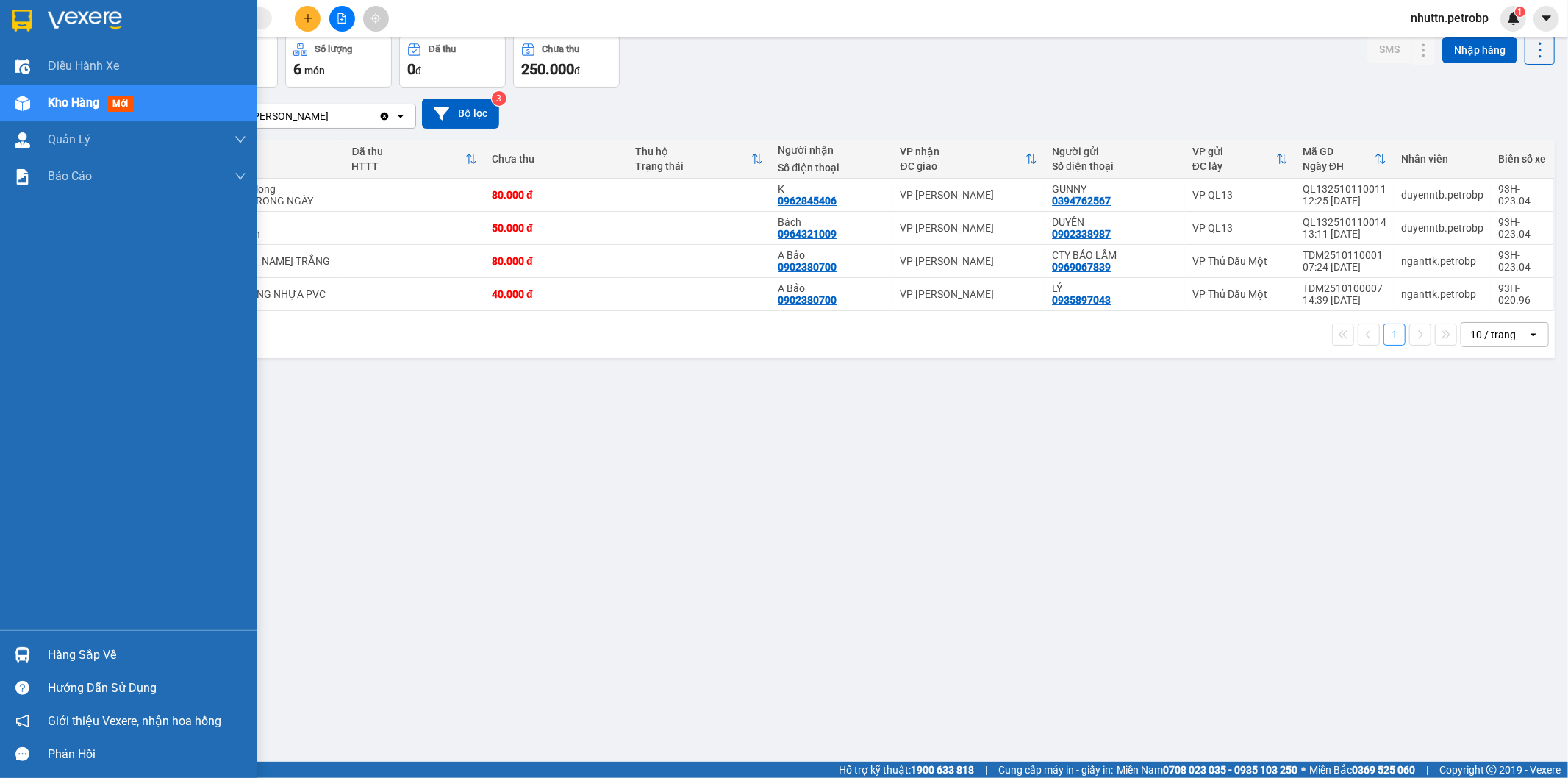
click at [25, 657] on img at bounding box center [22, 655] width 15 height 15
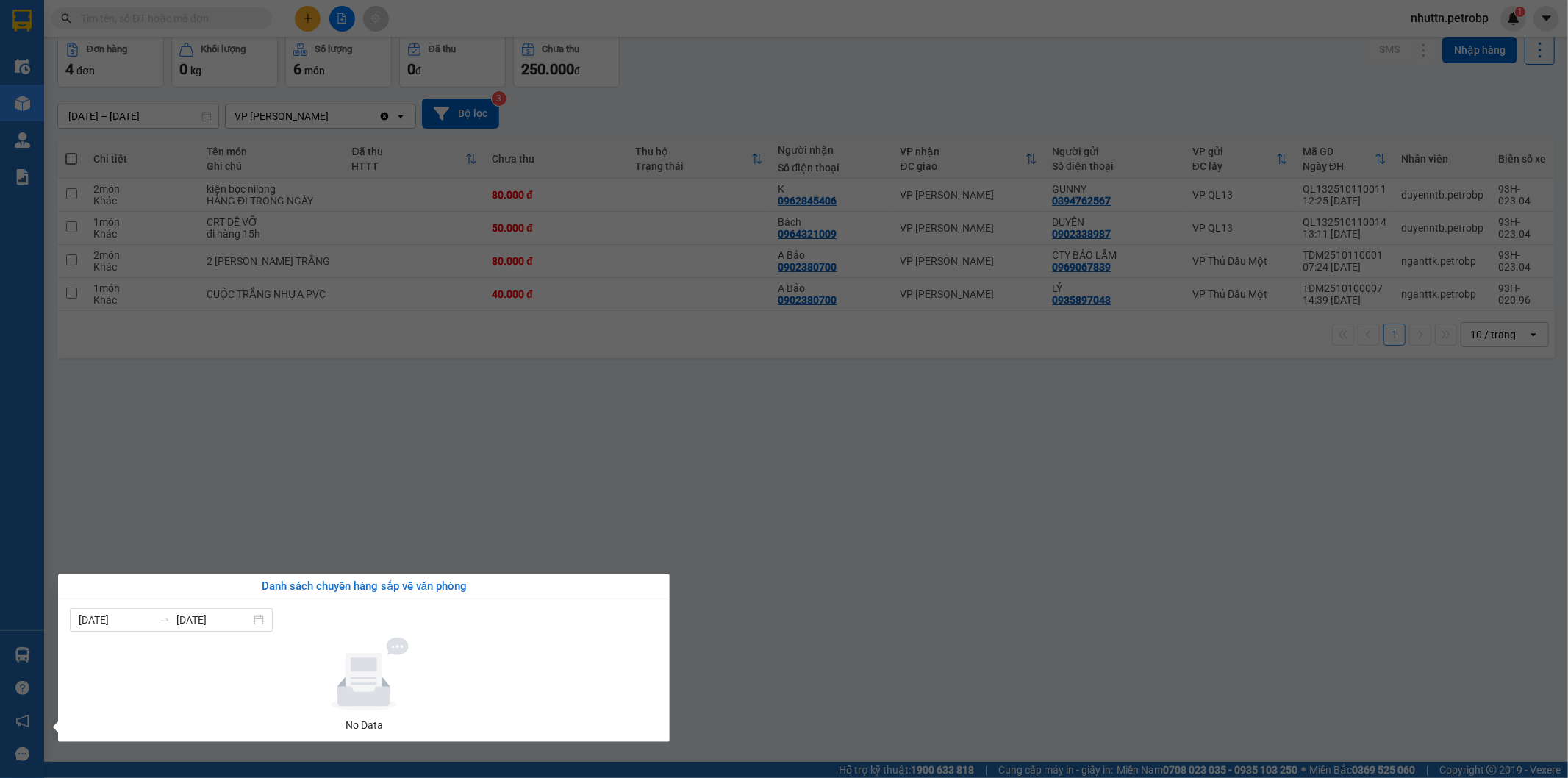
click at [828, 522] on section "Kết quả tìm kiếm ( 0 ) Bộ lọc No Data nhuttn.petrobp 1 Điều hành xe Kho hàng mớ…" at bounding box center [784, 389] width 1568 height 778
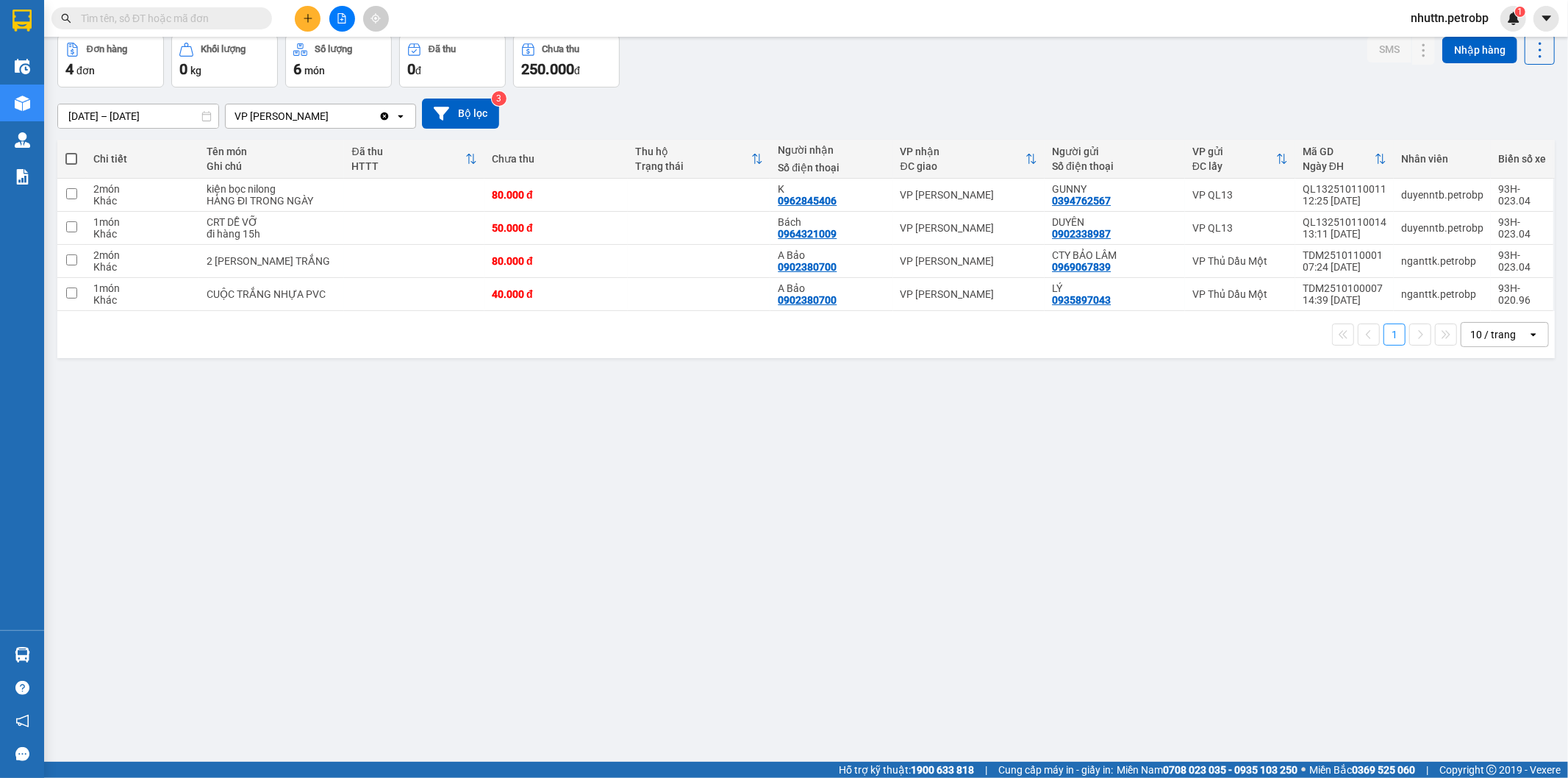
scroll to position [0, 0]
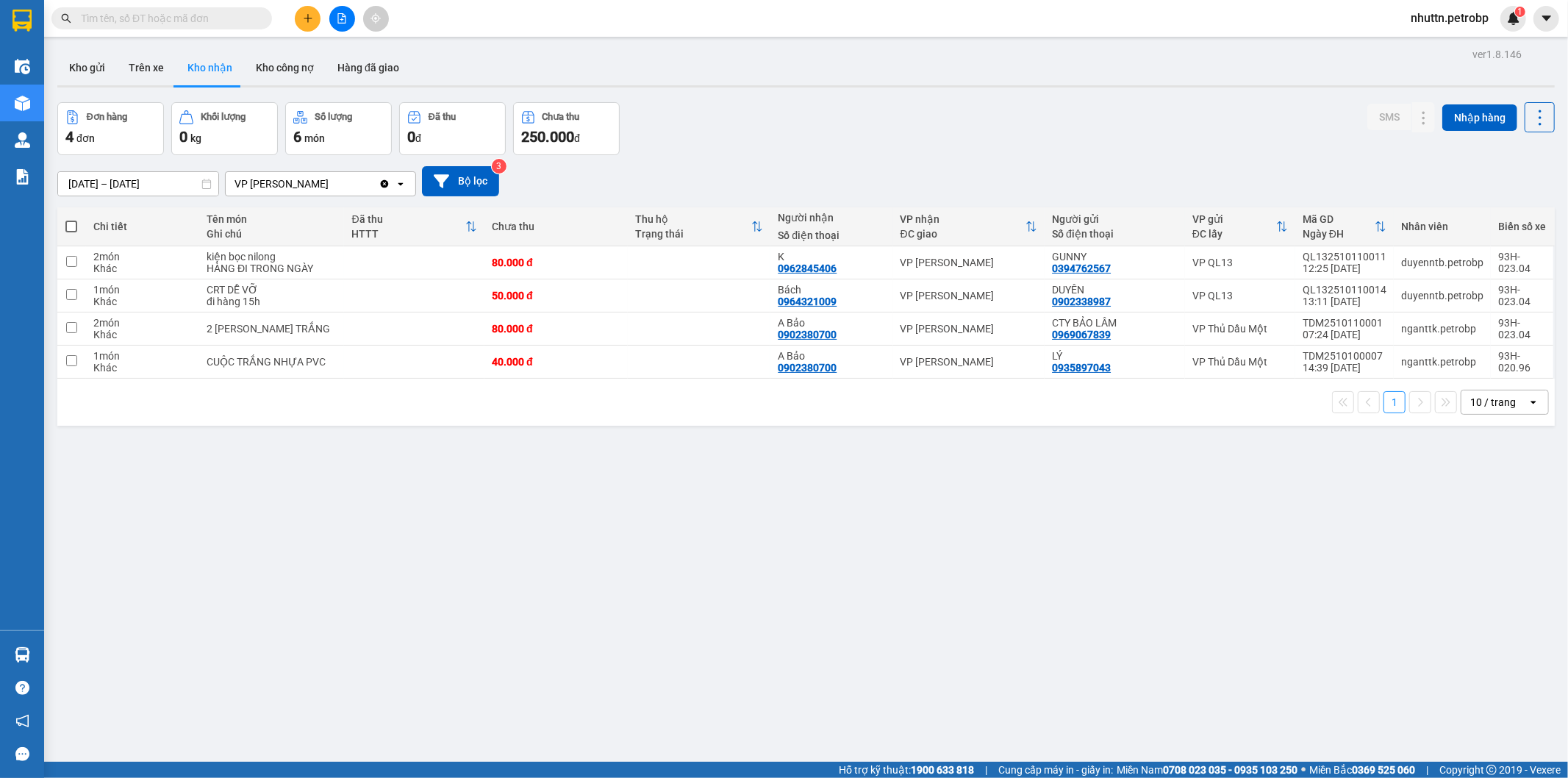
click at [951, 616] on div "ver 1.8.146 Kho gửi Trên xe Kho nhận Kho công nợ Hàng đã giao Đơn hàng 4 đơn Kh…" at bounding box center [806, 433] width 1509 height 778
click at [737, 637] on div "ver 1.8.146 Kho gửi Trên xe Kho nhận Kho công nợ Hàng đã giao Đơn hàng 4 đơn Kh…" at bounding box center [806, 433] width 1509 height 778
